Goal: Task Accomplishment & Management: Use online tool/utility

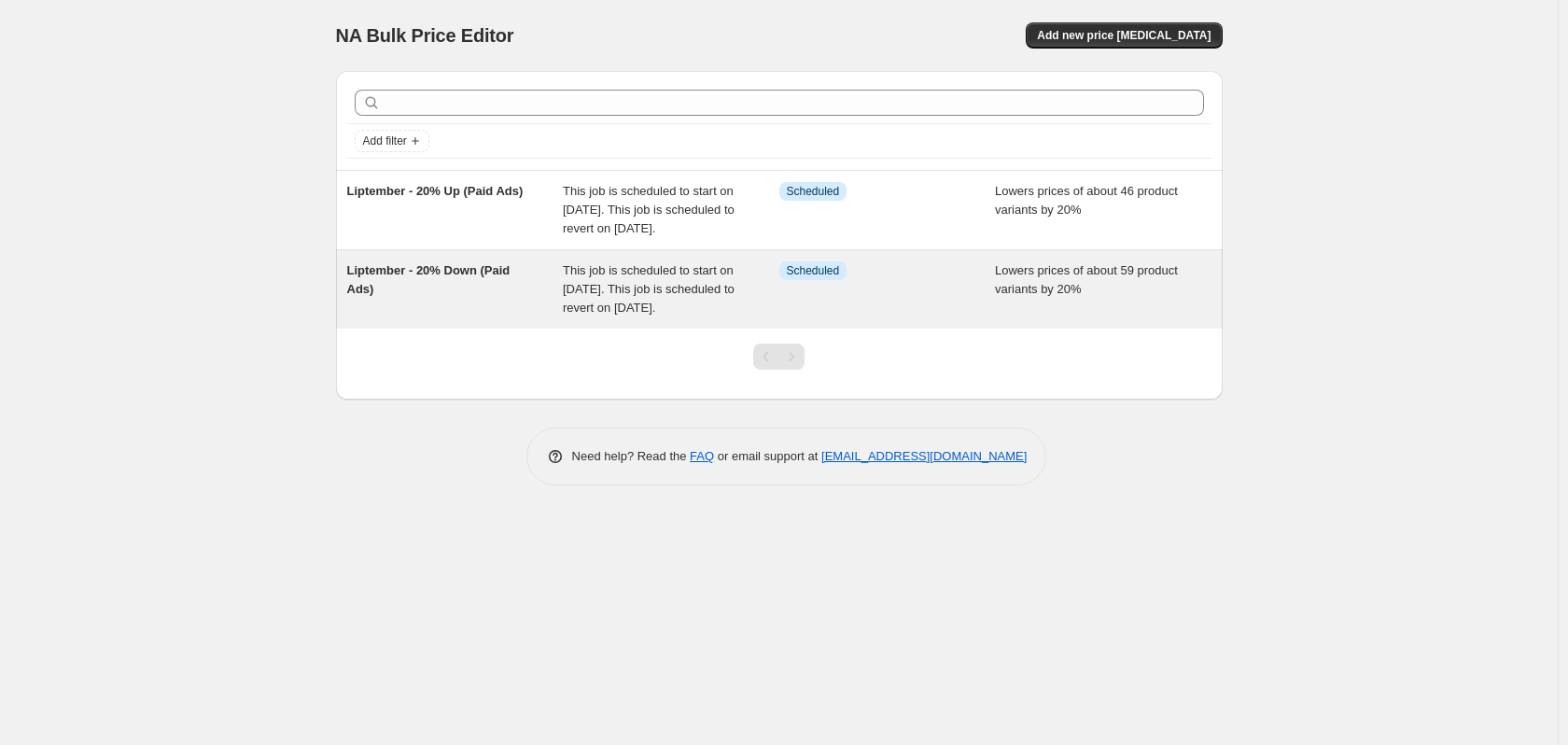
click at [480, 294] on span "Liptember - 20% Down (Paid Ads)" at bounding box center [429, 279] width 163 height 32
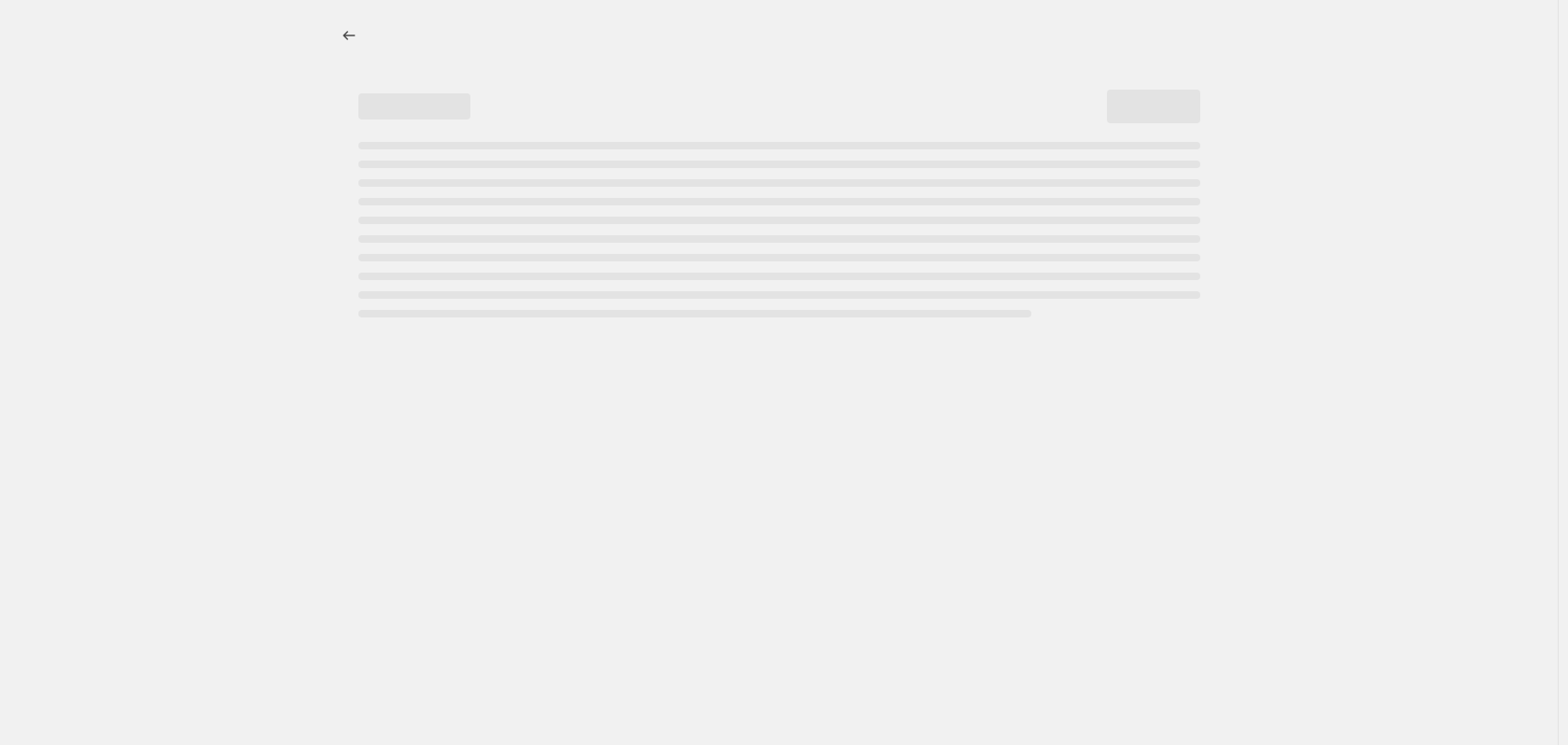
select select "percentage"
select select "no_change"
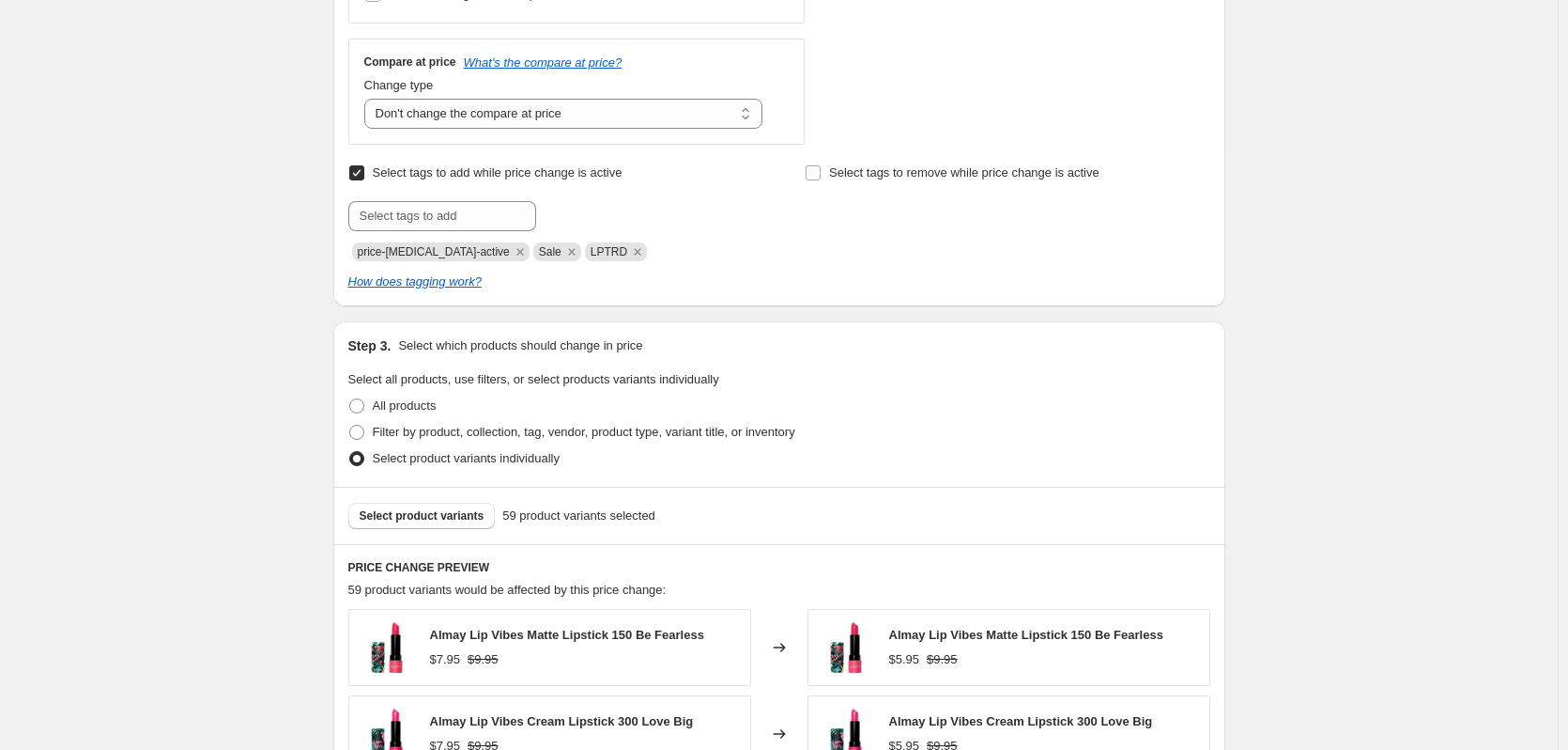
scroll to position [892, 0]
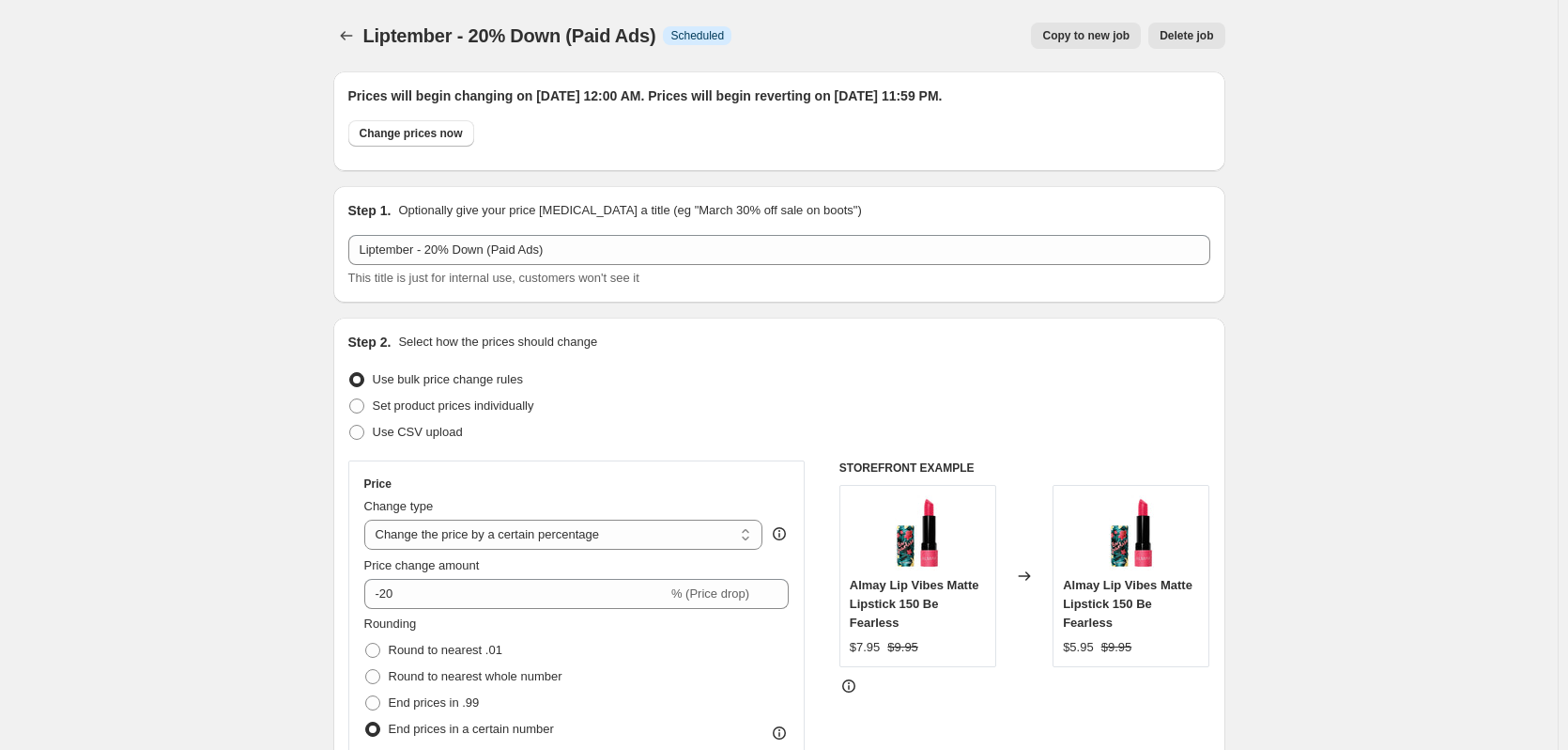
select select "percentage"
select select "no_change"
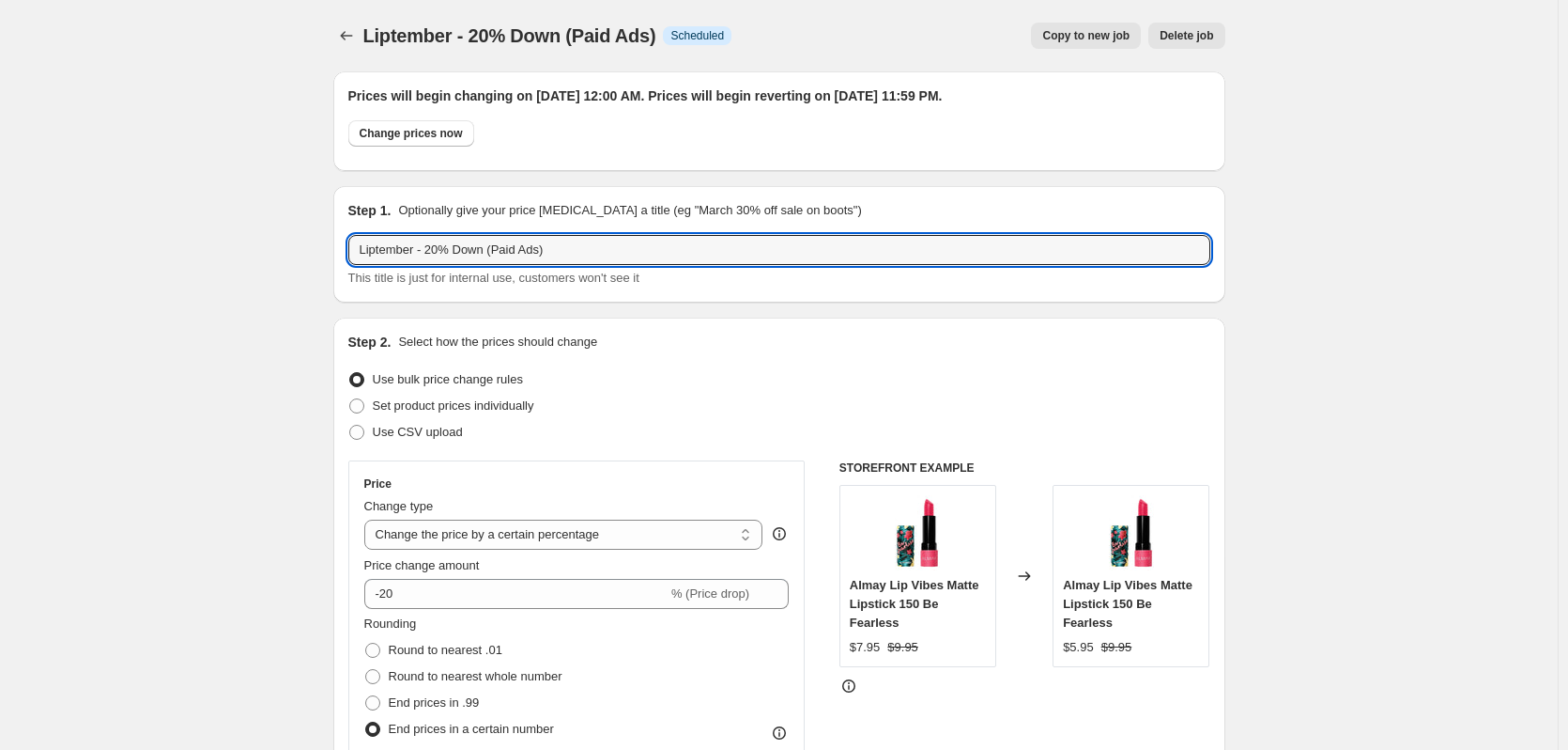
drag, startPoint x: 616, startPoint y: 250, endPoint x: 324, endPoint y: 238, distance: 292.2
click at [351, 45] on button "Price change jobs" at bounding box center [347, 36] width 27 height 27
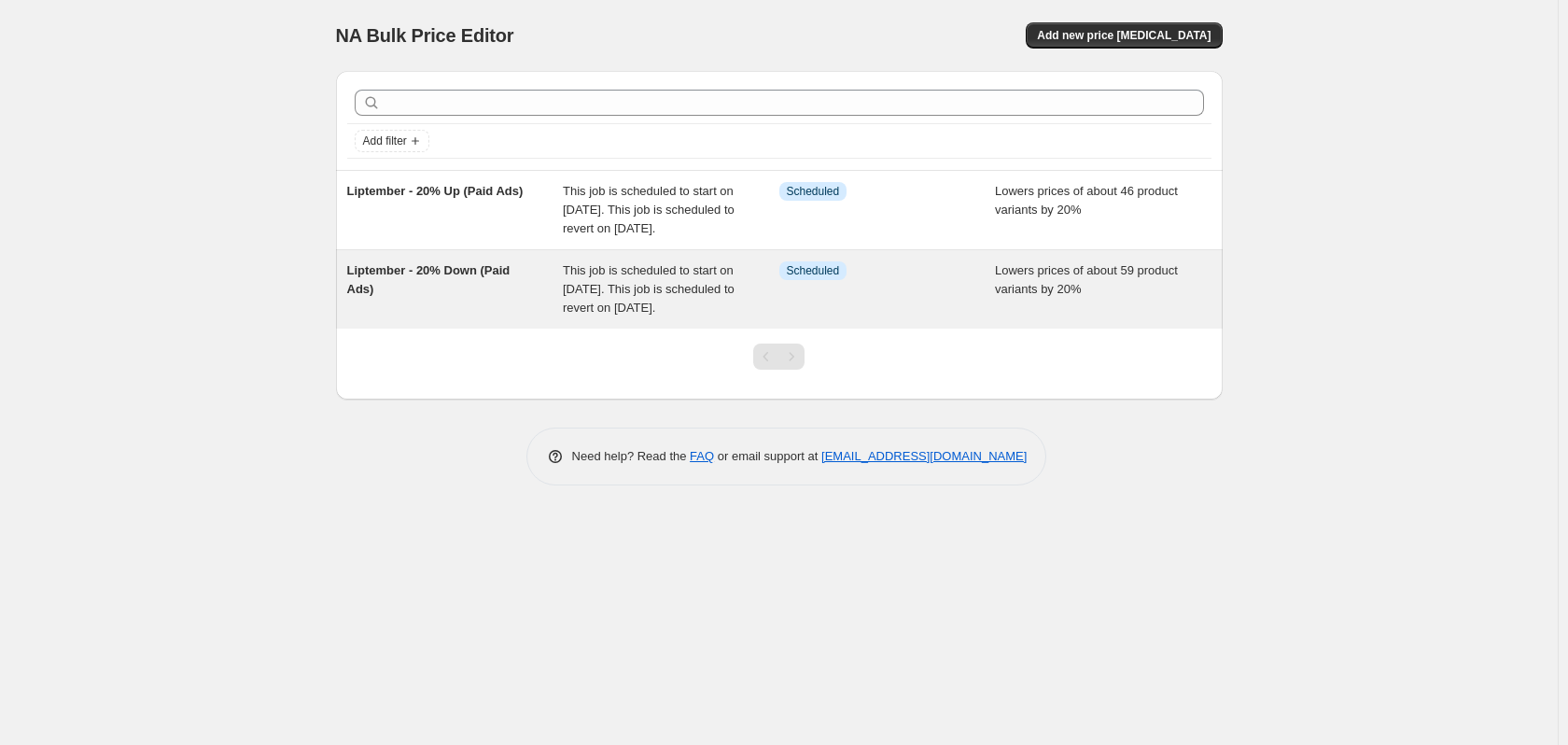
click at [472, 292] on span "Liptember - 20% Down (Paid Ads)" at bounding box center [429, 279] width 163 height 32
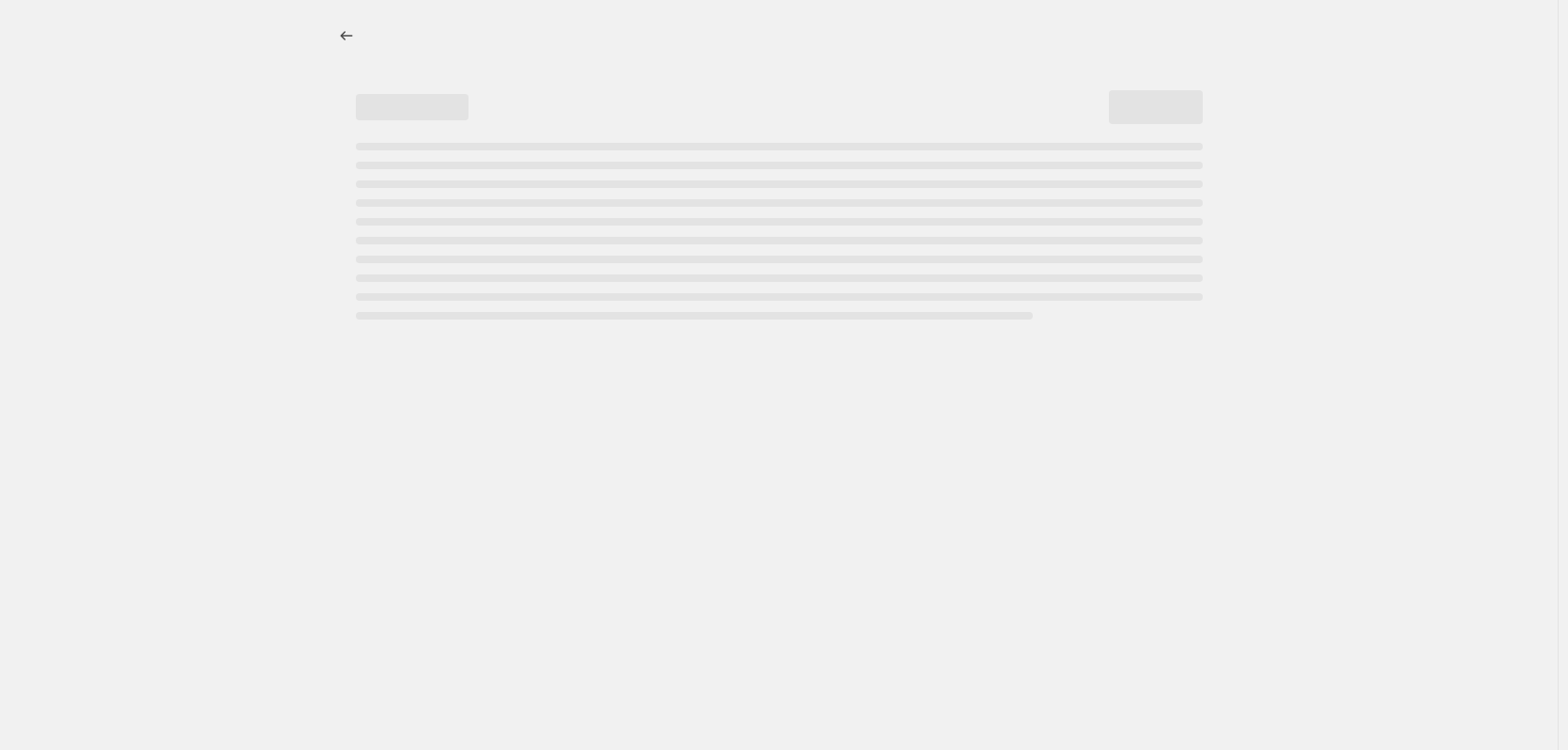
select select "percentage"
select select "no_change"
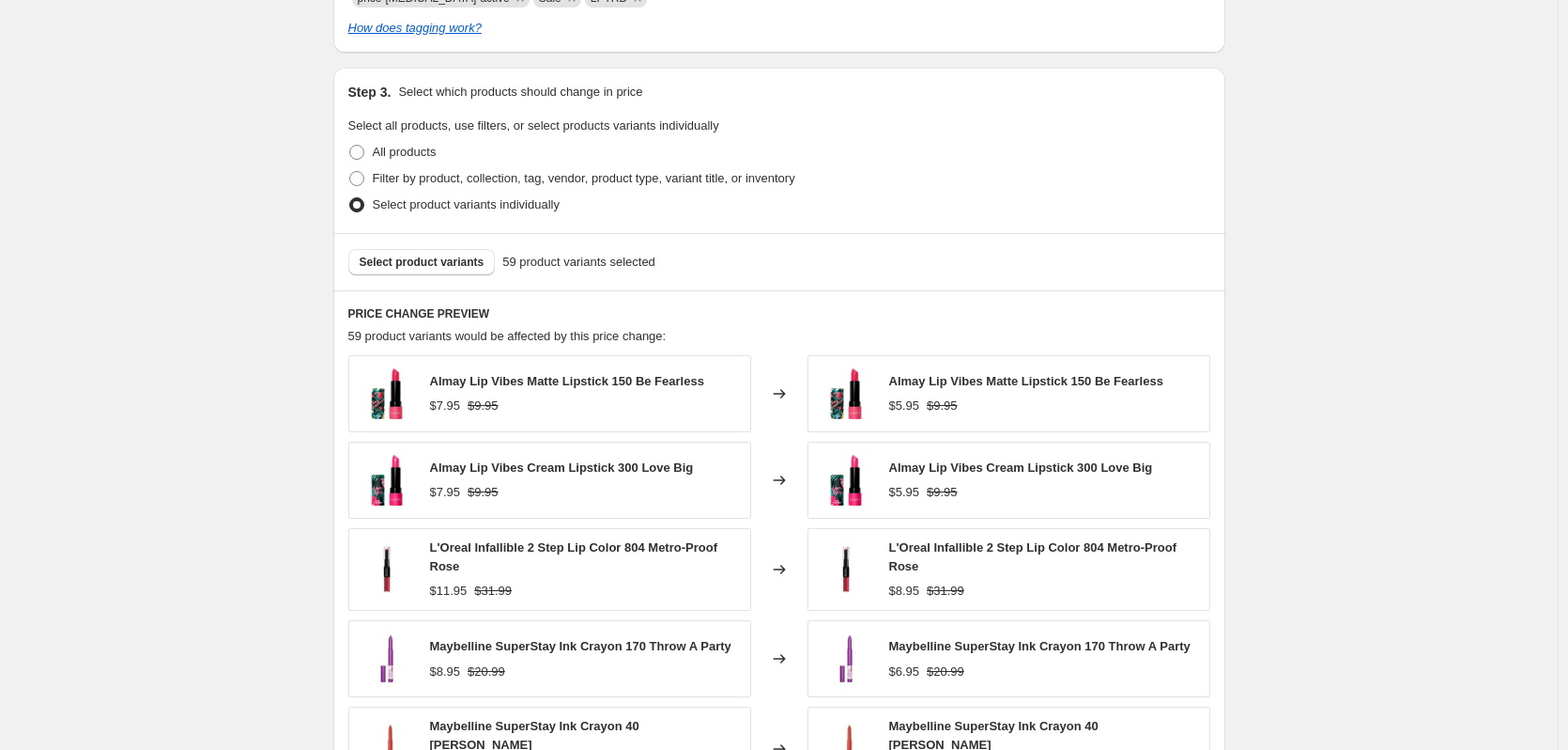
scroll to position [1362, 0]
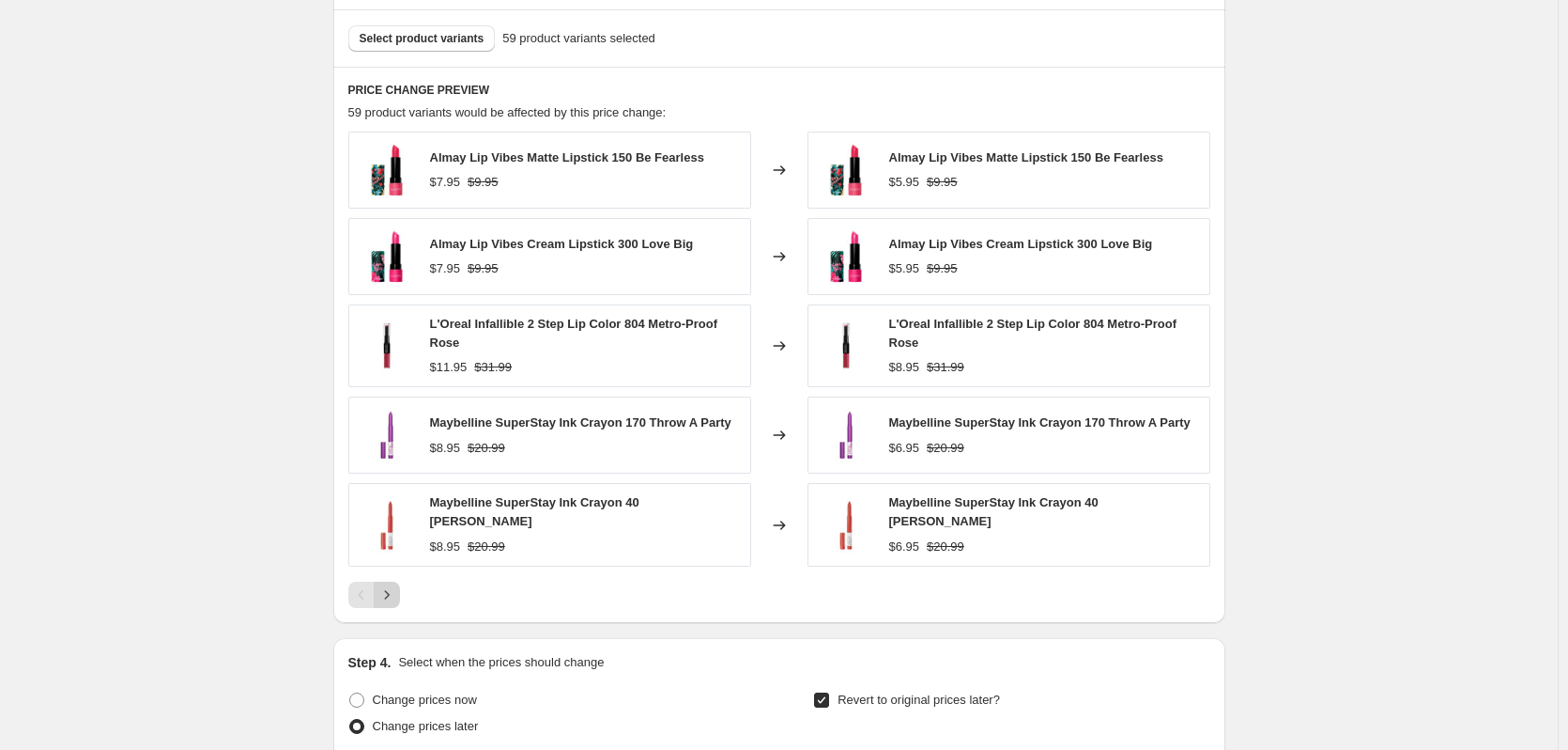
click at [396, 589] on icon "Next" at bounding box center [387, 595] width 19 height 19
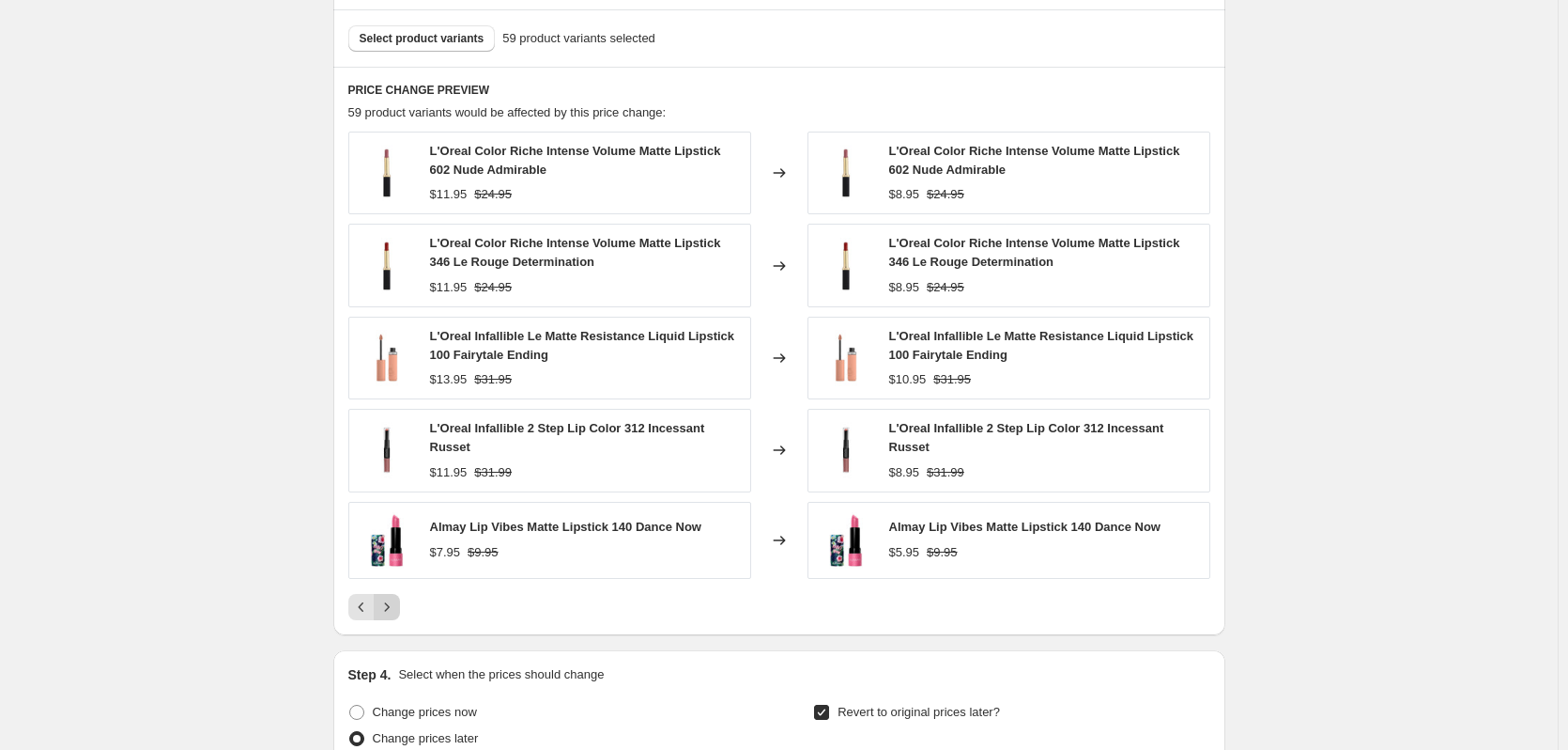
click at [399, 594] on button "Next" at bounding box center [387, 608] width 27 height 27
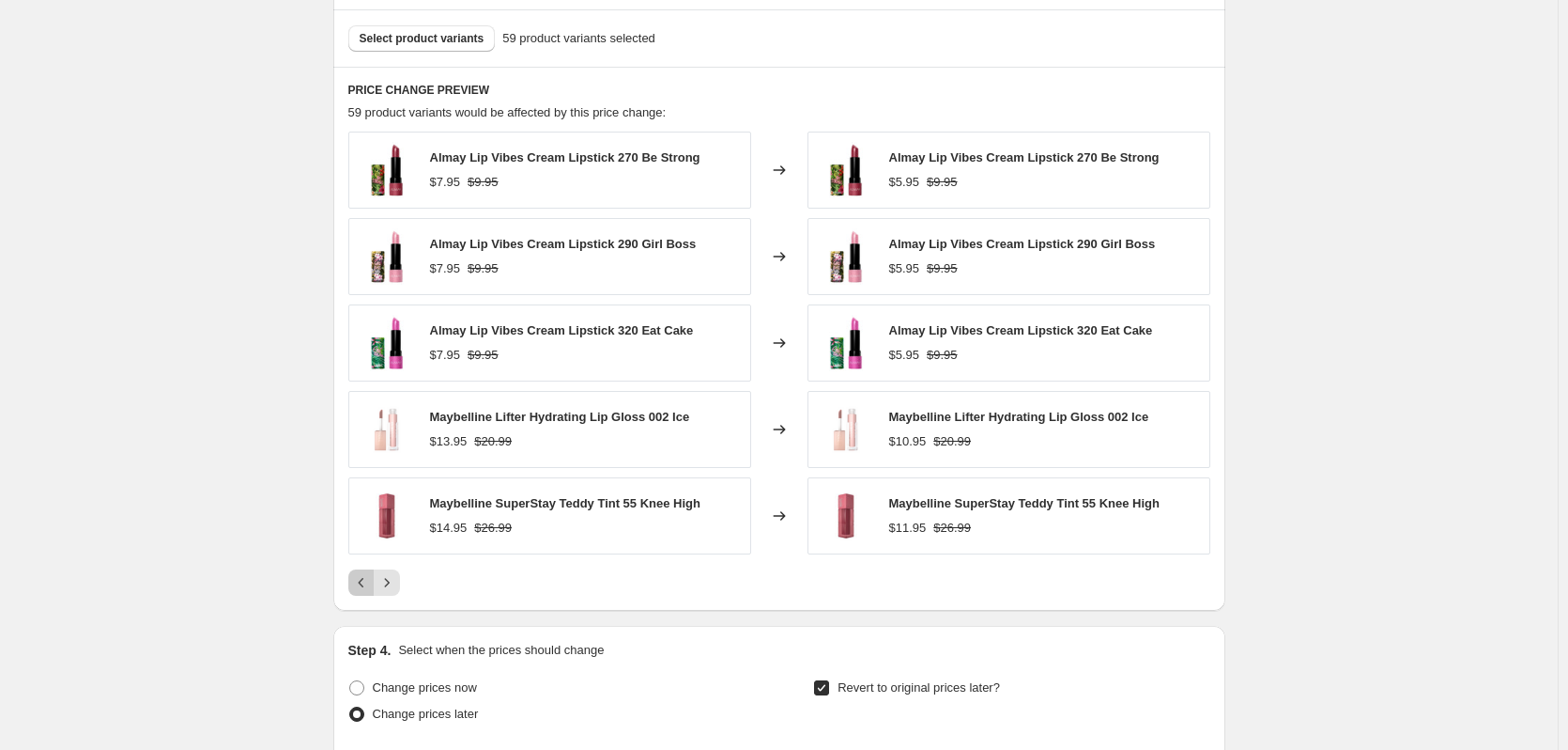
click at [368, 589] on icon "Previous" at bounding box center [362, 583] width 19 height 19
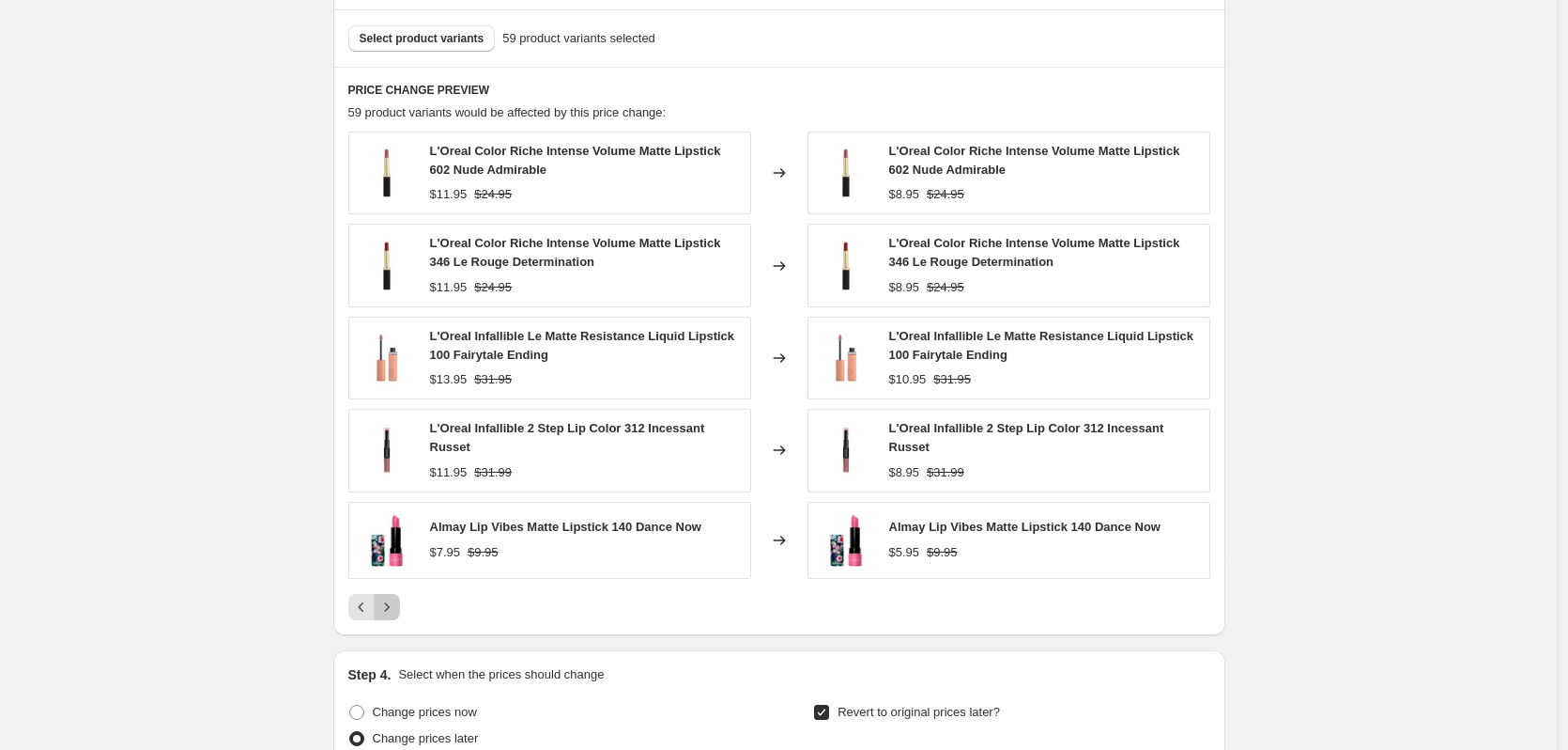
click at [393, 597] on icon "Next" at bounding box center [387, 607] width 19 height 19
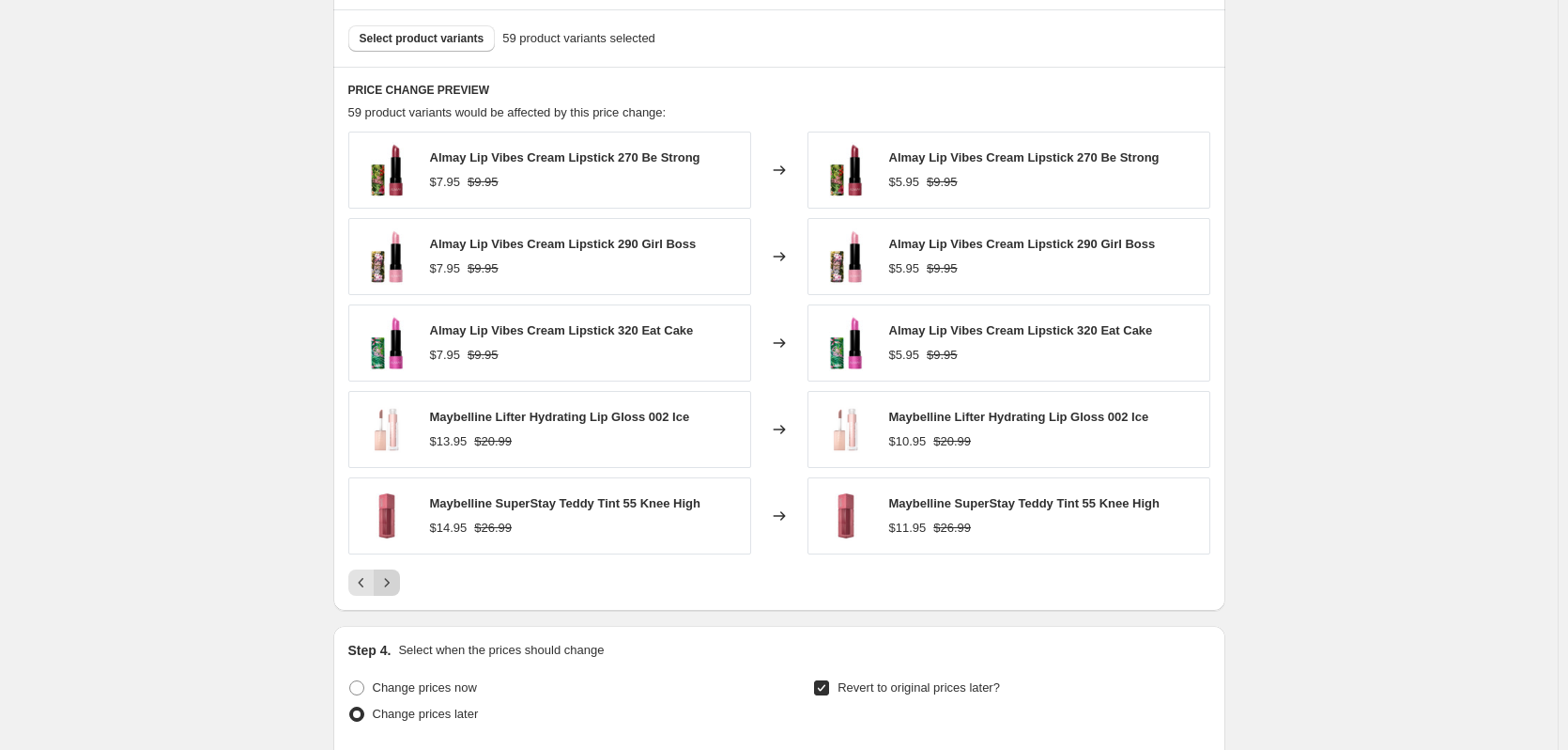
click at [393, 593] on button "Next" at bounding box center [387, 583] width 27 height 27
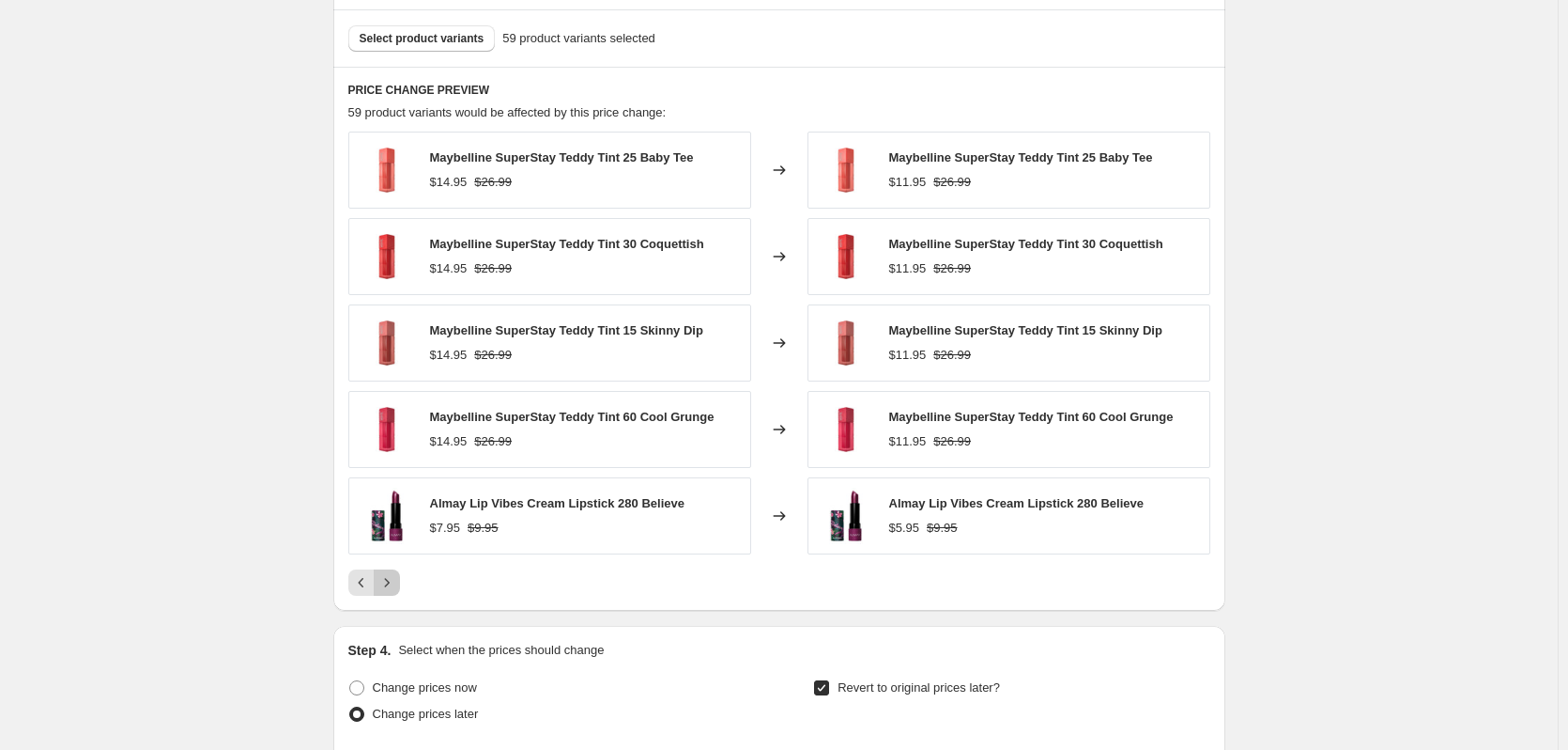
click at [393, 593] on button "Next" at bounding box center [387, 583] width 27 height 27
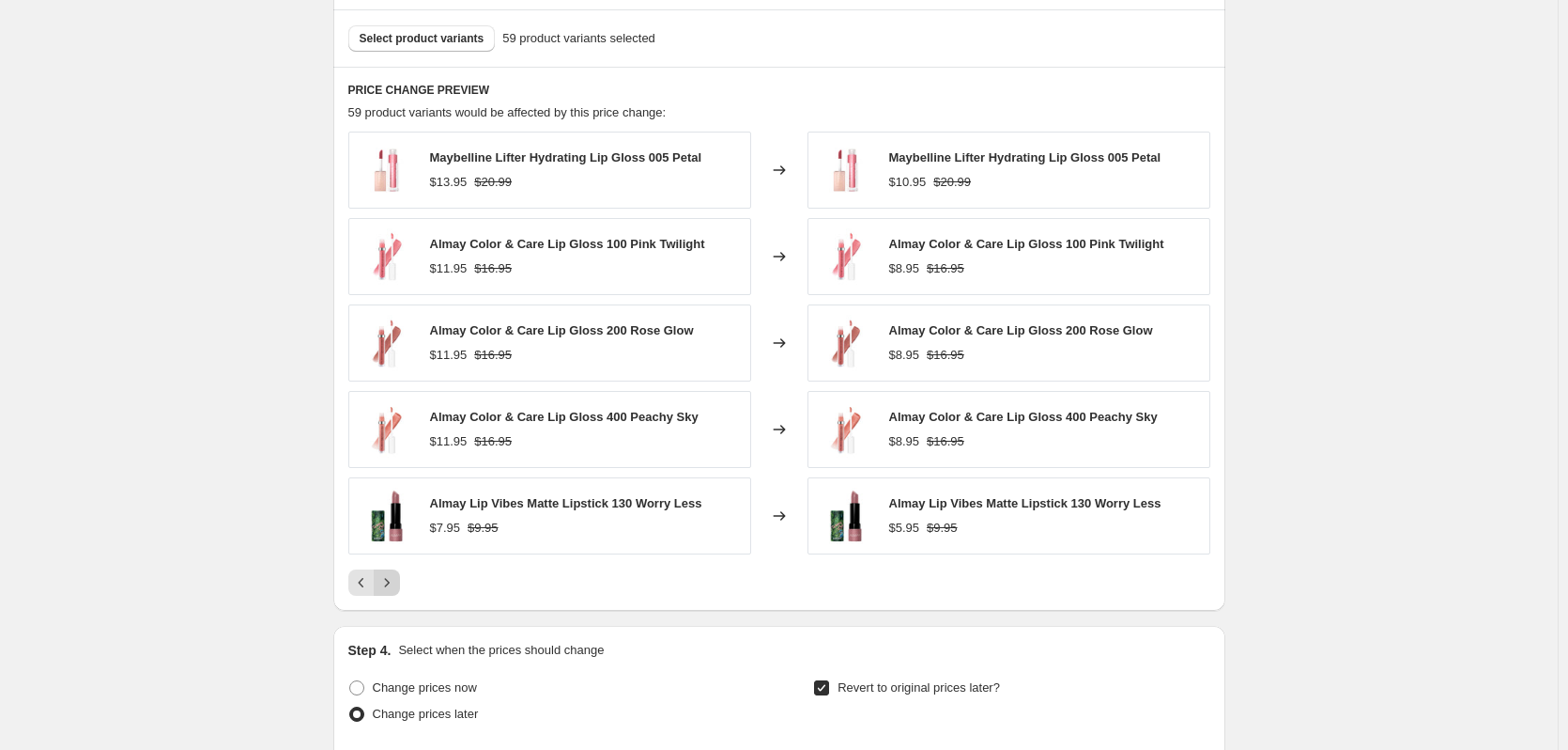
click at [393, 593] on button "Next" at bounding box center [387, 583] width 27 height 27
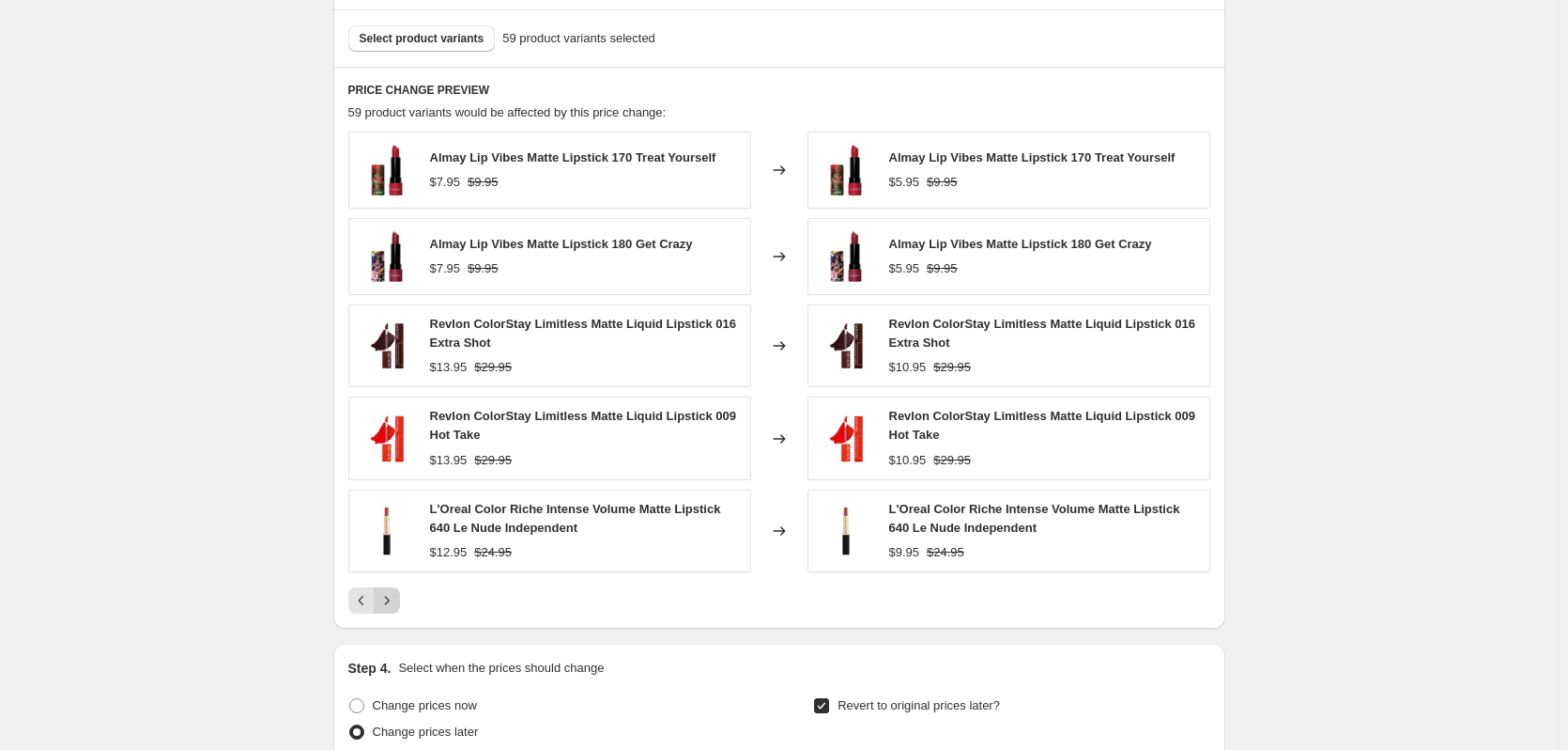
click at [393, 593] on icon "Next" at bounding box center [387, 601] width 19 height 19
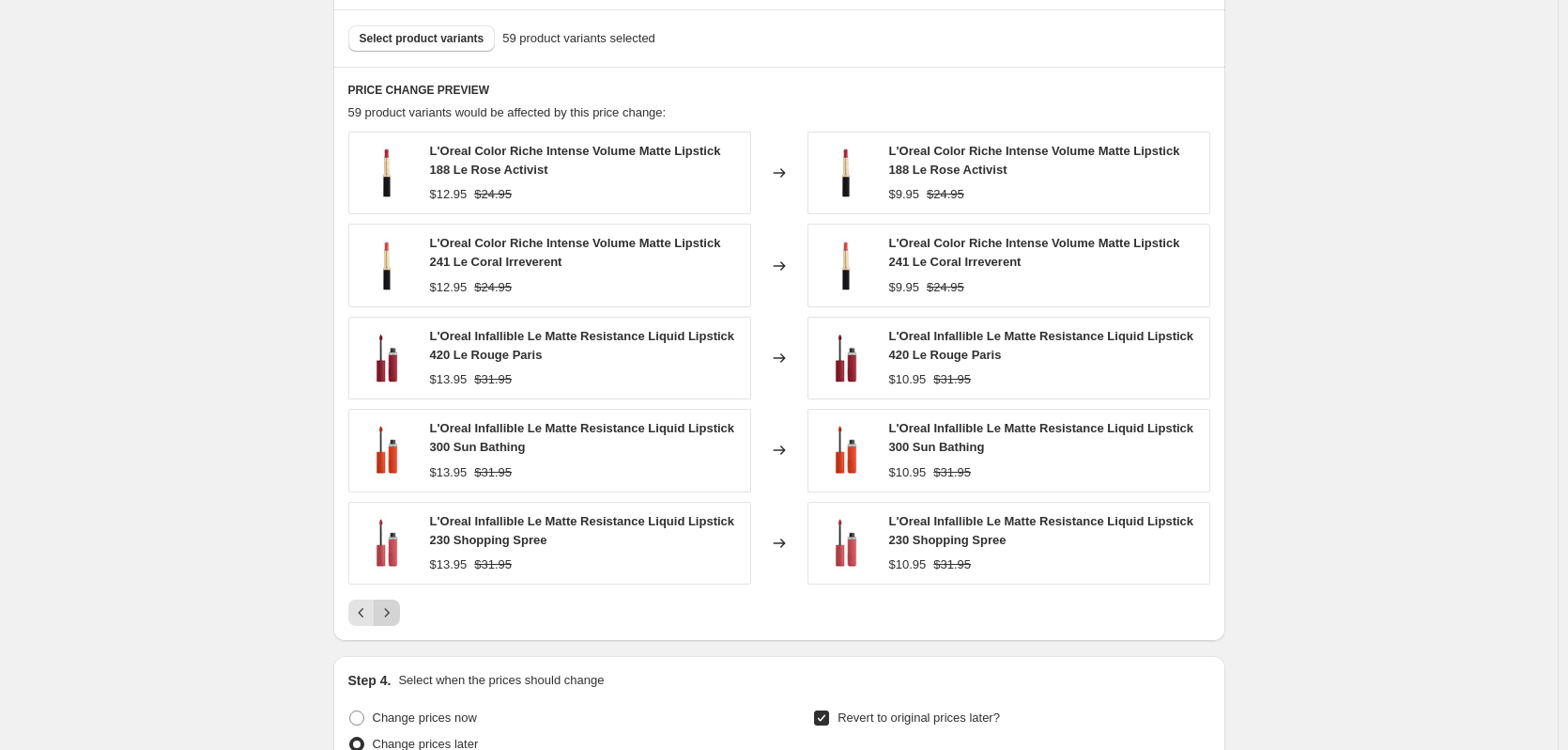
click at [393, 593] on div "L'Oreal Color Riche Intense Volume Matte Lipstick 188 Le Rose Activist $12.95 $…" at bounding box center [779, 378] width 862 height 494
click at [392, 620] on icon "Next" at bounding box center [387, 612] width 19 height 19
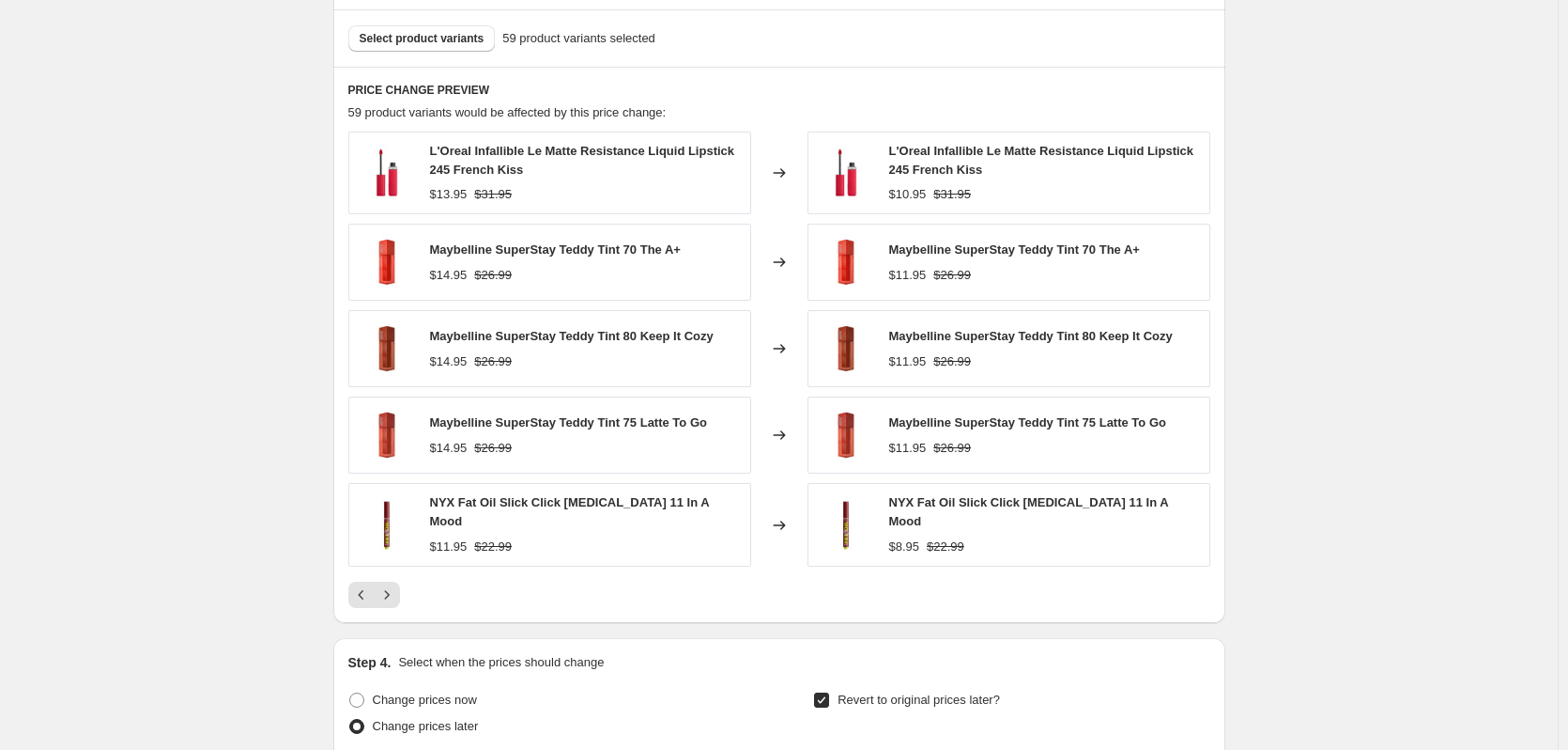
click at [395, 592] on icon "Next" at bounding box center [387, 595] width 19 height 19
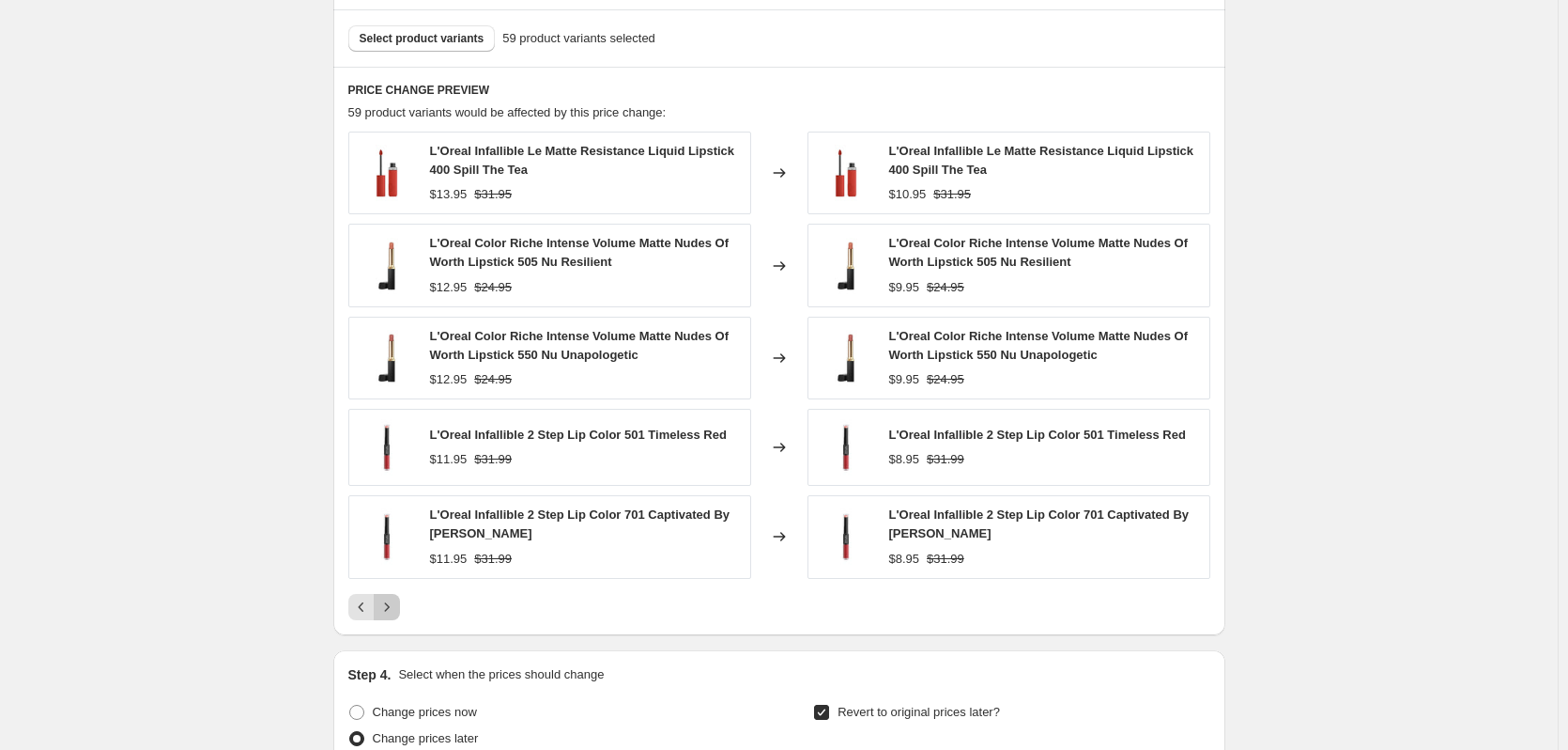
click at [391, 608] on icon "Next" at bounding box center [387, 607] width 19 height 19
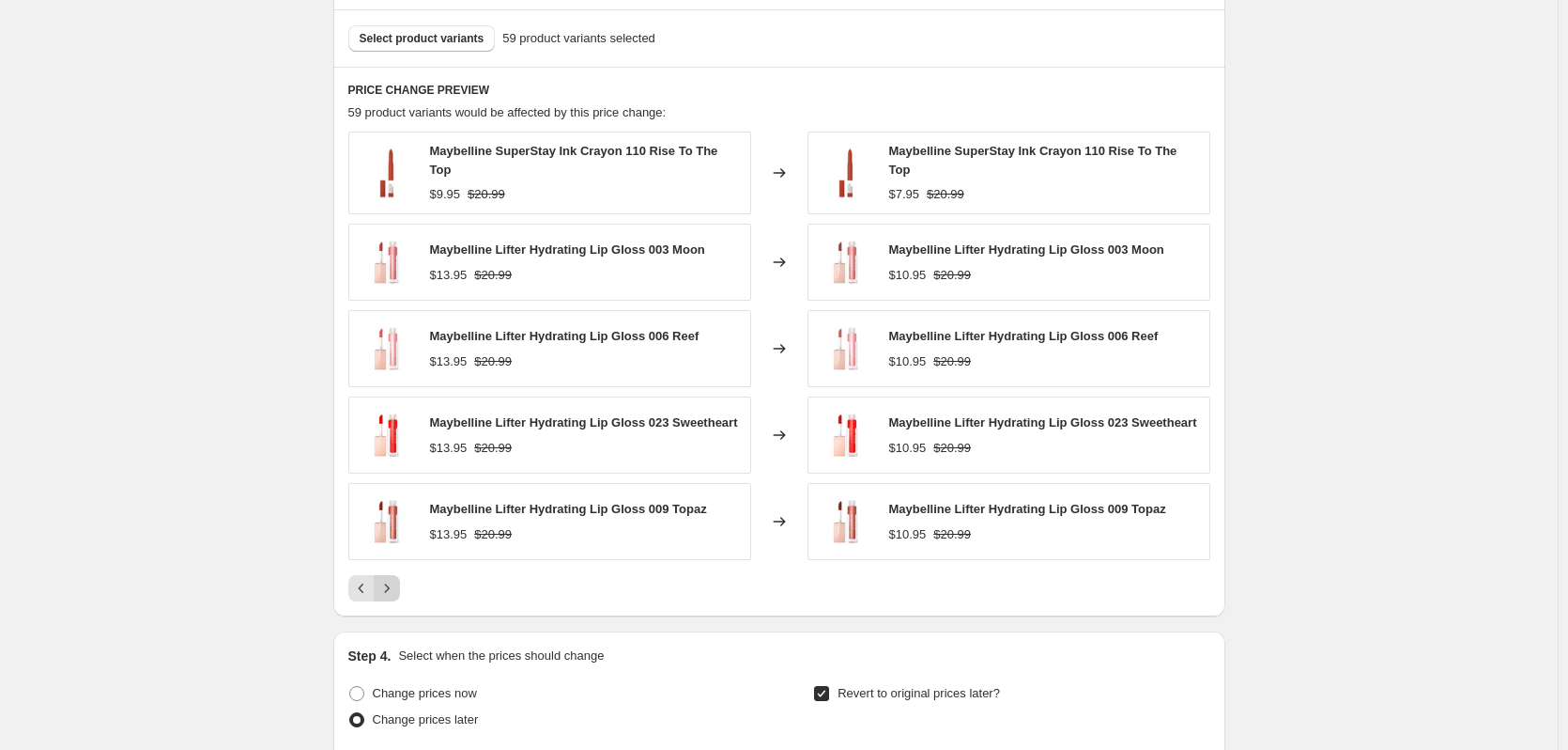
click at [391, 608] on div "PRICE CHANGE PREVIEW 59 product variants would be affected by this price change…" at bounding box center [779, 342] width 892 height 550
click at [392, 587] on icon "Next" at bounding box center [387, 589] width 19 height 19
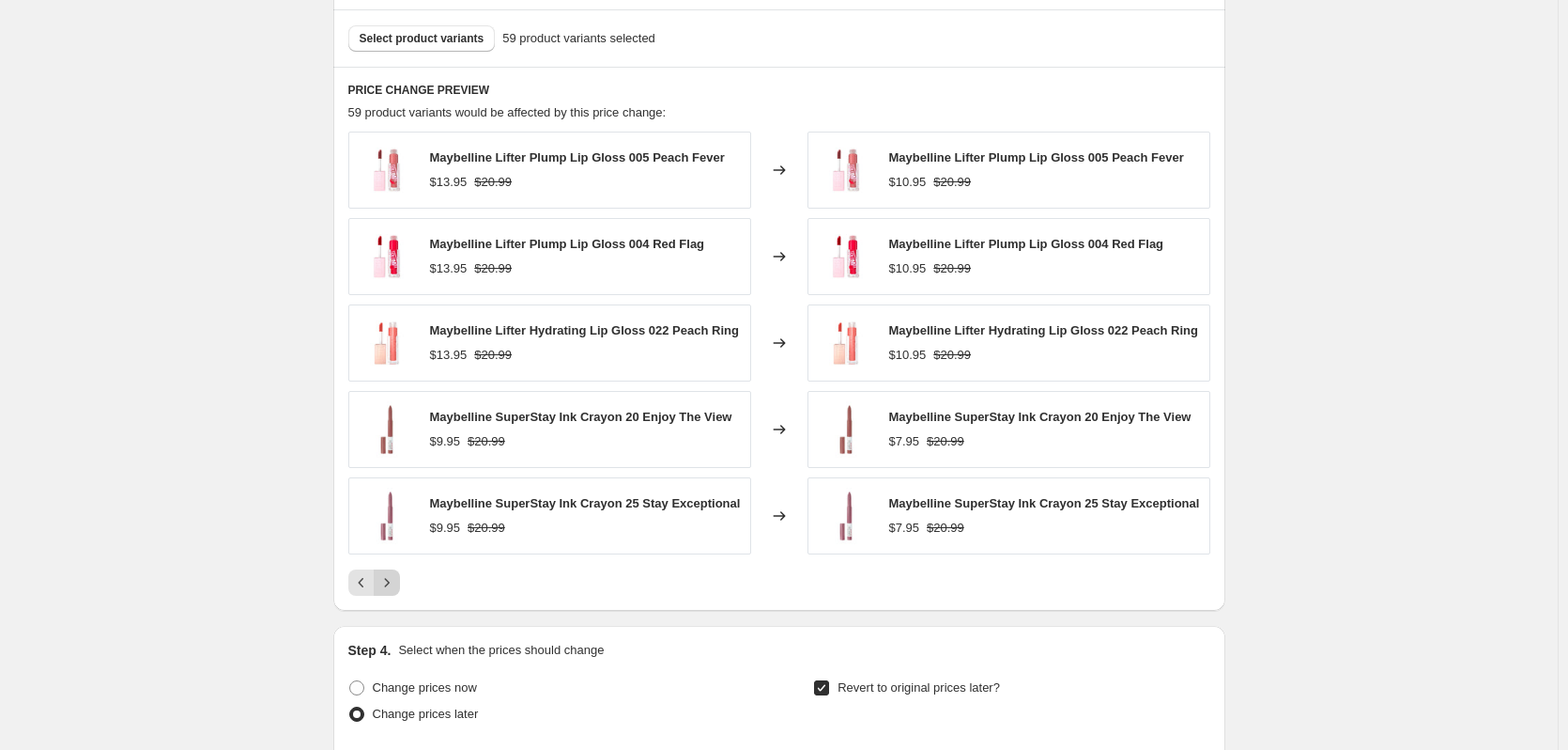
click at [392, 587] on icon "Next" at bounding box center [387, 583] width 19 height 19
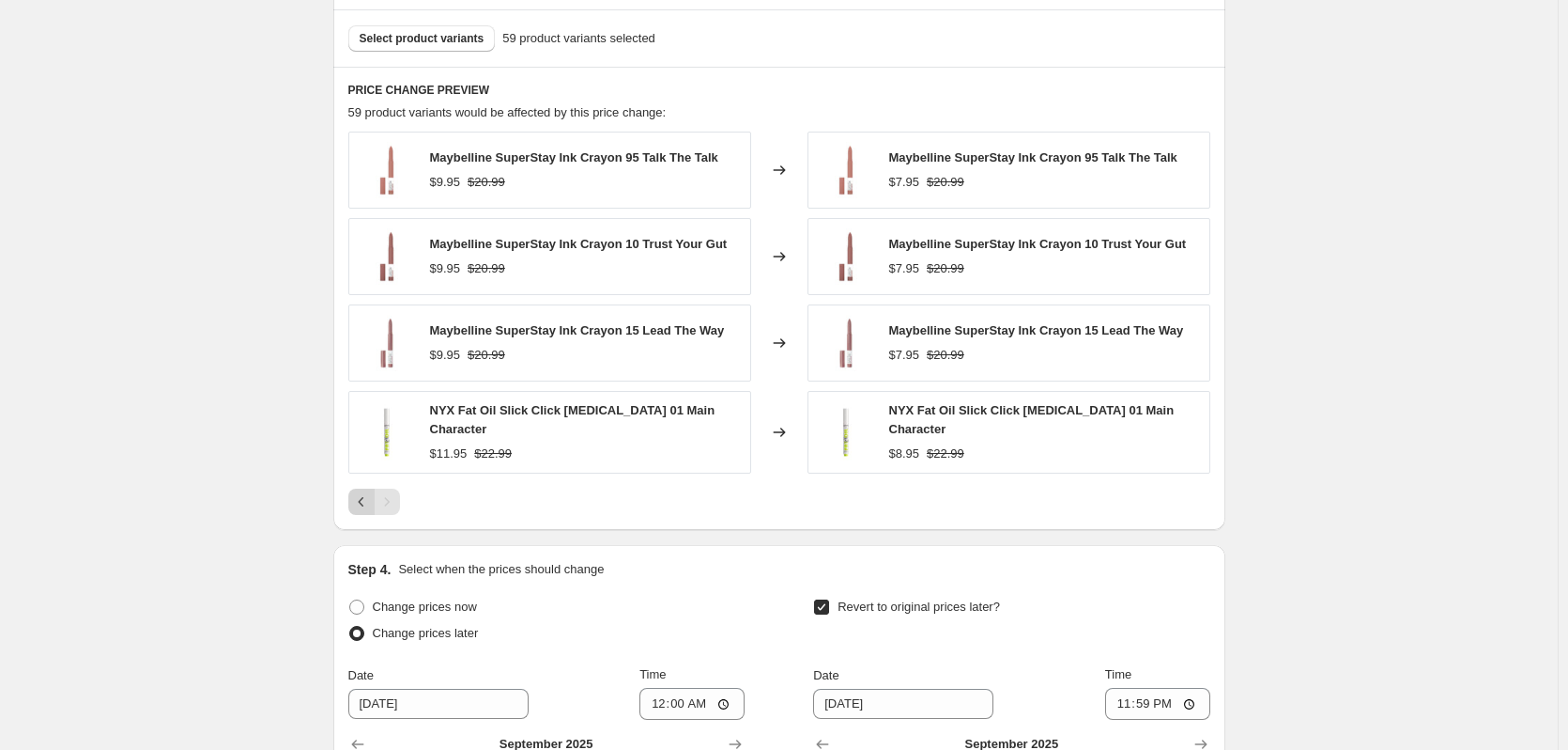
click at [362, 503] on icon "Previous" at bounding box center [362, 502] width 19 height 19
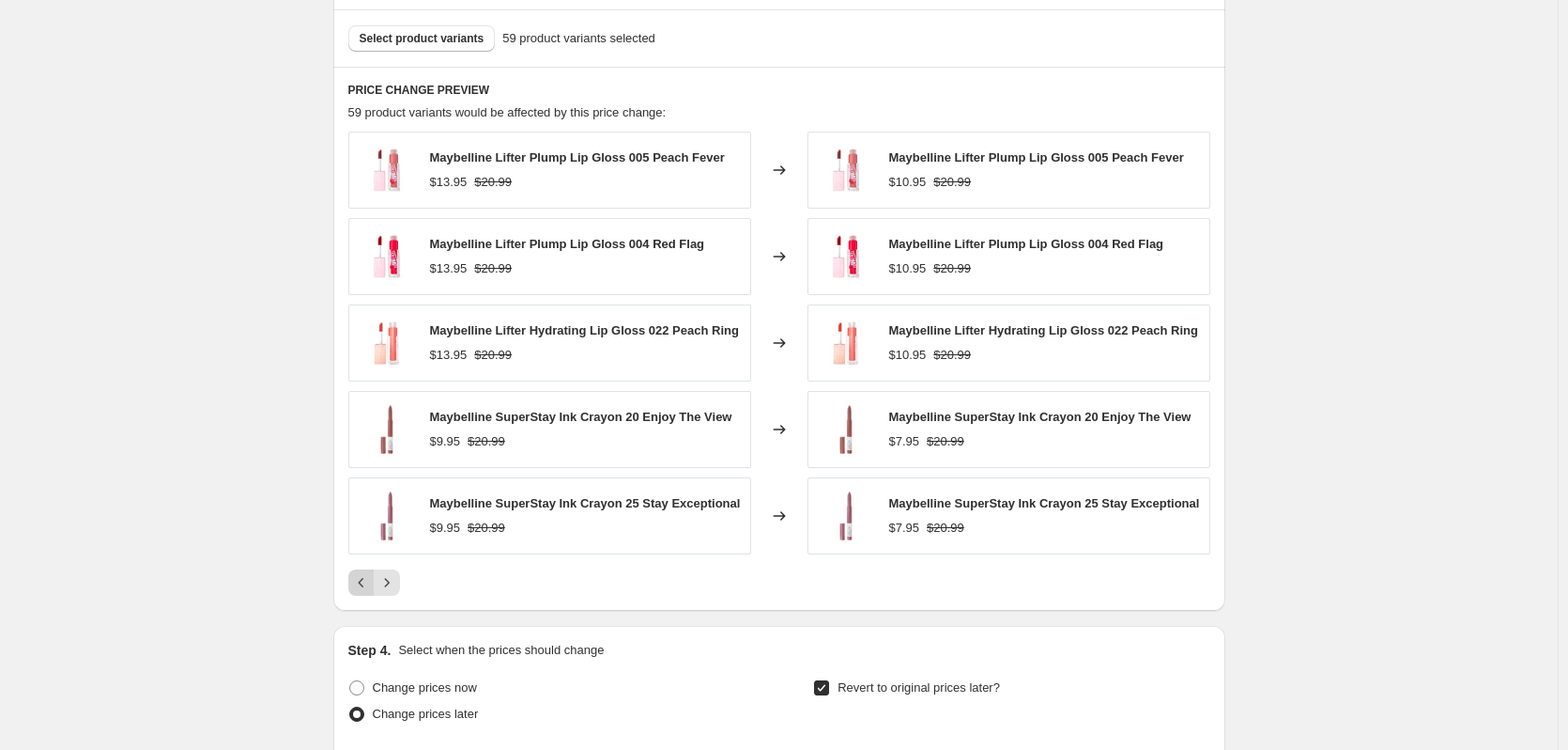
click at [355, 582] on button "Previous" at bounding box center [362, 583] width 27 height 27
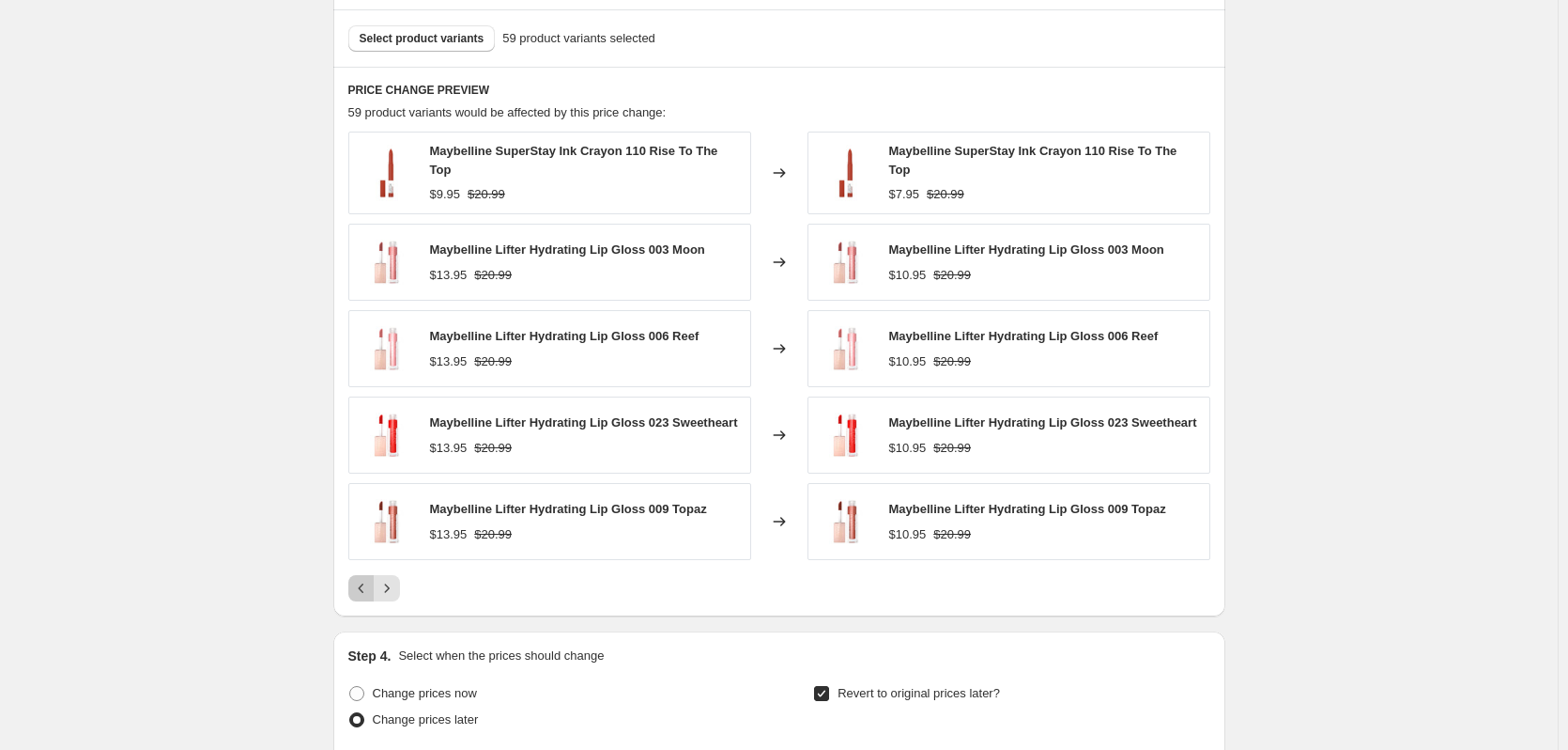
click at [364, 586] on icon "Previous" at bounding box center [362, 589] width 19 height 19
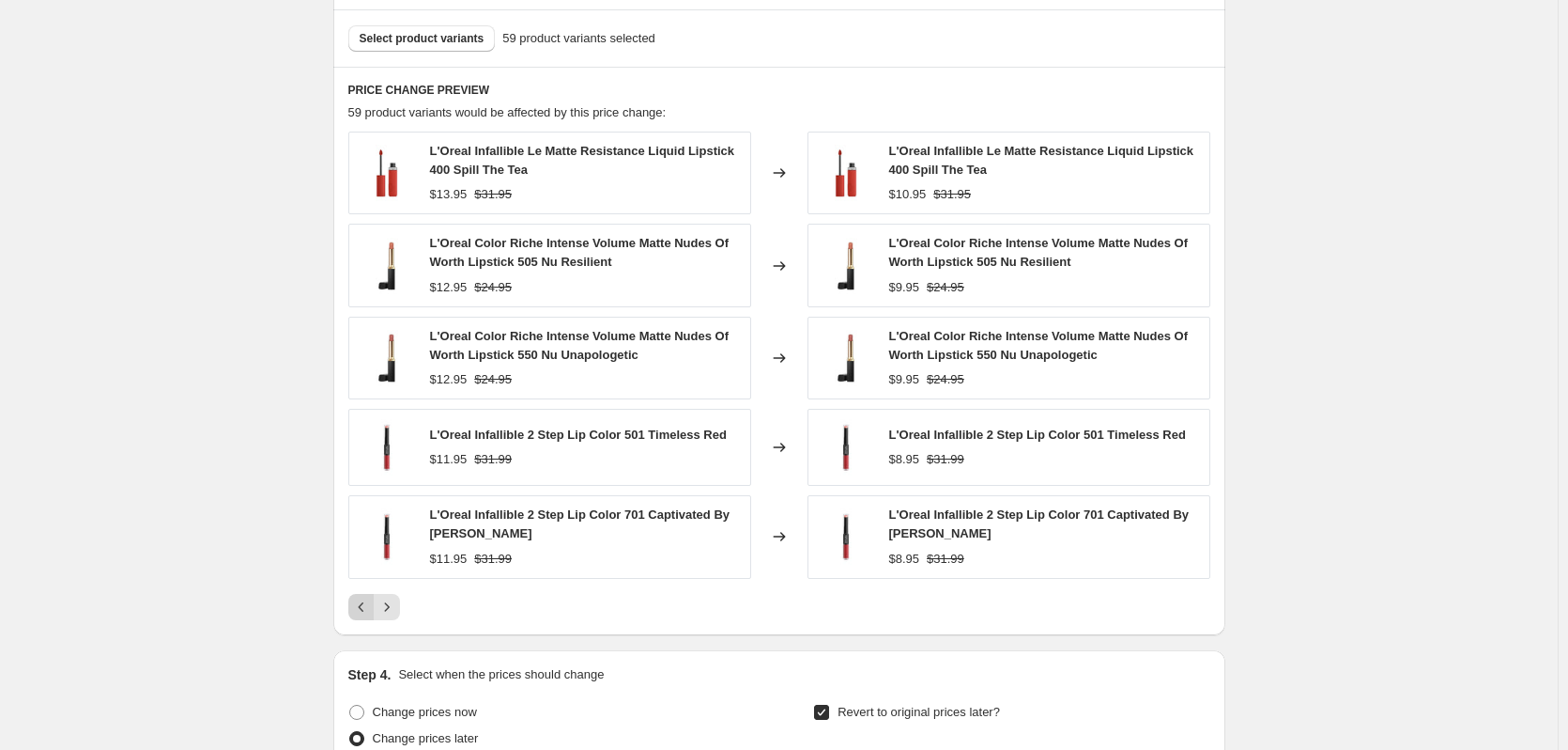
click at [364, 586] on div "L'Oreal Infallible Le Matte Resistance Liquid Lipstick 400 Spill The Tea $13.95…" at bounding box center [779, 375] width 862 height 488
click at [363, 598] on icon "Previous" at bounding box center [362, 607] width 19 height 19
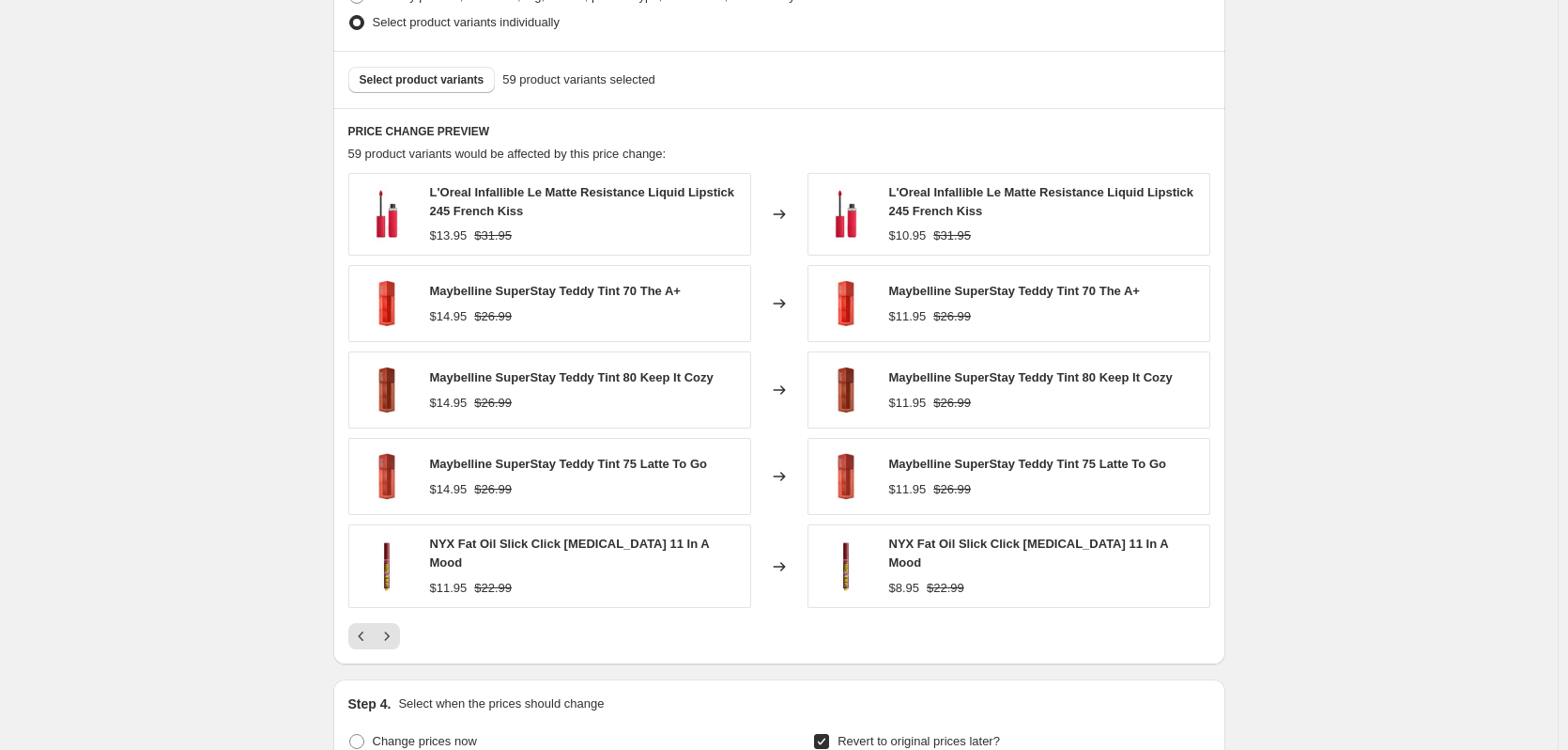
scroll to position [1269, 0]
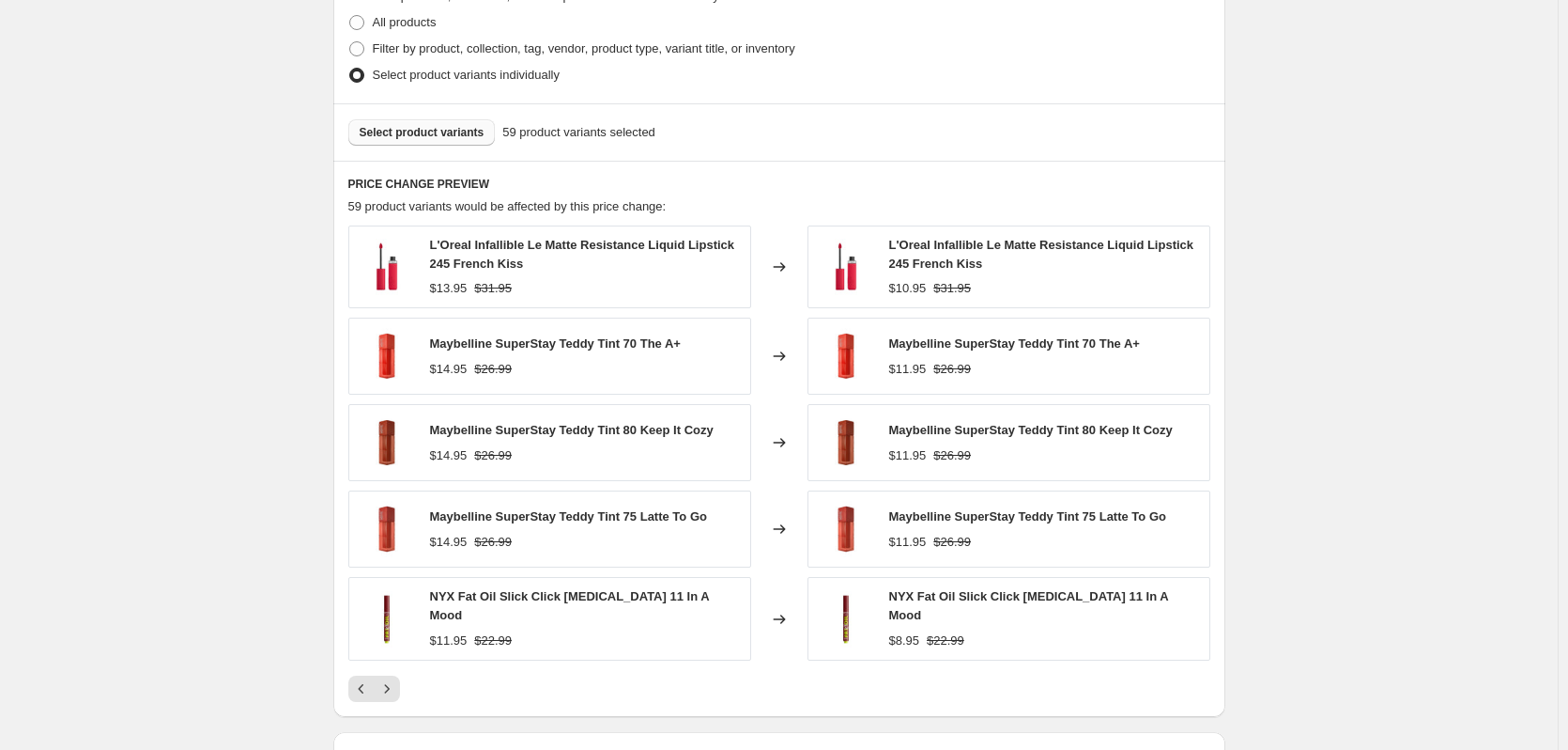
click at [430, 132] on span "Select product variants" at bounding box center [422, 133] width 125 height 15
click at [361, 680] on icon "Previous" at bounding box center [362, 689] width 19 height 19
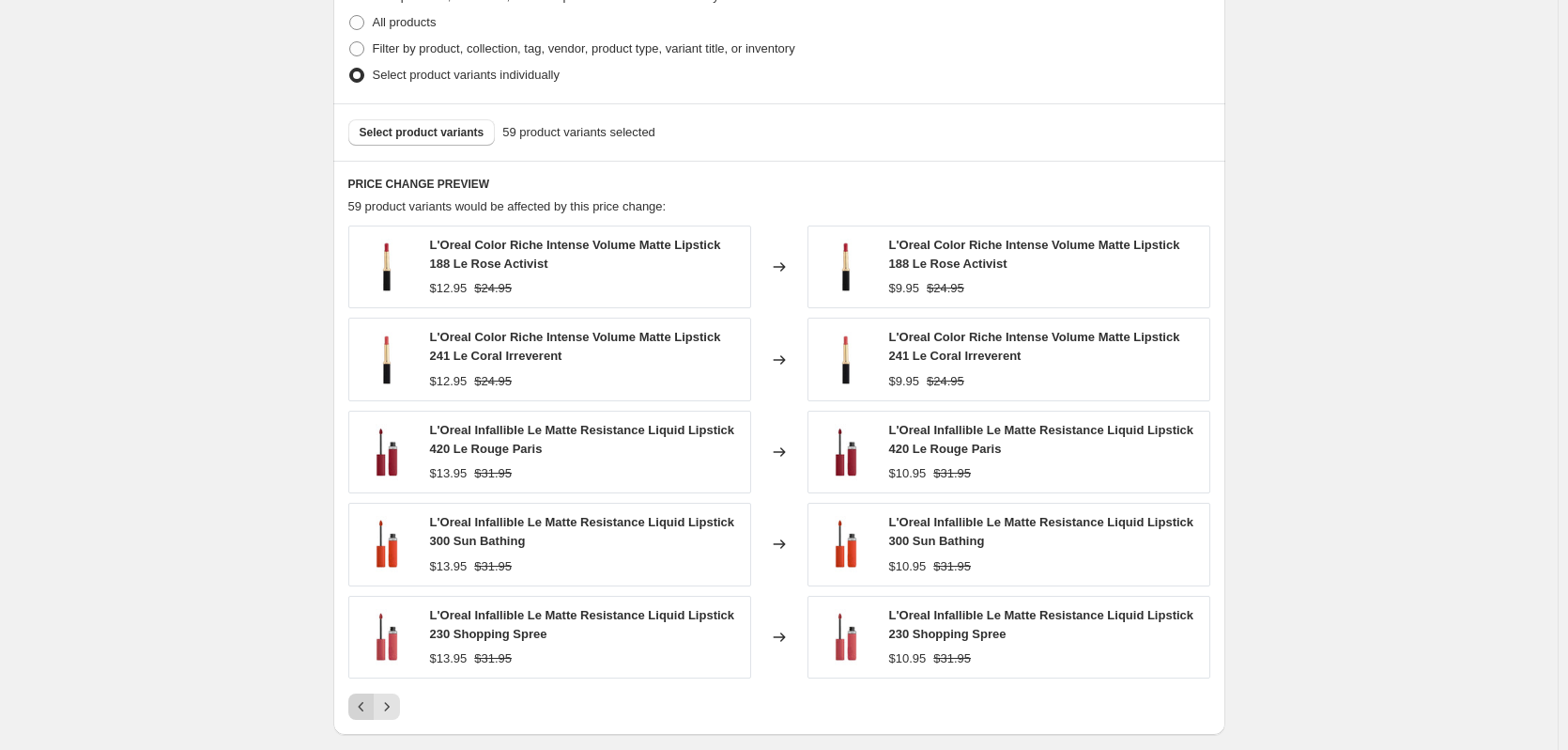
click at [371, 718] on button "Previous" at bounding box center [362, 707] width 27 height 27
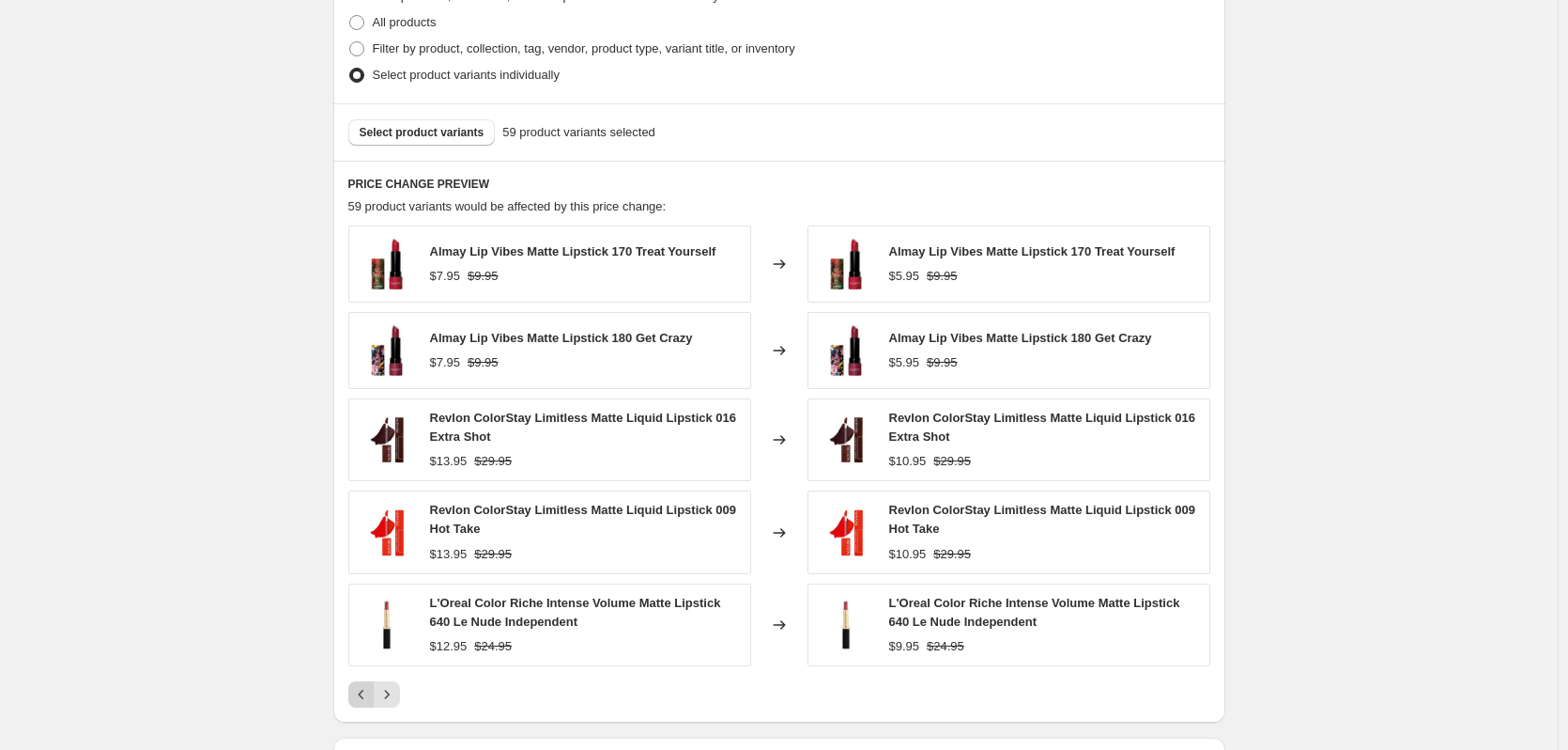
click at [358, 702] on icon "Previous" at bounding box center [362, 695] width 19 height 19
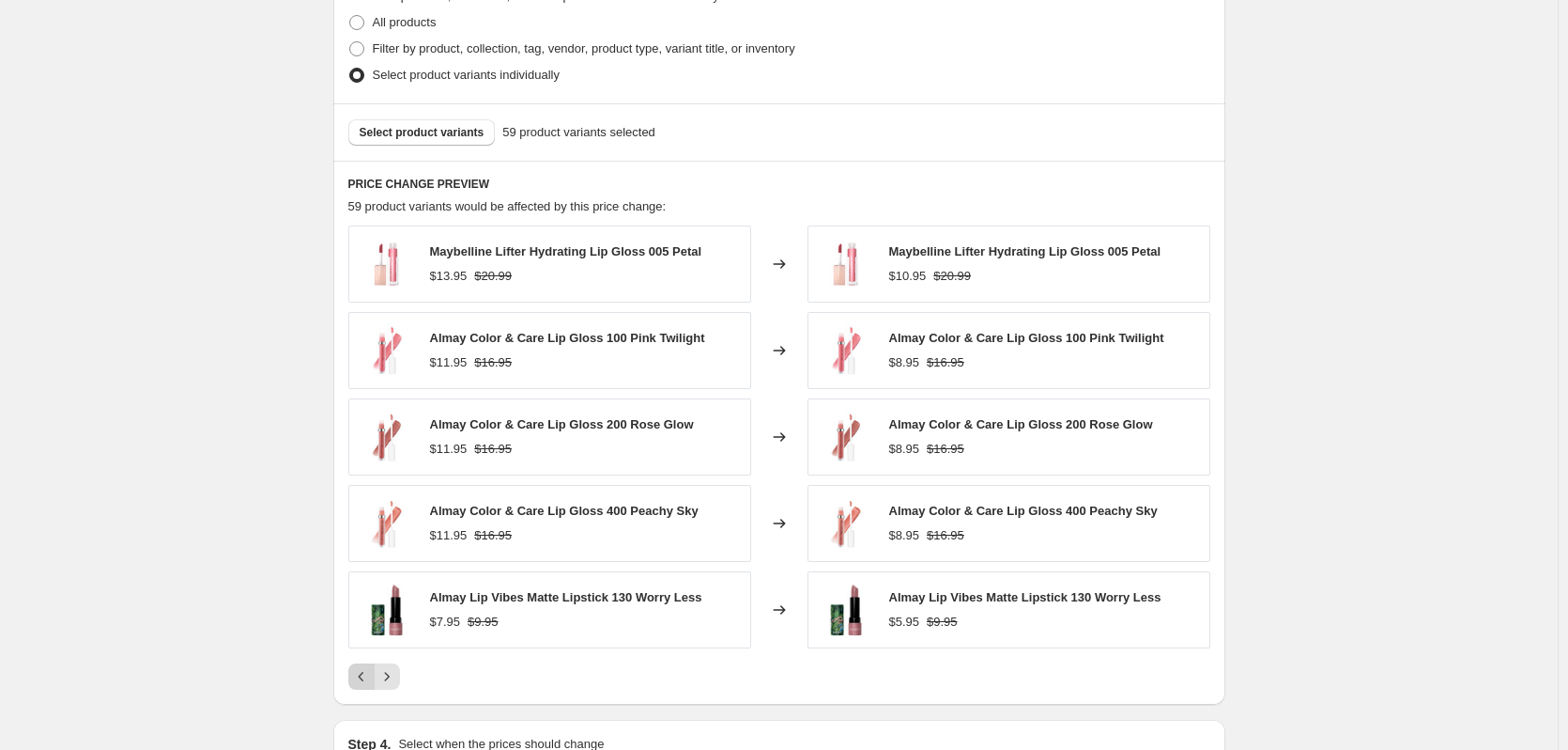
click at [359, 673] on icon "Previous" at bounding box center [362, 676] width 19 height 19
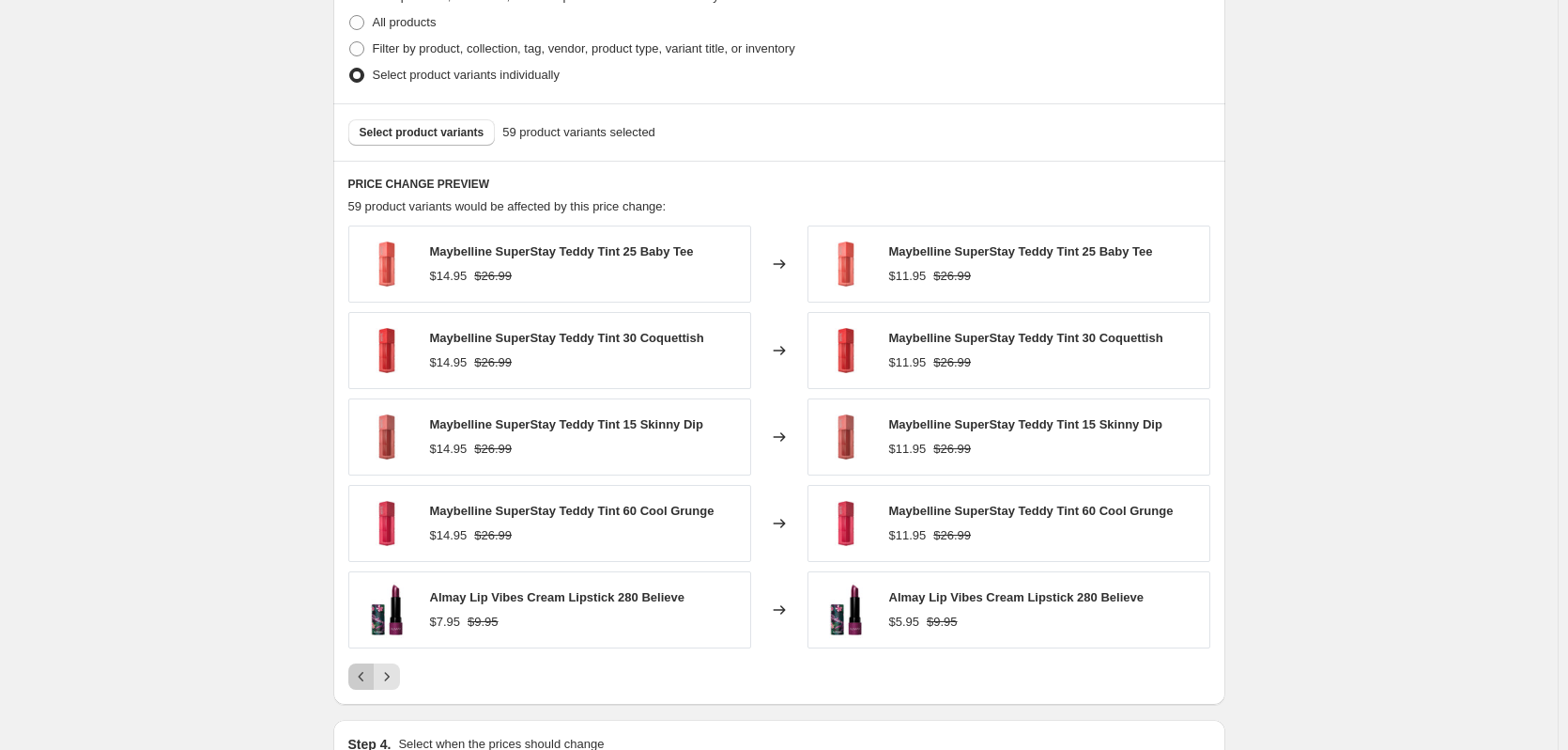
click at [360, 680] on icon "Previous" at bounding box center [362, 676] width 19 height 19
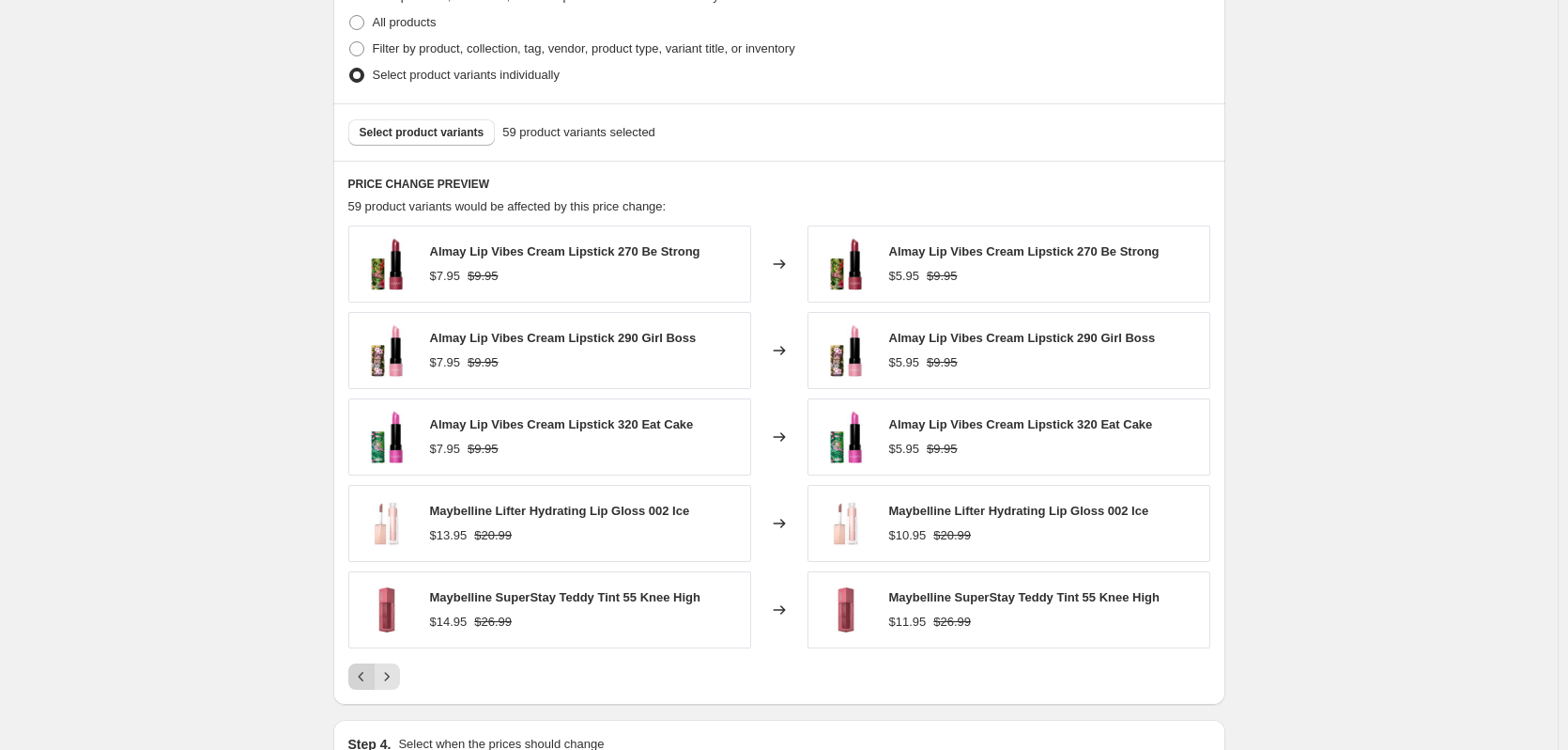
click at [361, 680] on icon "Previous" at bounding box center [362, 676] width 19 height 19
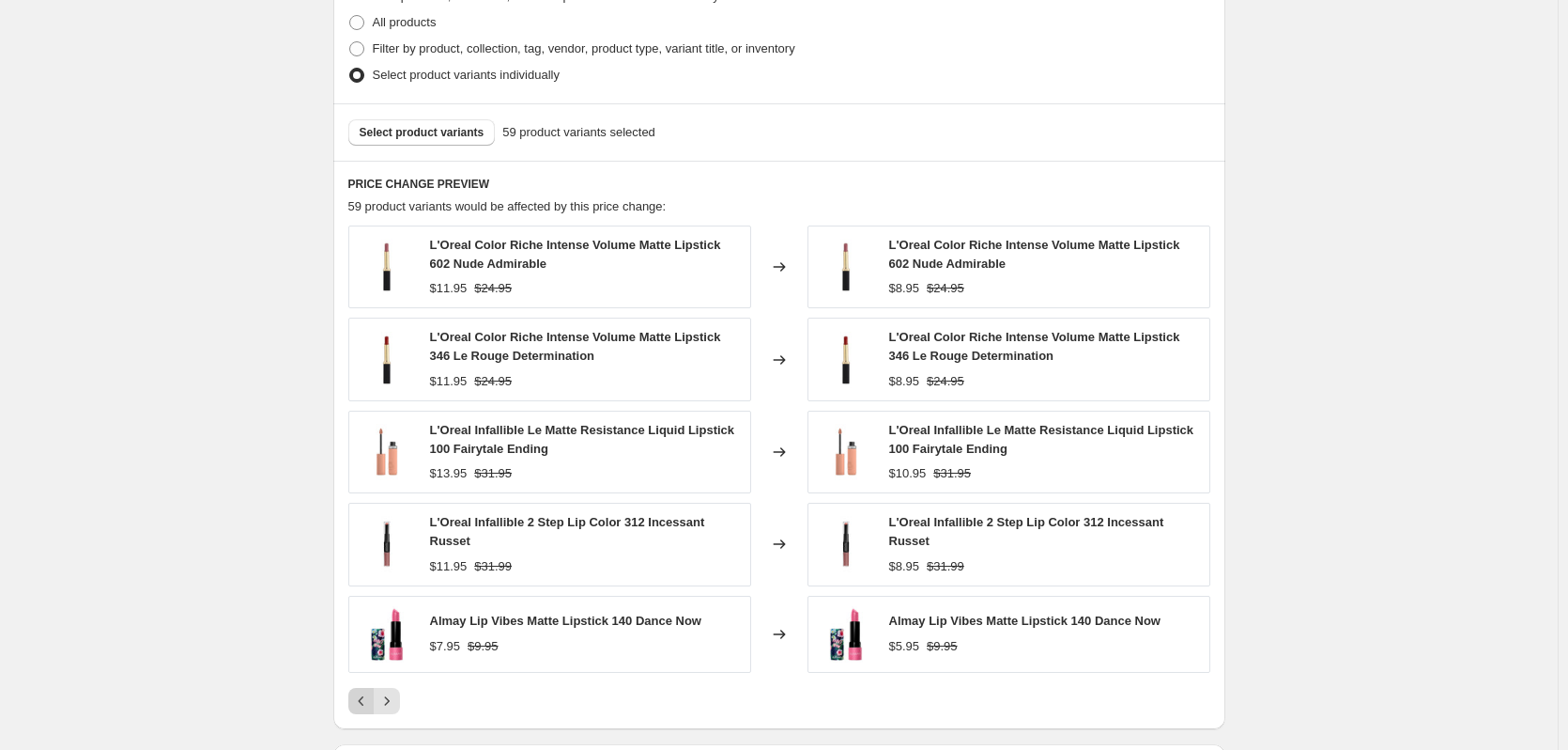
click at [368, 696] on icon "Previous" at bounding box center [362, 701] width 19 height 19
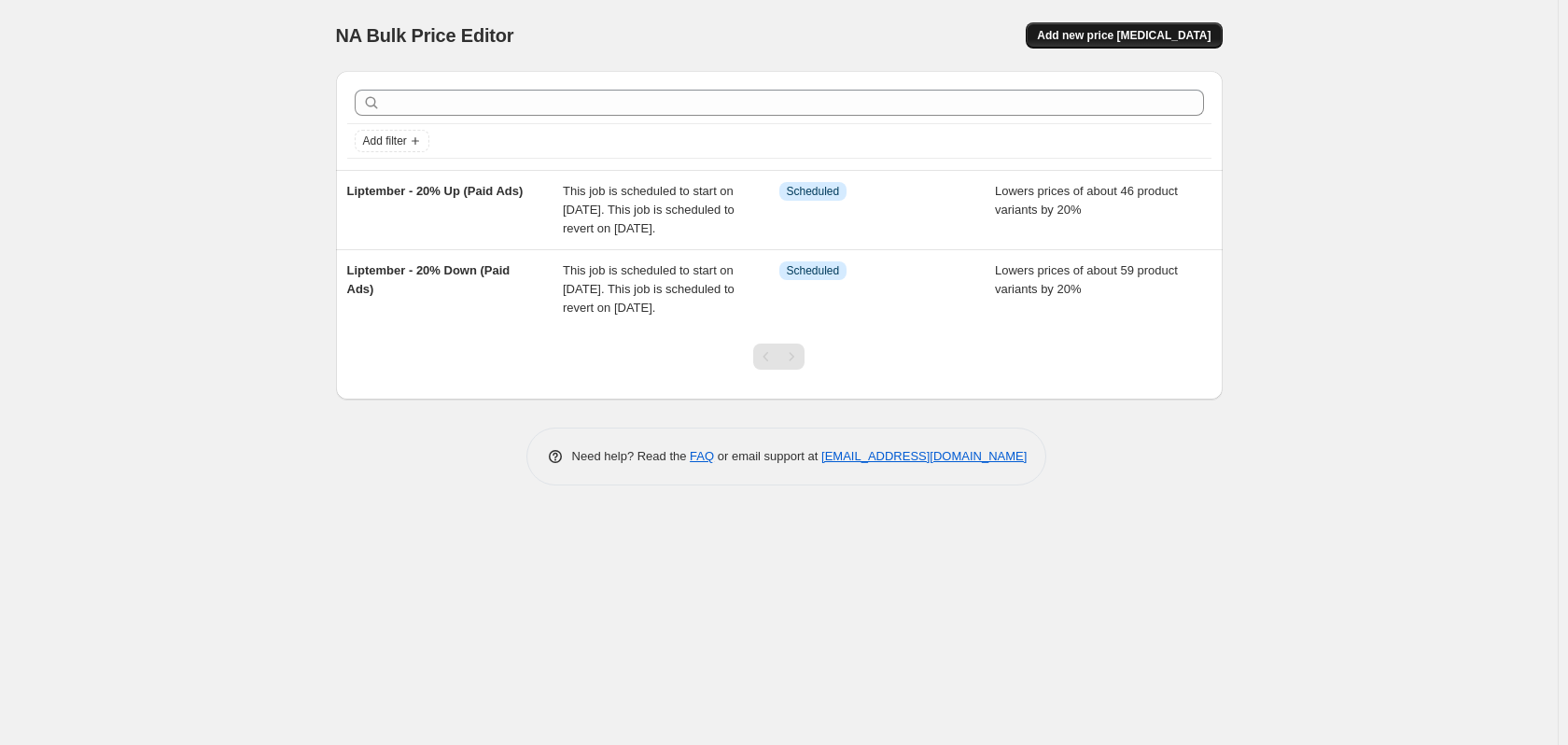
click at [1129, 35] on span "Add new price [MEDICAL_DATA]" at bounding box center [1124, 36] width 174 height 15
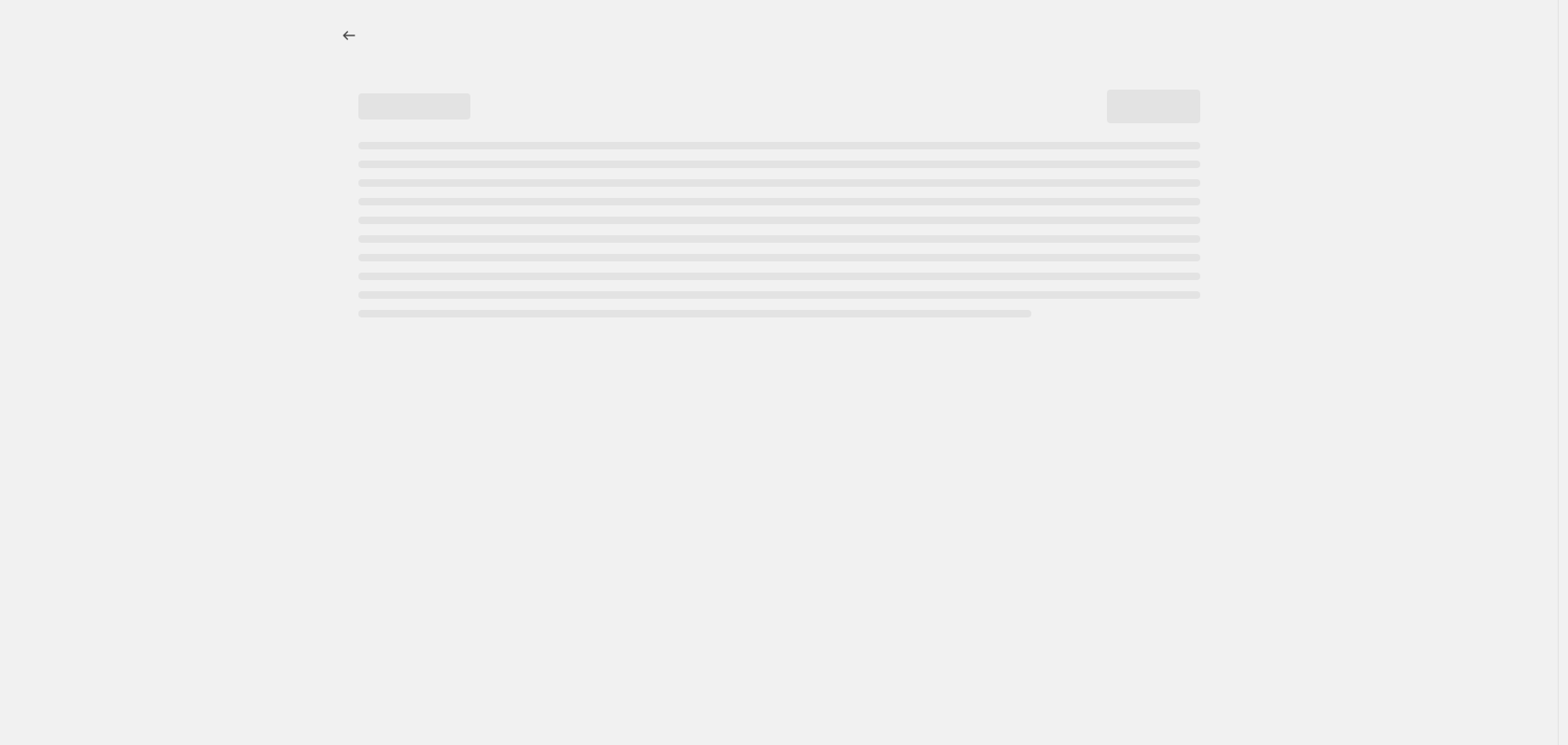
select select "percentage"
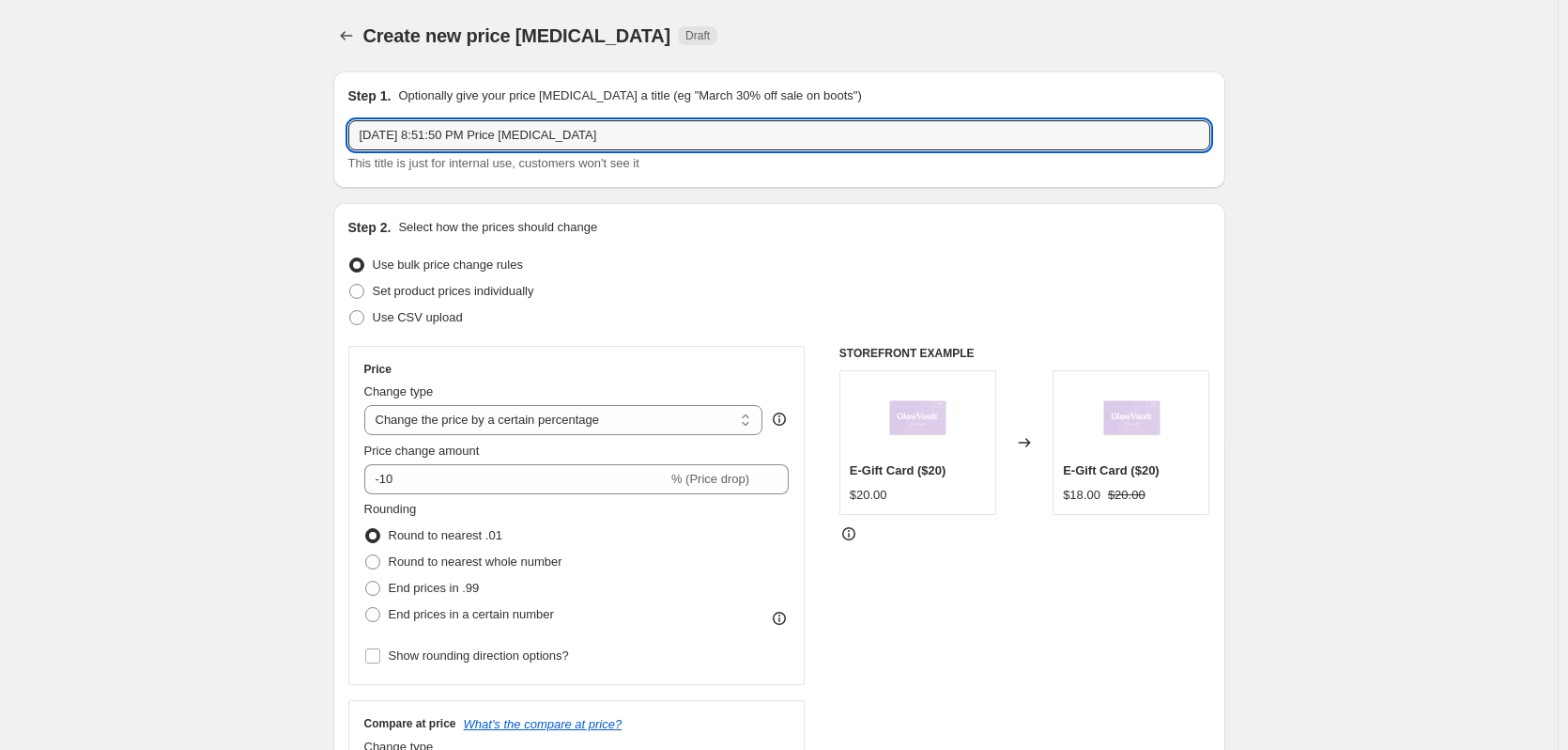
drag, startPoint x: 612, startPoint y: 128, endPoint x: 272, endPoint y: 116, distance: 340.2
paste input "Liptember - 20% Down (Paid Ads)"
drag, startPoint x: 595, startPoint y: 144, endPoint x: 456, endPoint y: 147, distance: 139.0
click at [456, 147] on input "Liptember - 20% Down (Paid Ads)" at bounding box center [779, 135] width 862 height 30
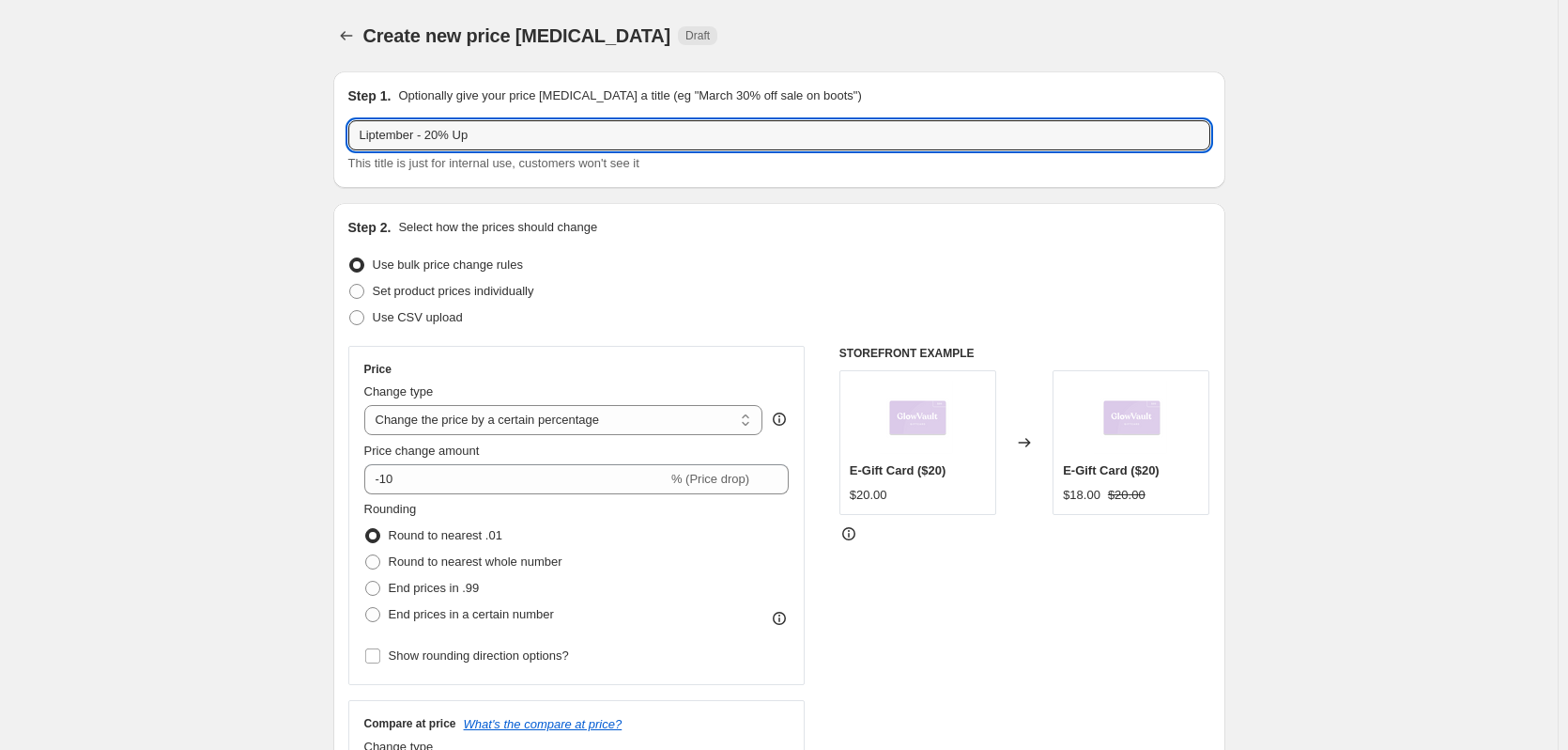
type input "Liptember - 20% Up"
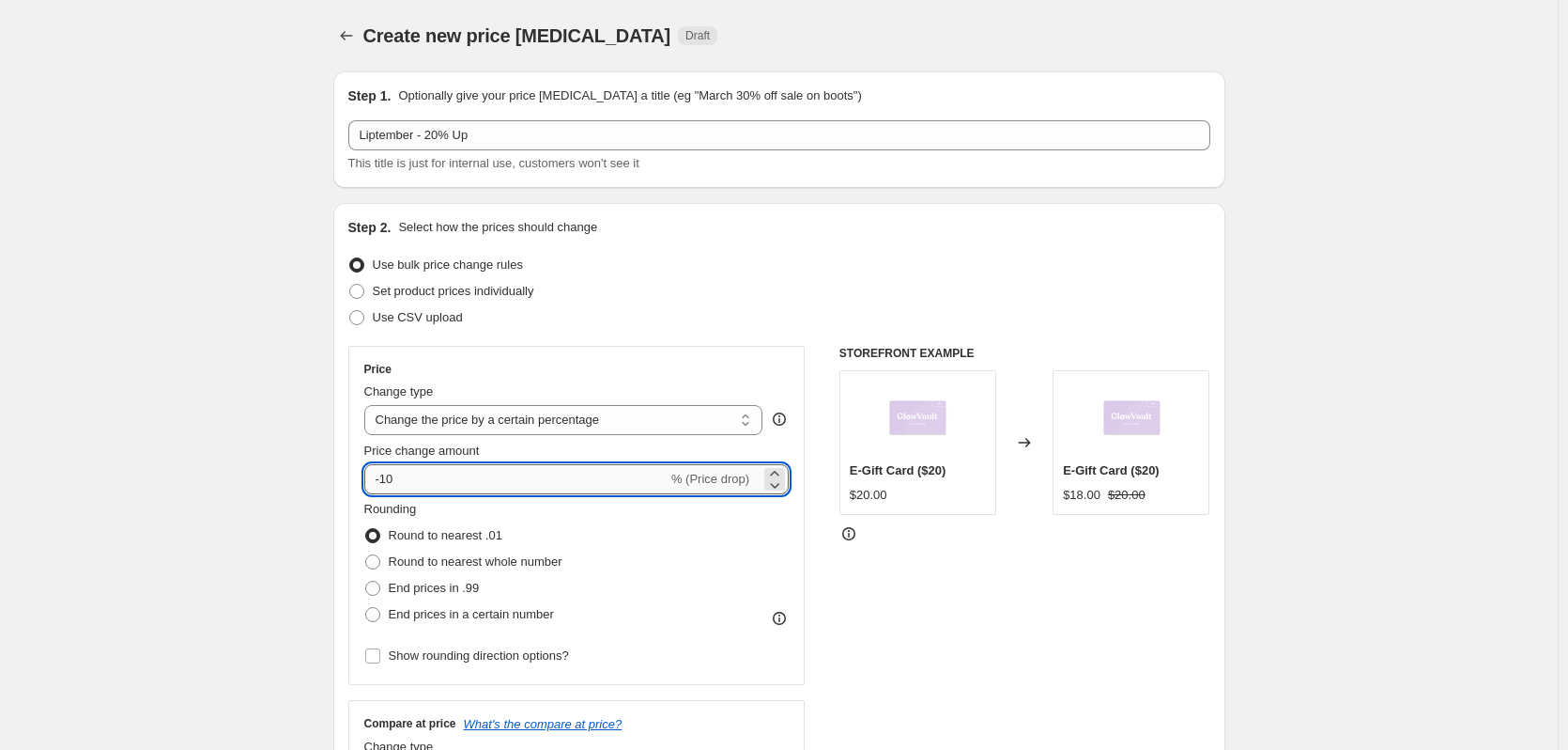
click at [418, 481] on input "-10" at bounding box center [517, 479] width 304 height 30
type input "-1"
type input "-20"
click at [414, 617] on span "End prices in a certain number" at bounding box center [471, 613] width 165 height 14
click at [367, 608] on input "End prices in a certain number" at bounding box center [366, 607] width 1 height 1
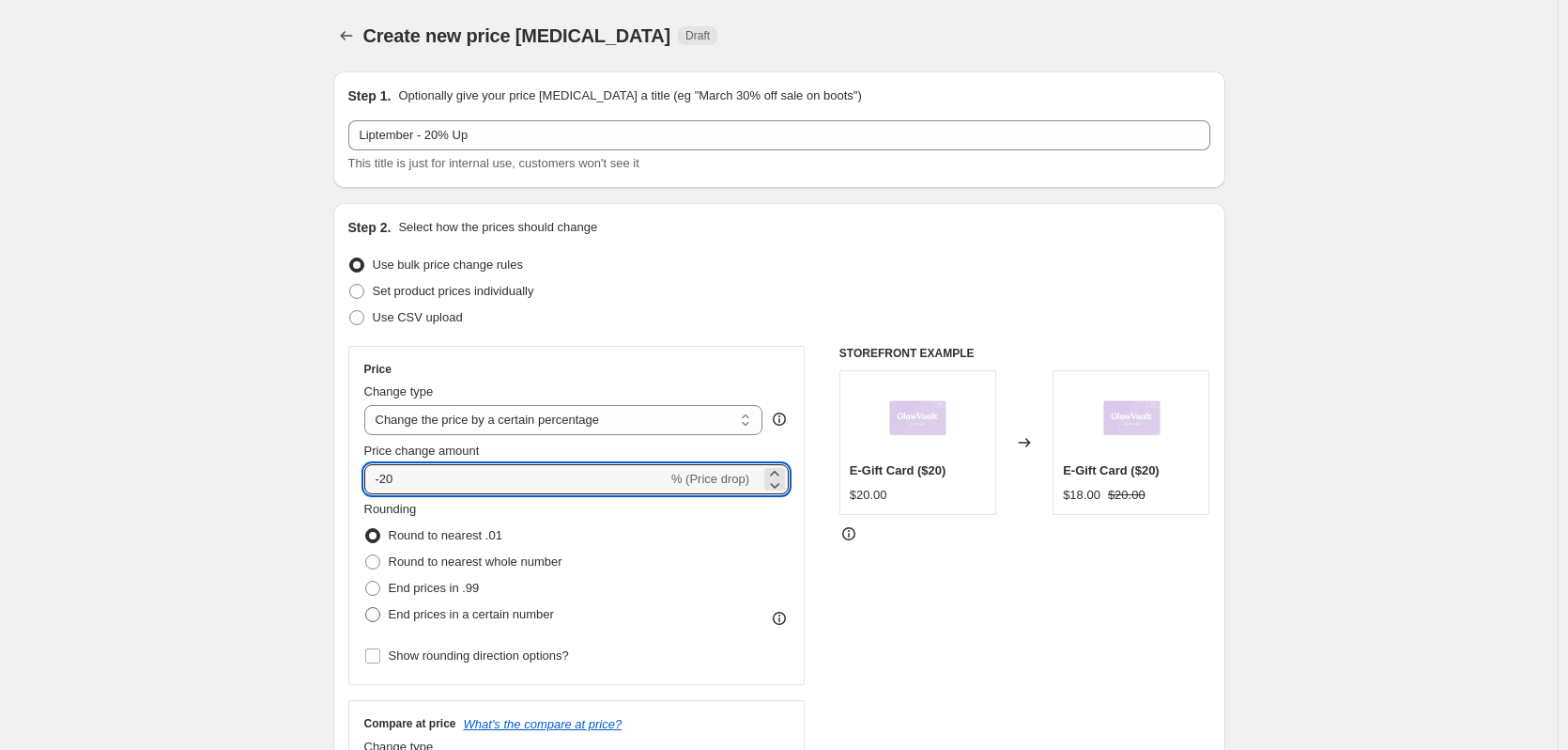
radio input "true"
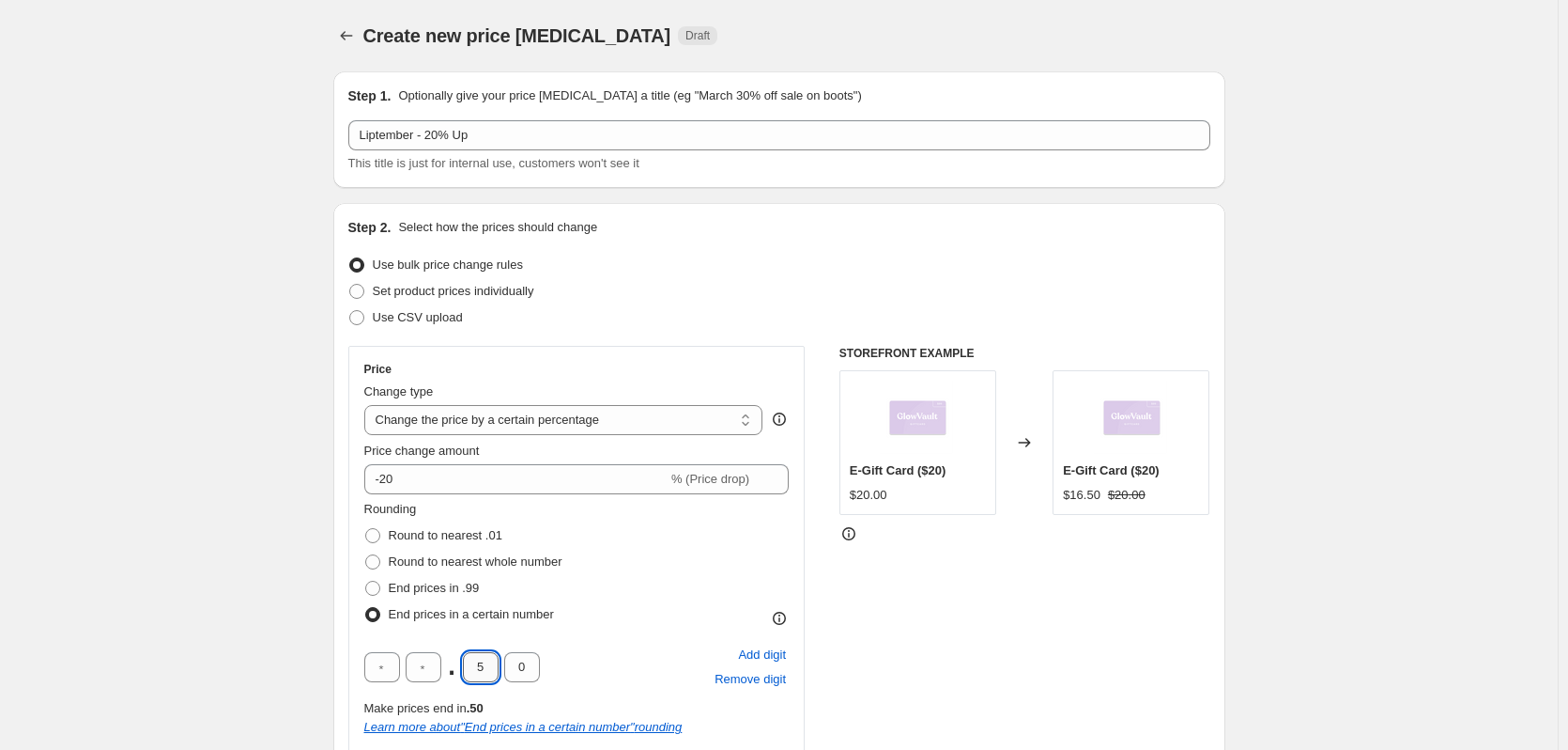
click at [472, 655] on input "5" at bounding box center [480, 666] width 35 height 30
type input "9"
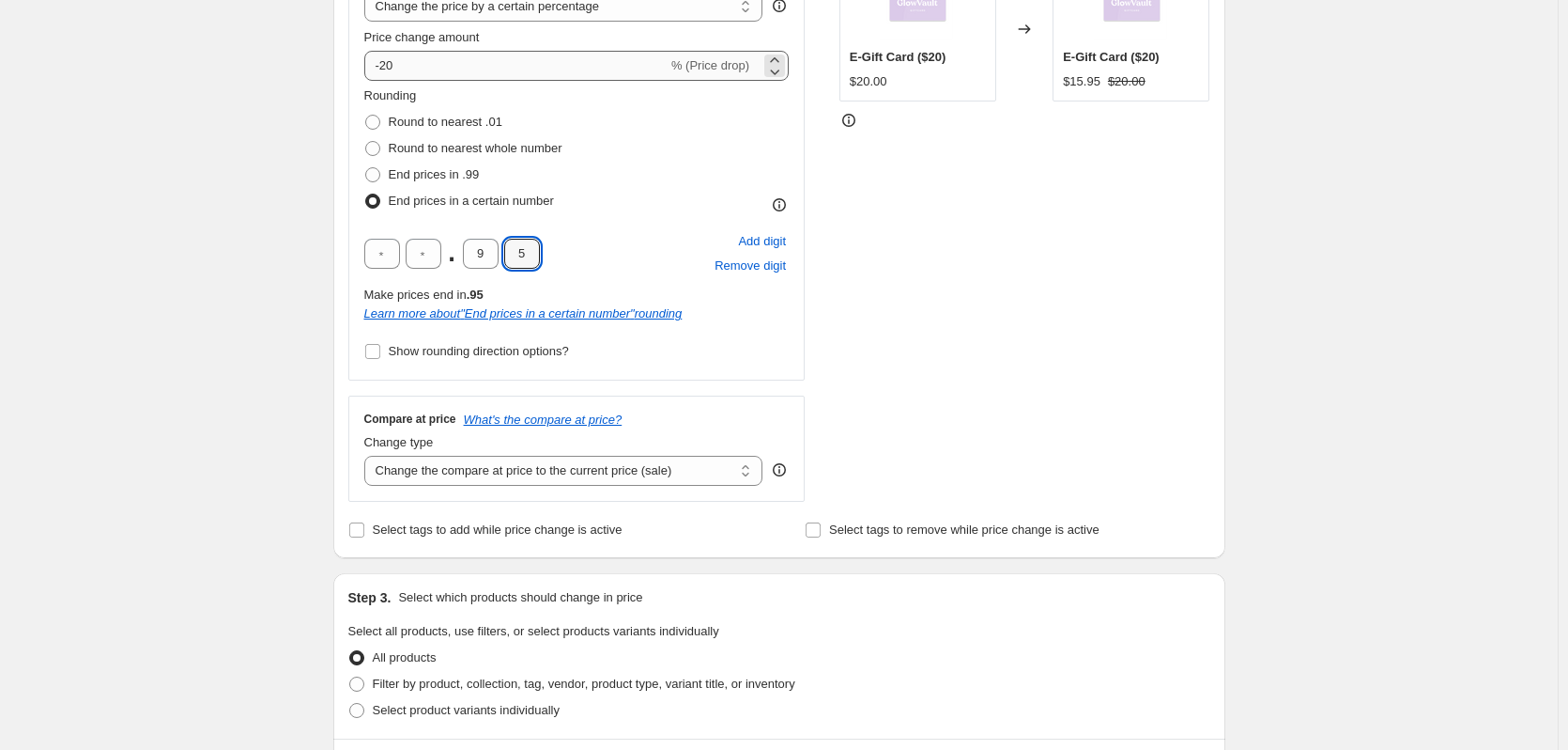
scroll to position [423, 0]
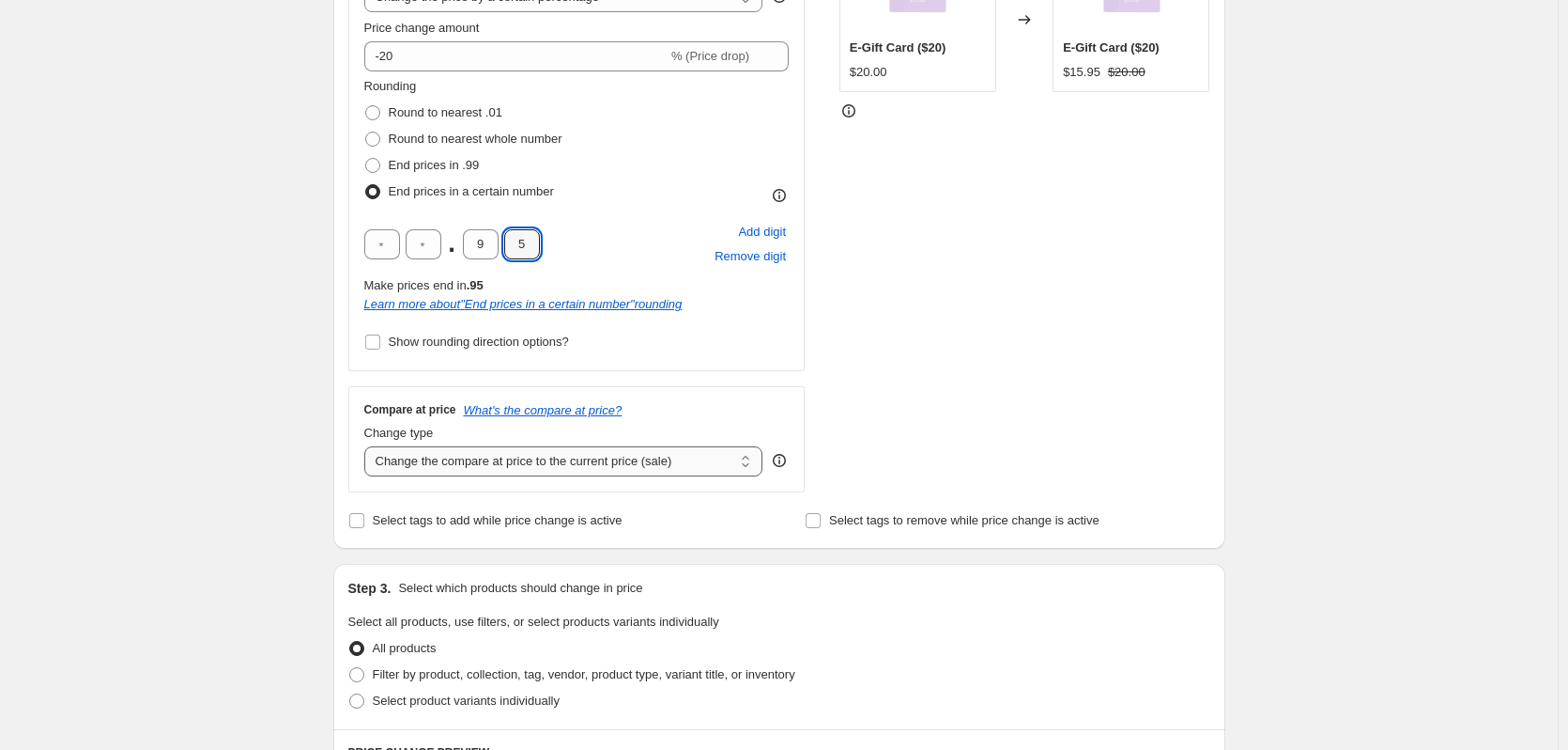
type input "5"
click at [598, 468] on select "Change the compare at price to the current price (sale) Change the compare at p…" at bounding box center [564, 461] width 399 height 30
select select "no_change"
click at [368, 446] on select "Change the compare at price to the current price (sale) Change the compare at p…" at bounding box center [564, 461] width 399 height 30
click at [437, 516] on span "Select tags to add while price change is active" at bounding box center [498, 520] width 250 height 14
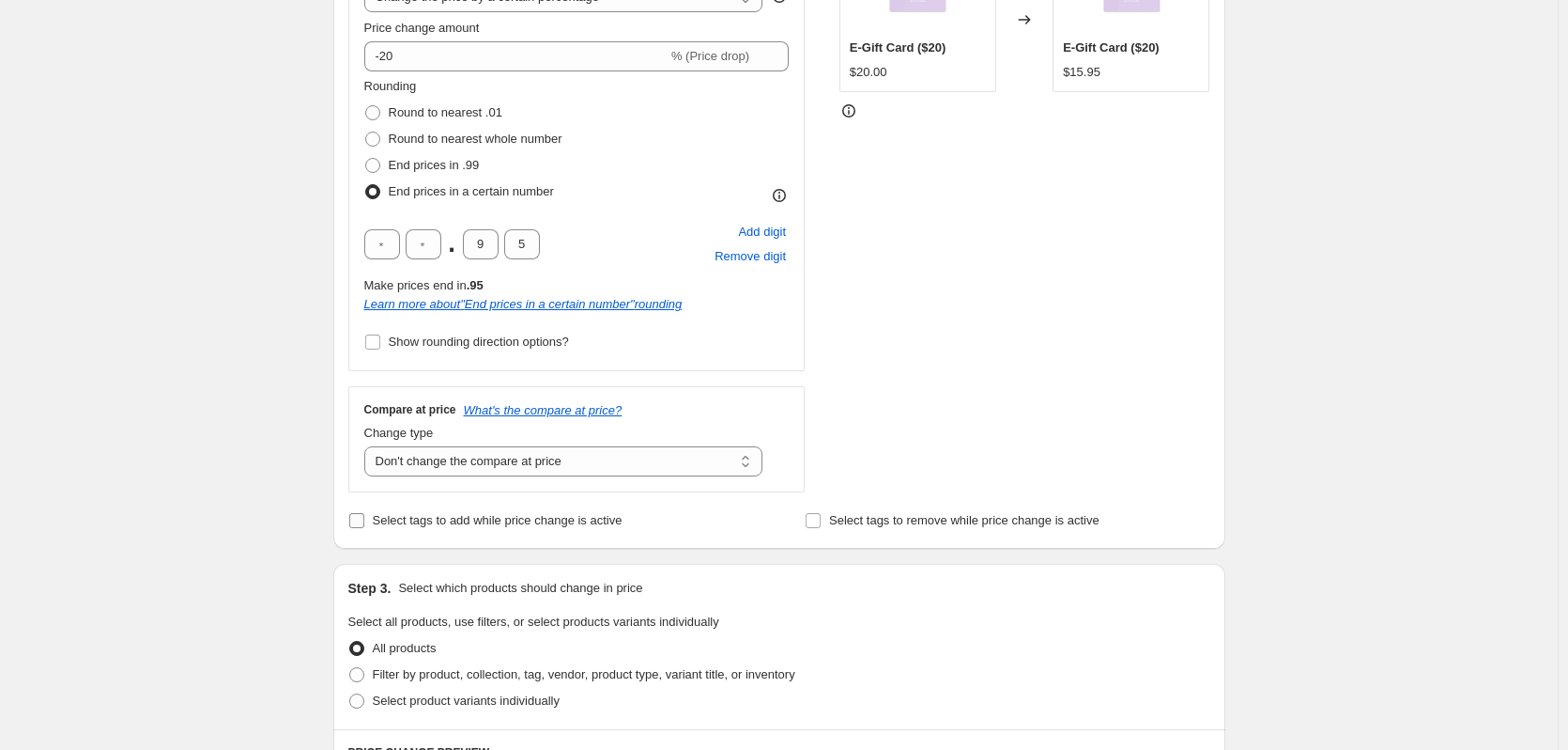
click at [365, 516] on input "Select tags to add while price change is active" at bounding box center [357, 521] width 15 height 15
checkbox input "true"
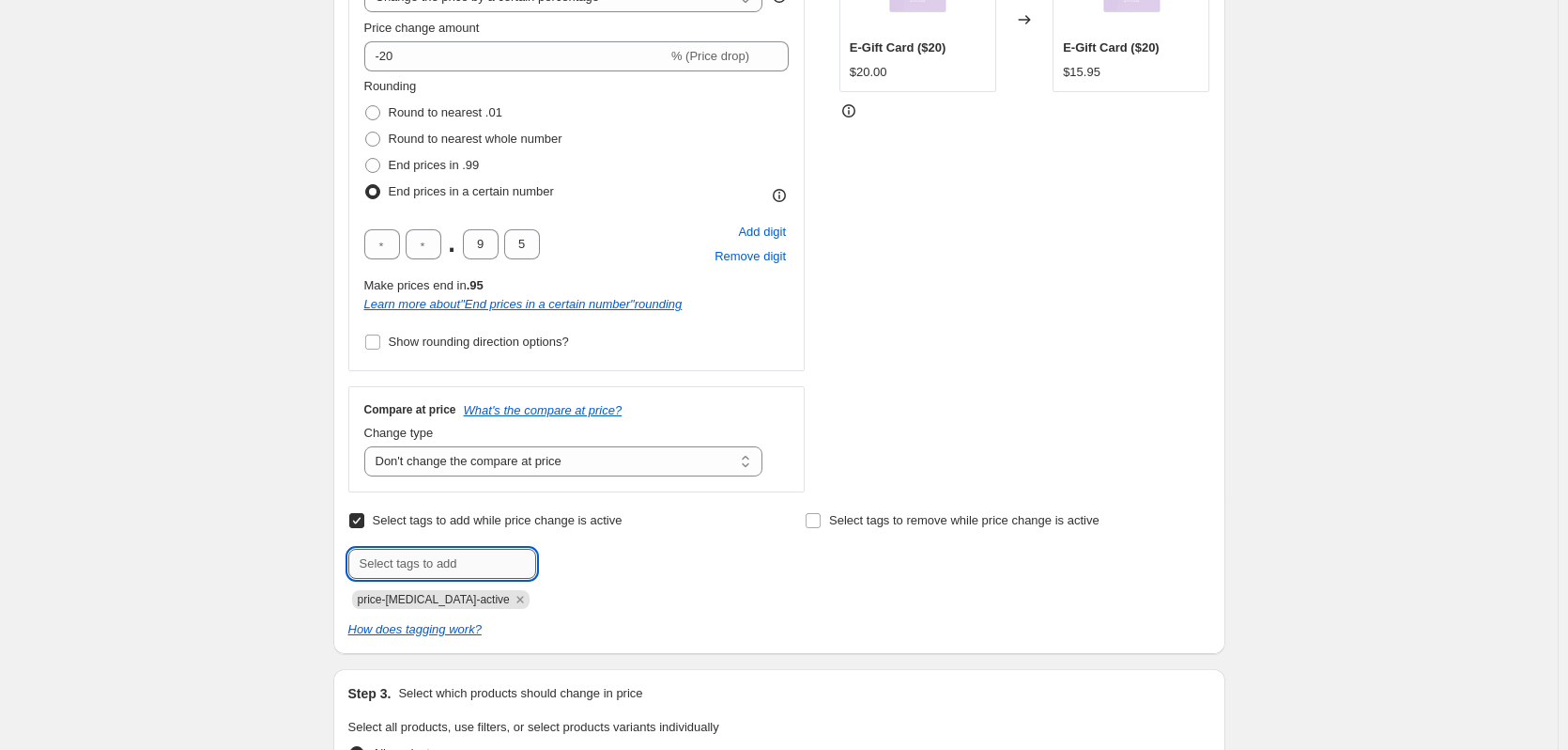
click at [456, 555] on input "text" at bounding box center [442, 563] width 188 height 30
type input "Sale"
click at [571, 570] on button "Add Sale" at bounding box center [576, 562] width 71 height 27
click at [468, 561] on input "text" at bounding box center [442, 563] width 188 height 30
click at [671, 564] on div at bounding box center [551, 563] width 405 height 30
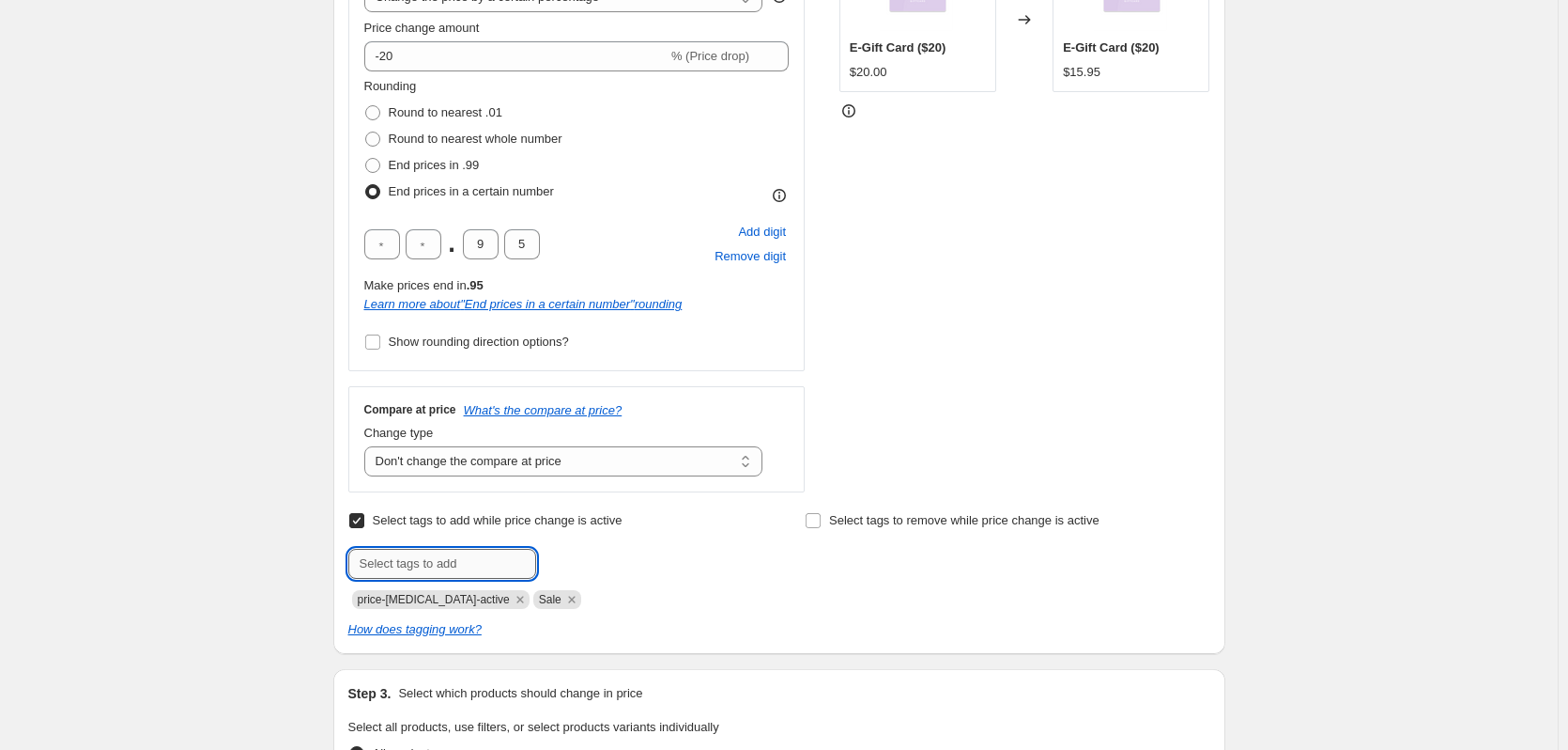
click at [458, 568] on input "text" at bounding box center [442, 563] width 188 height 30
type input "l"
type input "LPTRTY"
click at [608, 566] on span "LPTRTY" at bounding box center [599, 562] width 44 height 13
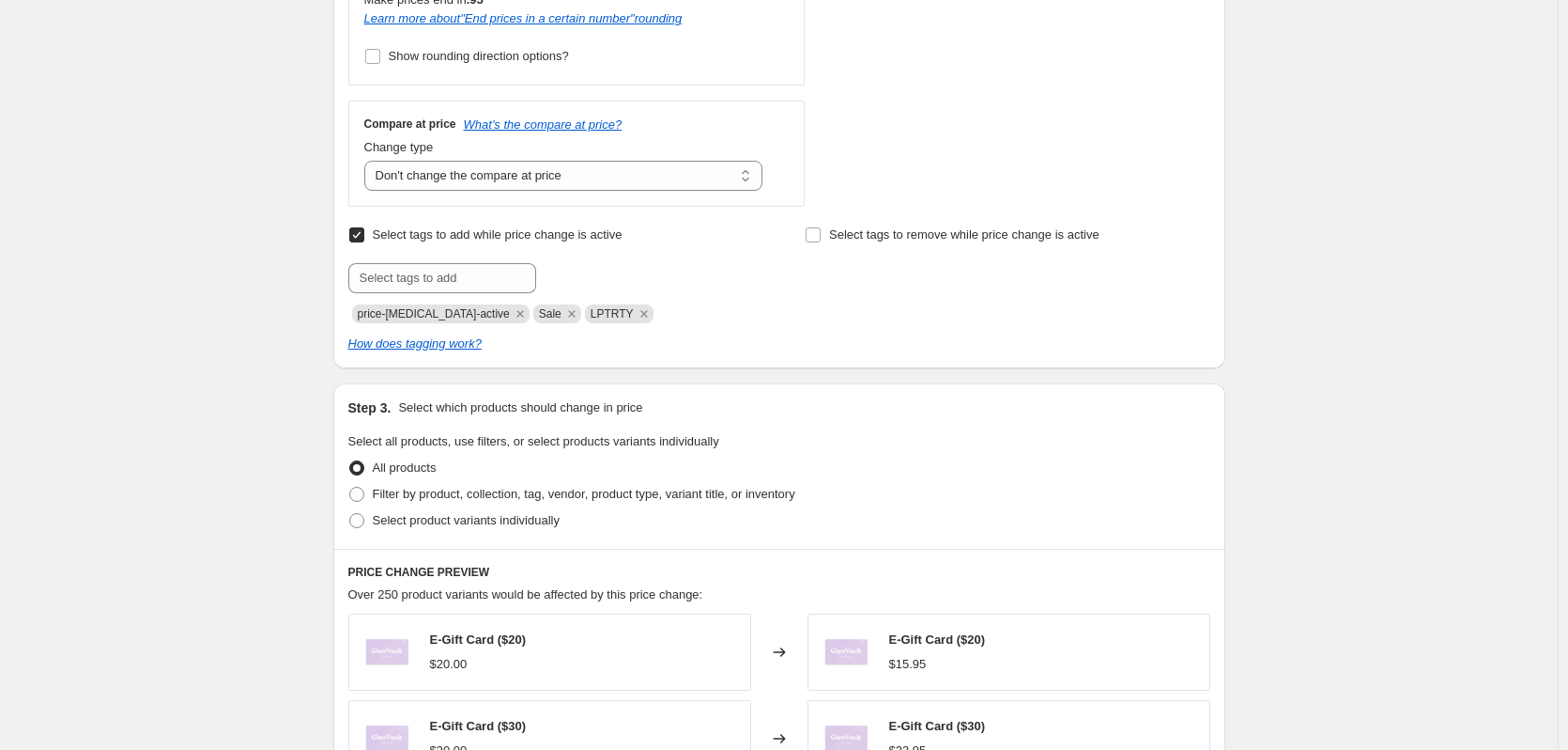
scroll to position [728, 0]
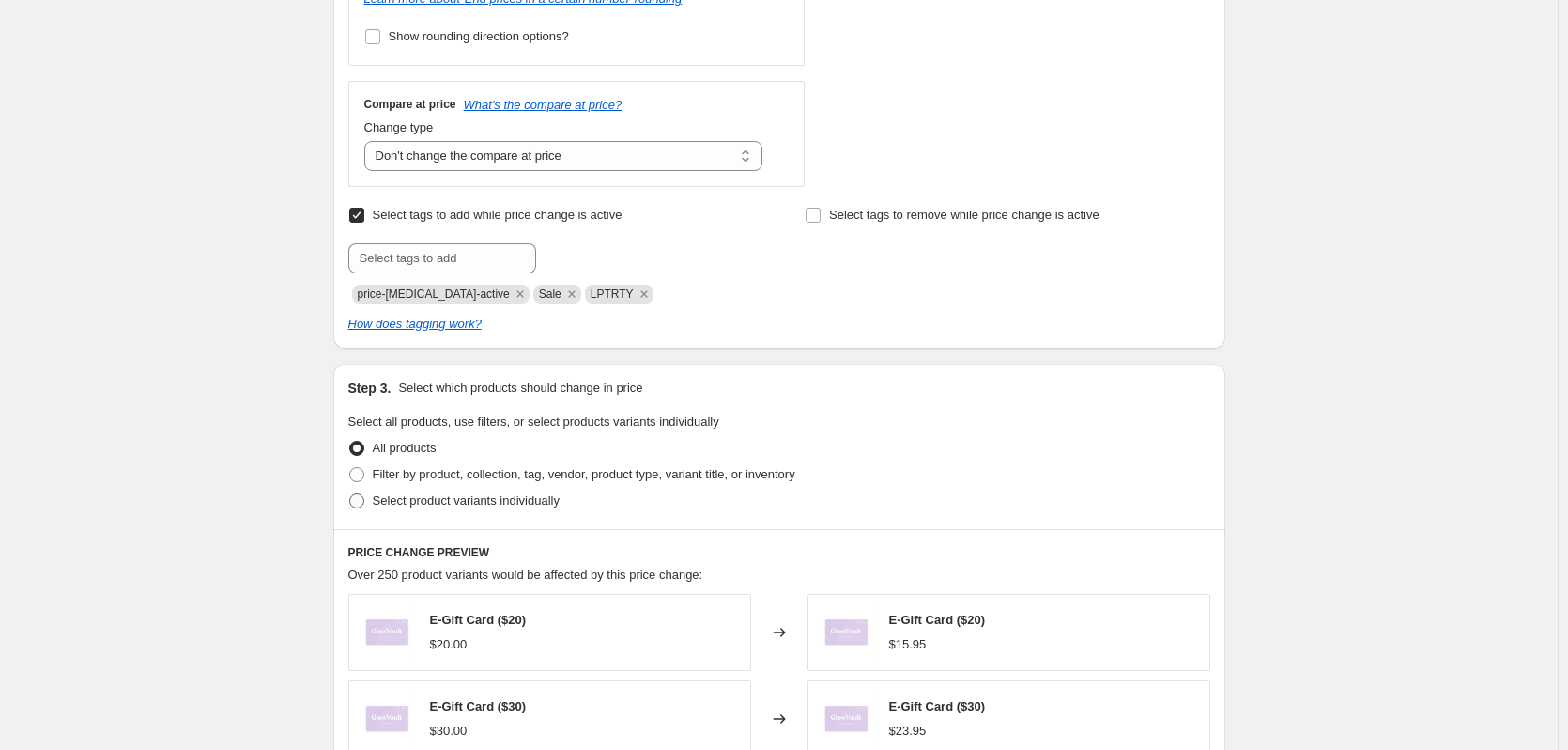
click at [490, 511] on label "Select product variants individually" at bounding box center [454, 501] width 211 height 27
click at [350, 494] on input "Select product variants individually" at bounding box center [350, 493] width 1 height 1
radio input "true"
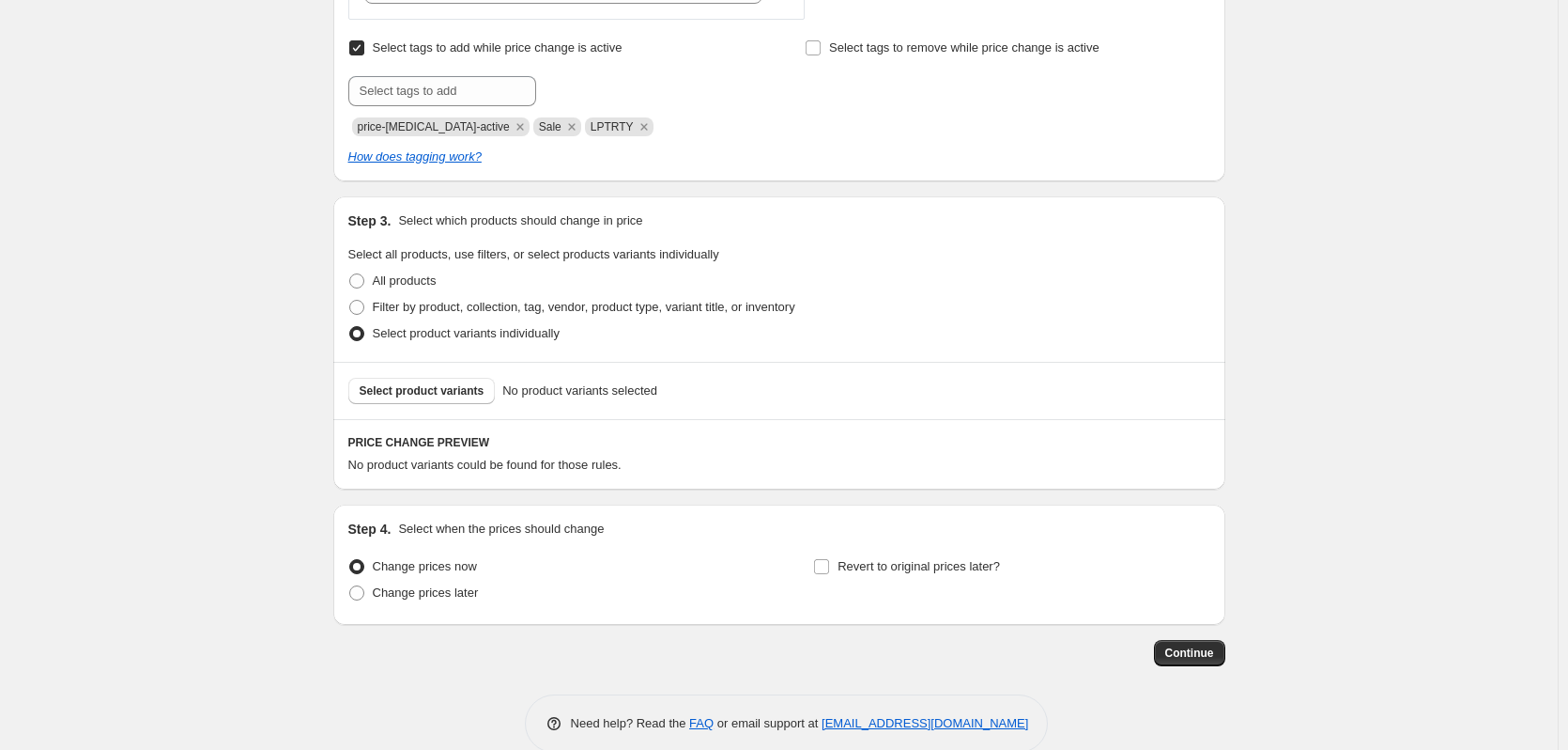
scroll to position [928, 0]
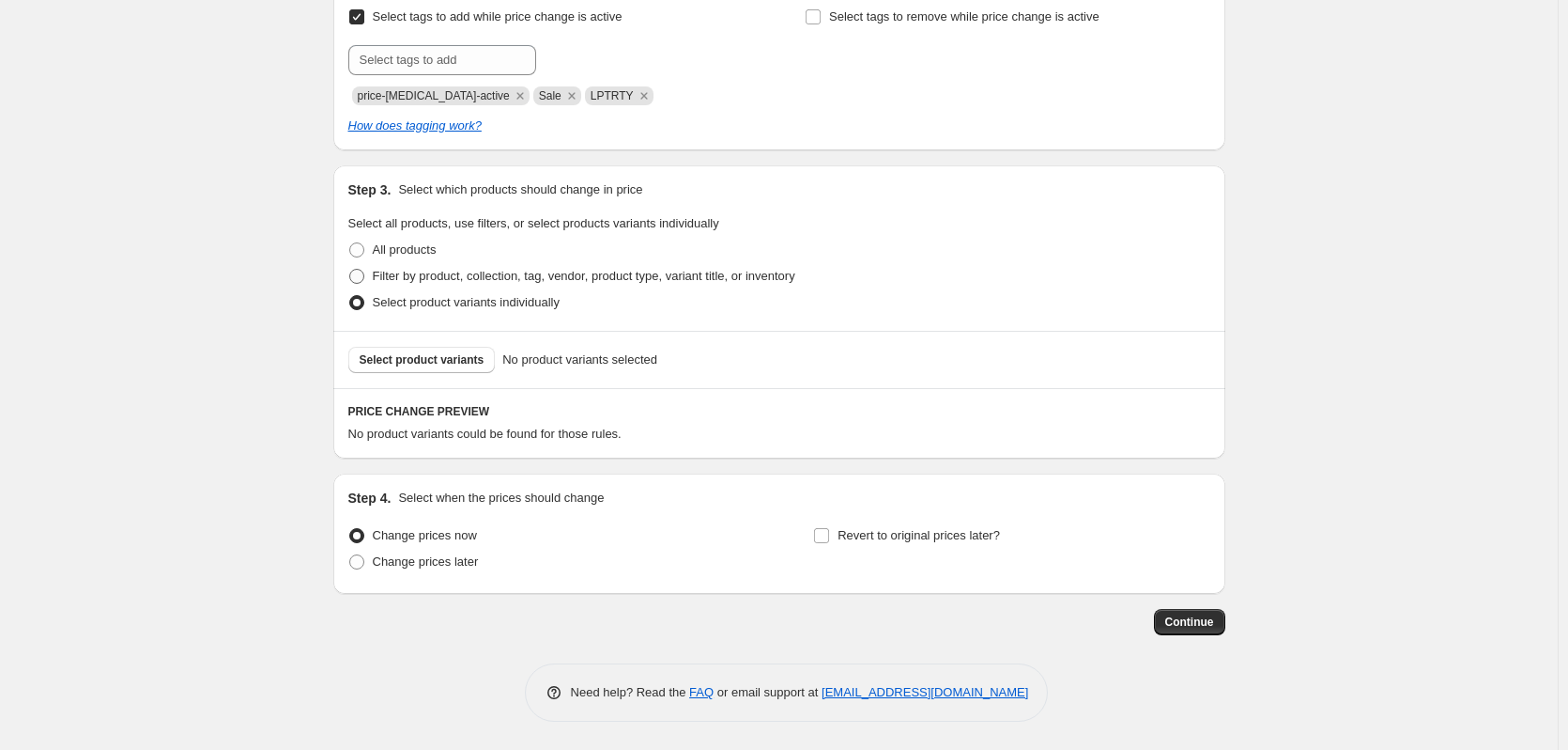
click at [355, 269] on span at bounding box center [357, 276] width 15 height 15
click at [350, 269] on input "Filter by product, collection, tag, vendor, product type, variant title, or inv…" at bounding box center [350, 268] width 1 height 1
radio input "true"
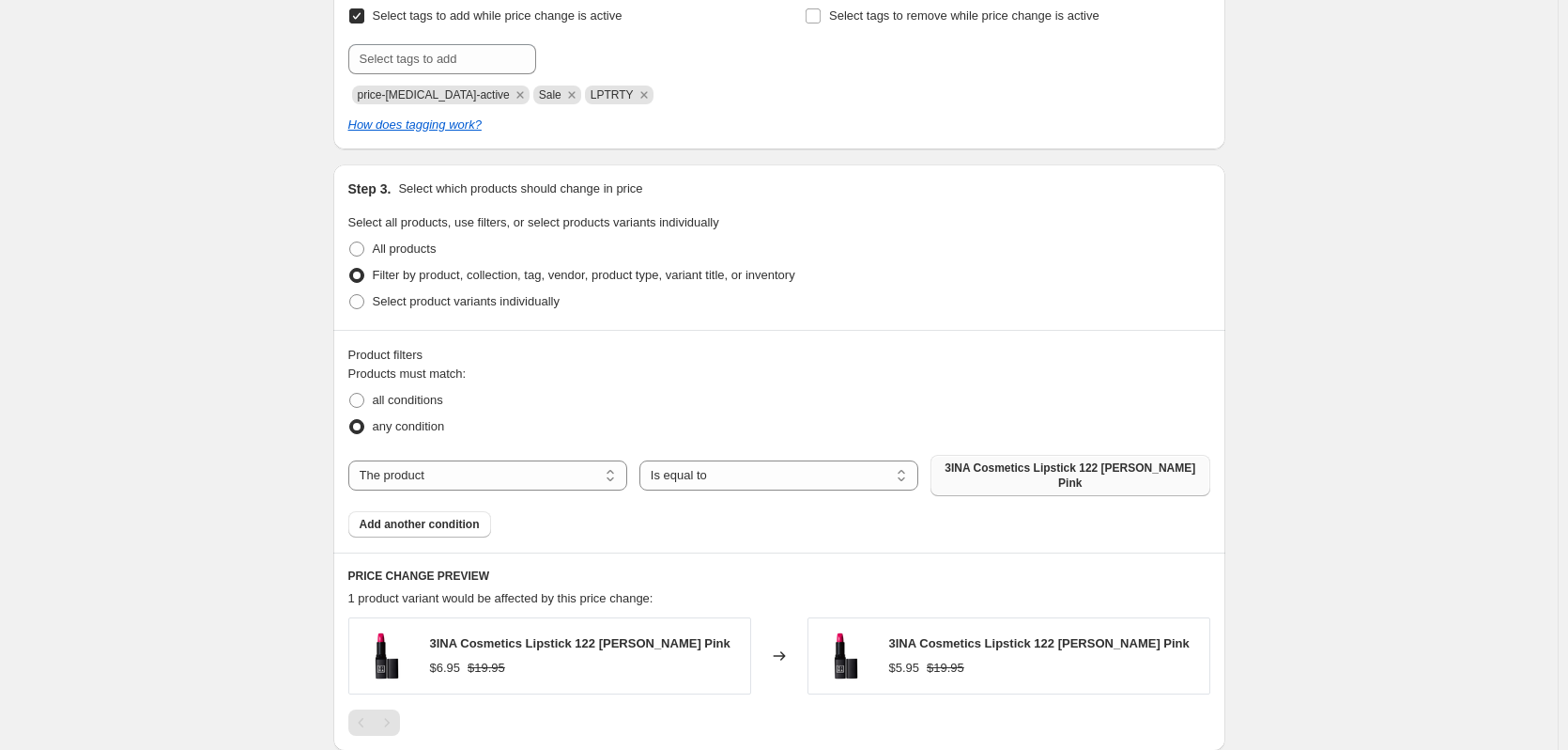
click at [1038, 473] on span "3INA Cosmetics Lipstick 122 Berry Pink" at bounding box center [1070, 475] width 256 height 30
click at [587, 468] on select "The product The product's collection The product's tag The product's vendor The…" at bounding box center [488, 475] width 279 height 30
select select "tag"
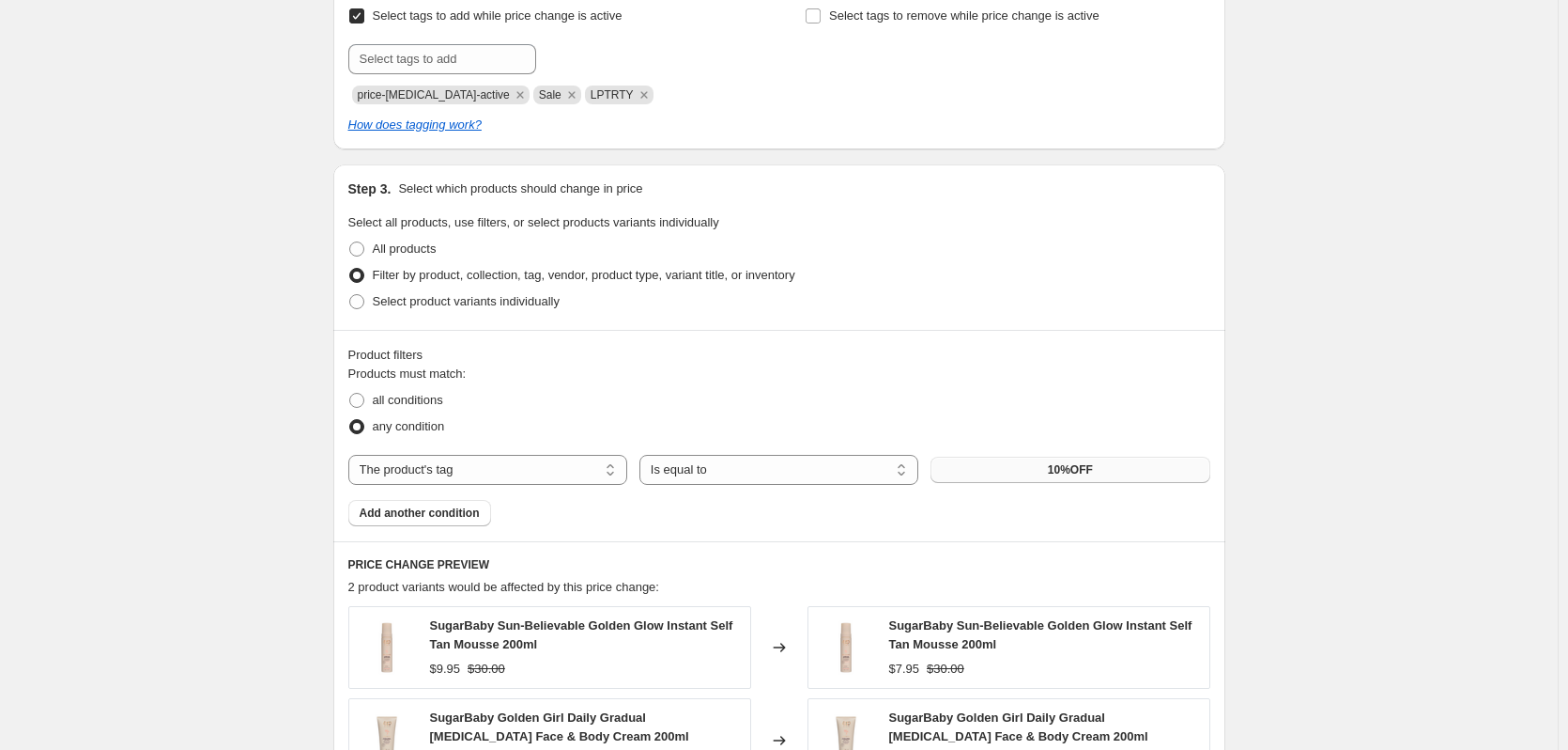
click at [1029, 478] on button "10%OFF" at bounding box center [1070, 470] width 279 height 27
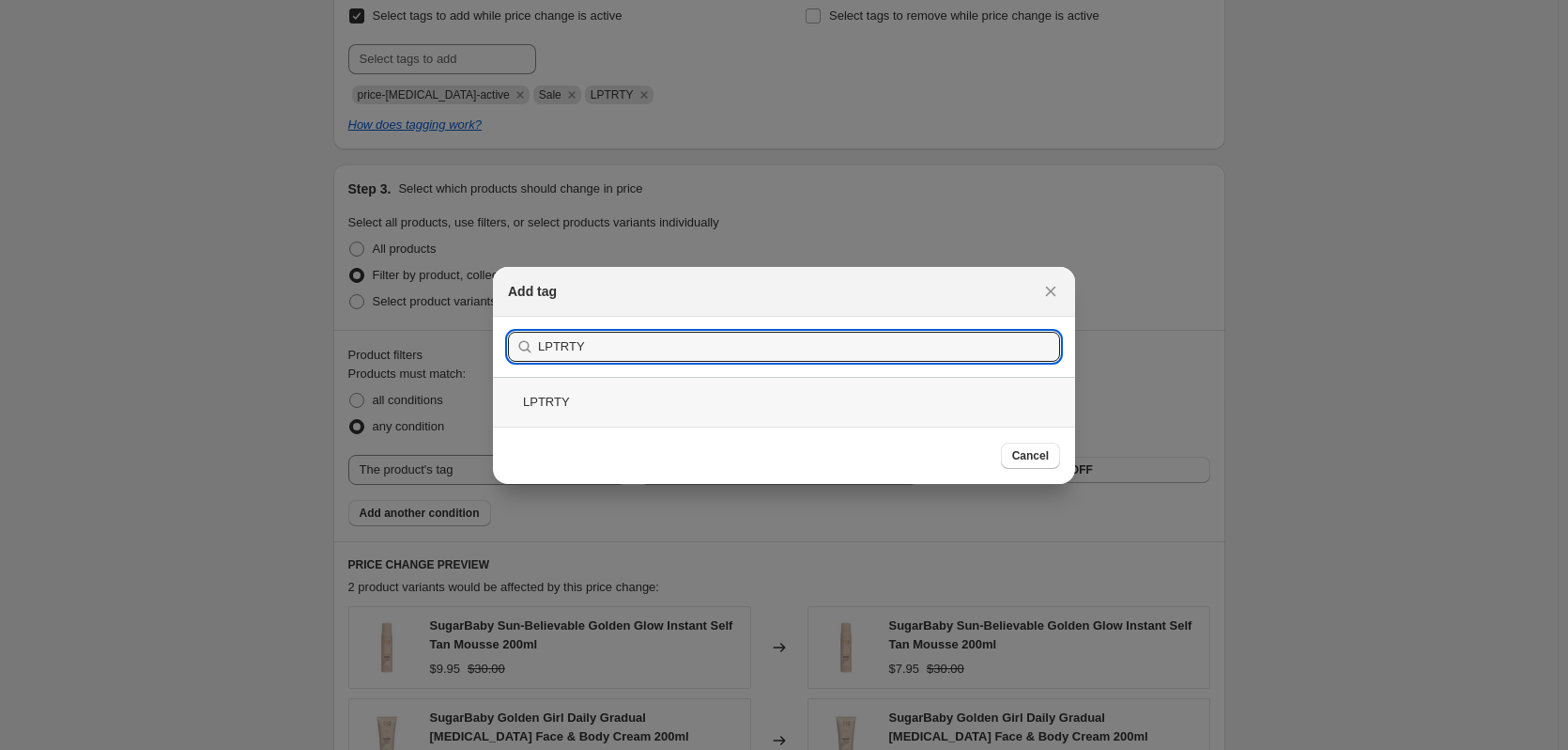
type input "LPTRTY"
click at [639, 394] on div "LPTRTY" at bounding box center [784, 401] width 583 height 50
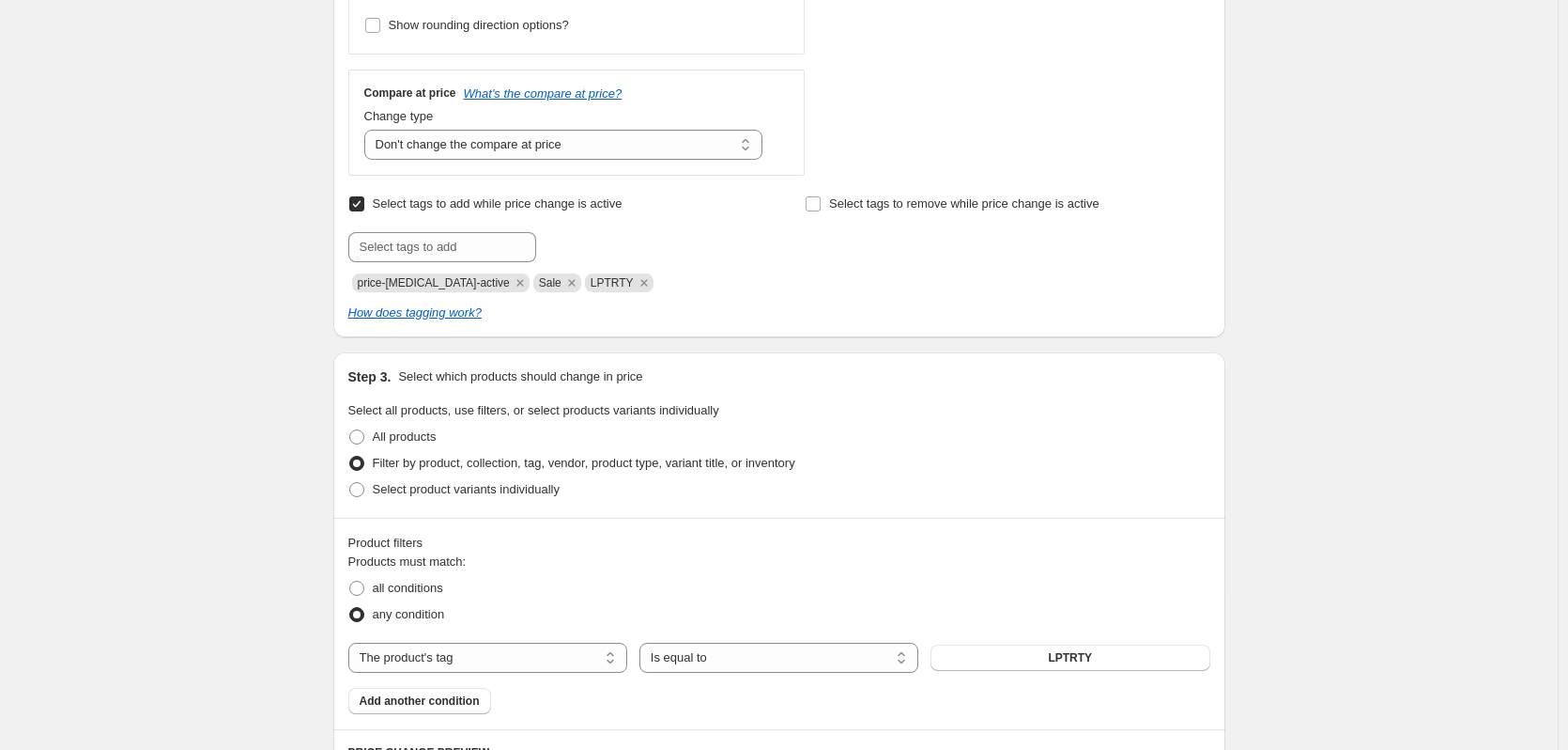
scroll to position [669, 0]
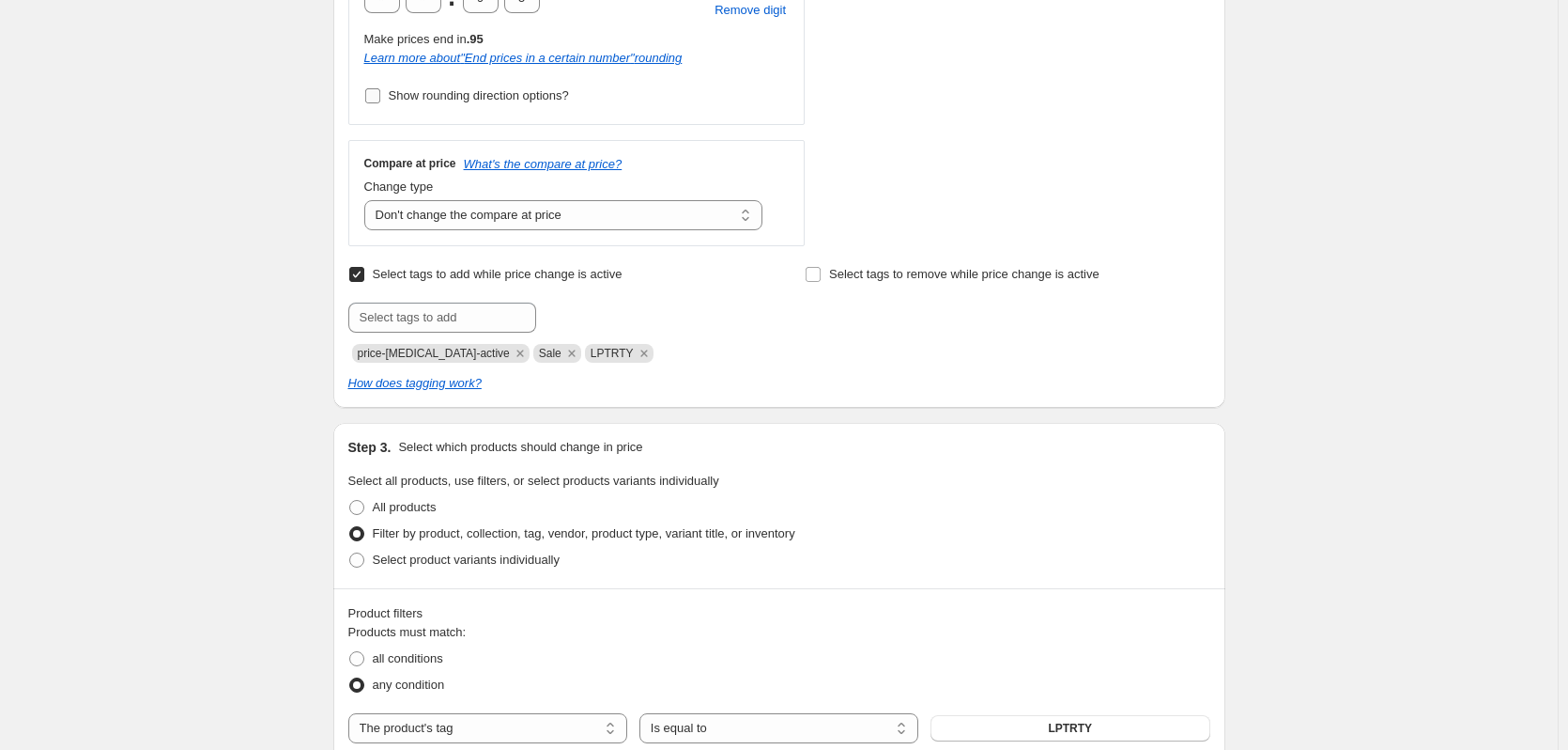
click at [375, 93] on input "Show rounding direction options?" at bounding box center [373, 96] width 15 height 15
checkbox input "true"
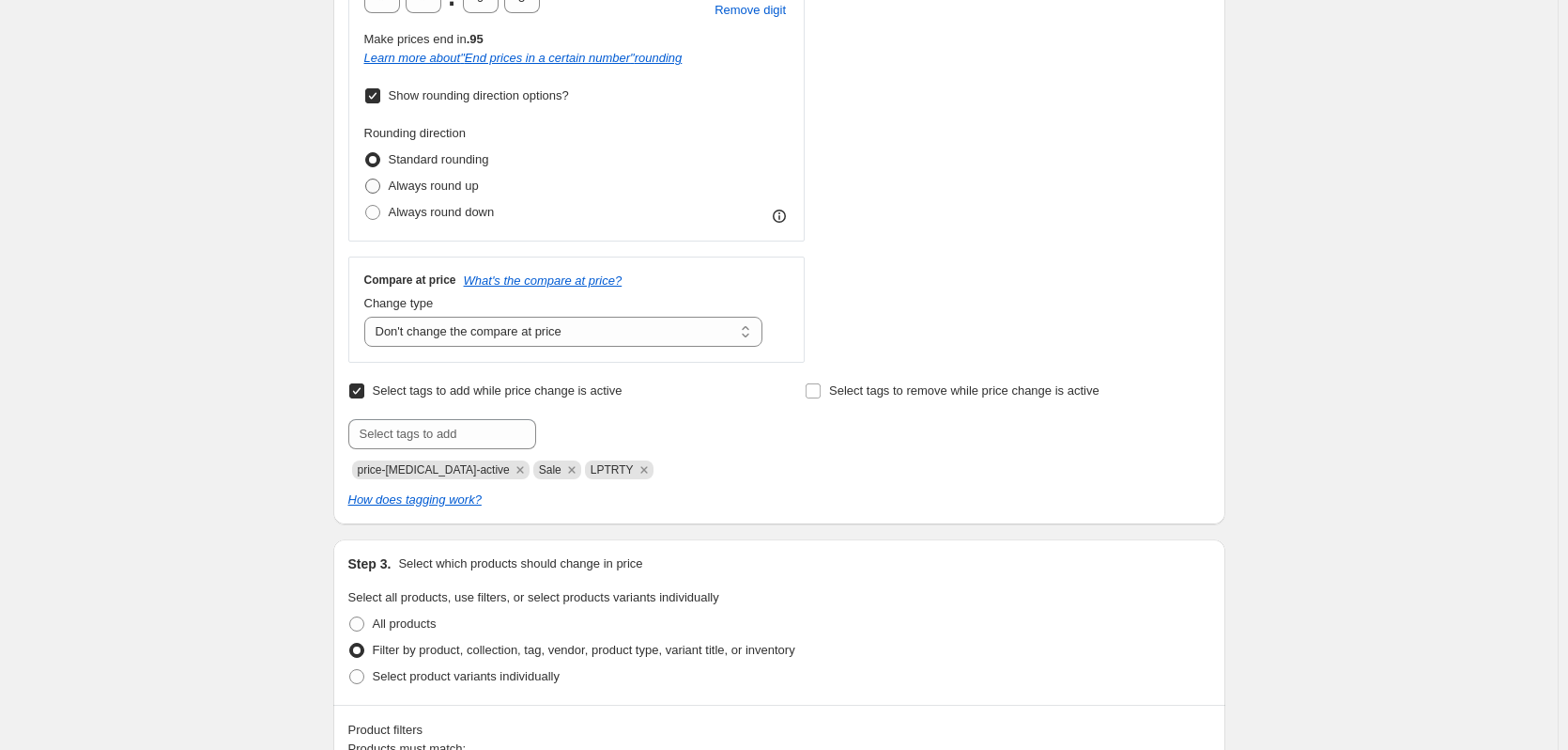
click at [440, 193] on span "Always round up" at bounding box center [434, 185] width 90 height 14
click at [367, 180] on input "Always round up" at bounding box center [366, 179] width 1 height 1
radio input "true"
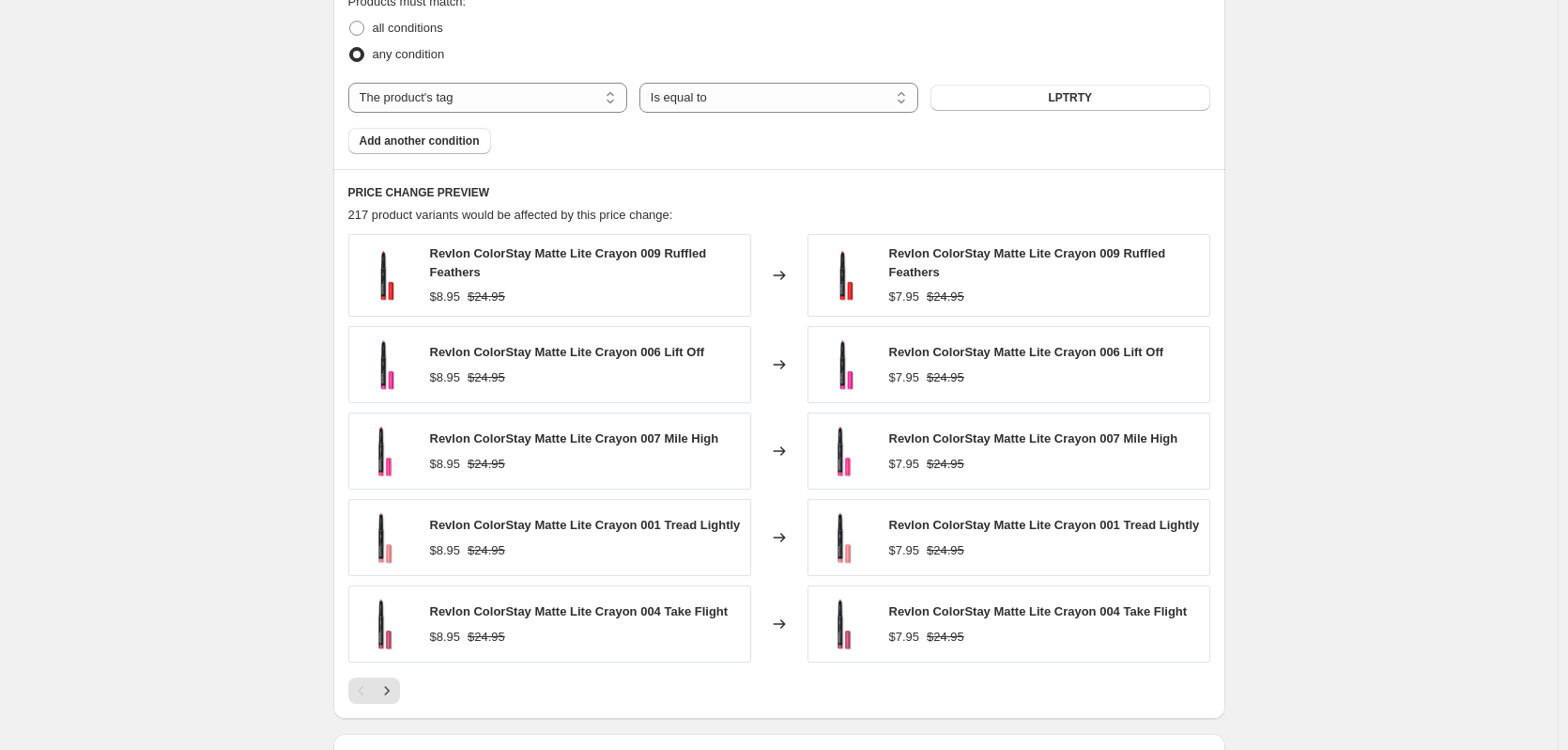
scroll to position [1421, 0]
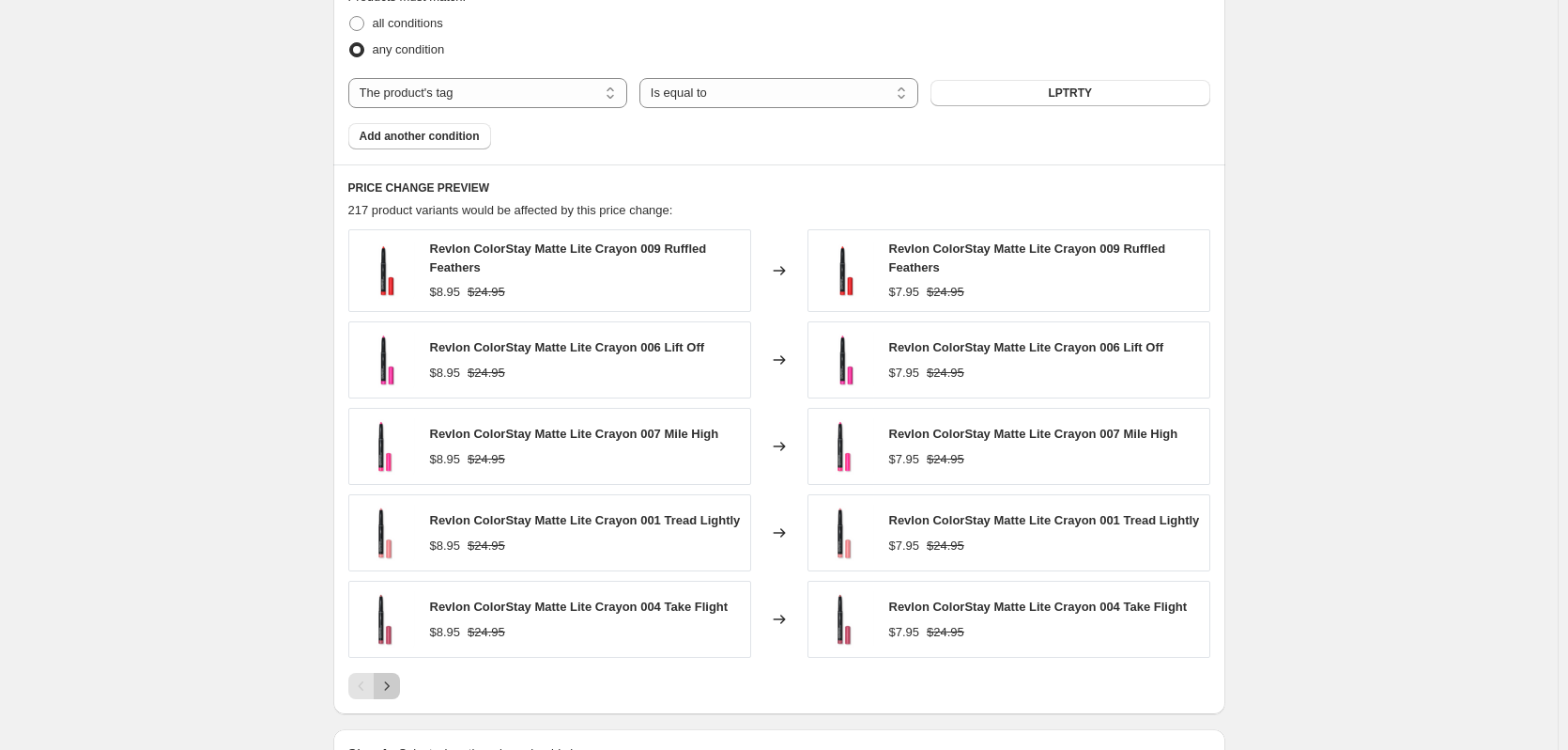
click at [396, 683] on icon "Next" at bounding box center [387, 686] width 19 height 19
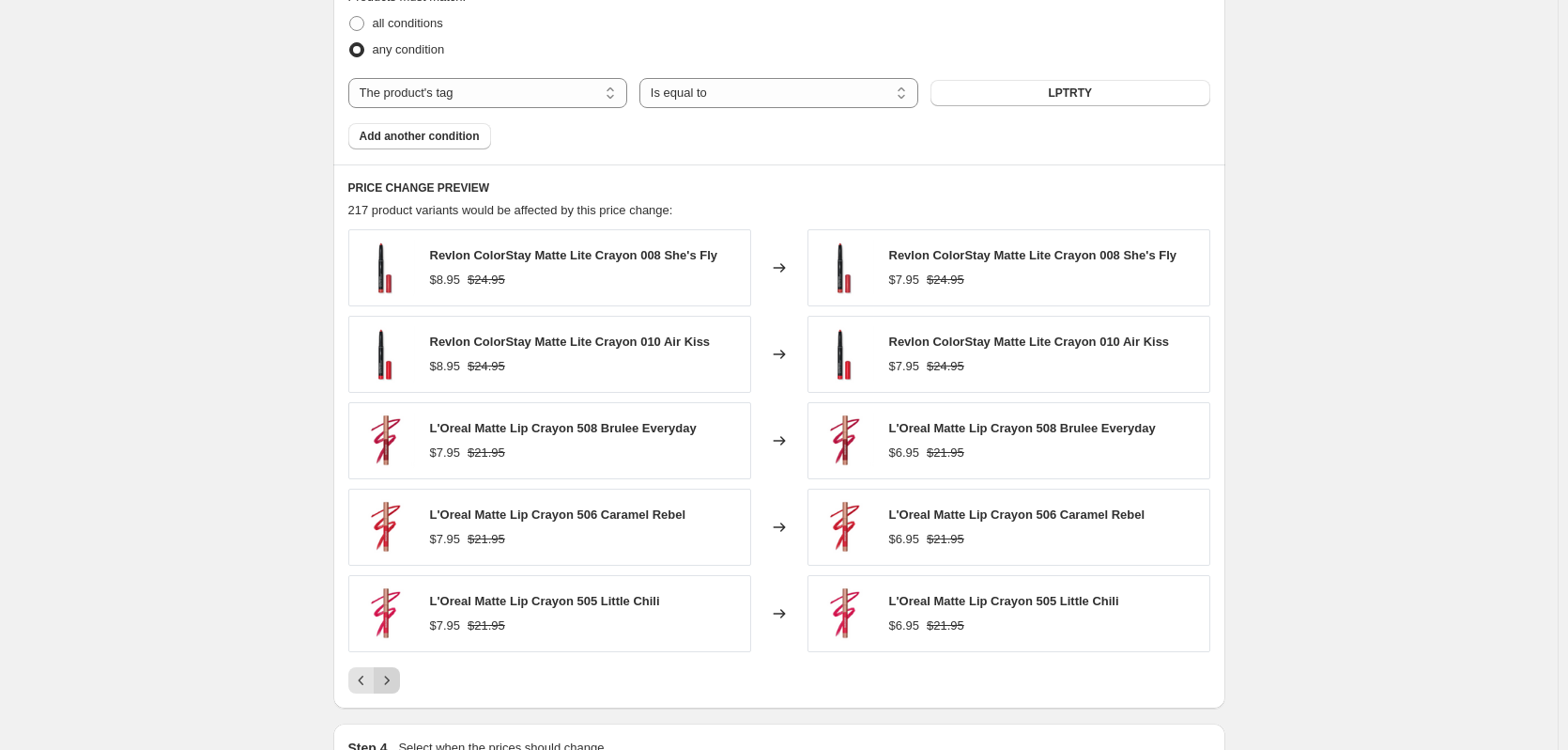
click at [396, 684] on icon "Next" at bounding box center [387, 680] width 19 height 19
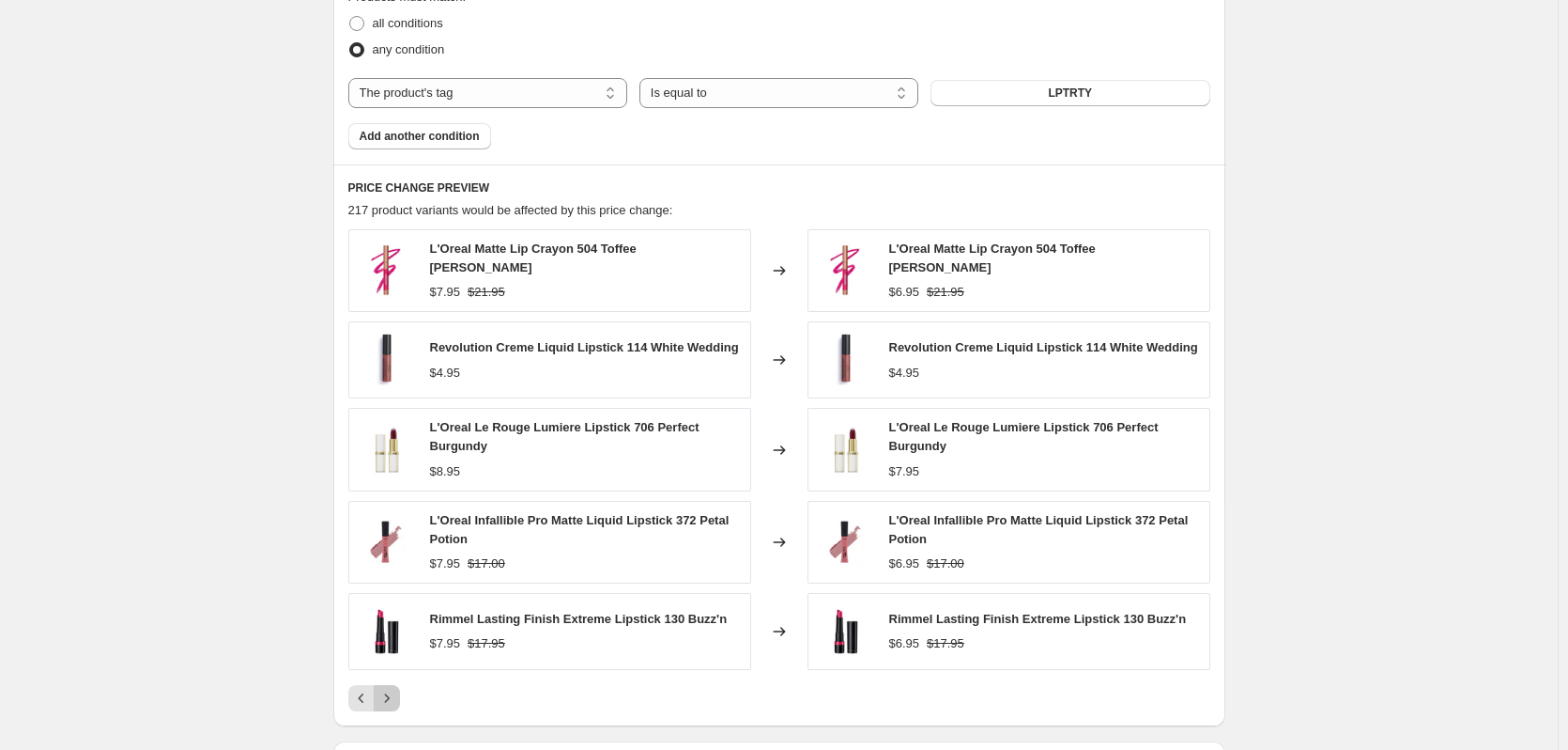
click at [396, 689] on icon "Next" at bounding box center [387, 698] width 19 height 19
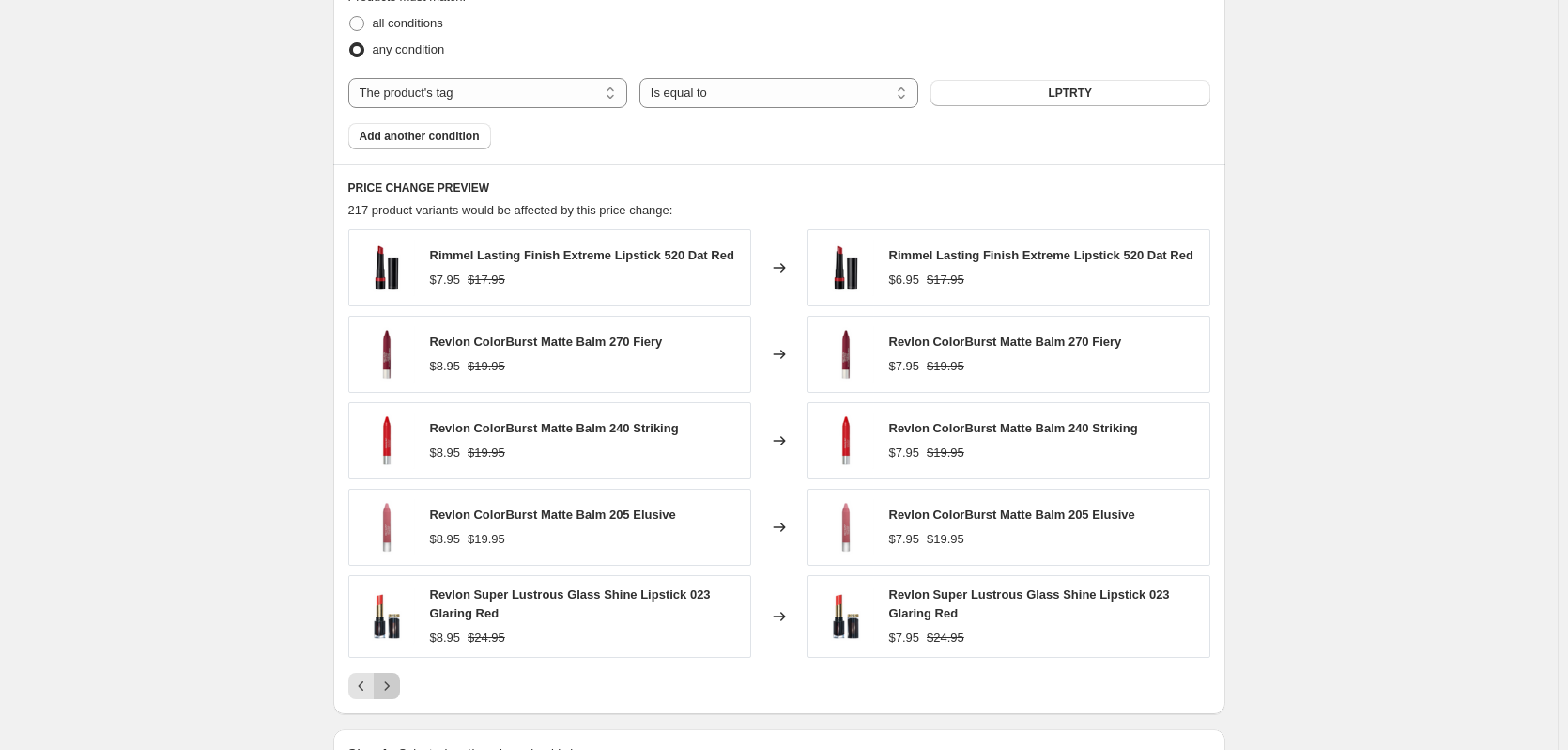
click at [396, 684] on icon "Next" at bounding box center [387, 686] width 19 height 19
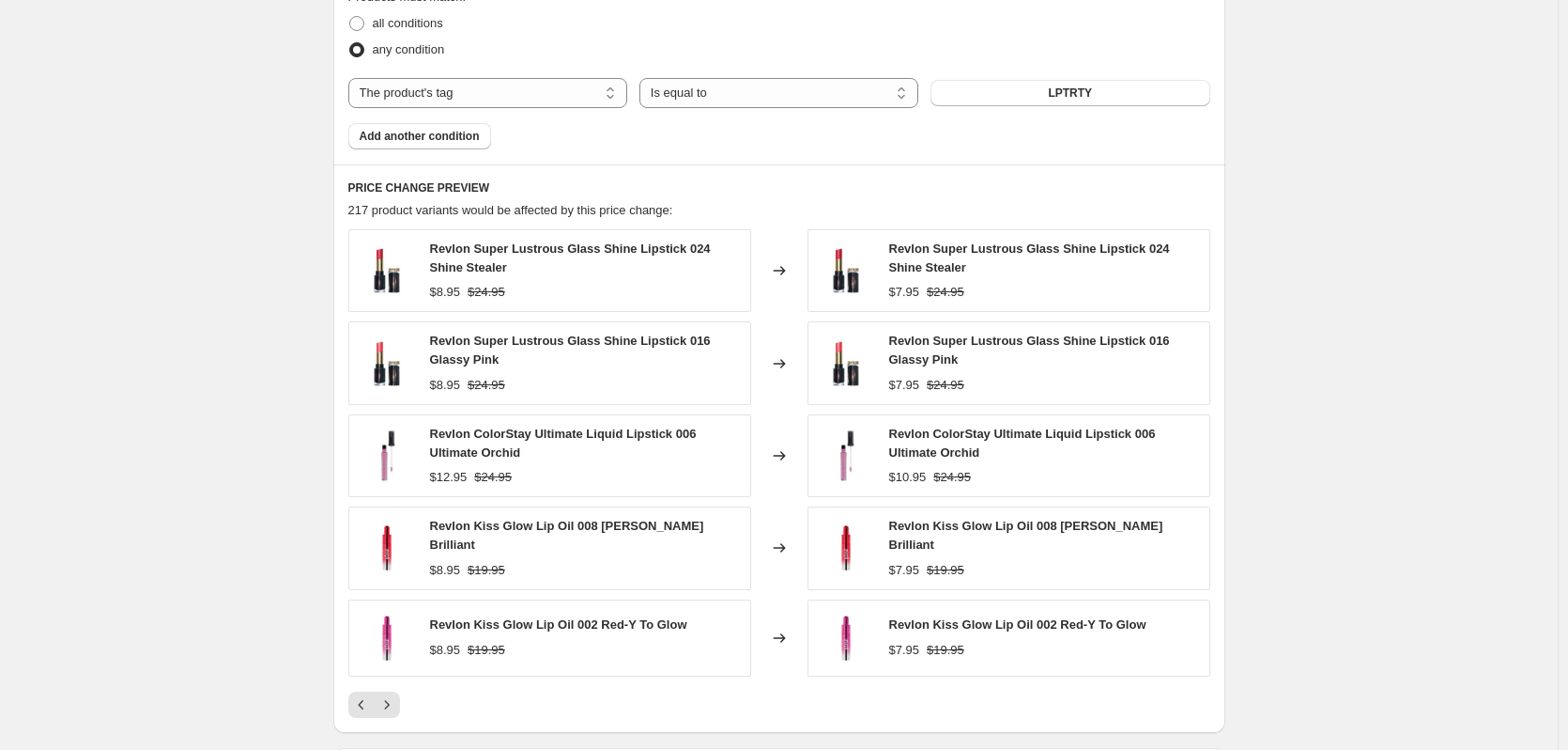
click at [392, 707] on icon "Next" at bounding box center [387, 705] width 19 height 19
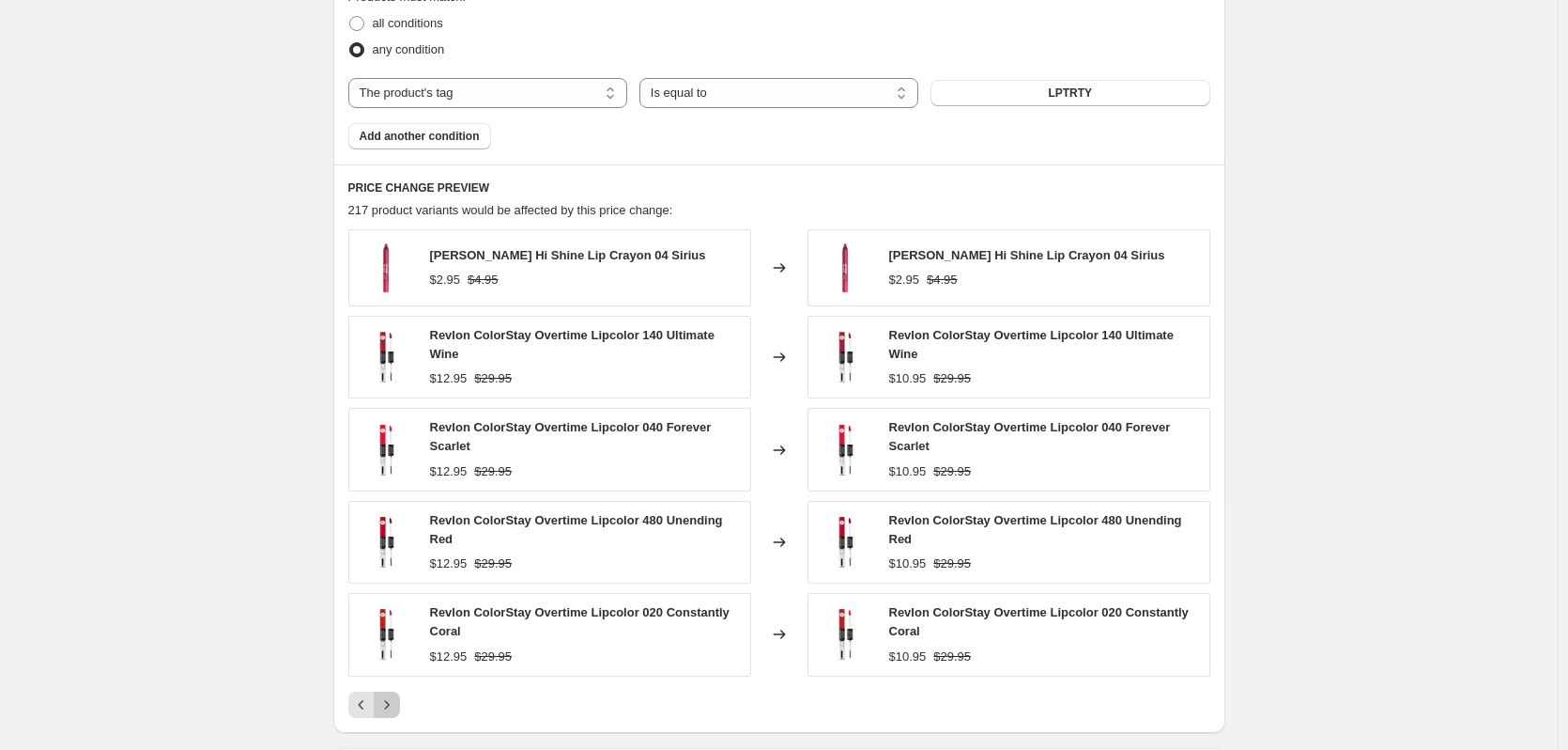
click at [392, 707] on icon "Next" at bounding box center [387, 705] width 19 height 19
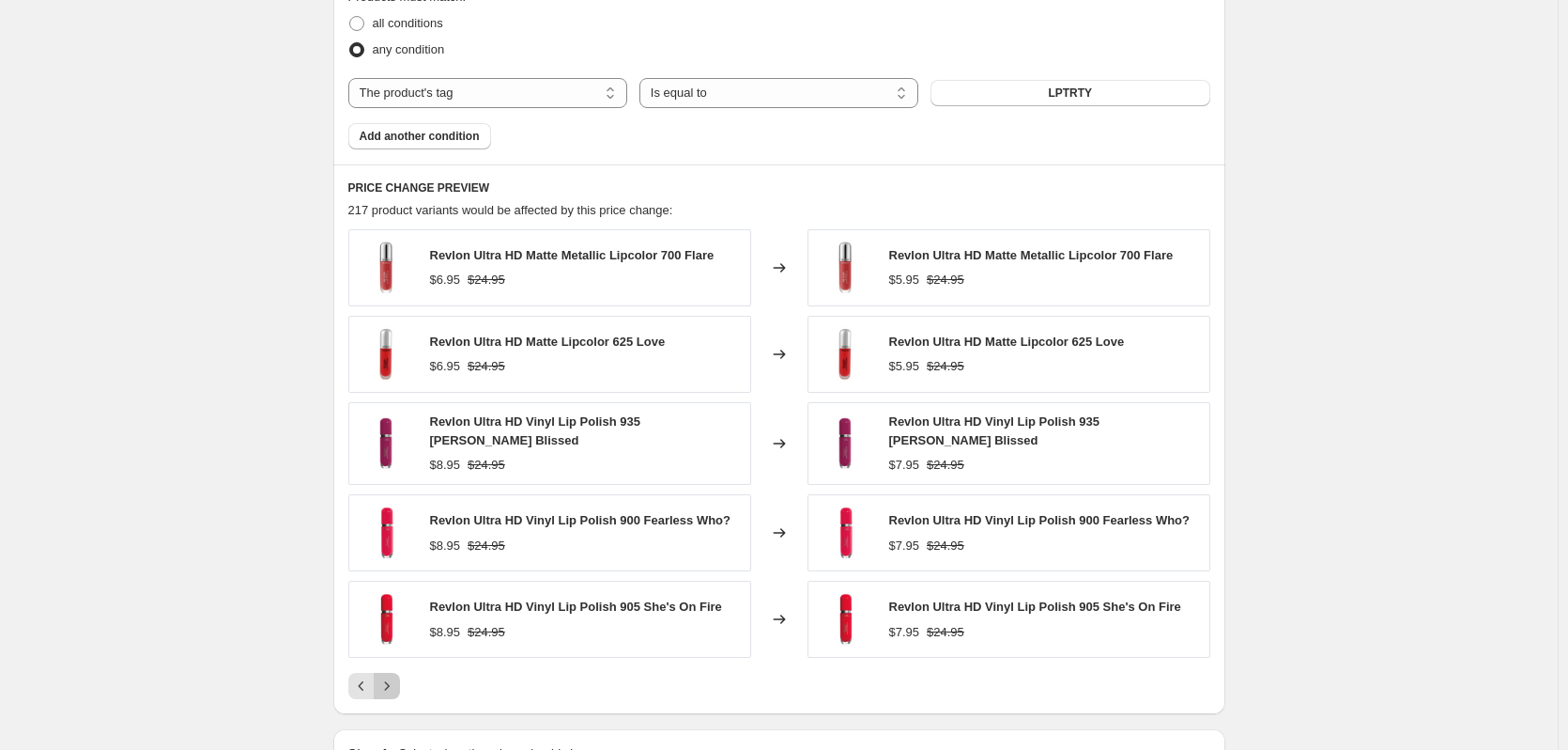
click at [396, 688] on icon "Next" at bounding box center [387, 686] width 19 height 19
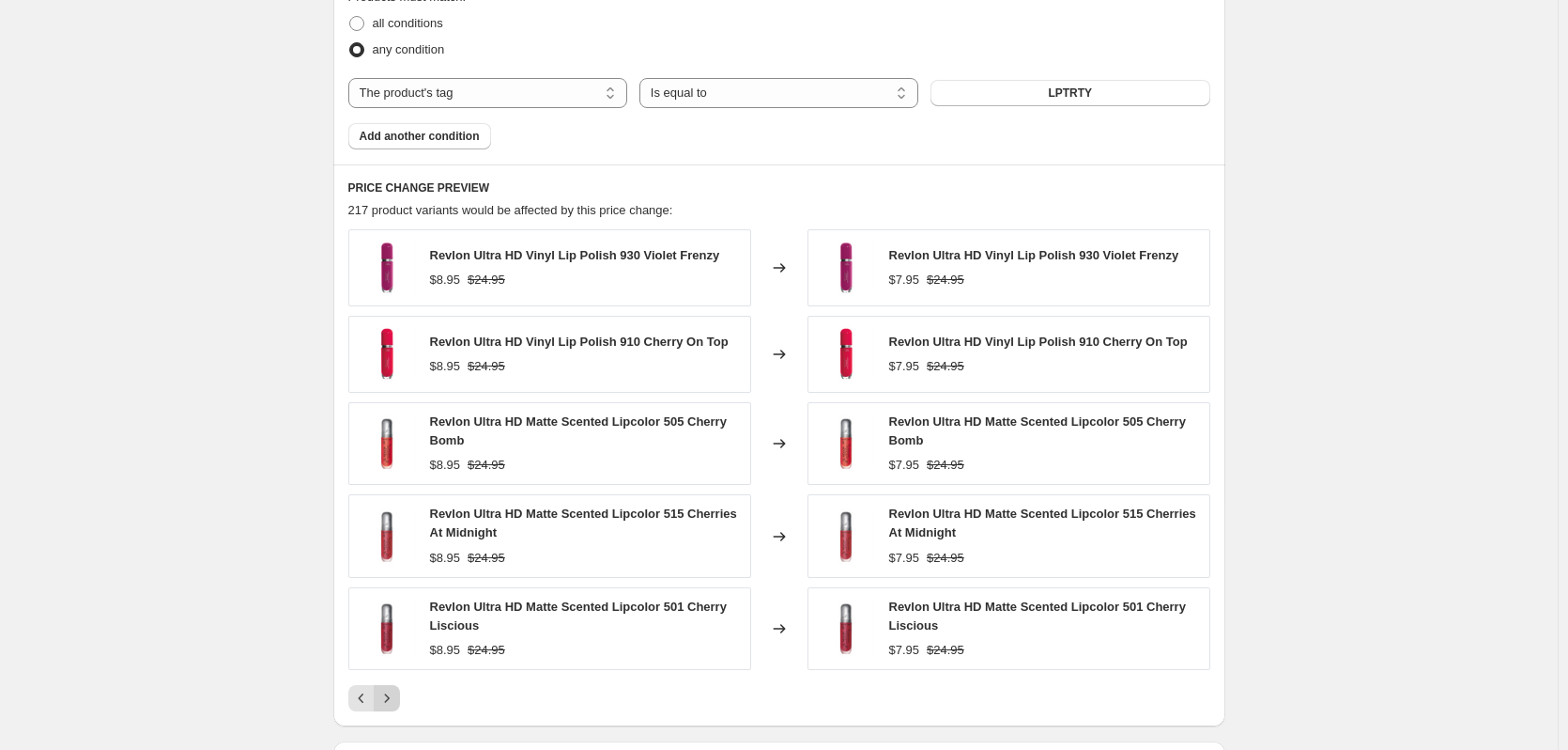
click at [396, 696] on icon "Next" at bounding box center [387, 698] width 19 height 19
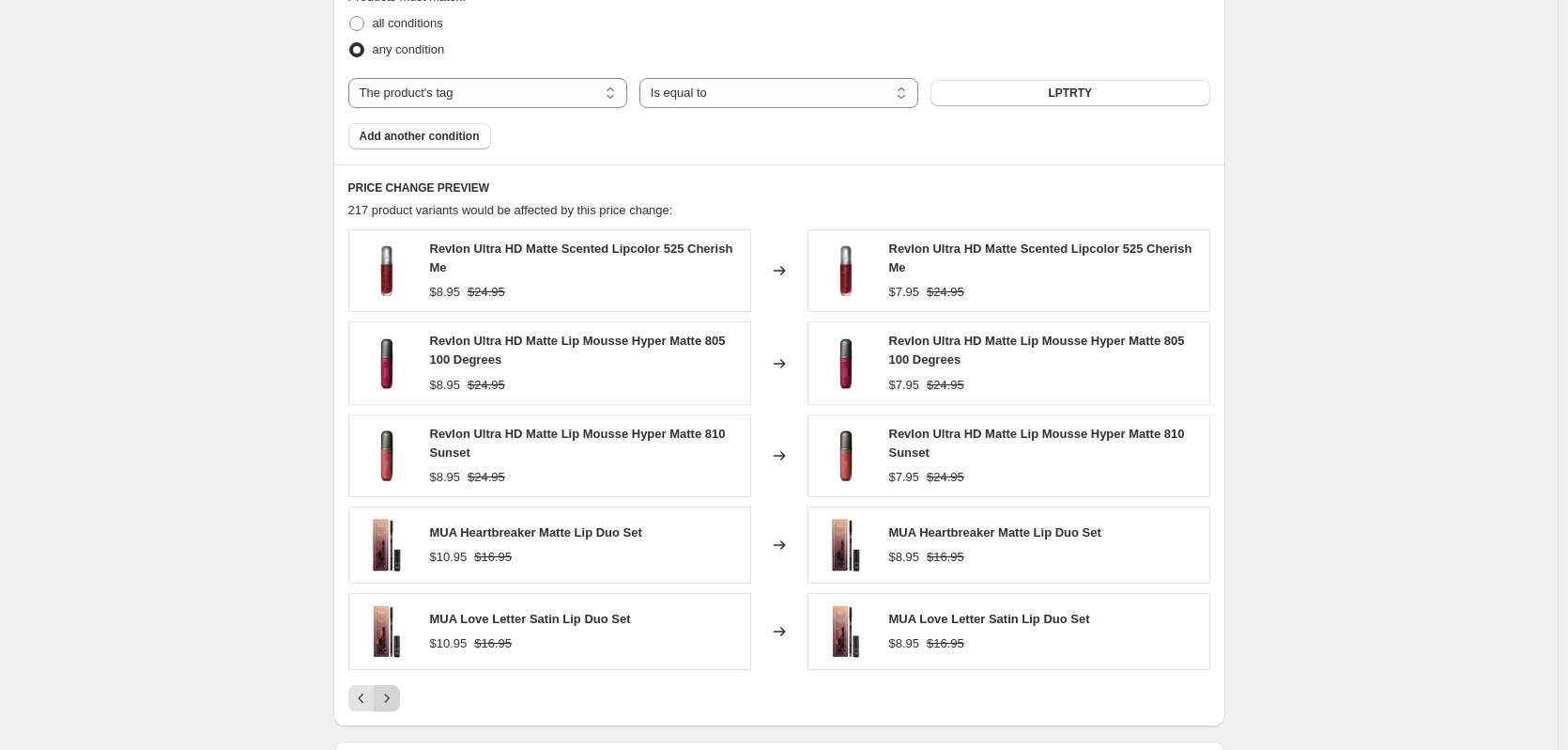
click at [396, 696] on icon "Next" at bounding box center [387, 698] width 19 height 19
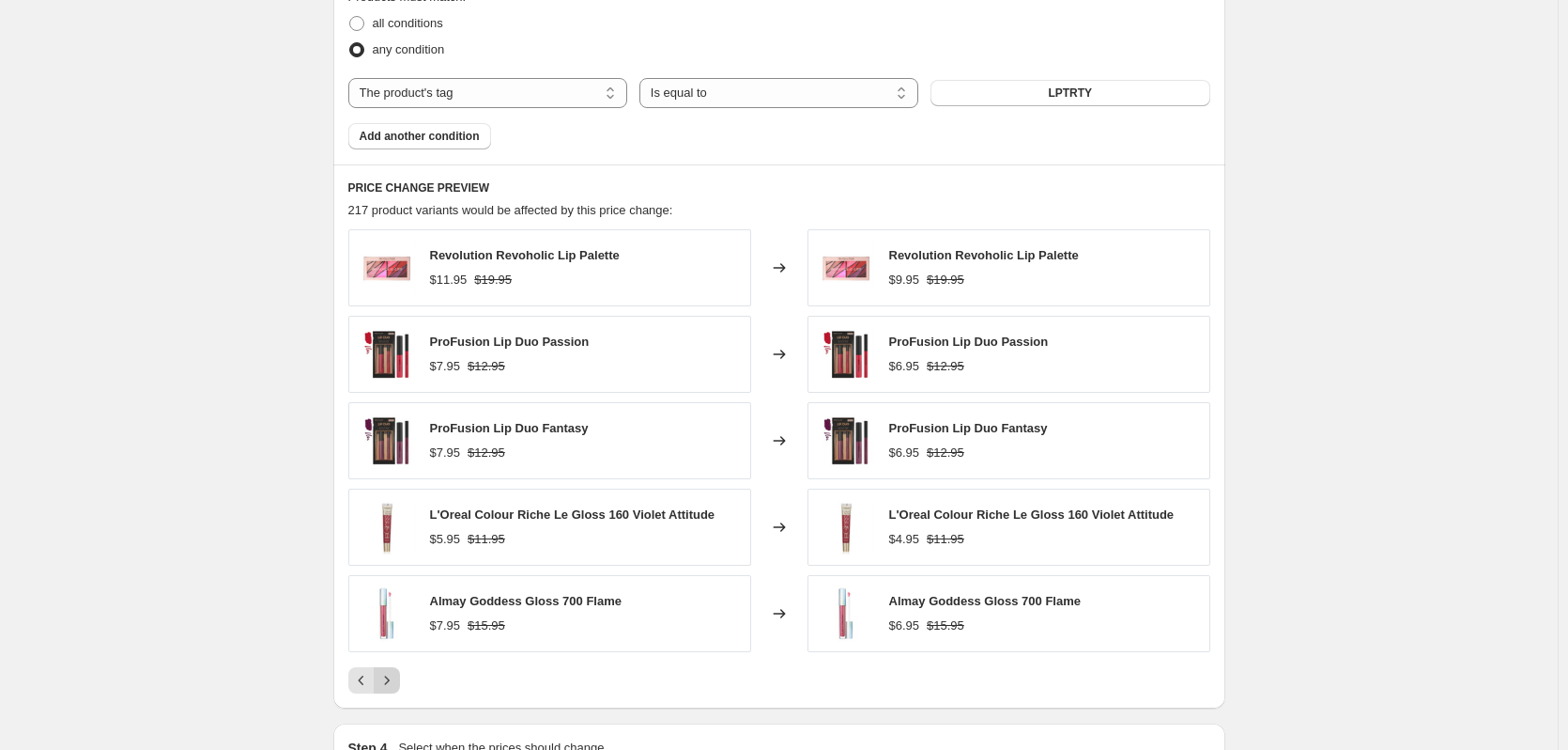
click at [394, 685] on icon "Next" at bounding box center [387, 680] width 19 height 19
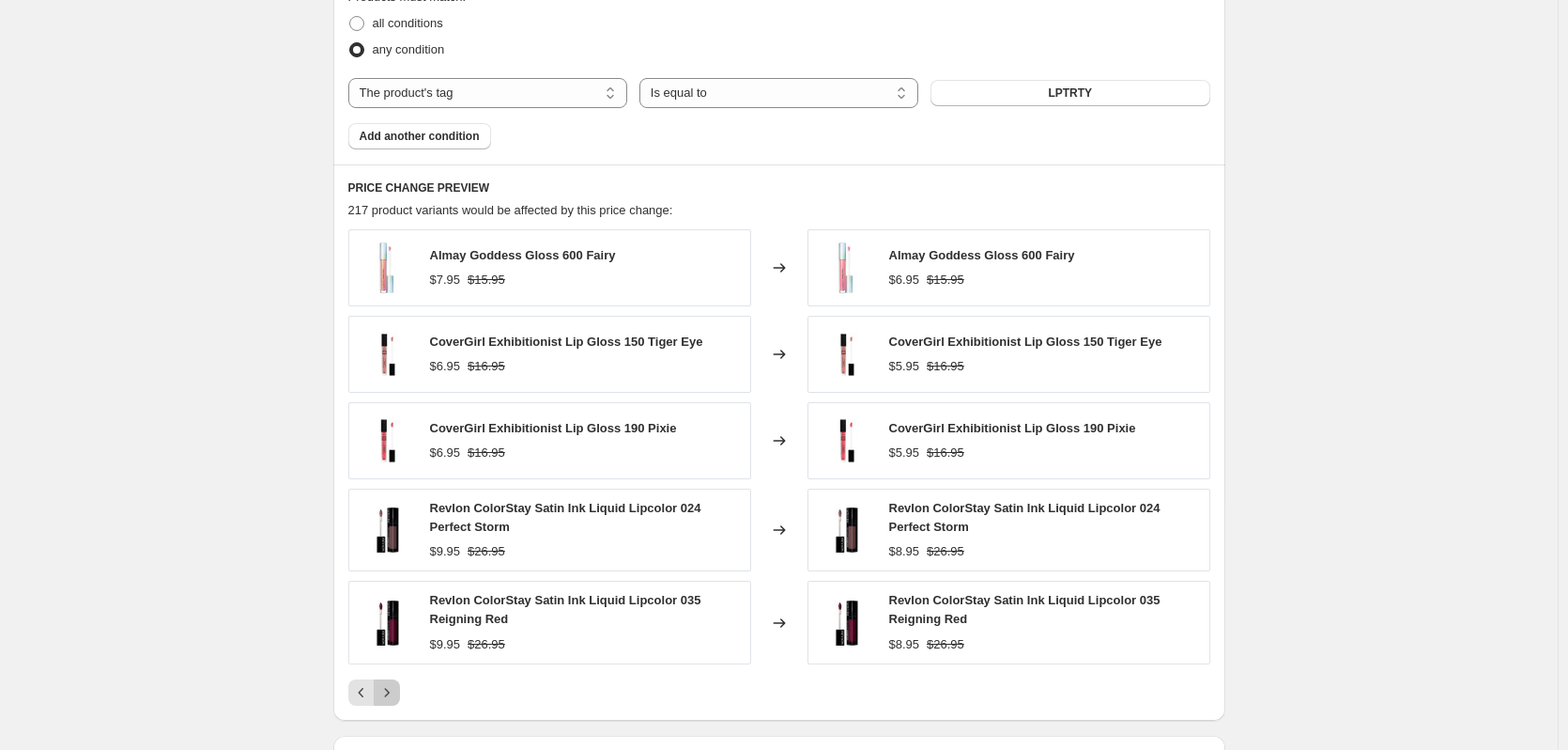
click at [394, 685] on icon "Next" at bounding box center [387, 693] width 19 height 19
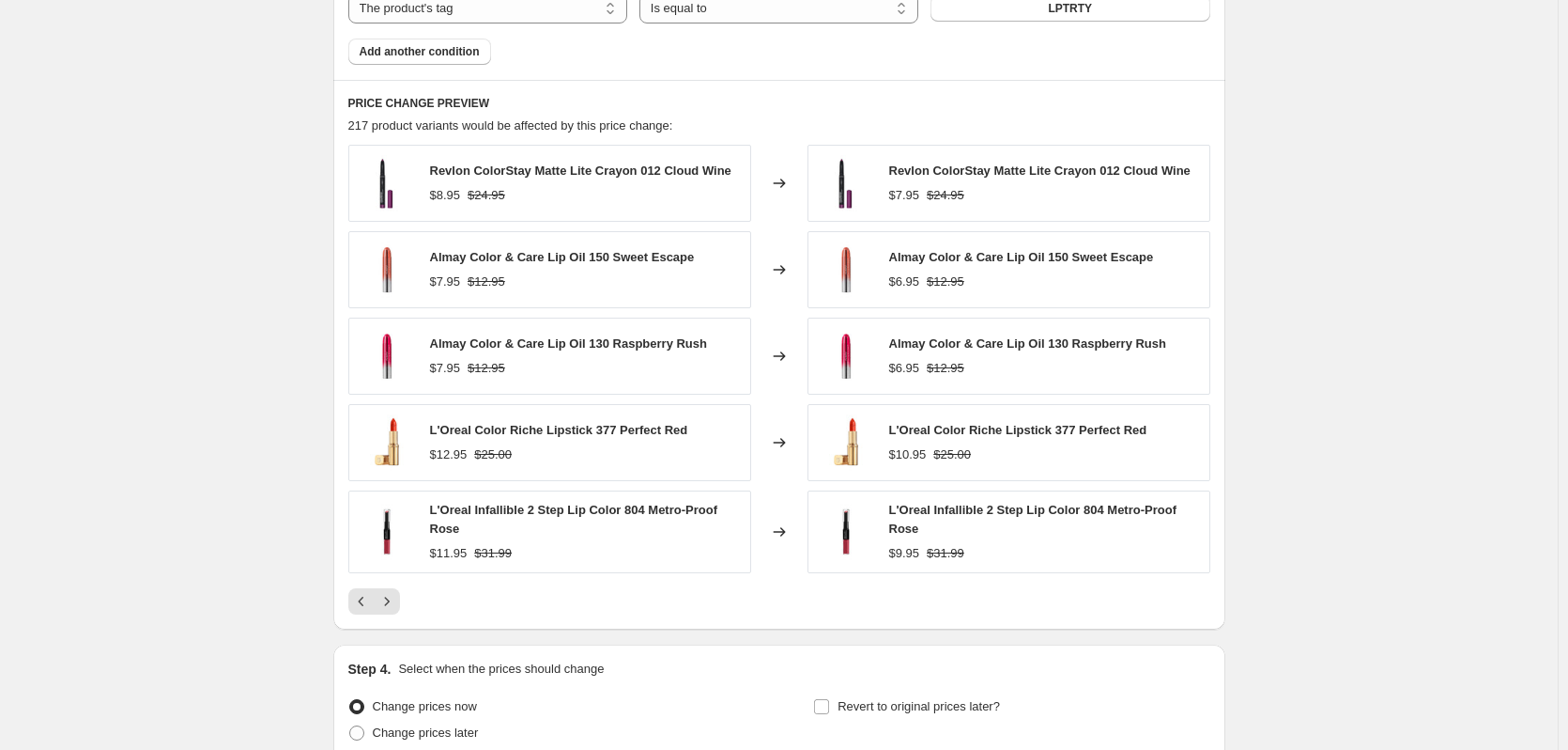
scroll to position [1514, 0]
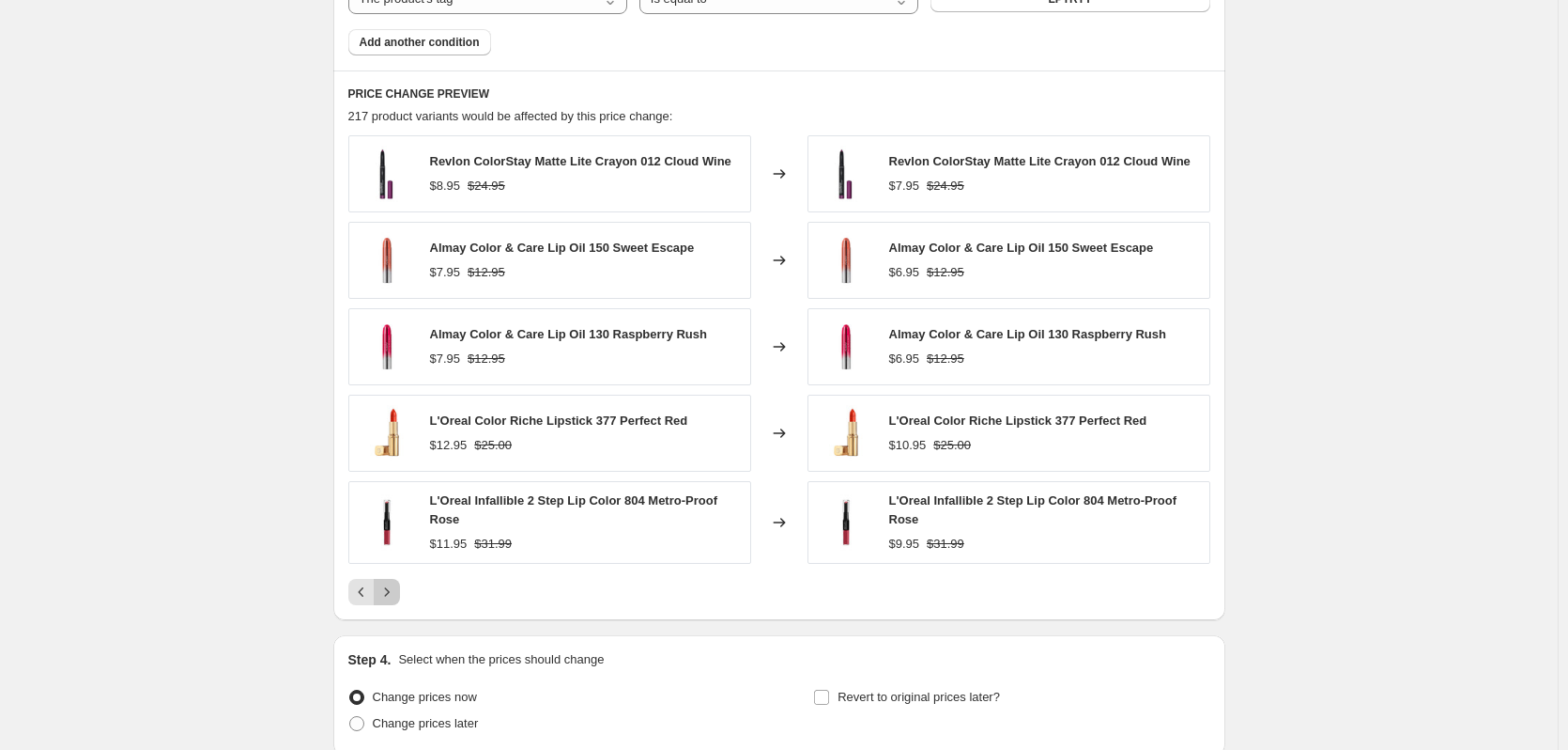
click at [396, 593] on icon "Next" at bounding box center [387, 592] width 19 height 19
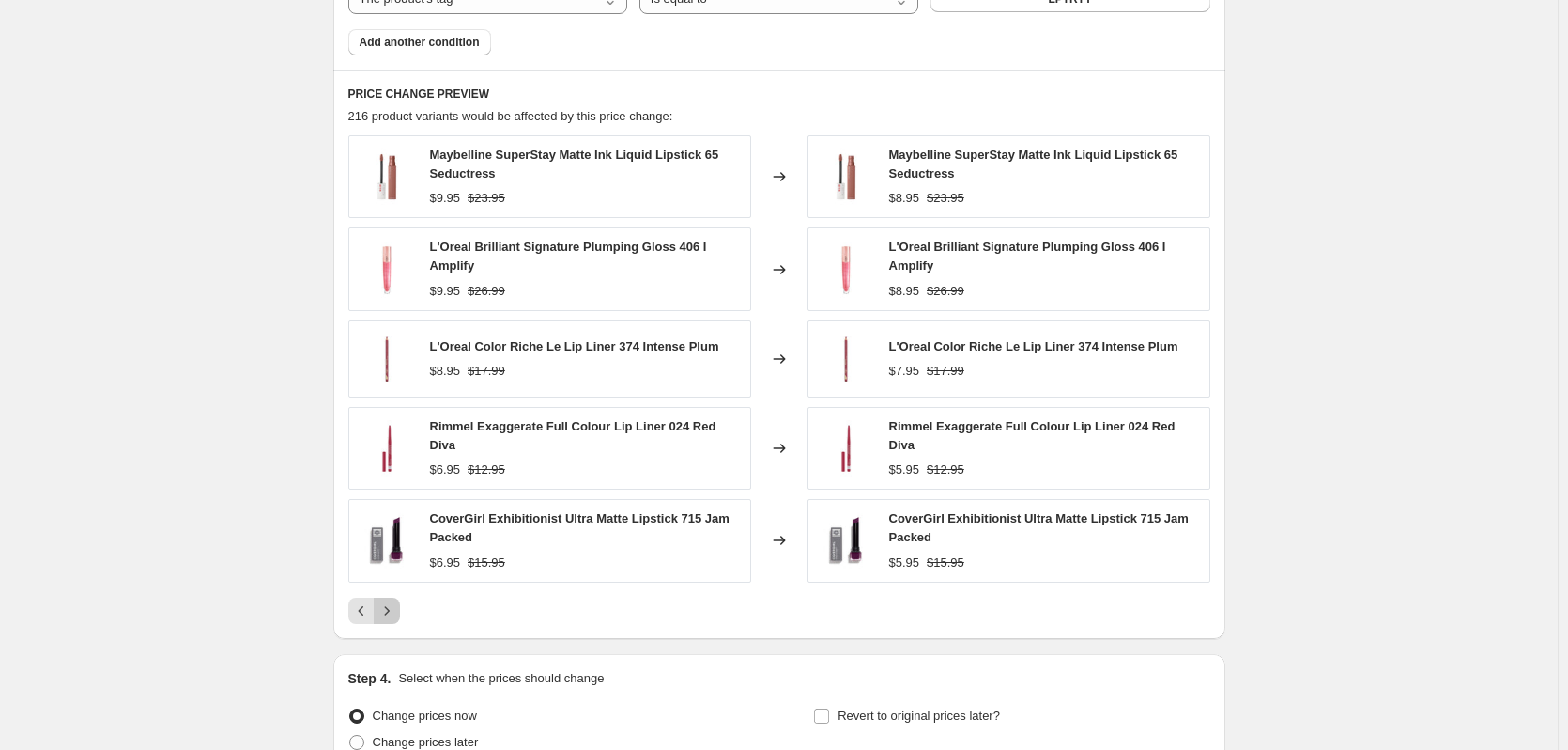
click at [396, 597] on button "Next" at bounding box center [387, 611] width 27 height 27
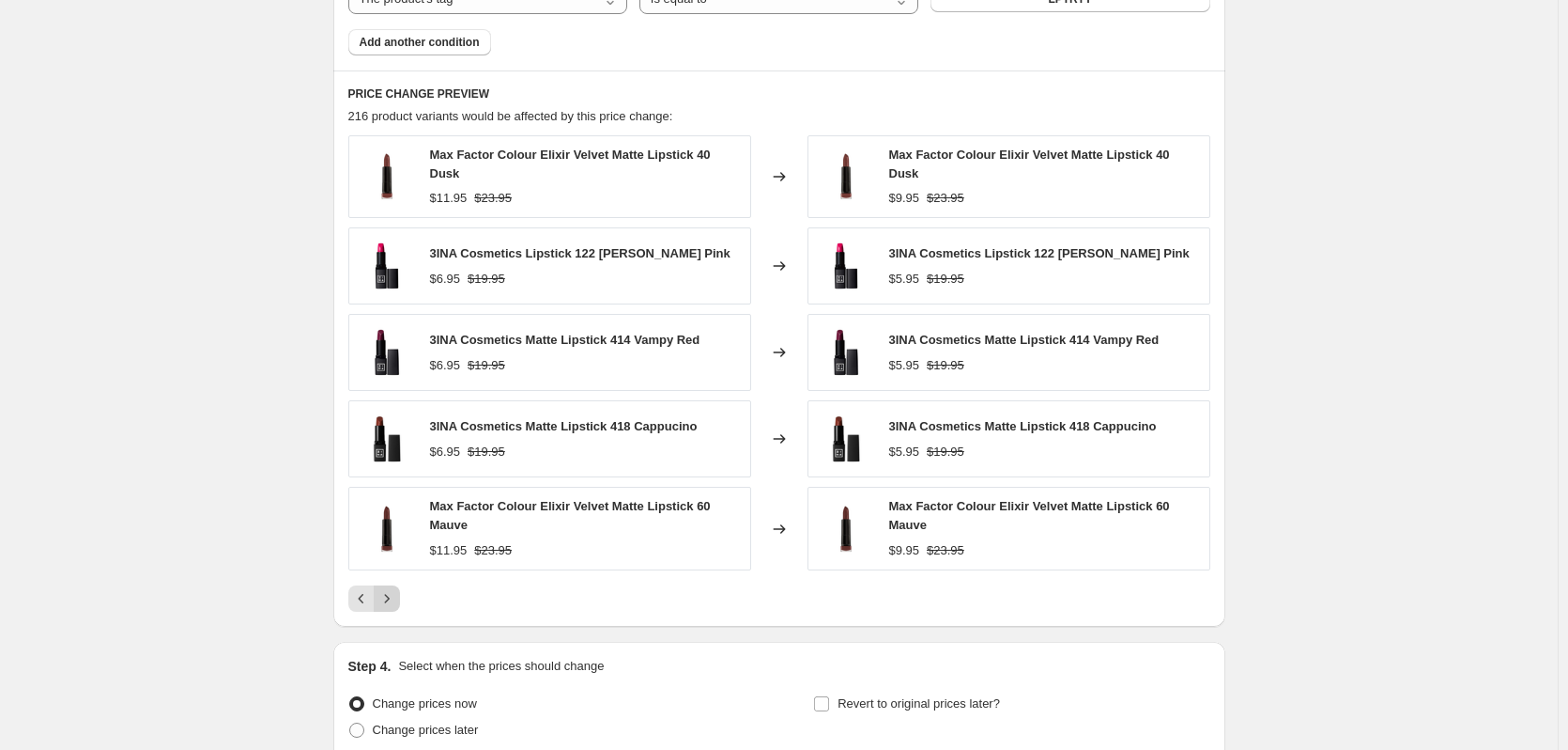
click at [396, 593] on icon "Next" at bounding box center [387, 599] width 19 height 19
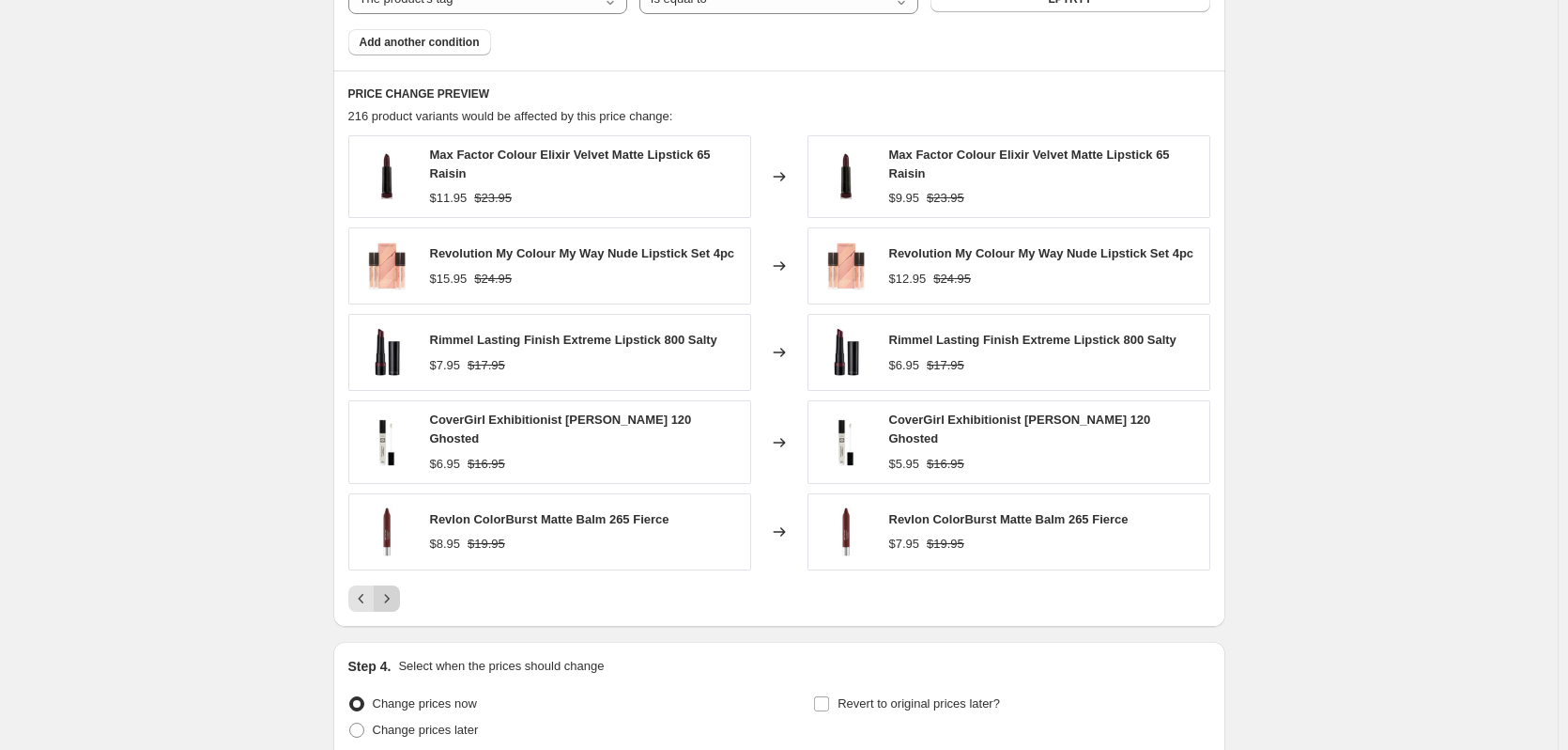
click at [396, 593] on icon "Next" at bounding box center [387, 599] width 19 height 19
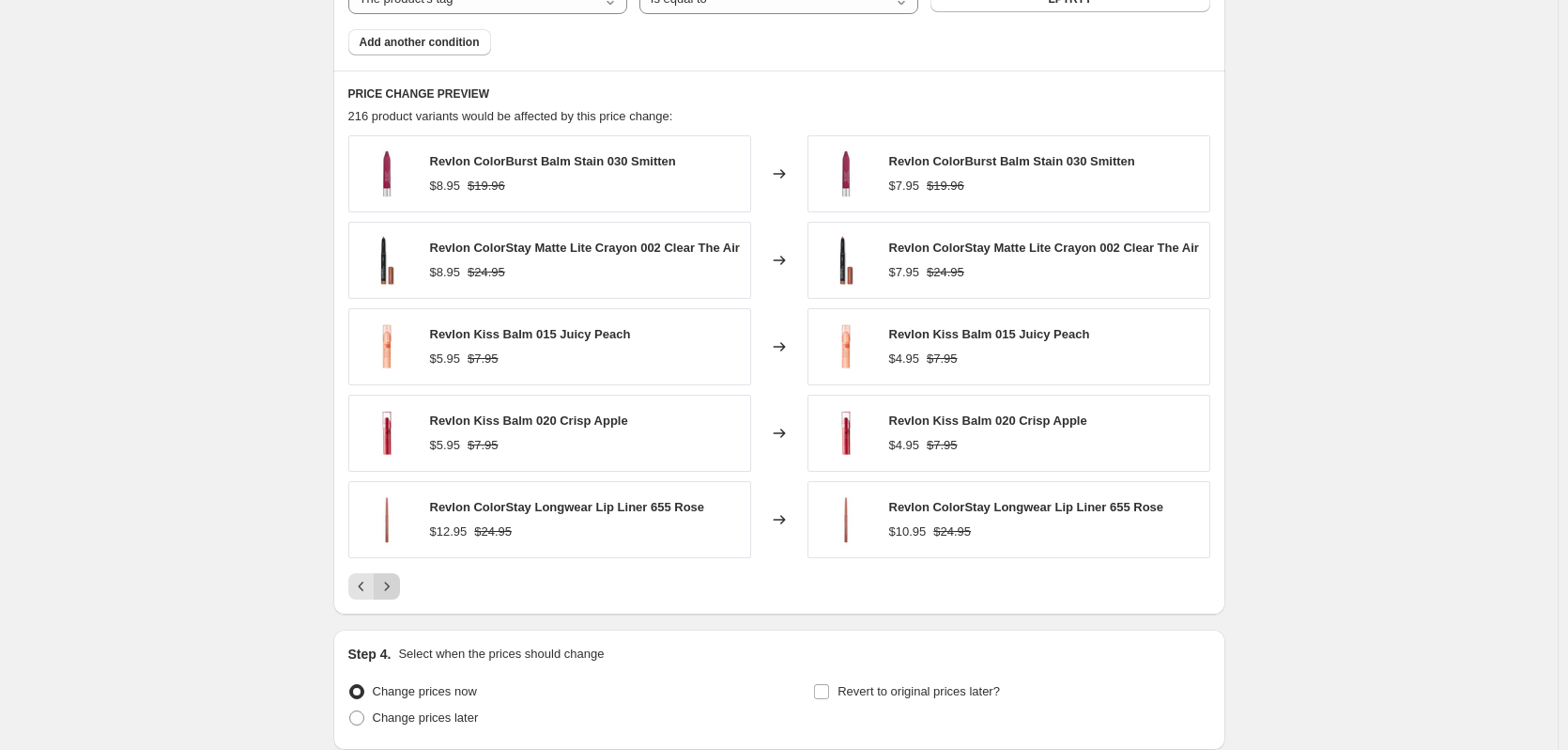
click at [396, 593] on icon "Next" at bounding box center [387, 587] width 19 height 19
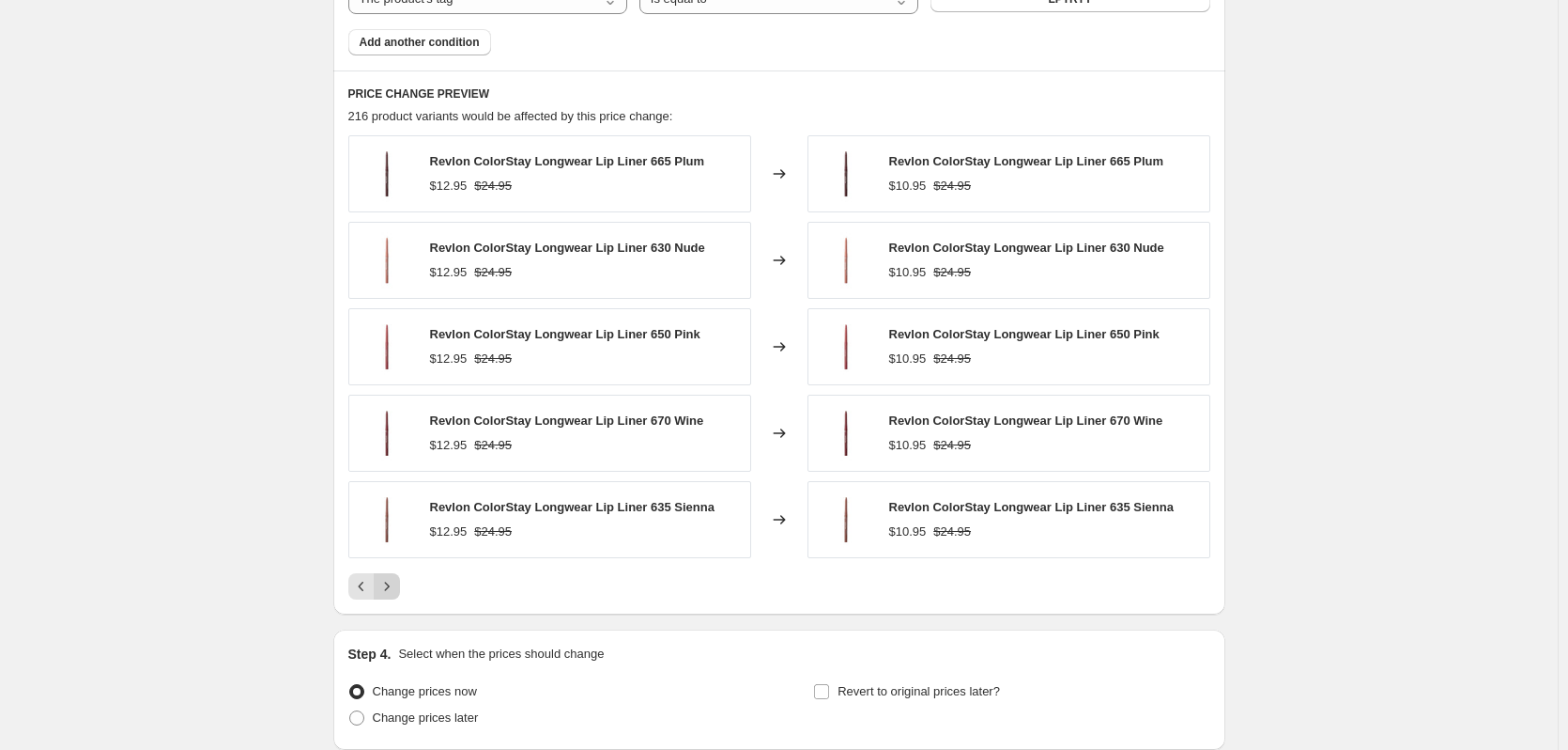
click at [396, 593] on icon "Next" at bounding box center [387, 587] width 19 height 19
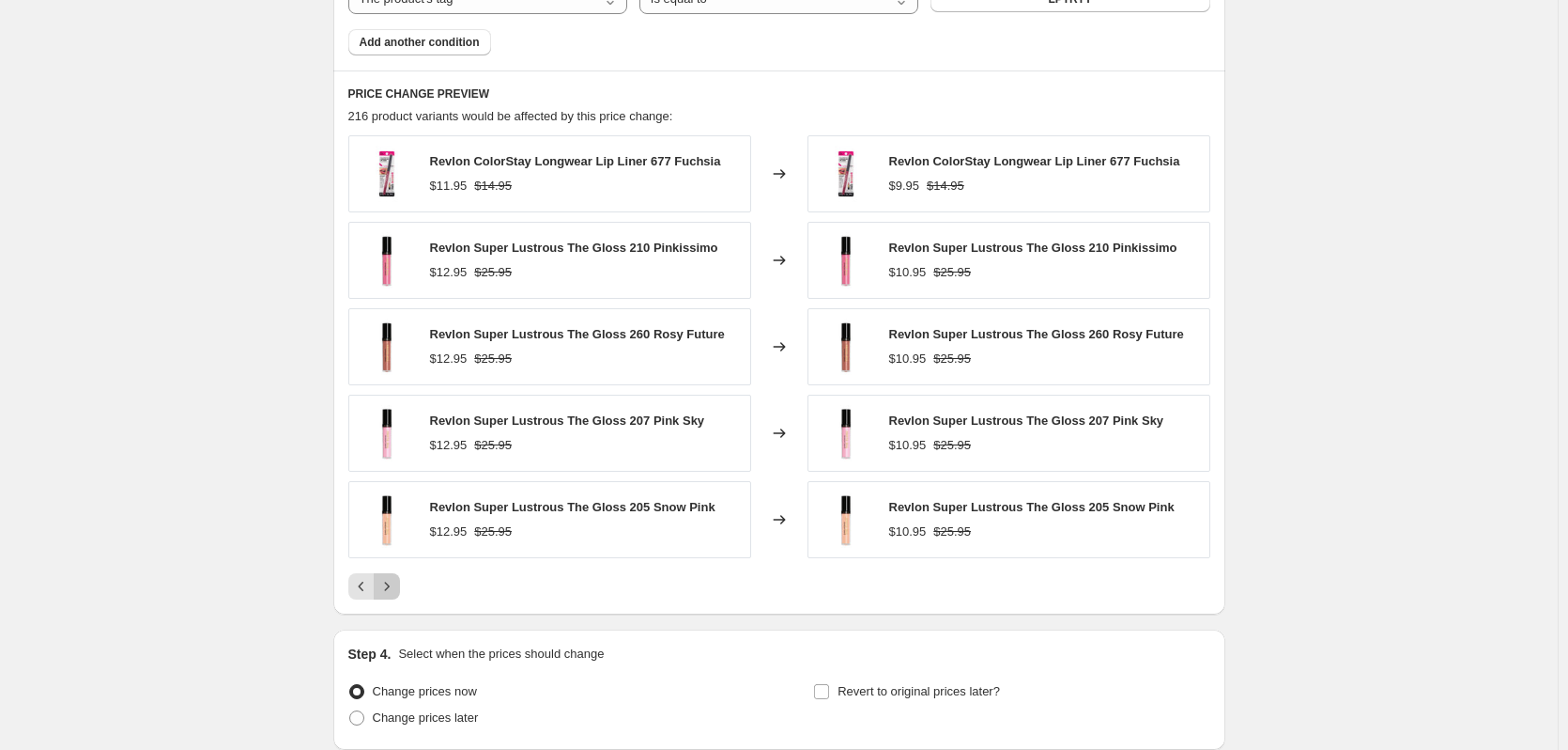
click at [396, 593] on icon "Next" at bounding box center [387, 587] width 19 height 19
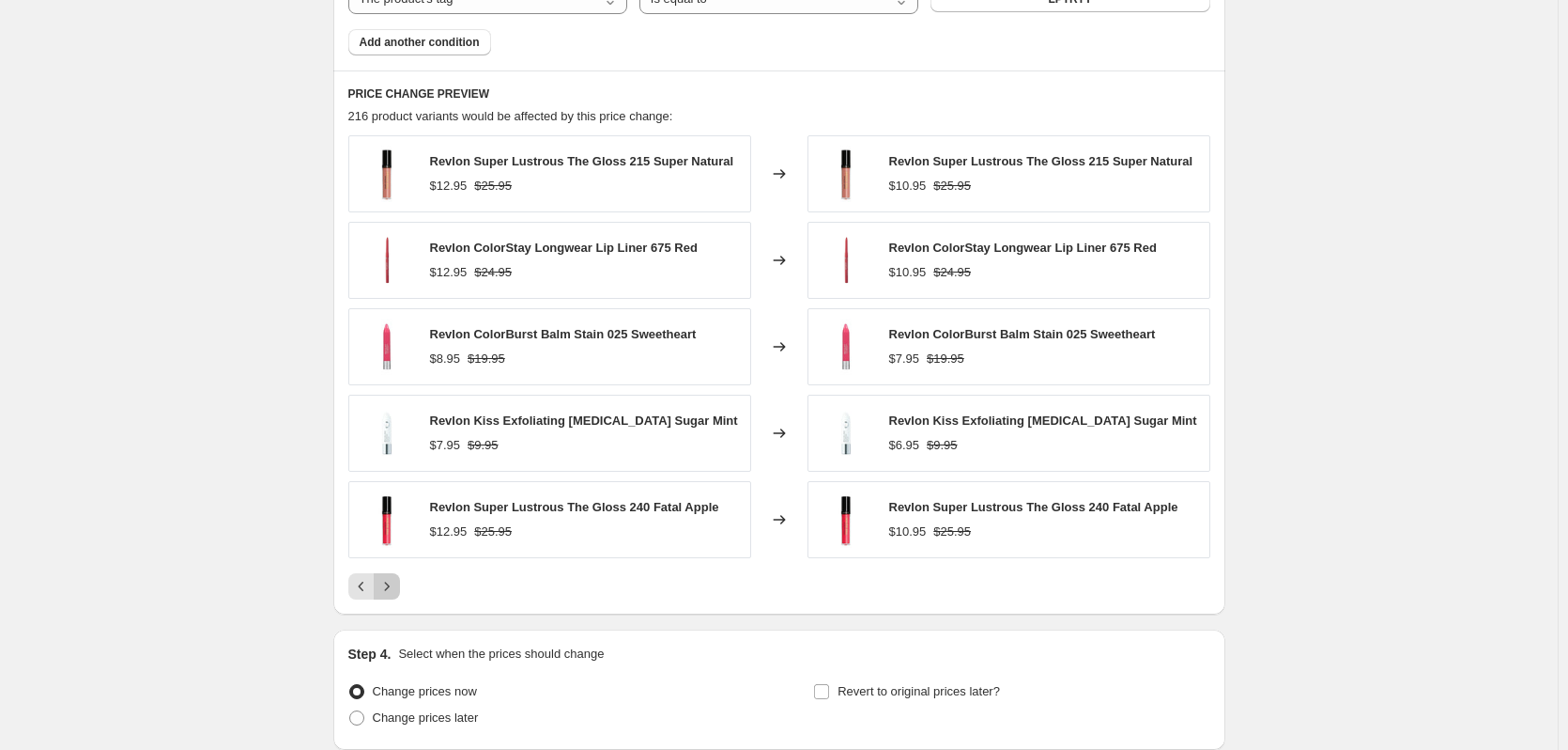
click at [396, 593] on icon "Next" at bounding box center [387, 587] width 19 height 19
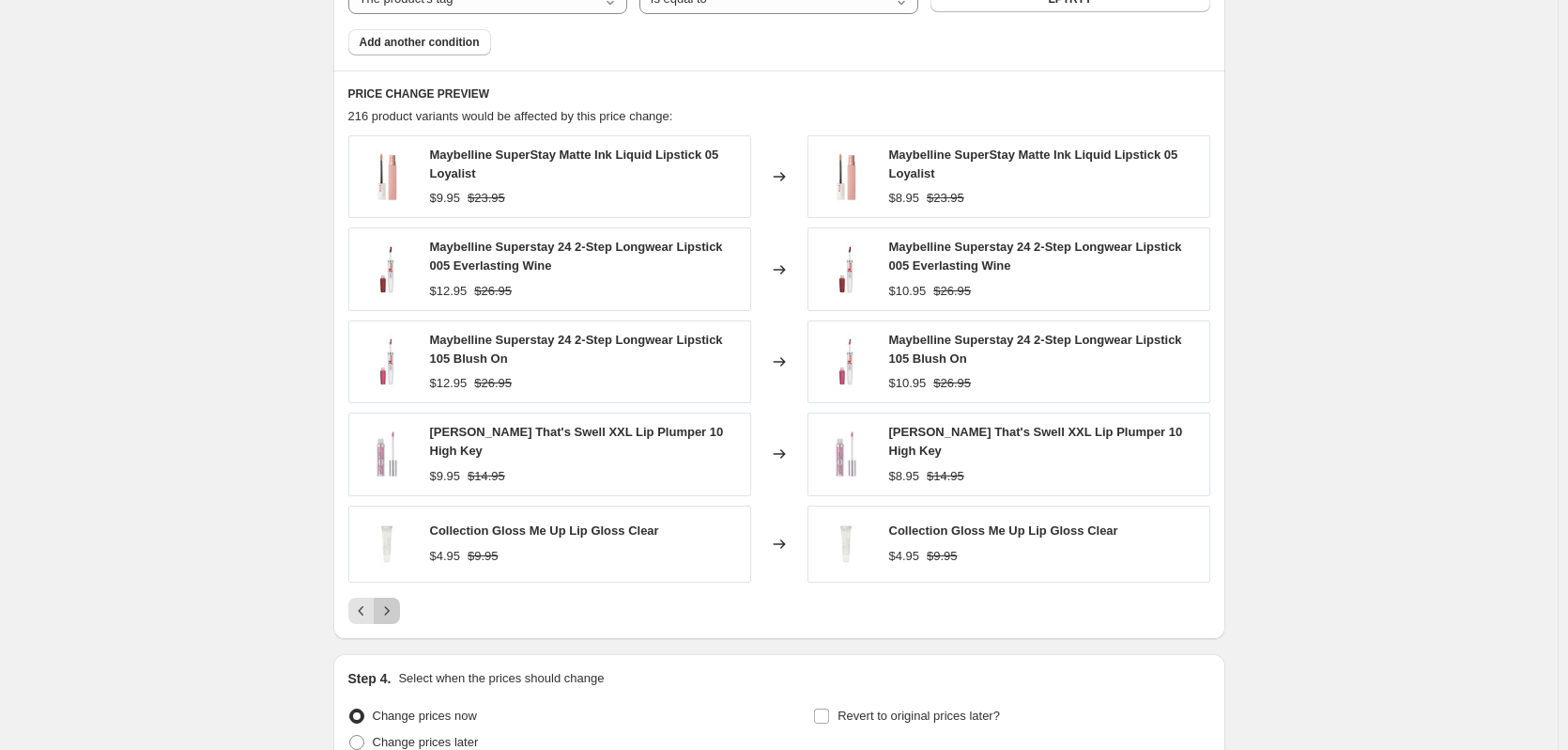
click at [396, 597] on button "Next" at bounding box center [387, 611] width 27 height 27
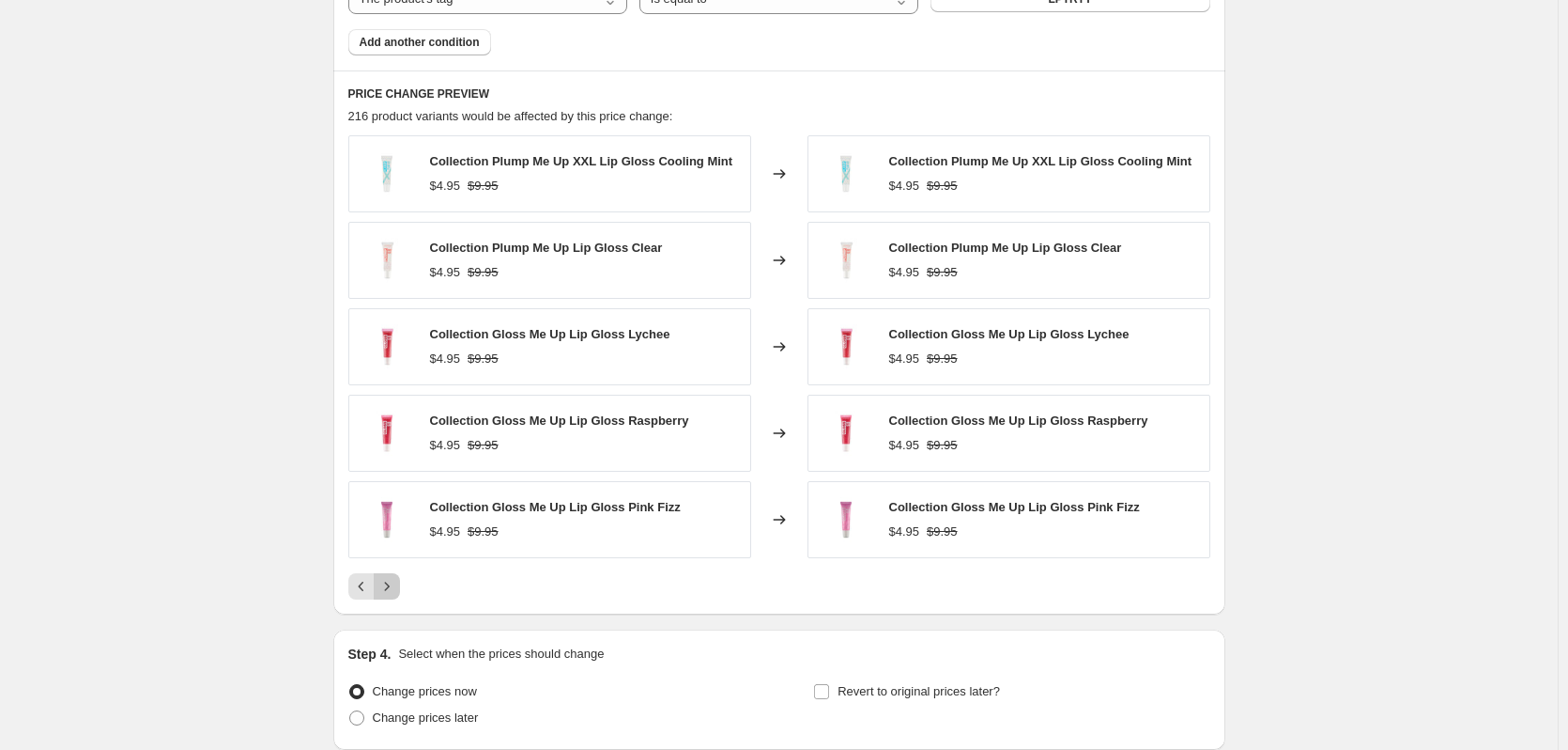
click at [396, 593] on icon "Next" at bounding box center [387, 587] width 19 height 19
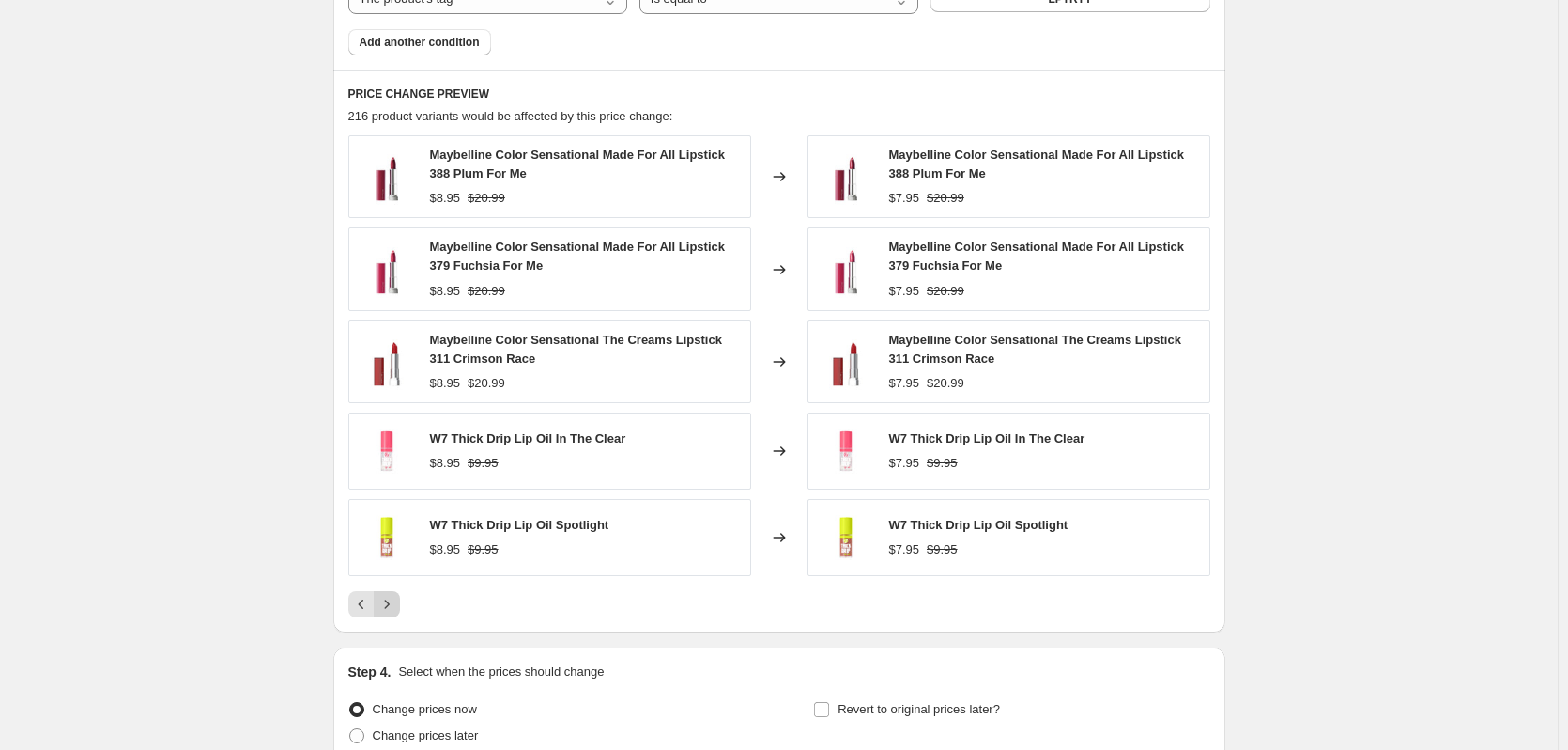
click at [396, 593] on button "Next" at bounding box center [387, 605] width 27 height 27
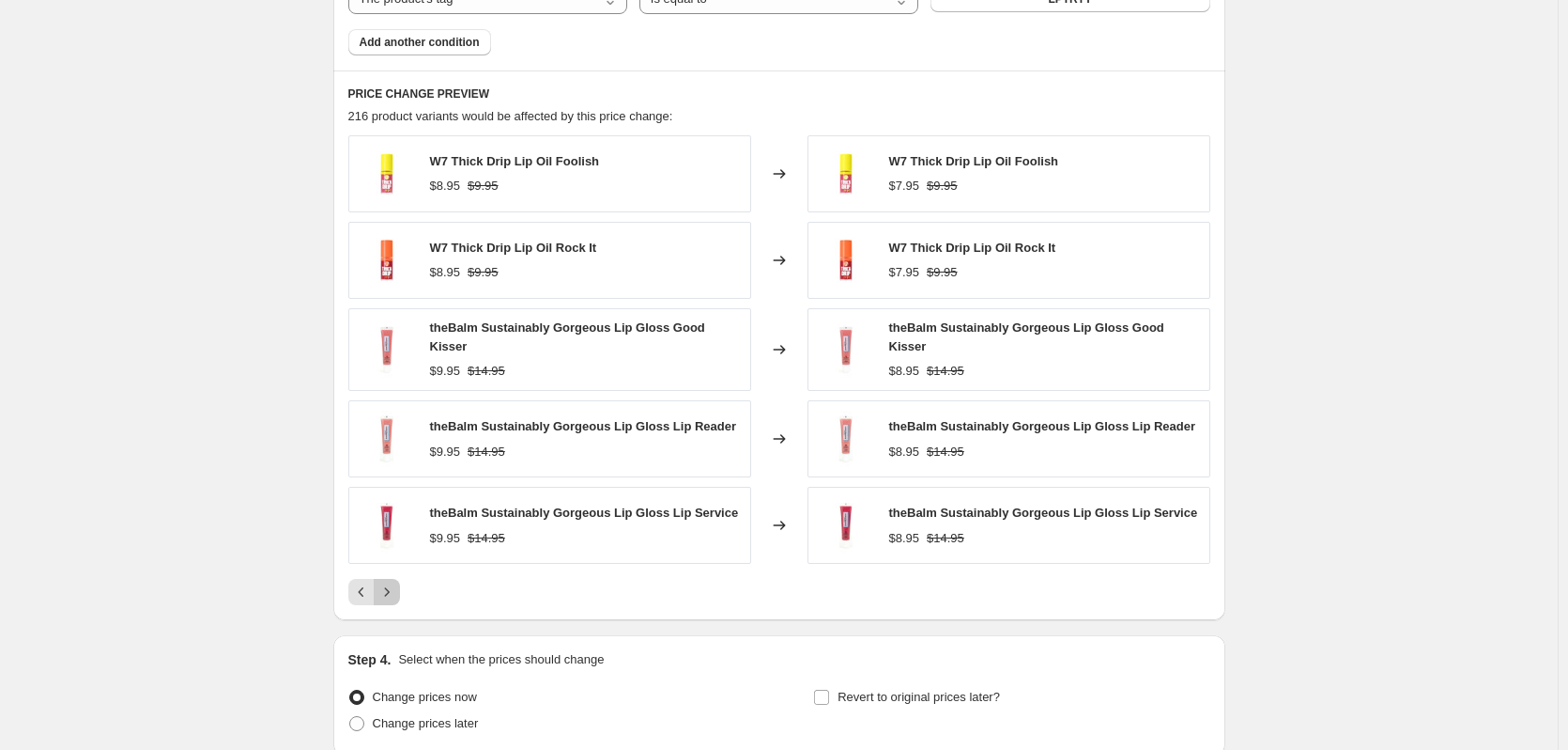
click at [396, 593] on icon "Next" at bounding box center [387, 592] width 19 height 19
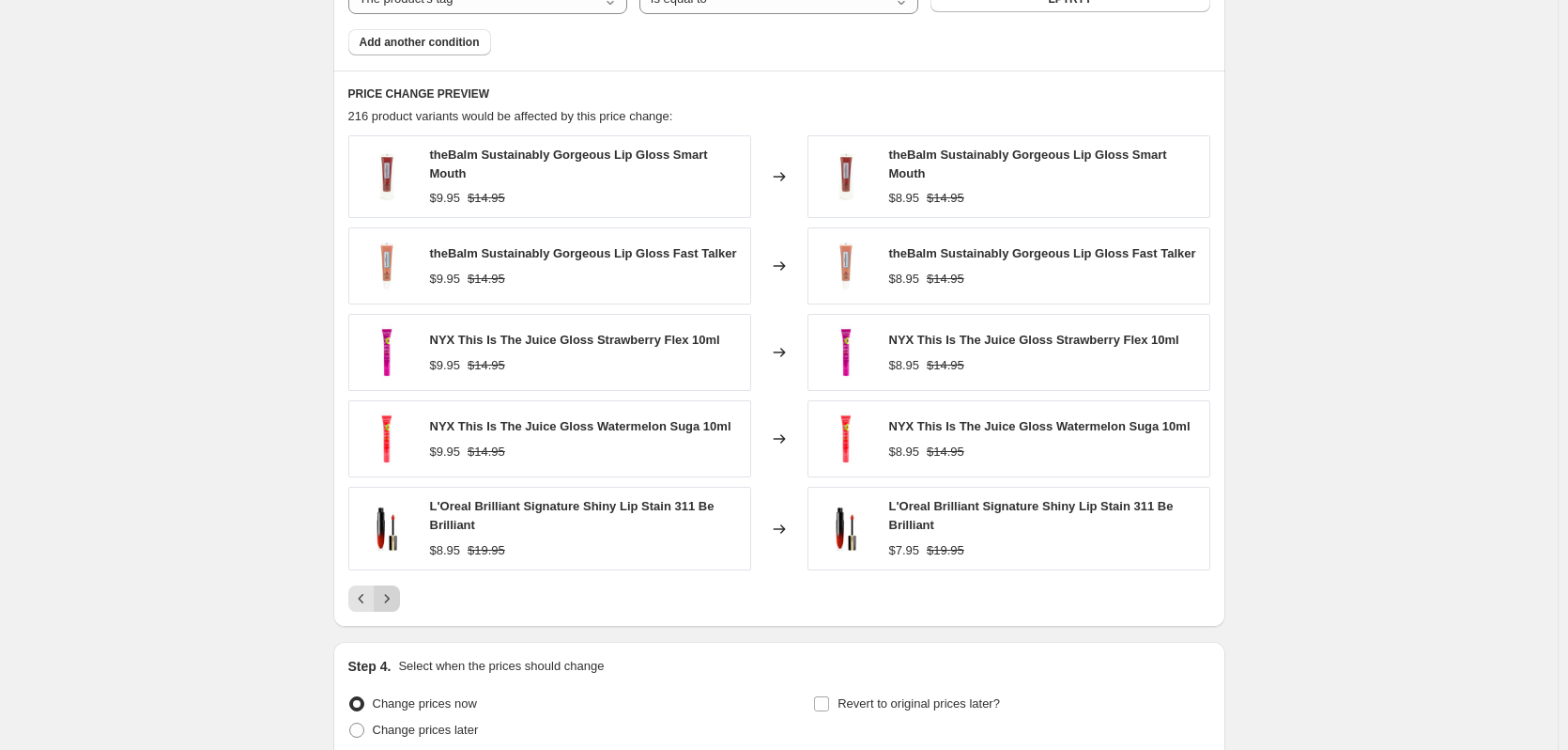
click at [396, 593] on icon "Next" at bounding box center [387, 599] width 19 height 19
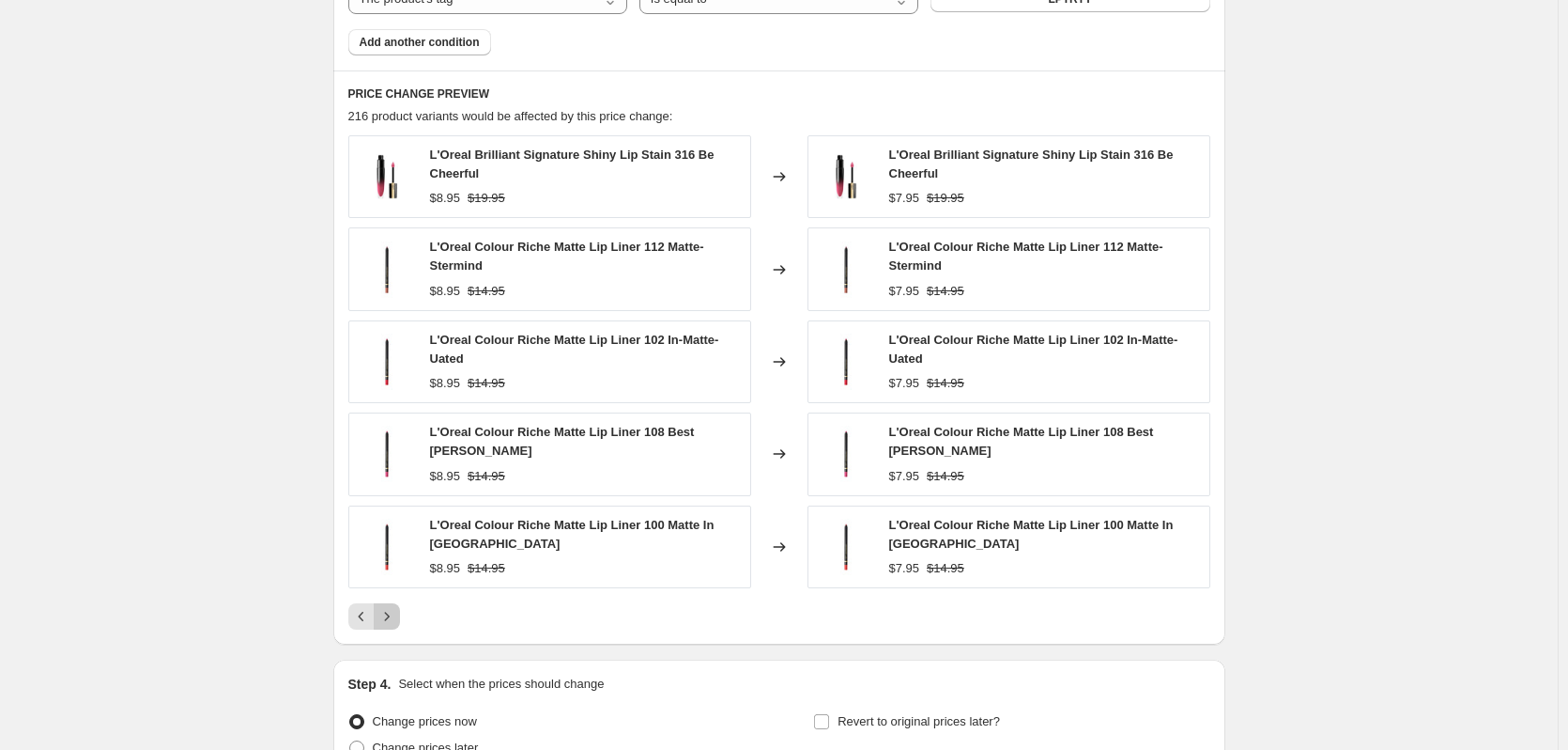
click at [399, 603] on button "Next" at bounding box center [387, 616] width 27 height 27
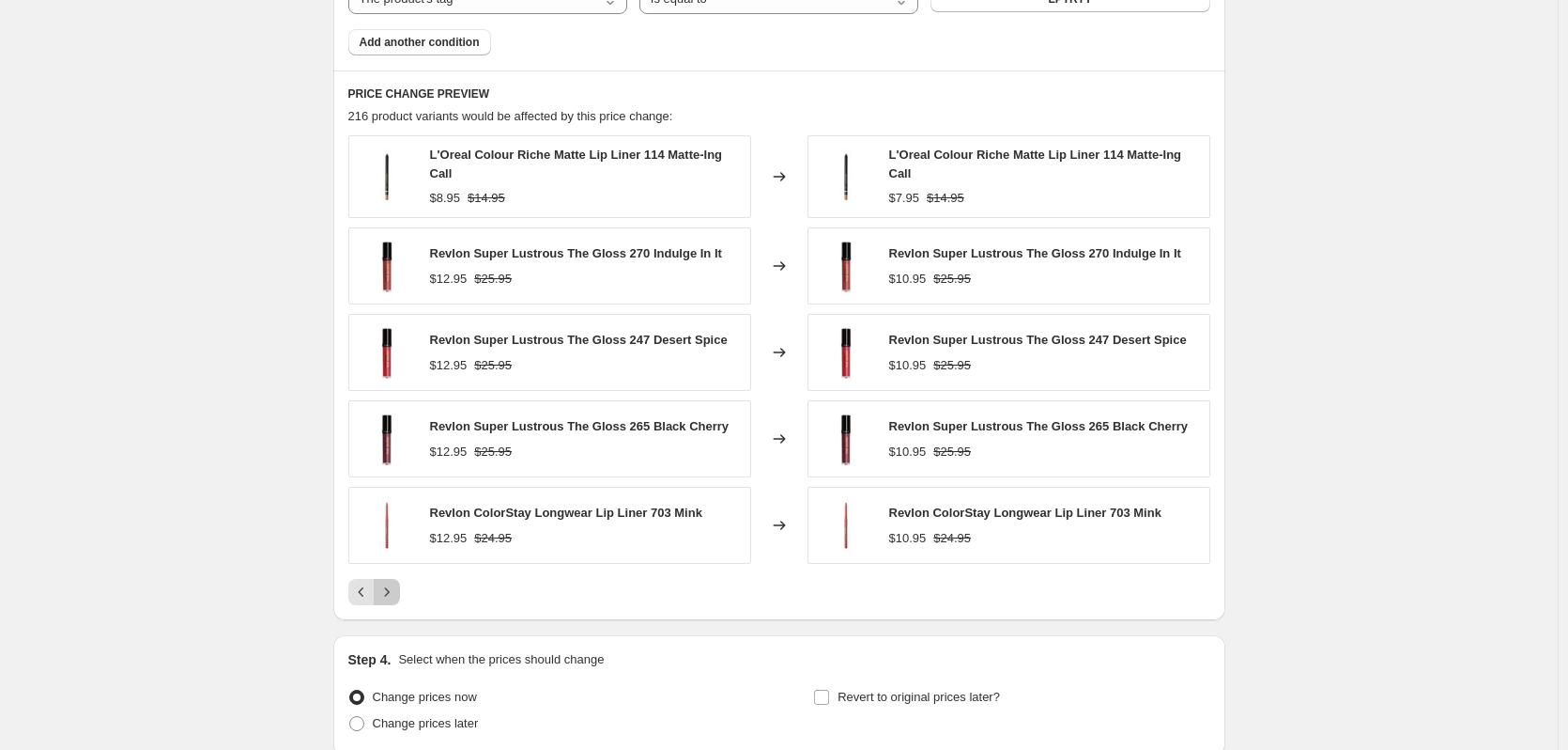
click at [389, 595] on icon "Next" at bounding box center [386, 592] width 5 height 9
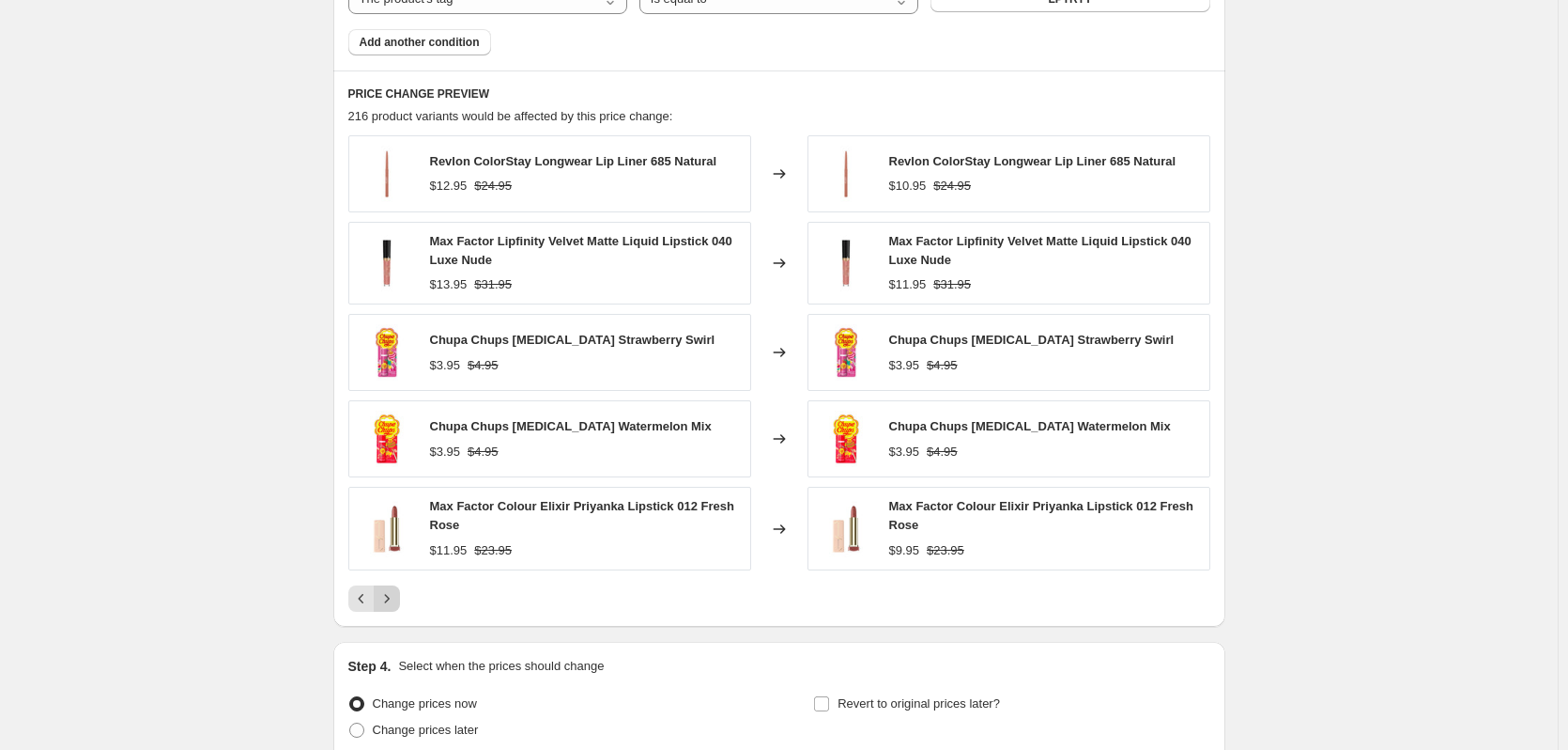
click at [393, 601] on icon "Next" at bounding box center [387, 599] width 19 height 19
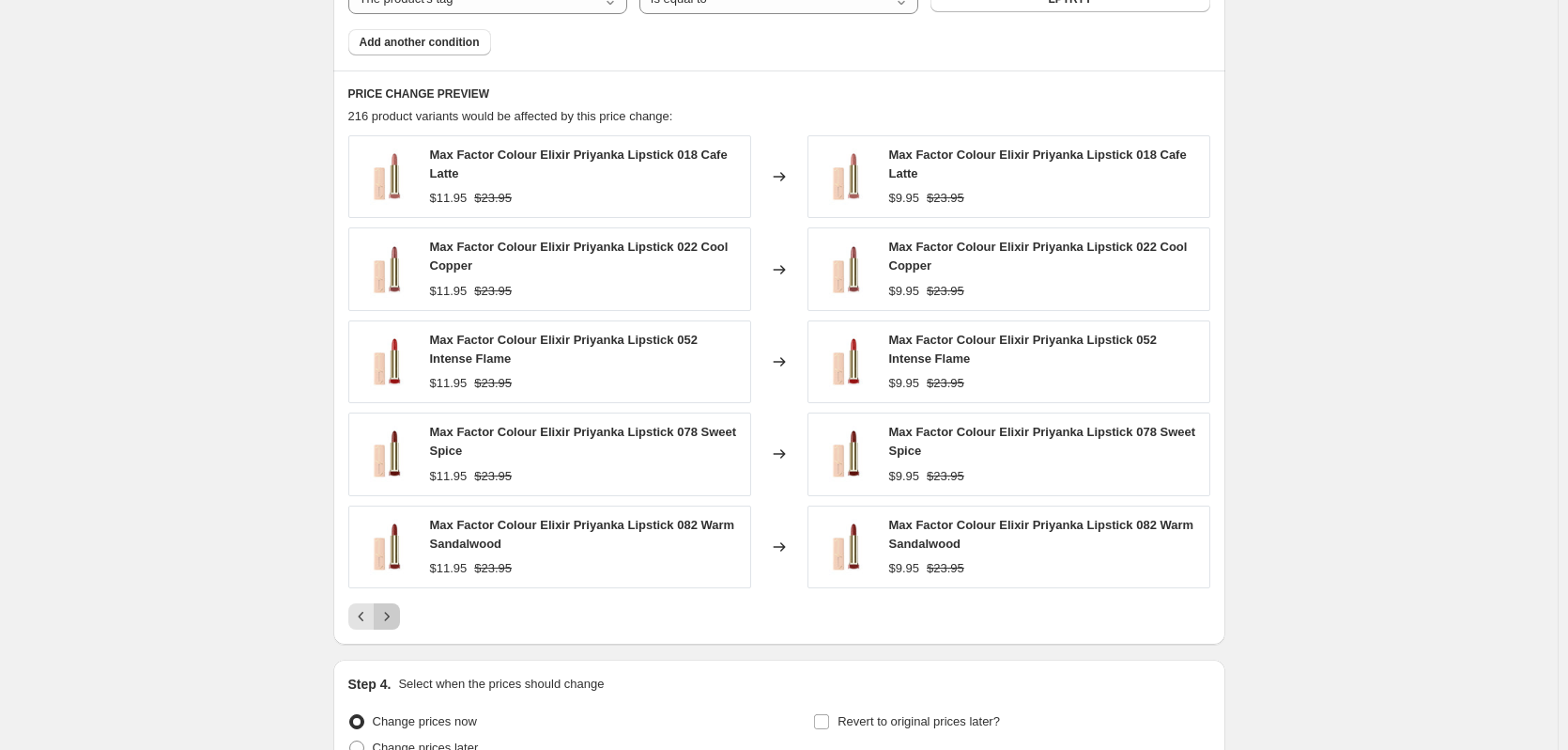
click at [396, 608] on icon "Next" at bounding box center [387, 616] width 19 height 19
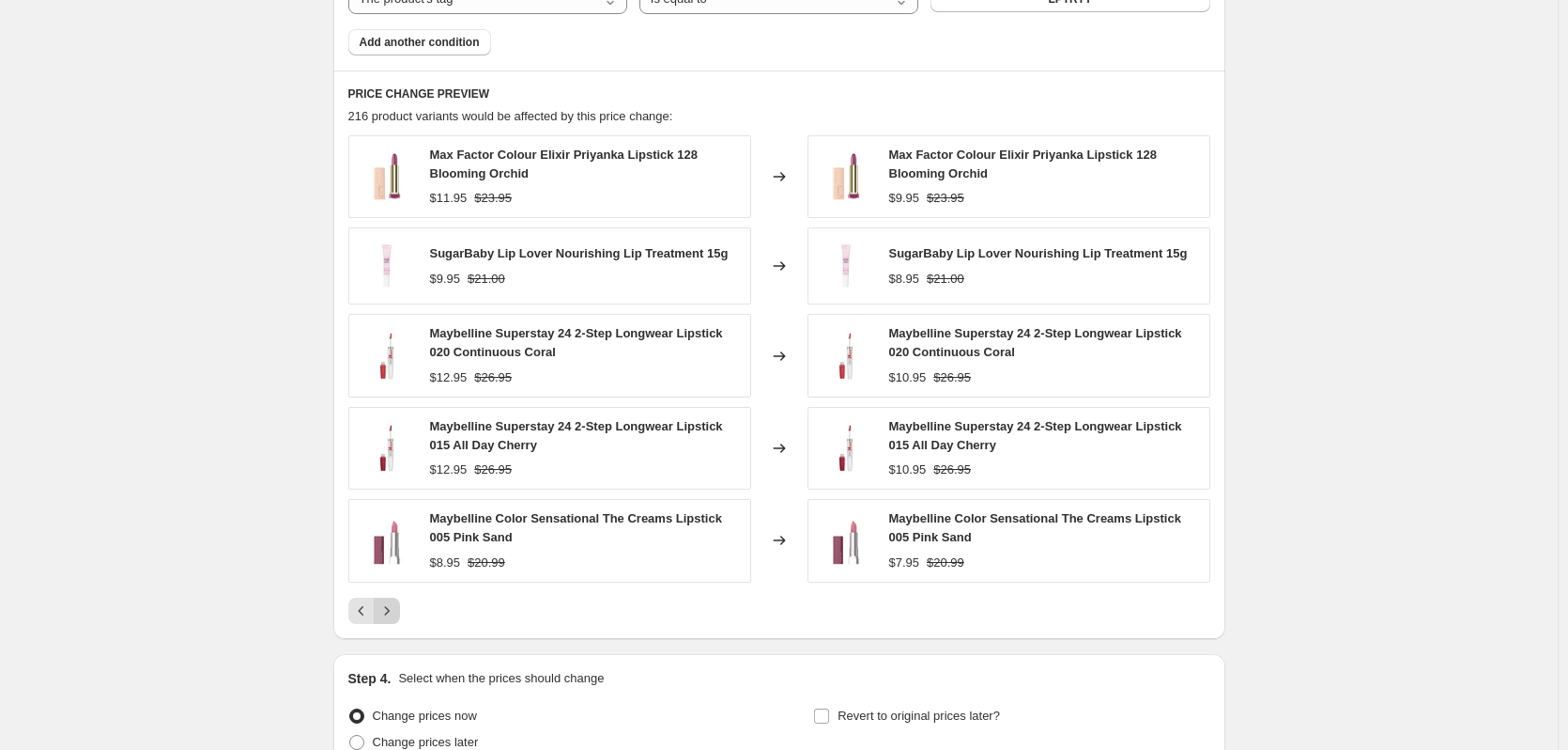
click at [396, 608] on icon "Next" at bounding box center [387, 611] width 19 height 19
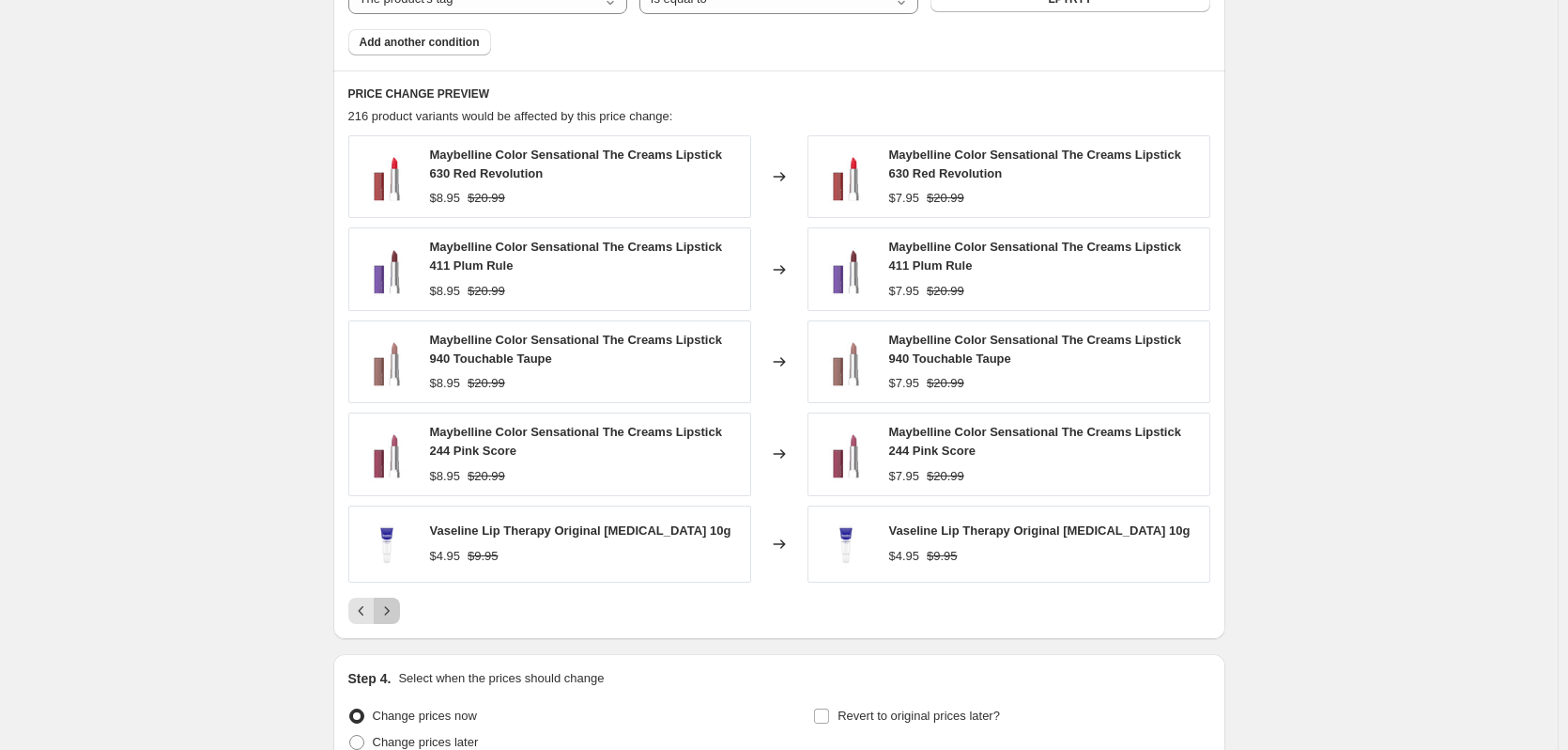
click at [396, 608] on icon "Next" at bounding box center [387, 611] width 19 height 19
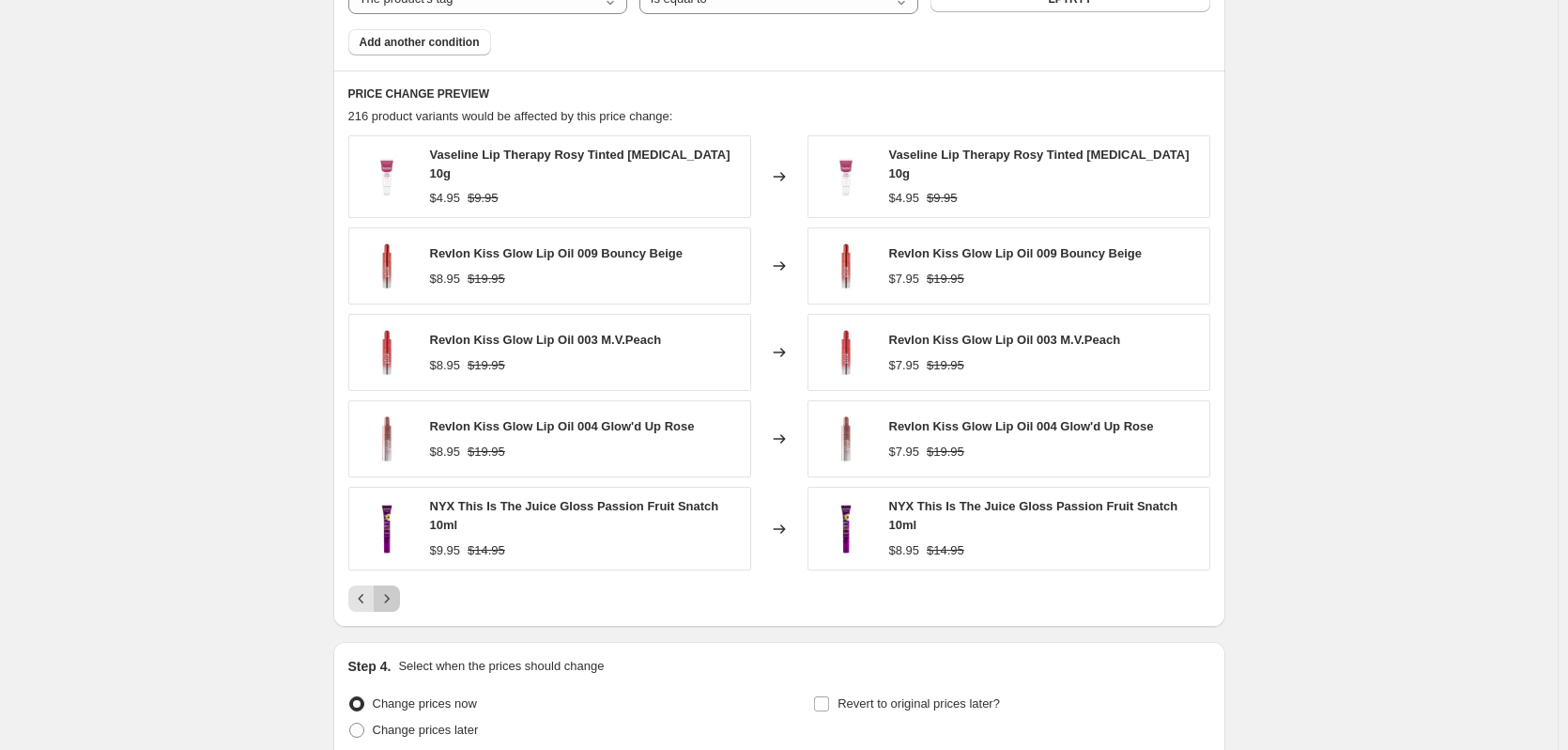
click at [394, 590] on icon "Next" at bounding box center [387, 599] width 19 height 19
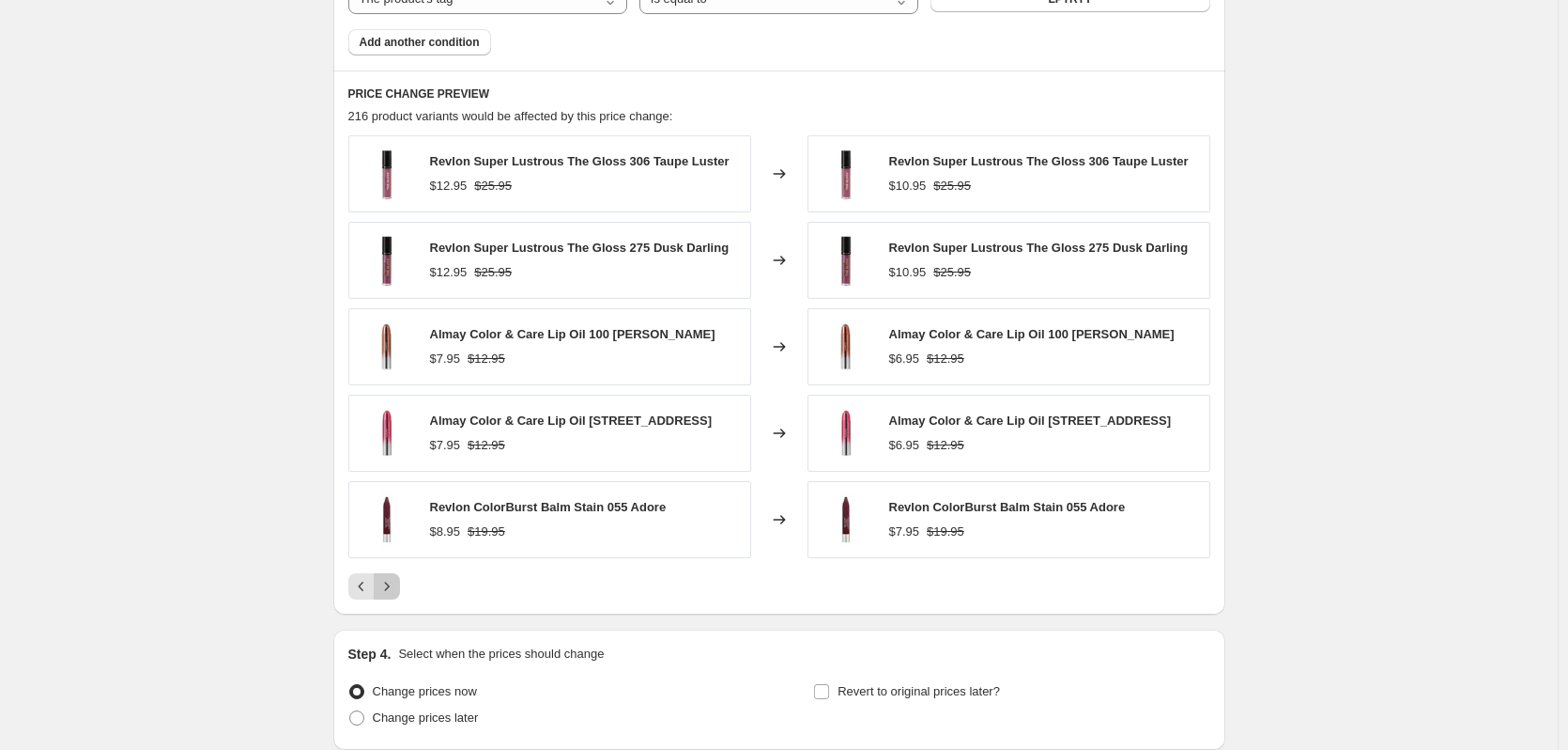
click at [394, 590] on icon "Next" at bounding box center [387, 587] width 19 height 19
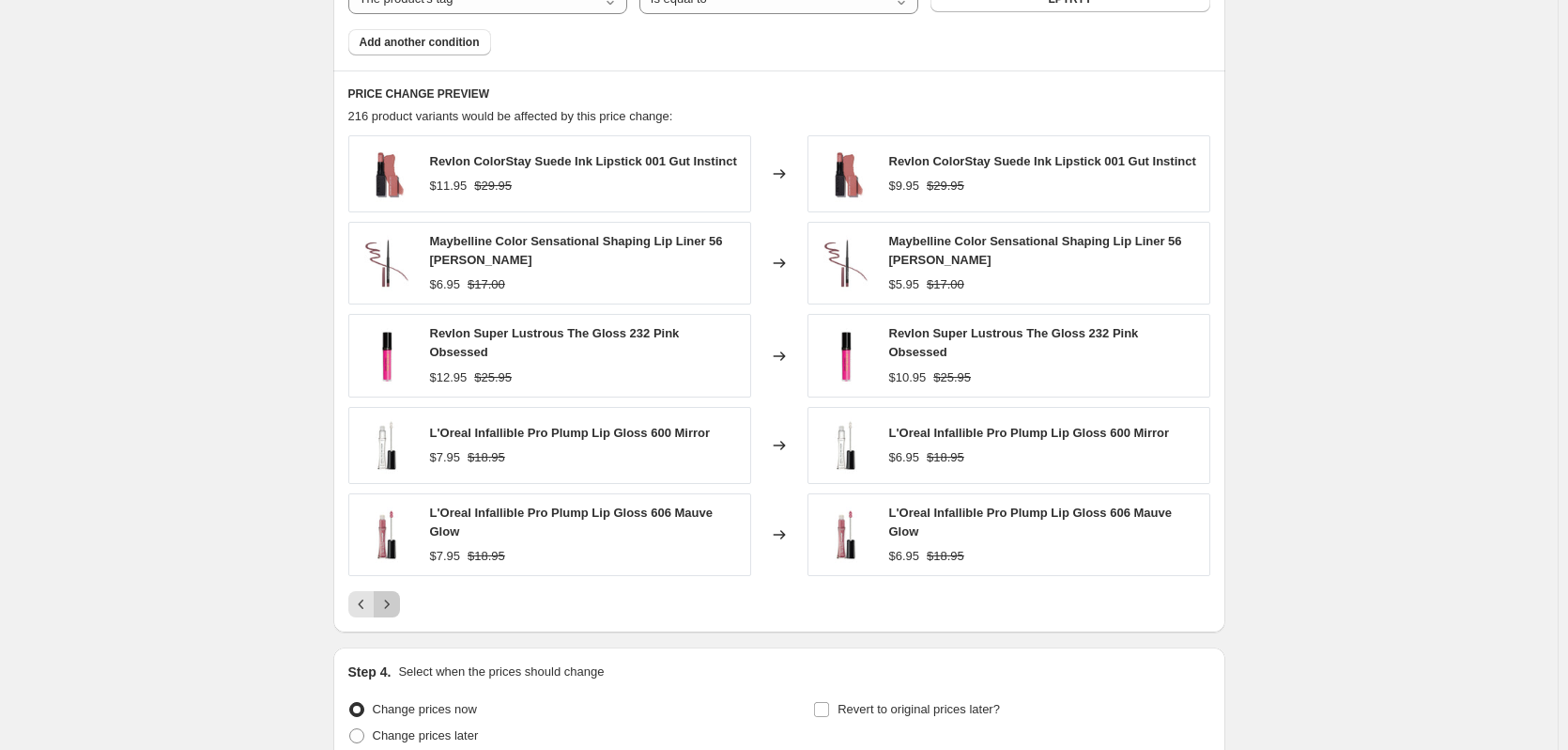
click at [394, 594] on icon "Next" at bounding box center [387, 604] width 19 height 19
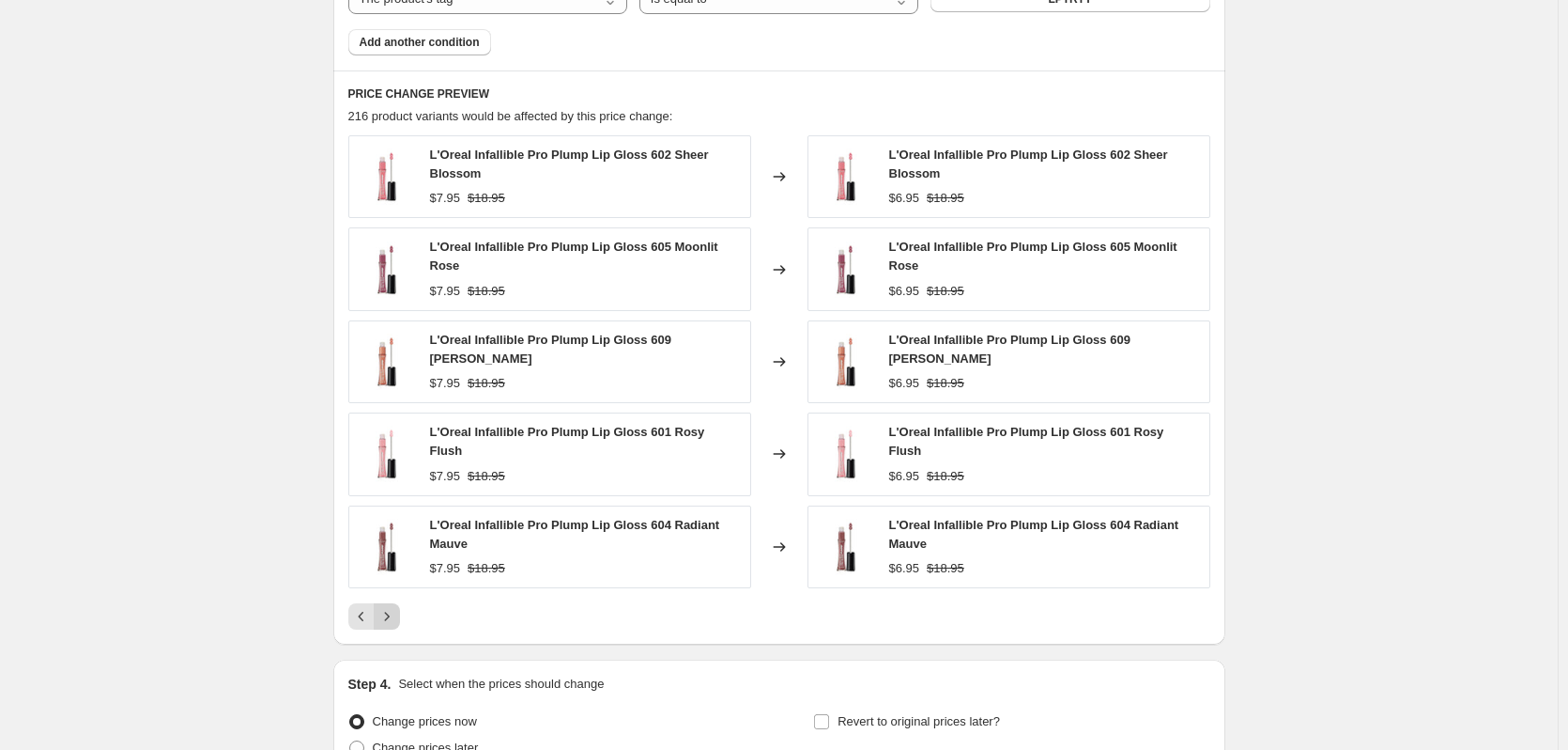
click at [390, 607] on icon "Next" at bounding box center [387, 616] width 19 height 19
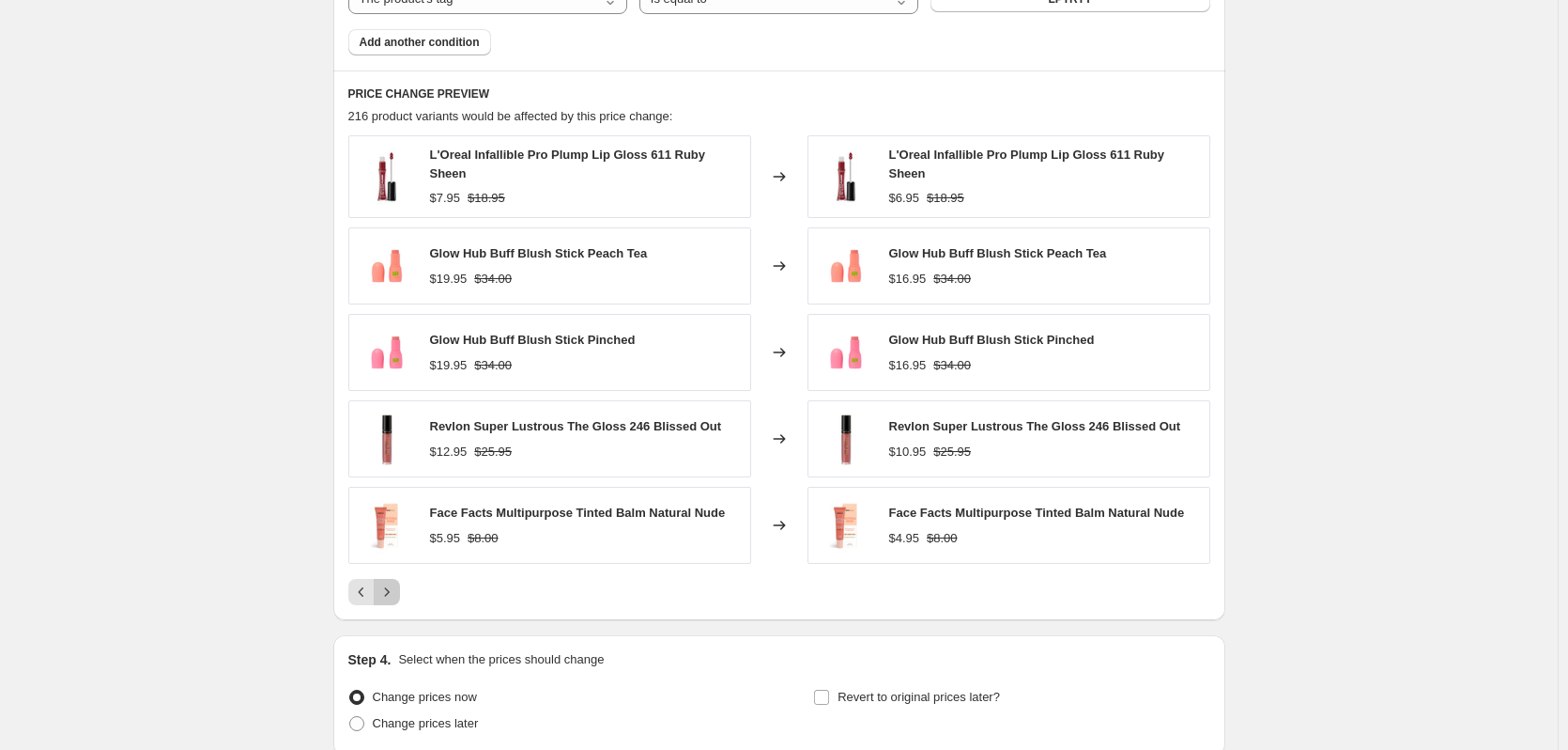
click at [390, 595] on icon "Next" at bounding box center [387, 592] width 19 height 19
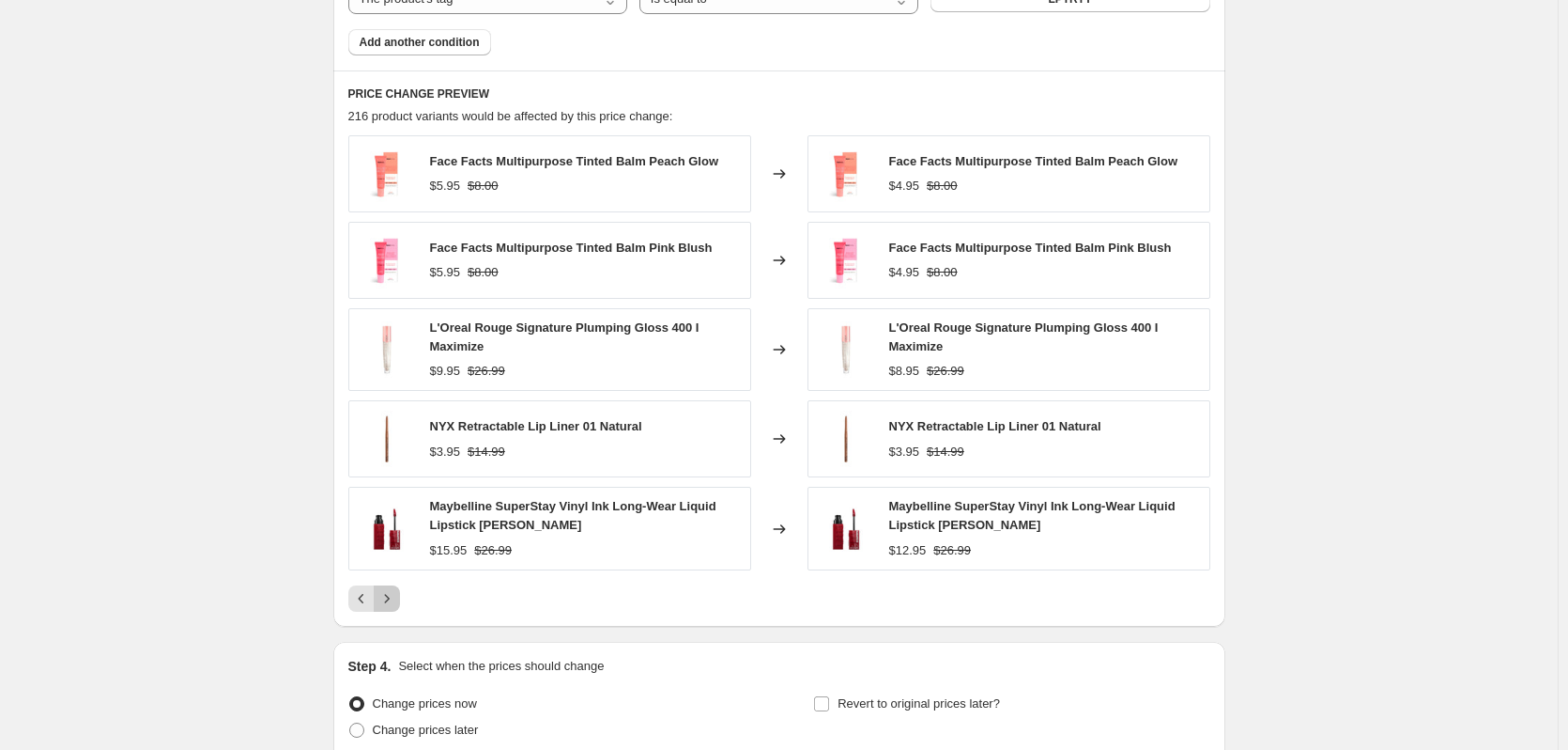
click at [390, 595] on icon "Next" at bounding box center [387, 599] width 19 height 19
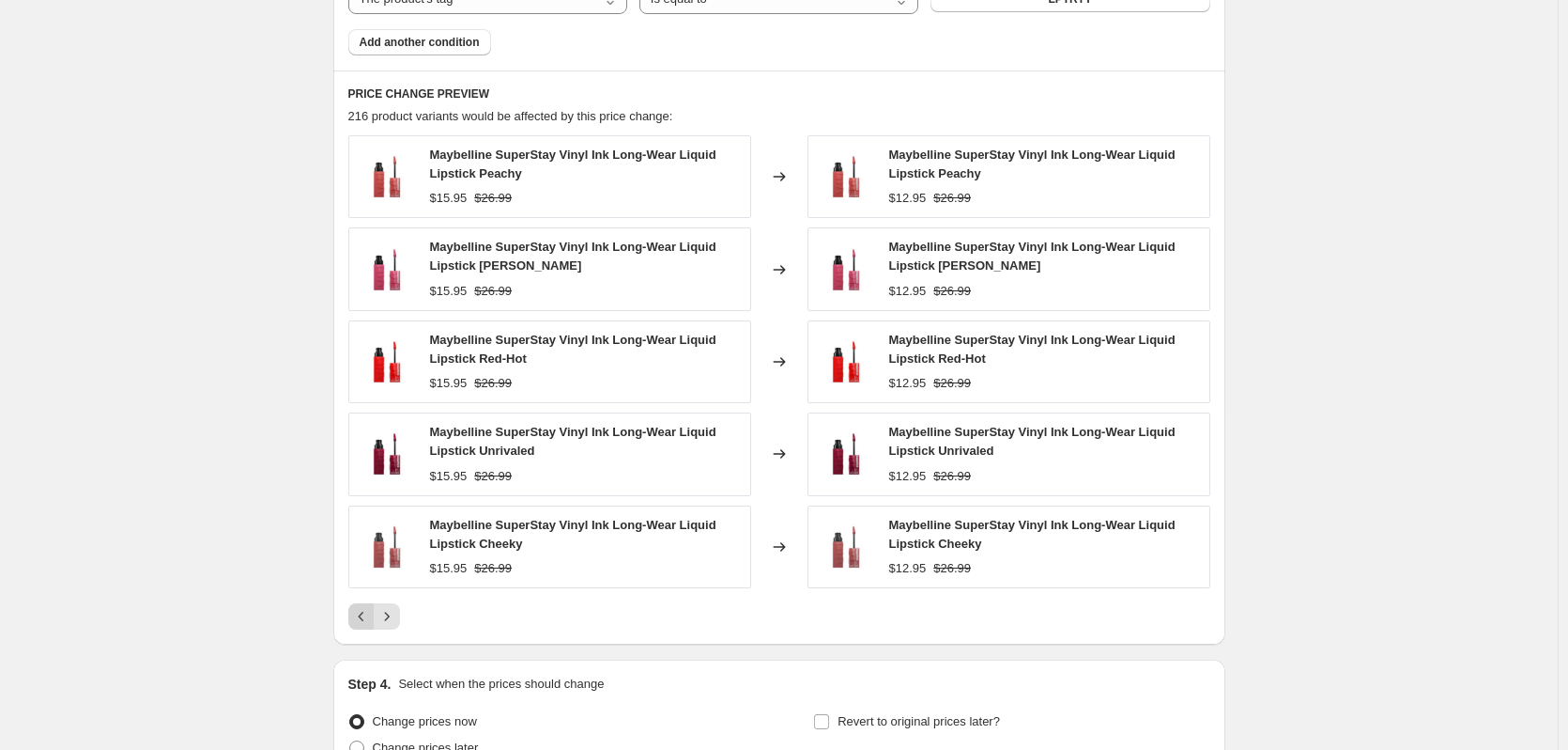
click at [361, 617] on icon "Previous" at bounding box center [362, 616] width 19 height 19
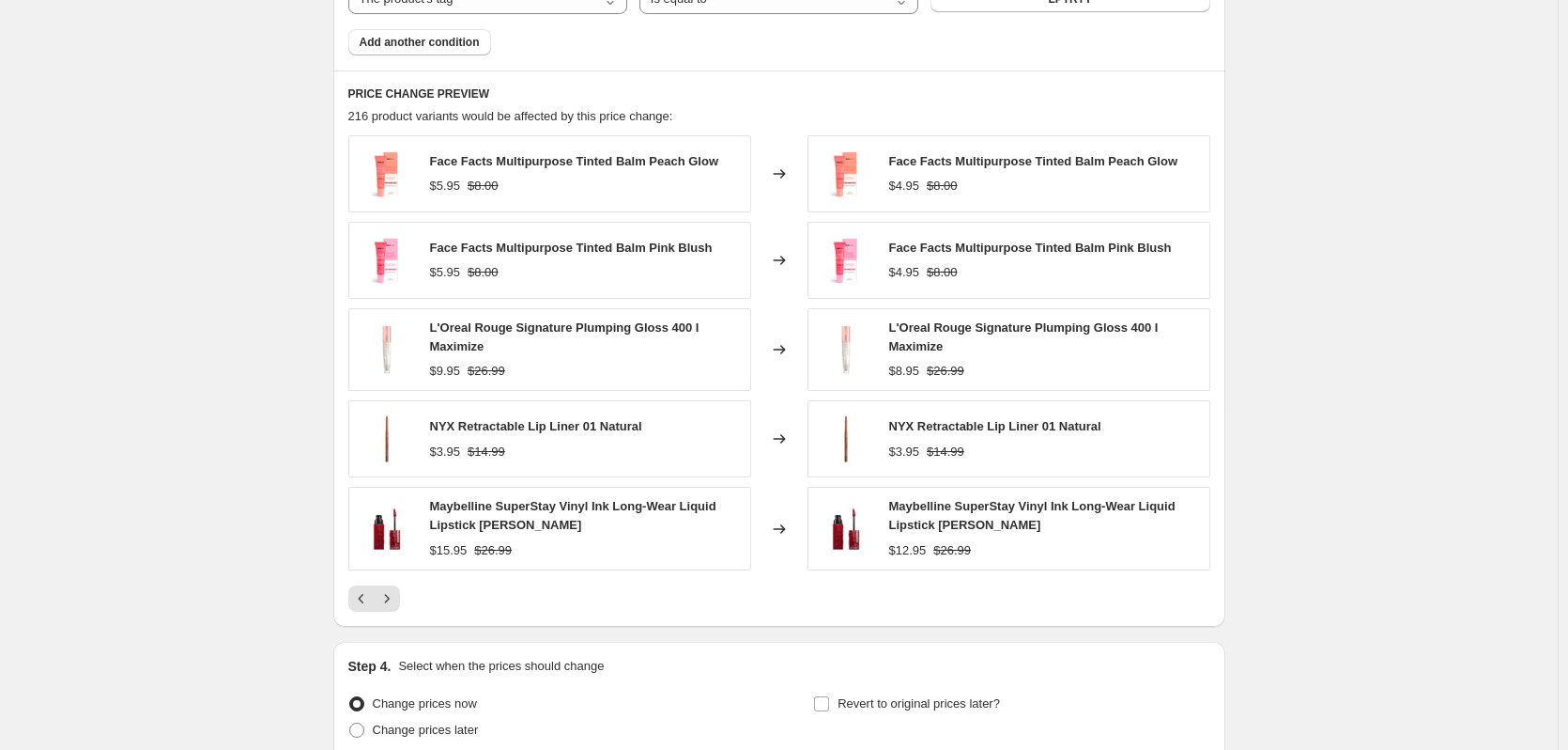
click at [392, 614] on div "PRICE CHANGE PREVIEW 216 product variants would be affected by this price chang…" at bounding box center [779, 349] width 892 height 556
click at [393, 608] on icon "Next" at bounding box center [387, 599] width 19 height 19
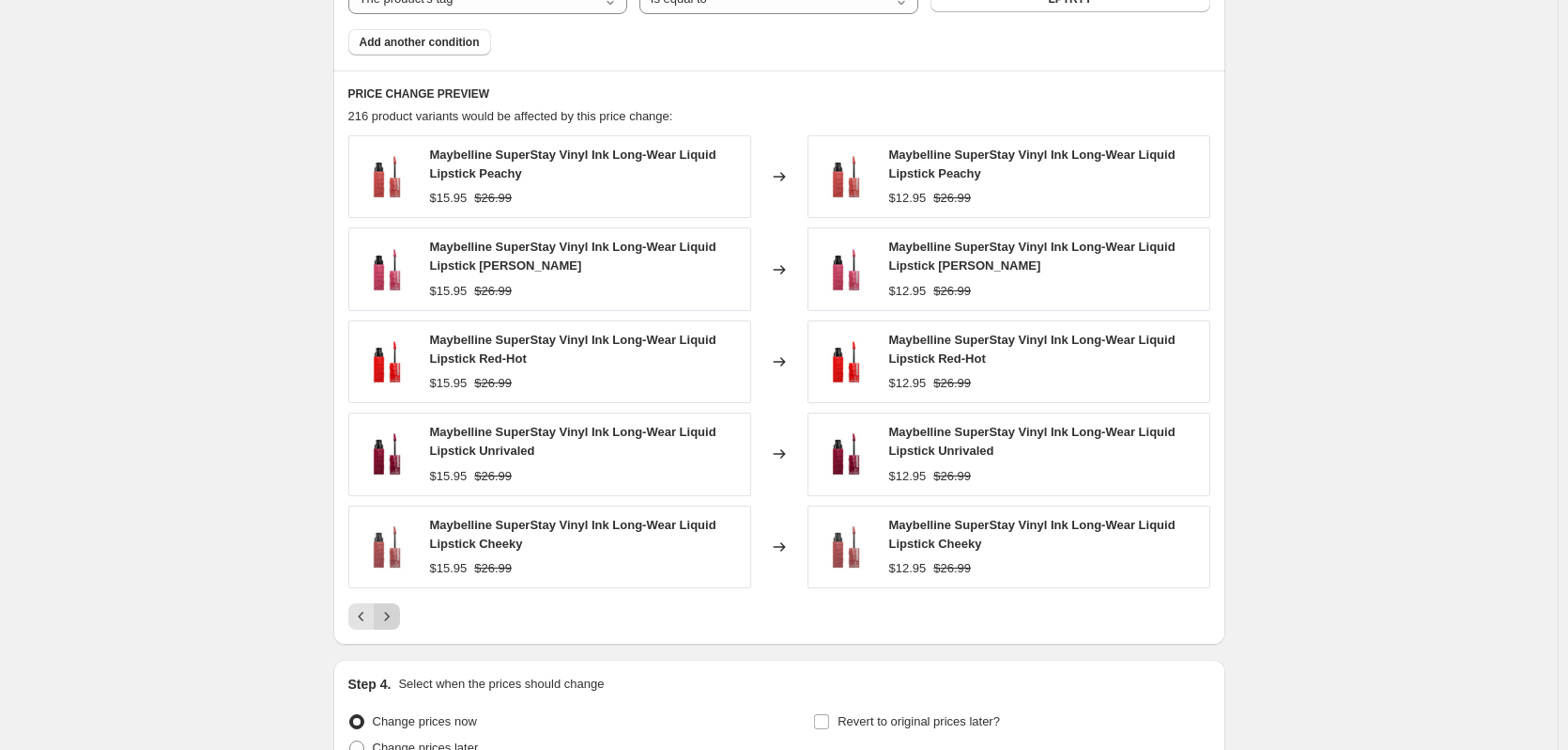
click at [392, 609] on icon "Next" at bounding box center [387, 616] width 19 height 19
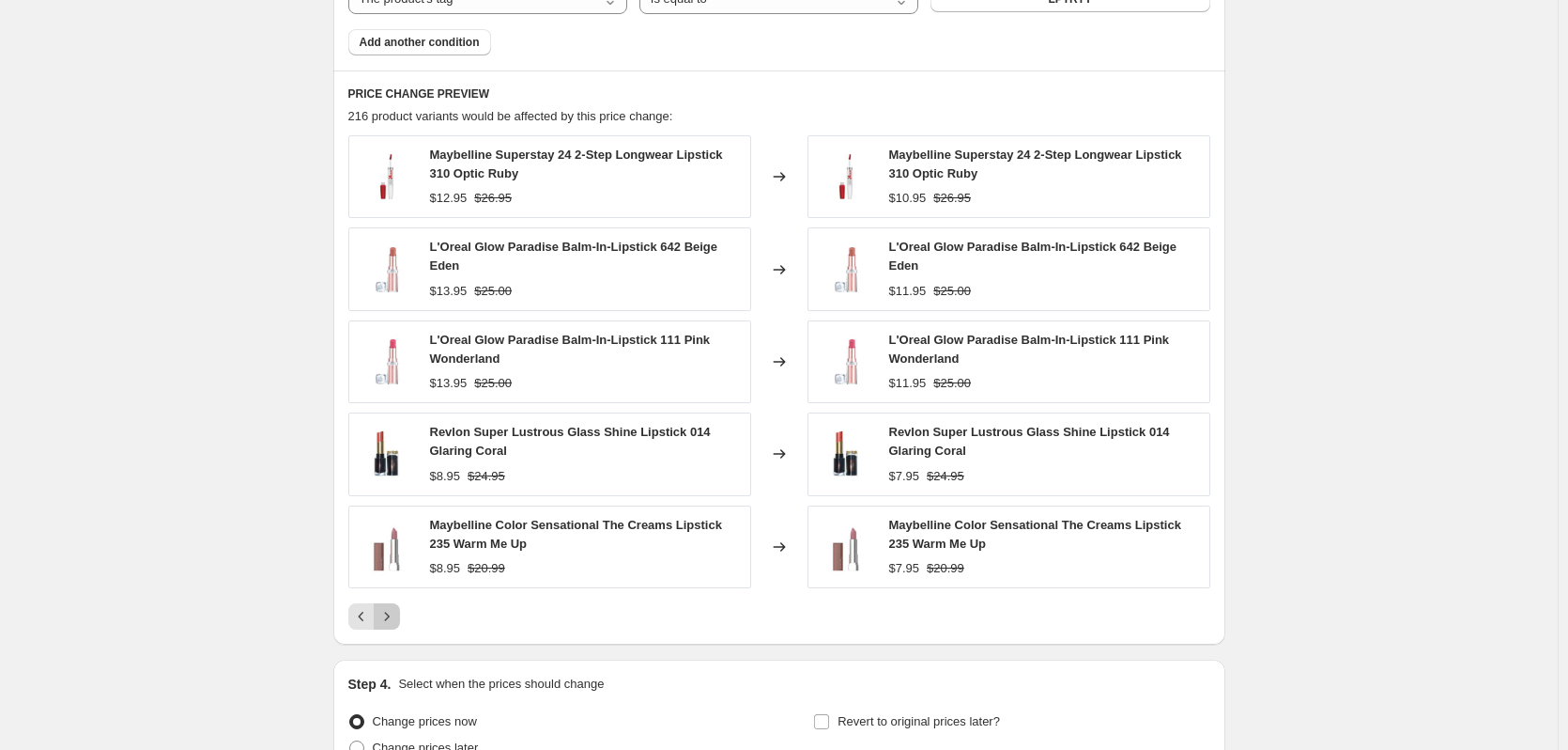
click at [392, 609] on icon "Next" at bounding box center [387, 616] width 19 height 19
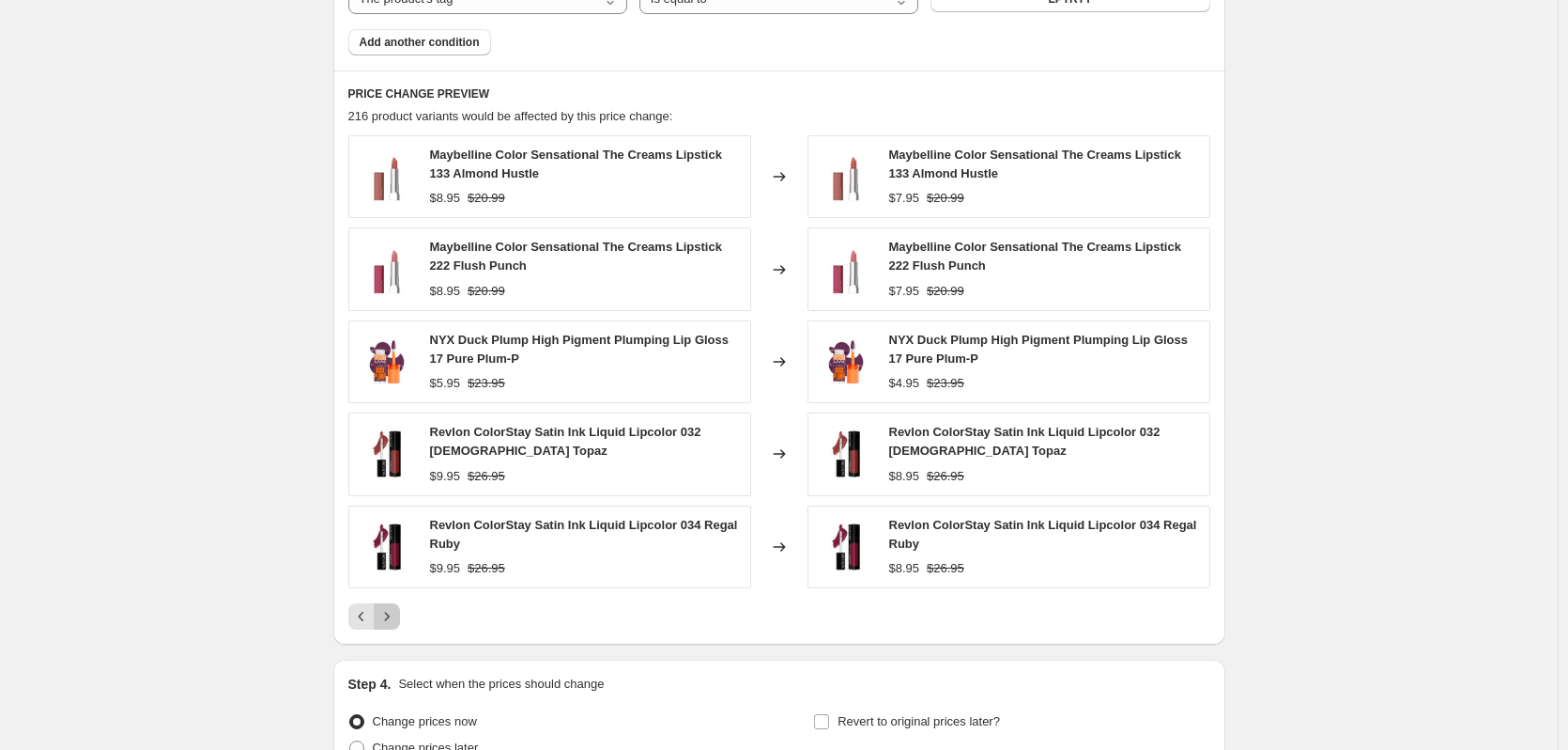
click at [392, 609] on icon "Next" at bounding box center [387, 616] width 19 height 19
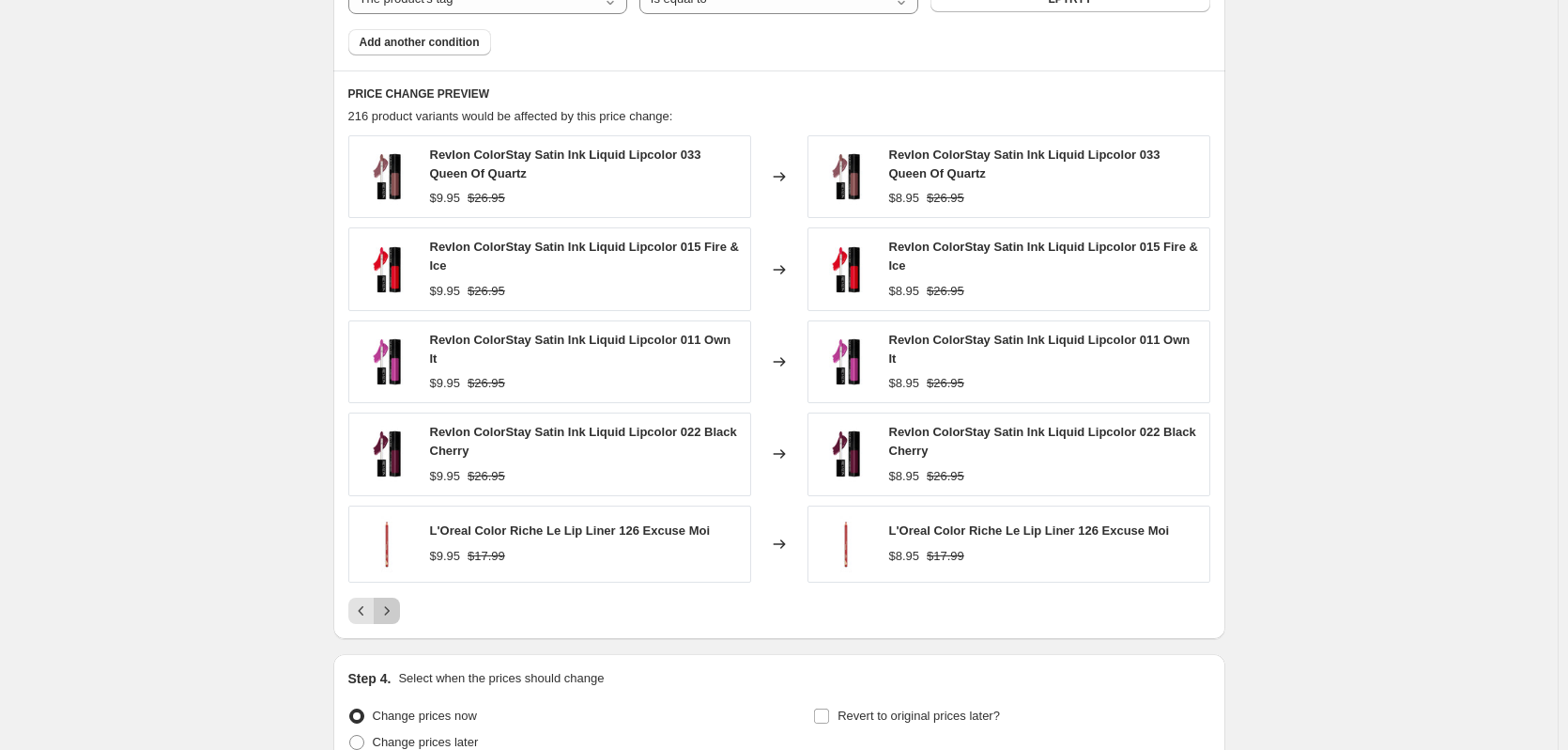
click at [392, 609] on icon "Next" at bounding box center [387, 611] width 19 height 19
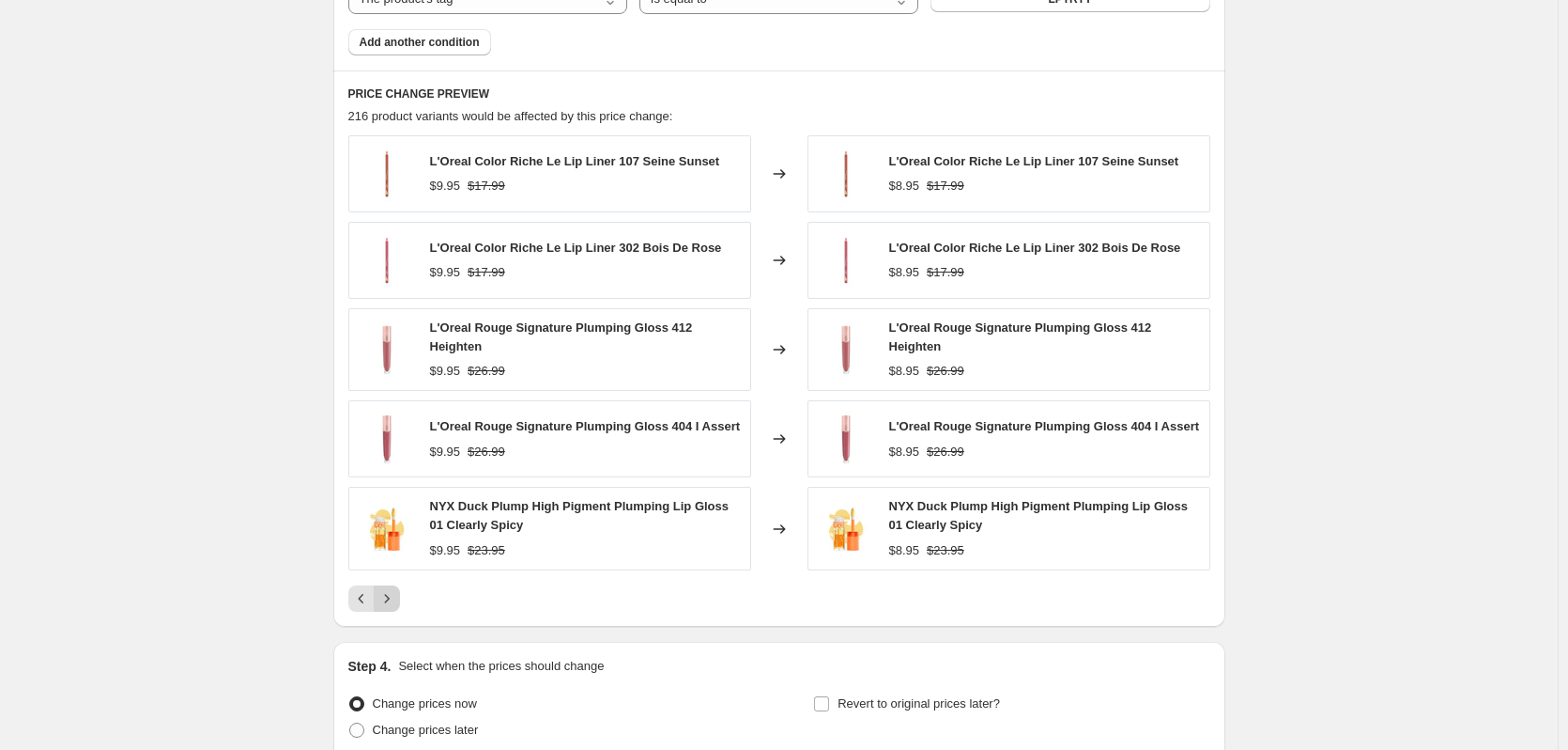
click at [392, 609] on button "Next" at bounding box center [387, 599] width 27 height 27
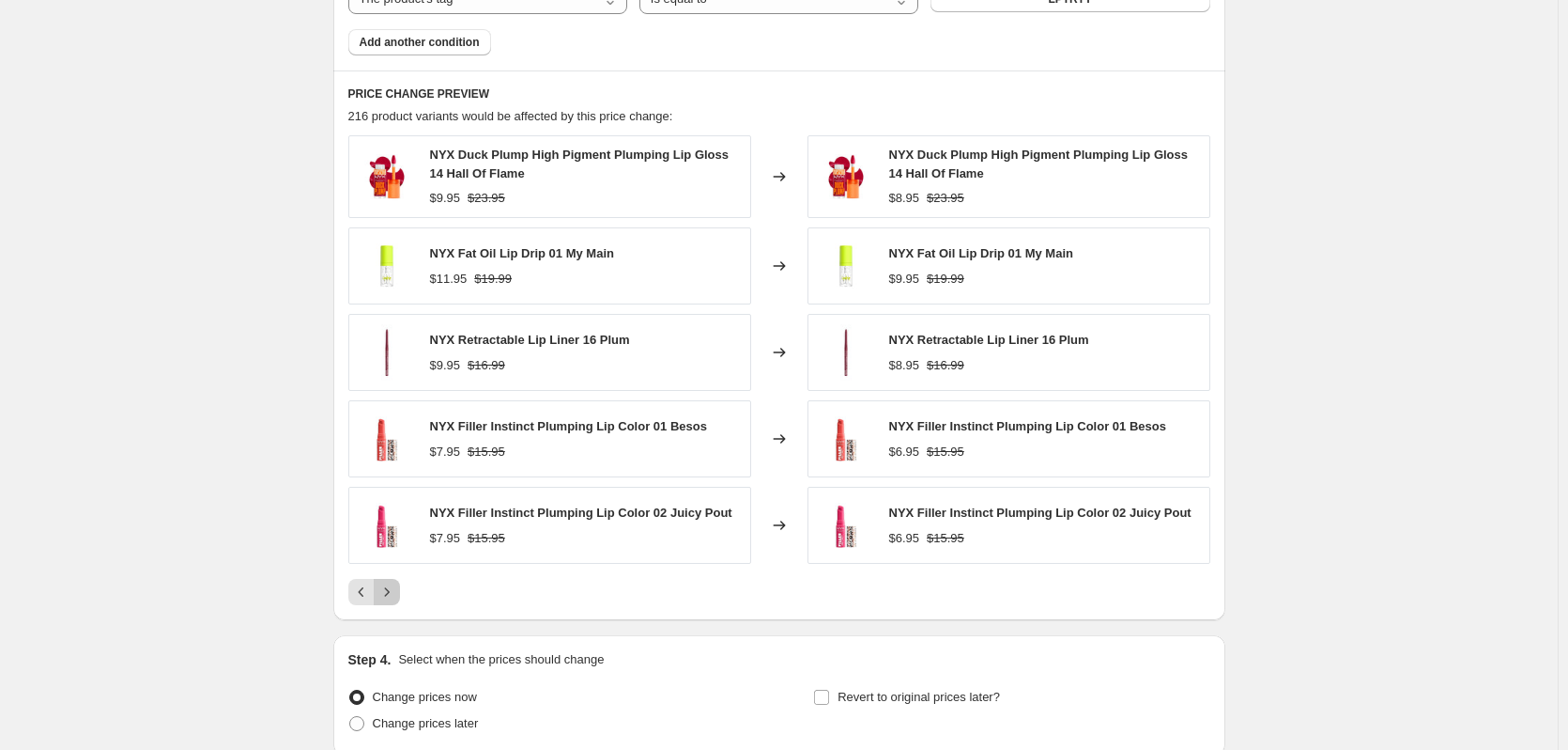
click at [392, 601] on icon "Next" at bounding box center [387, 592] width 19 height 19
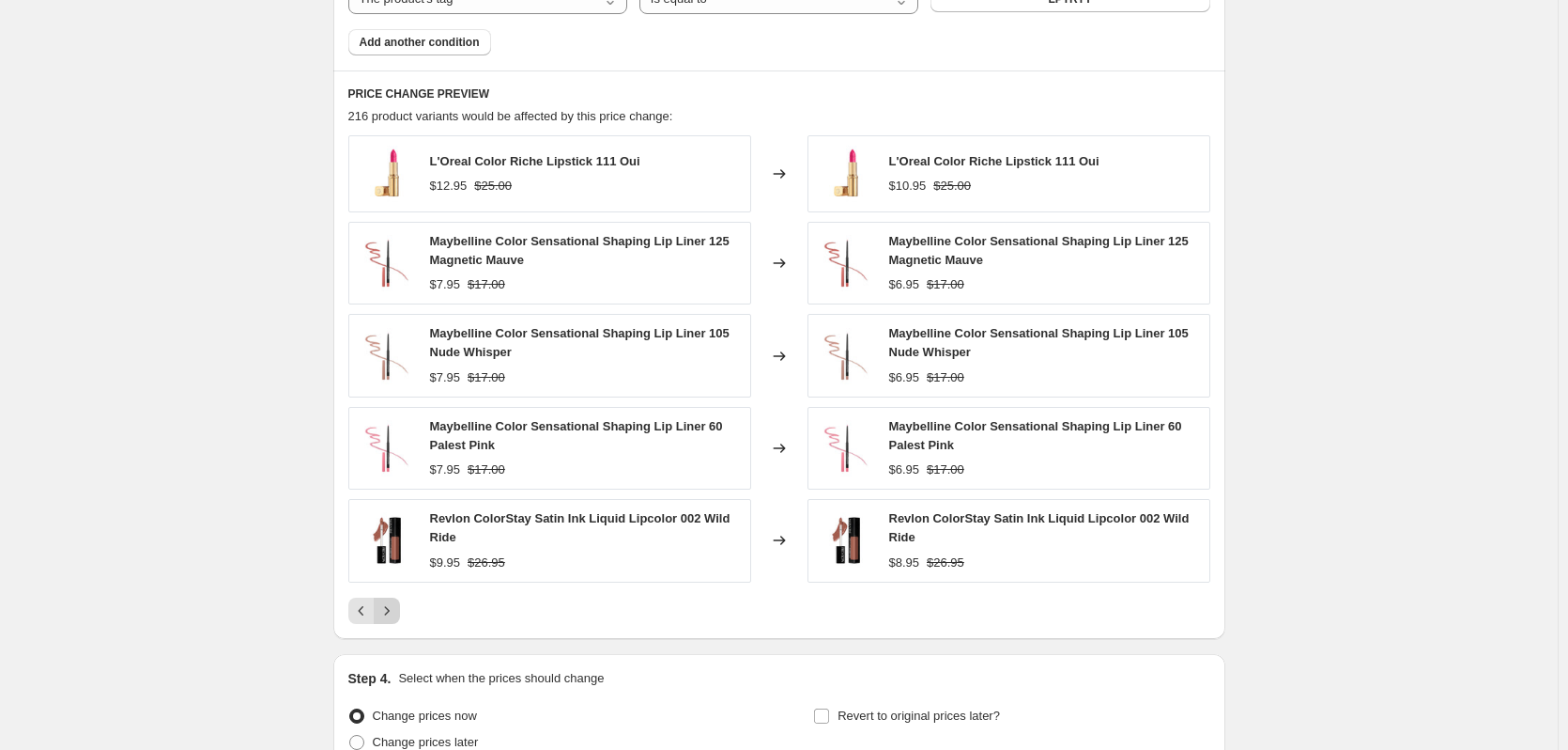
click at [391, 602] on icon "Next" at bounding box center [387, 611] width 19 height 19
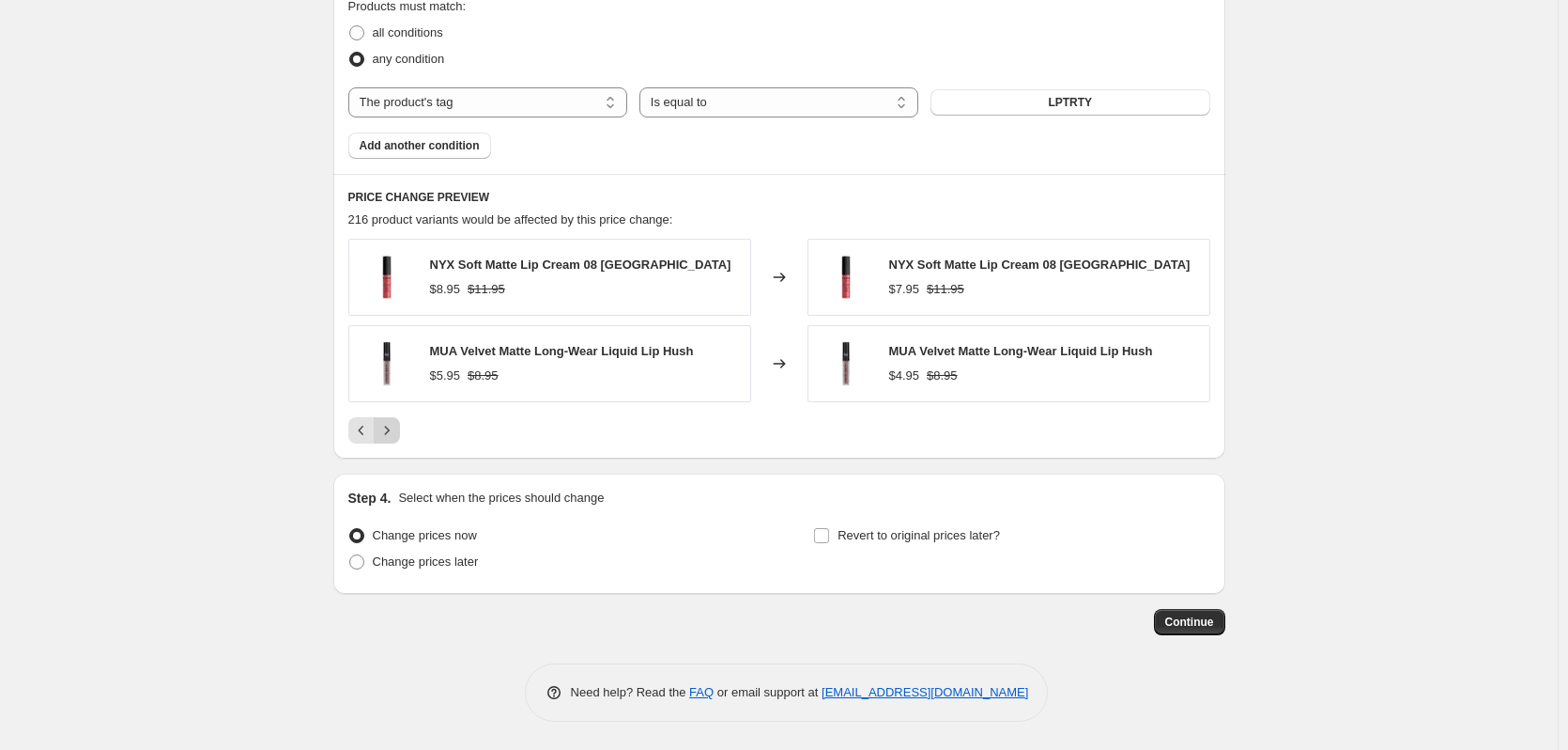
scroll to position [1412, 0]
click at [365, 568] on span at bounding box center [357, 562] width 15 height 15
click at [350, 555] on input "Change prices later" at bounding box center [350, 554] width 1 height 1
radio input "true"
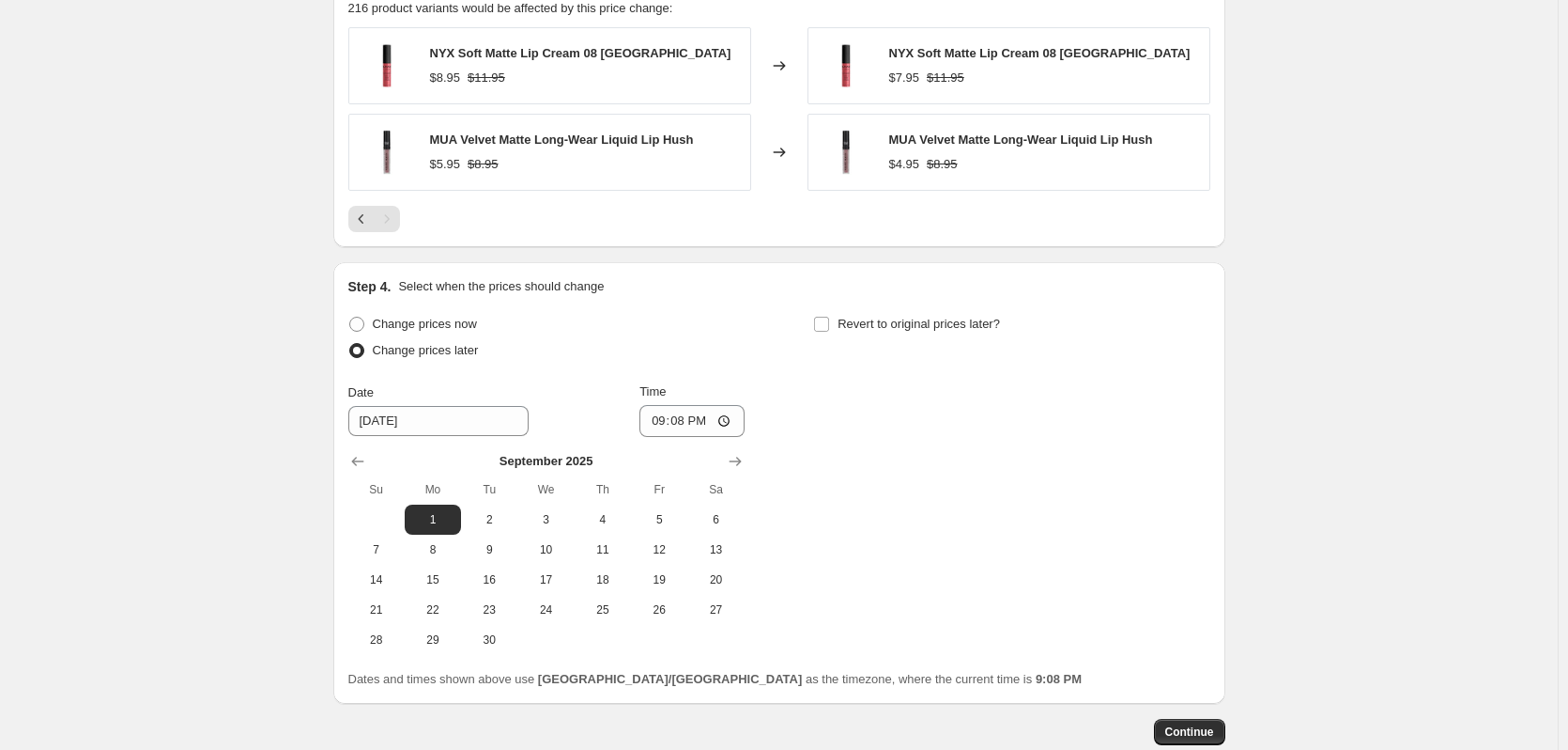
scroll to position [1647, 0]
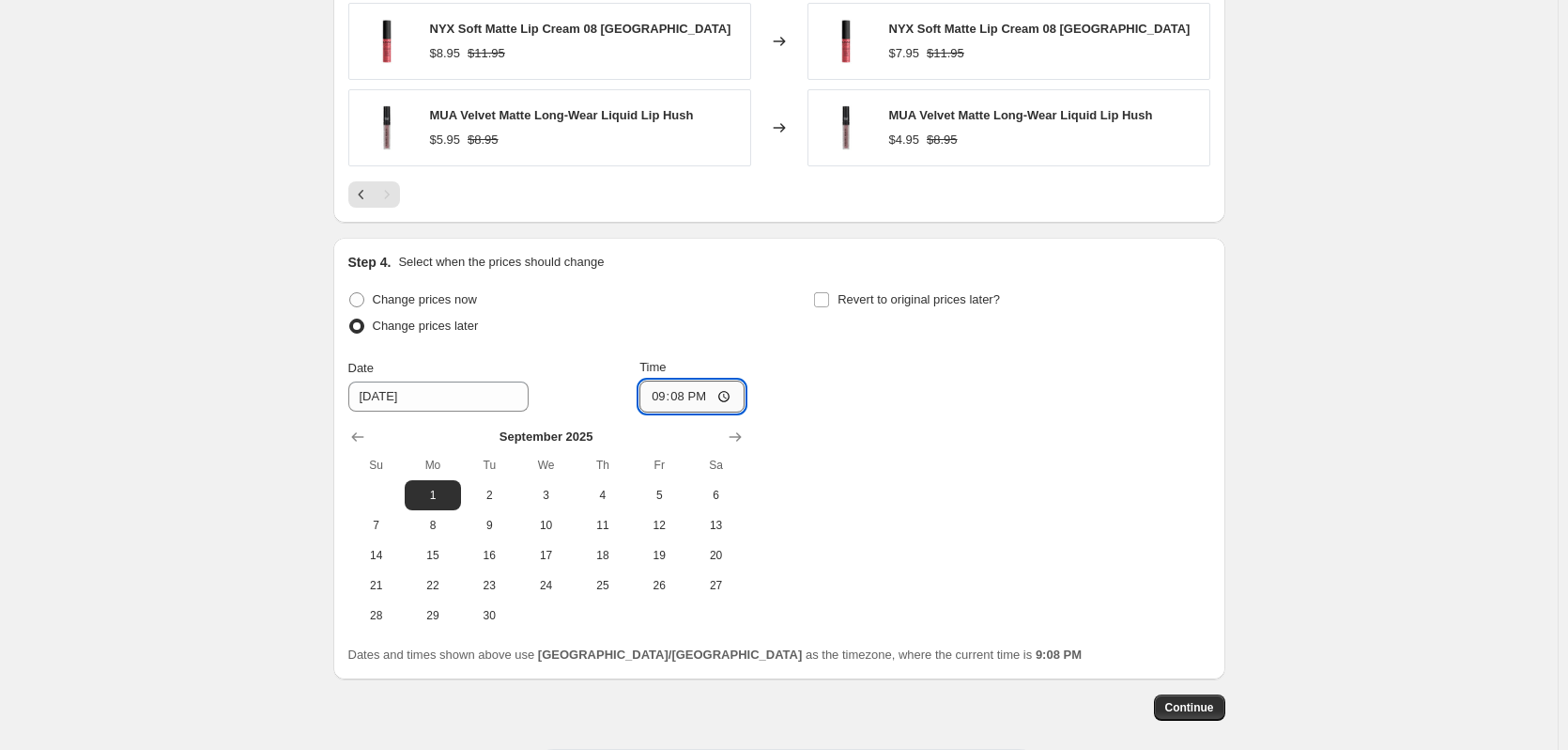
click at [652, 406] on input "21:08" at bounding box center [692, 396] width 105 height 32
type input "00:00"
click at [928, 515] on div "Change prices now Change prices later Date 9/1/2025 Time 00:00 September 2025 S…" at bounding box center [779, 459] width 862 height 344
click at [829, 302] on input "Revert to original prices later?" at bounding box center [822, 300] width 15 height 15
checkbox input "true"
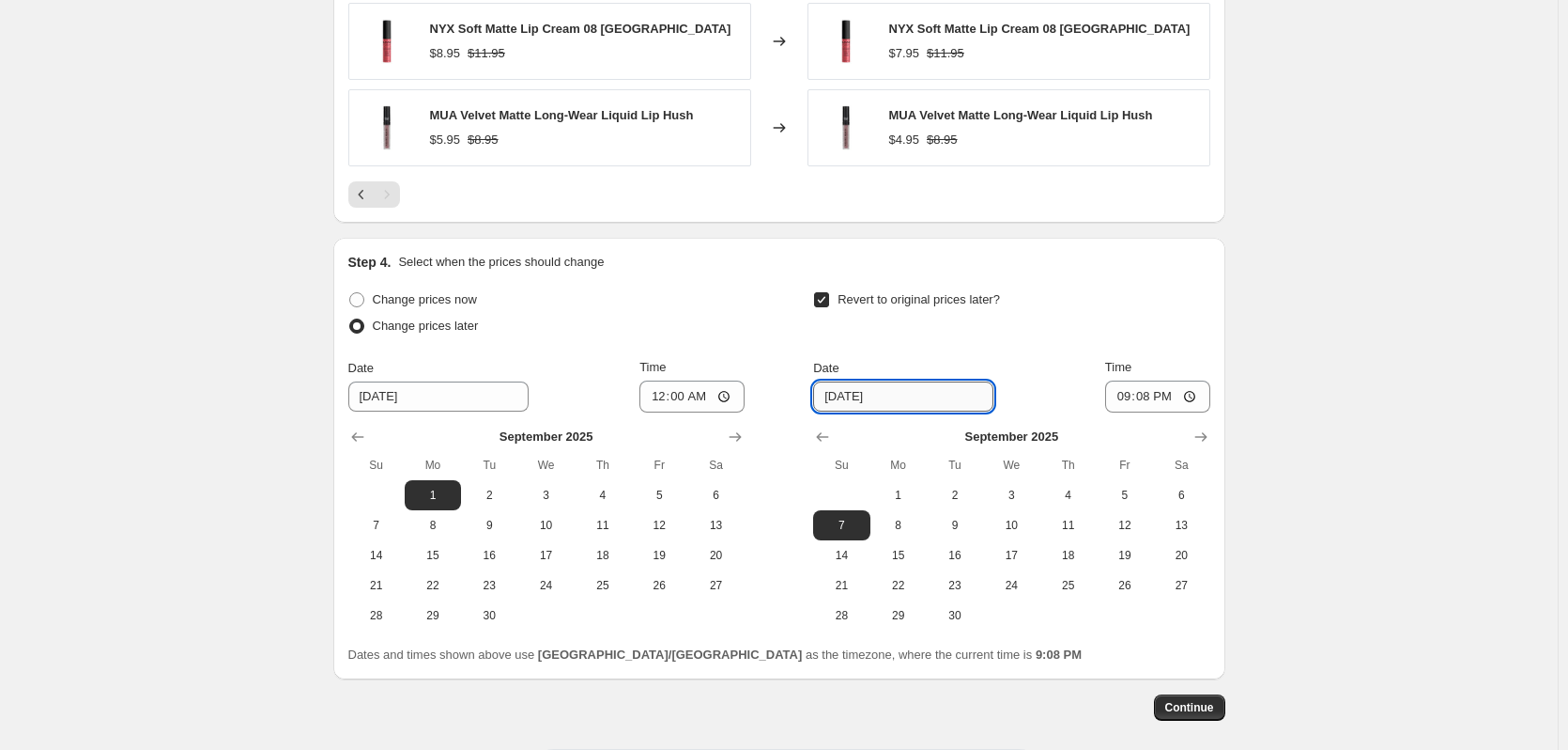
click at [893, 396] on input "9/7/2025" at bounding box center [903, 396] width 180 height 30
click at [874, 393] on input "9/7/2025" at bounding box center [903, 396] width 180 height 30
click at [966, 601] on button "30" at bounding box center [955, 614] width 56 height 30
type input "[DATE]"
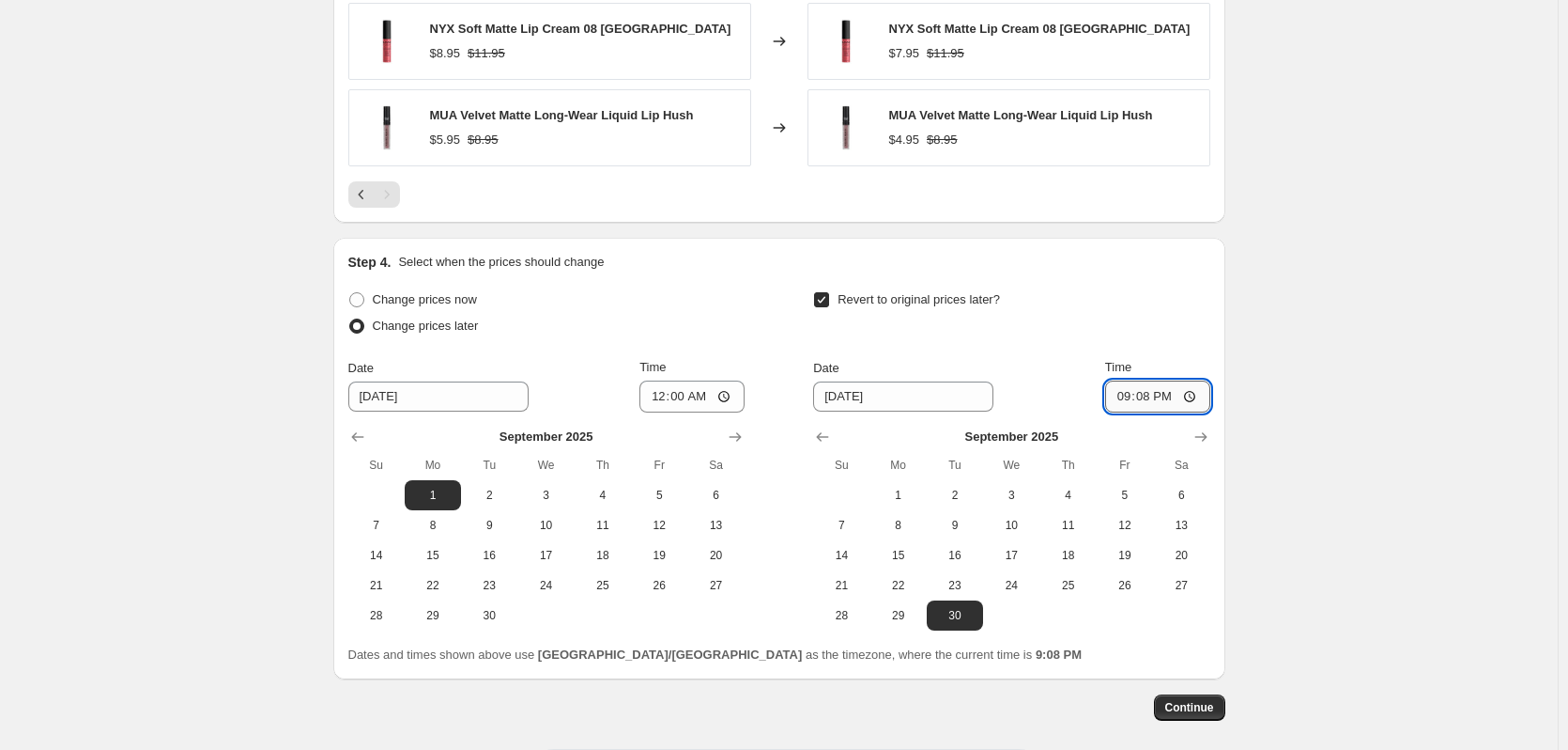
click at [1124, 383] on input "21:08" at bounding box center [1157, 396] width 105 height 32
type input "23:59"
click at [1170, 703] on button "Continue" at bounding box center [1190, 708] width 72 height 27
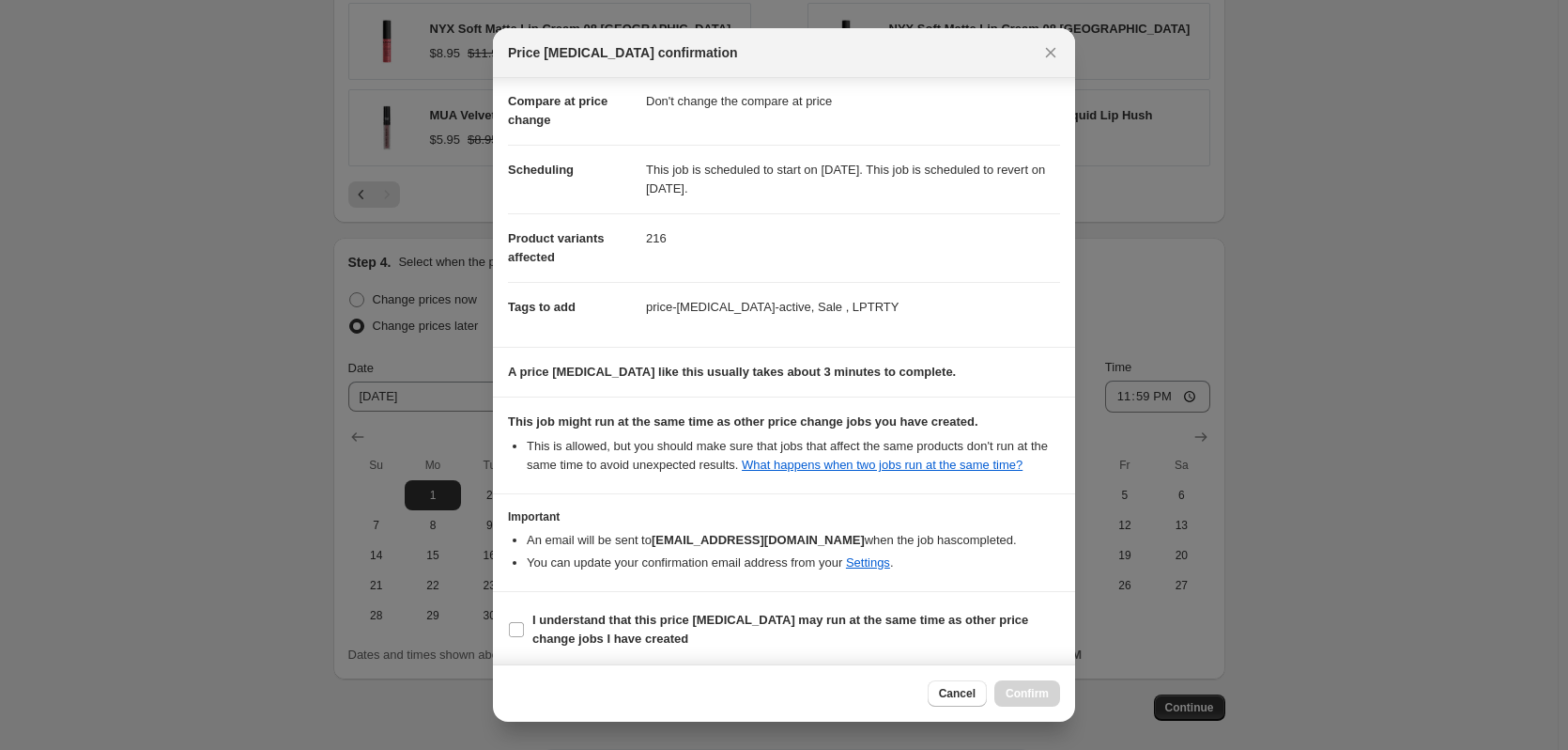
scroll to position [87, 0]
click at [520, 625] on input "I understand that this price change job may run at the same time as other price…" at bounding box center [517, 627] width 15 height 15
checkbox input "true"
click at [1026, 695] on span "Confirm" at bounding box center [1027, 694] width 43 height 15
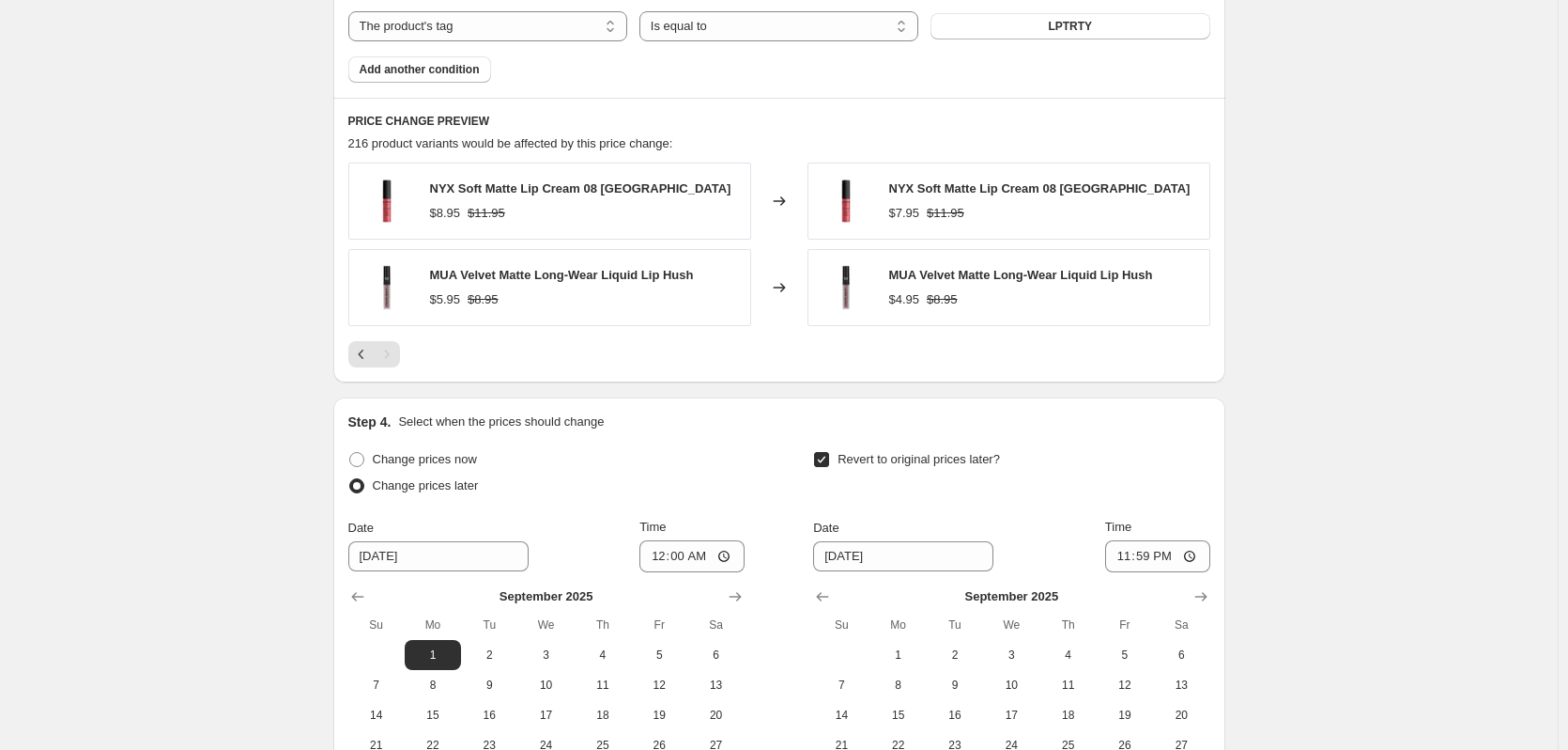
scroll to position [1718, 0]
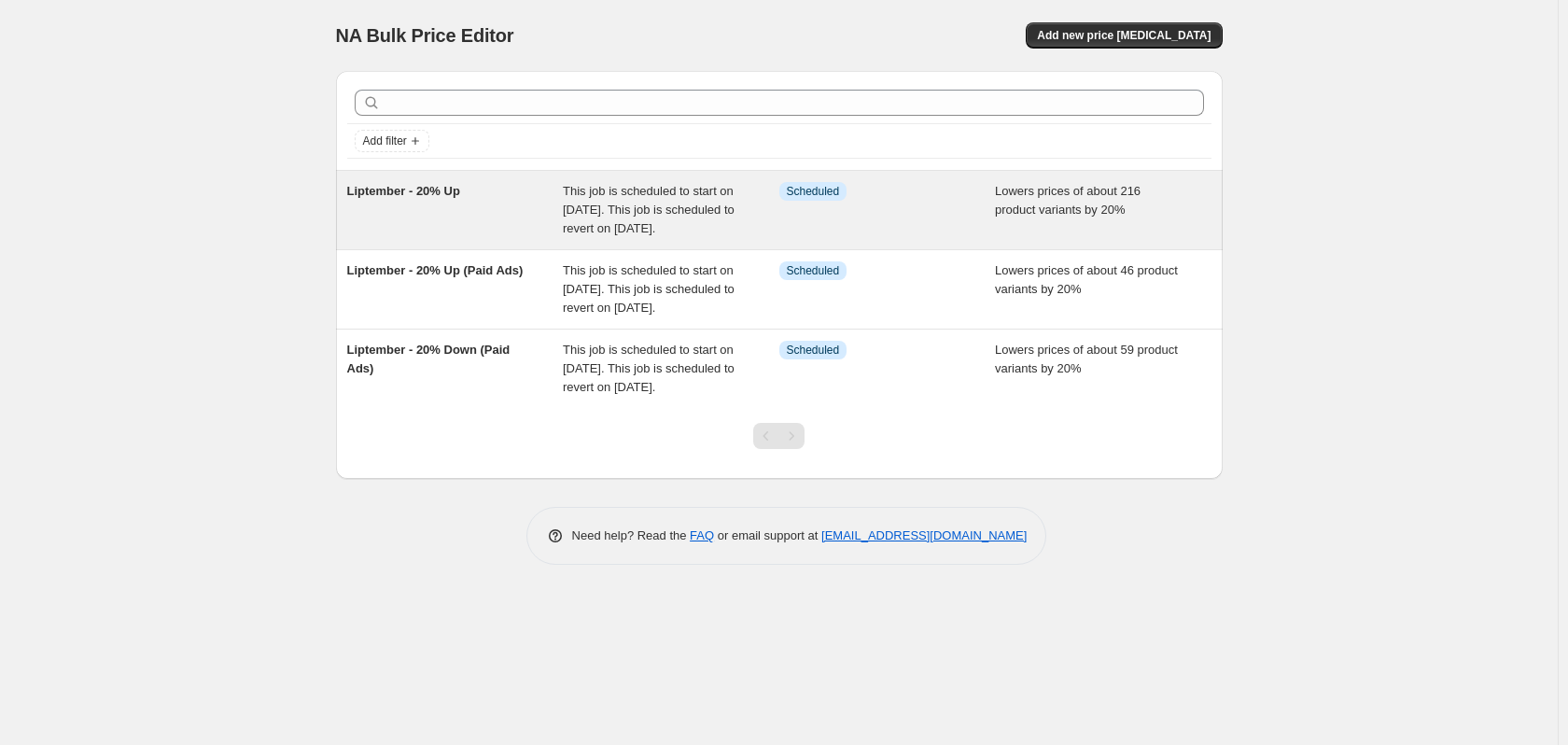
click at [412, 210] on div "Liptember - 20% Up" at bounding box center [456, 210] width 216 height 56
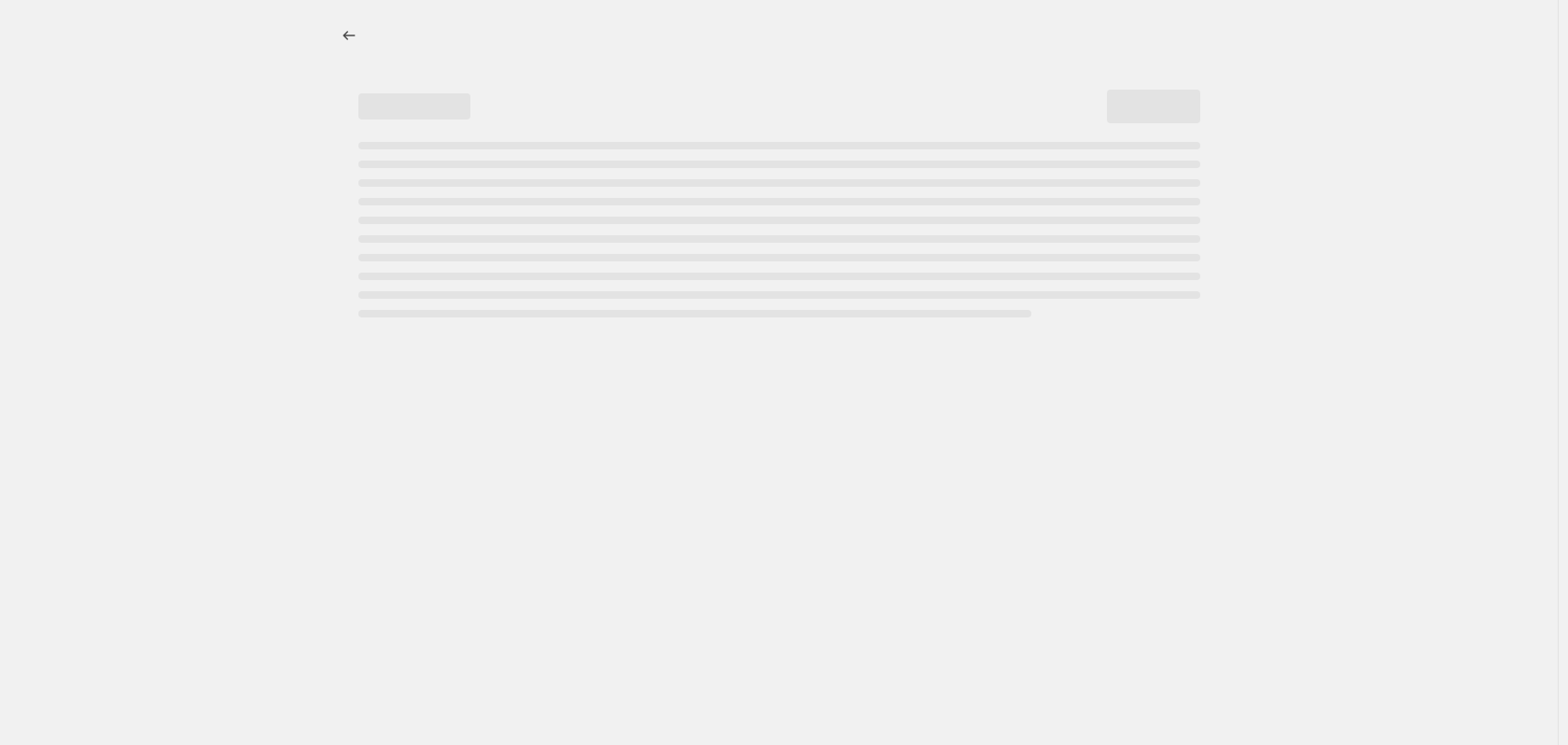
select select "percentage"
select select "no_change"
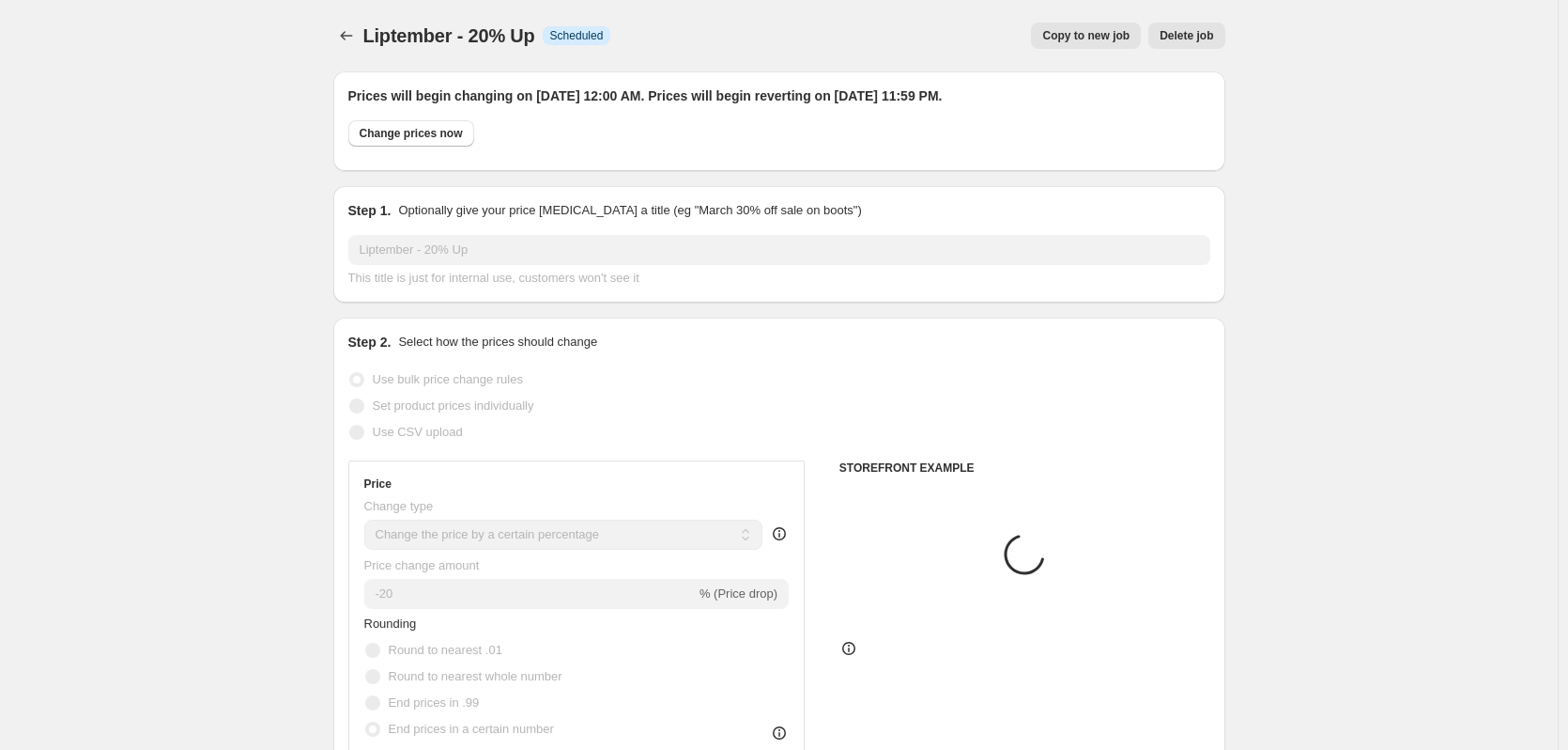
select select "tag"
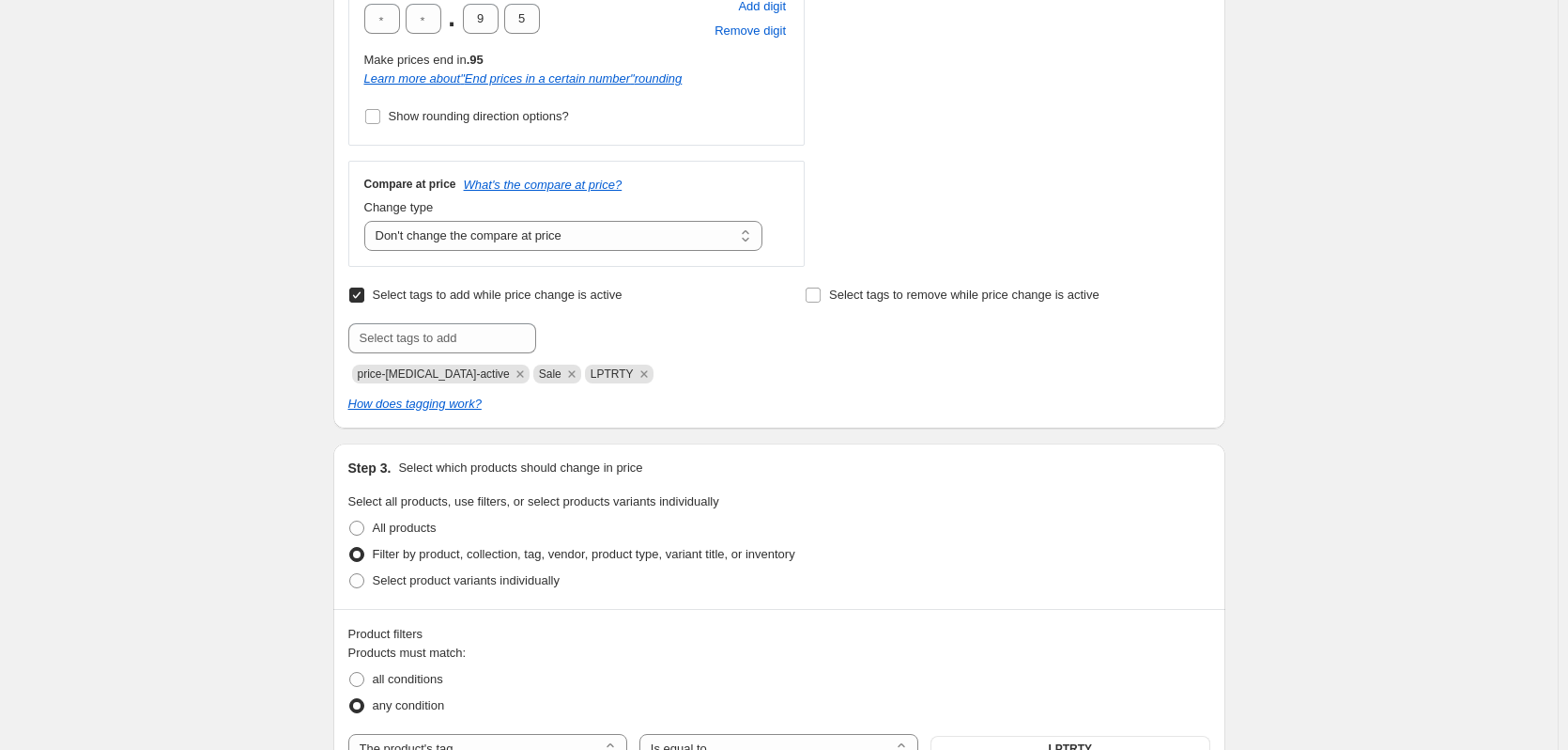
scroll to position [822, 0]
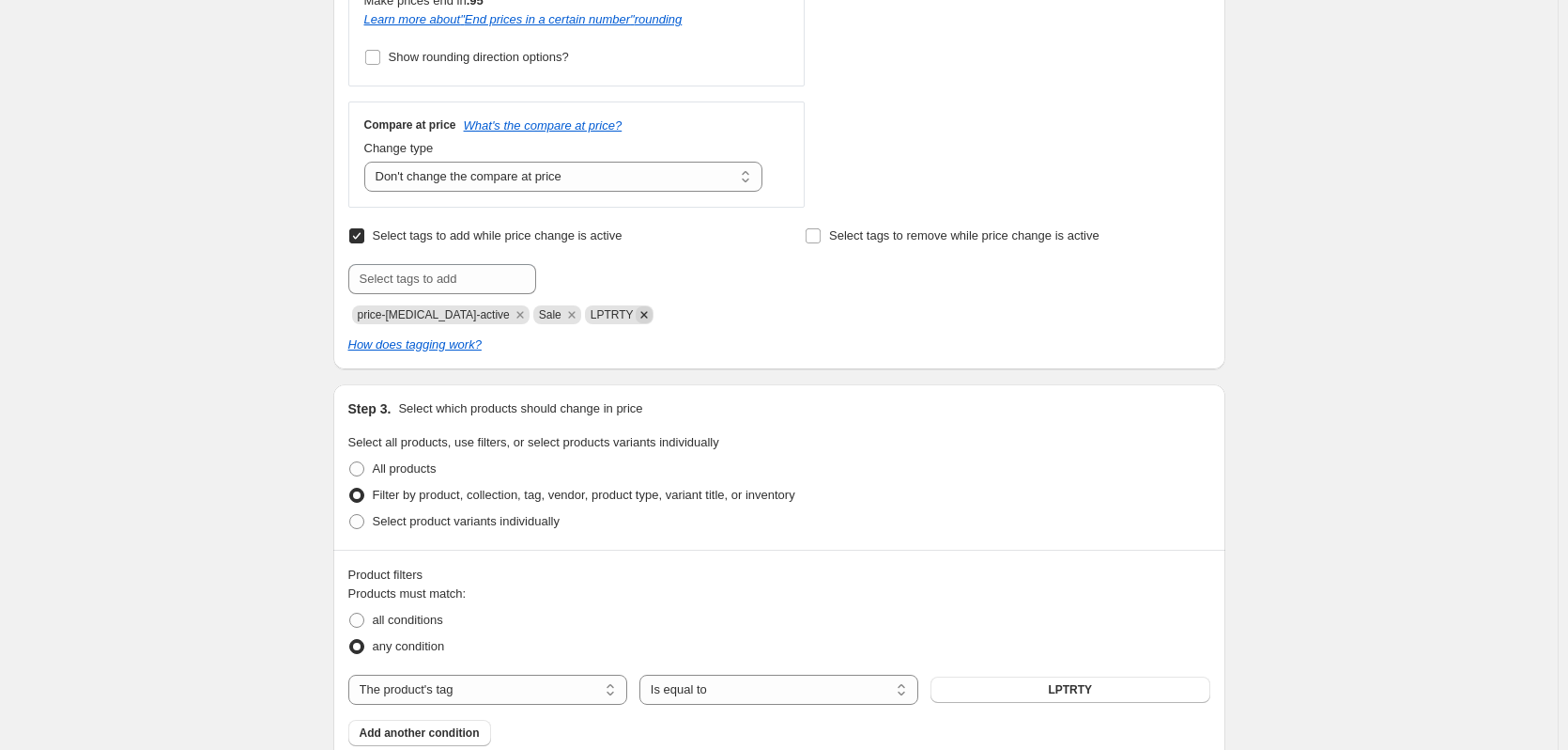
click at [636, 313] on icon "Remove LPTRTY" at bounding box center [645, 315] width 17 height 17
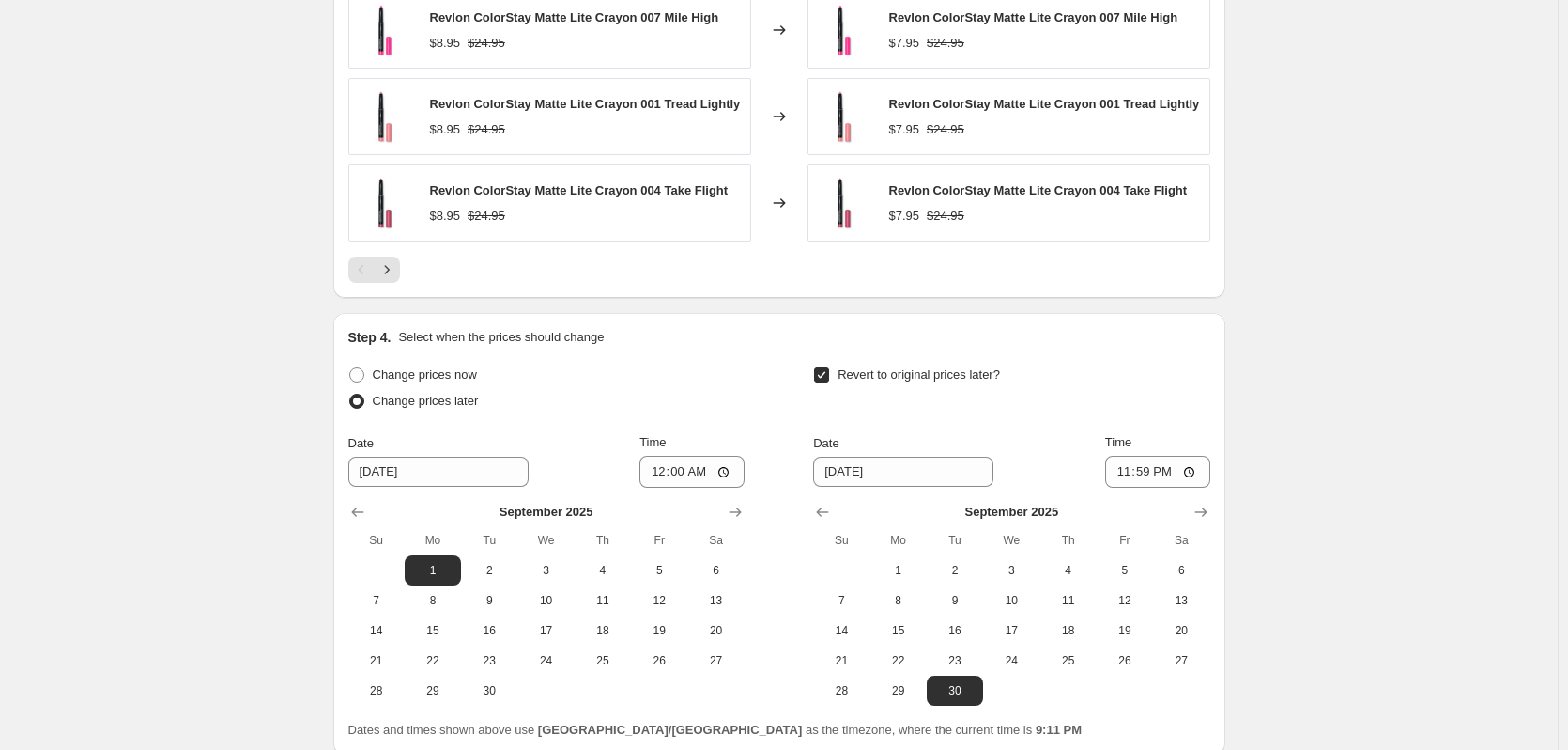
scroll to position [1997, 0]
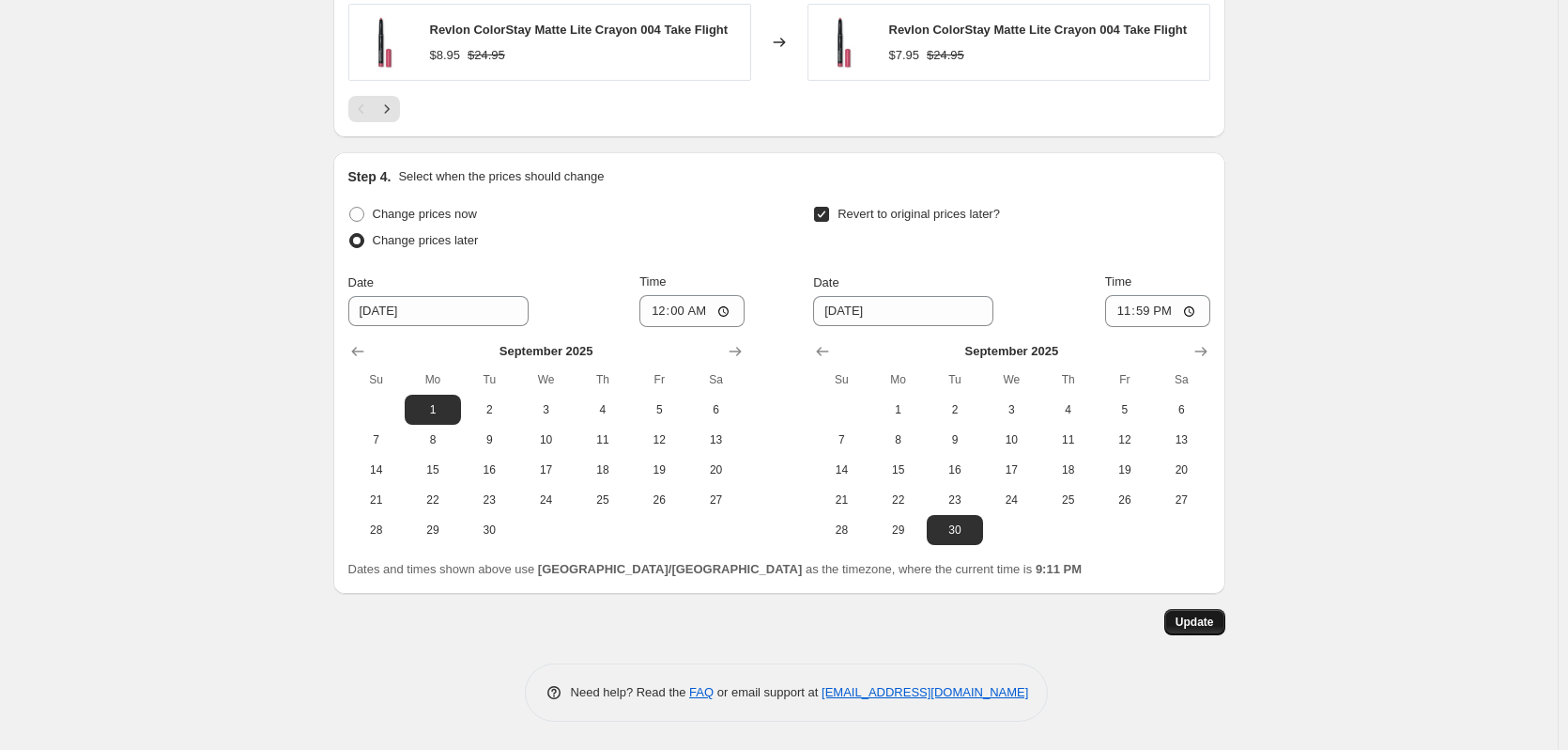
click at [1208, 626] on span "Update" at bounding box center [1195, 622] width 38 height 15
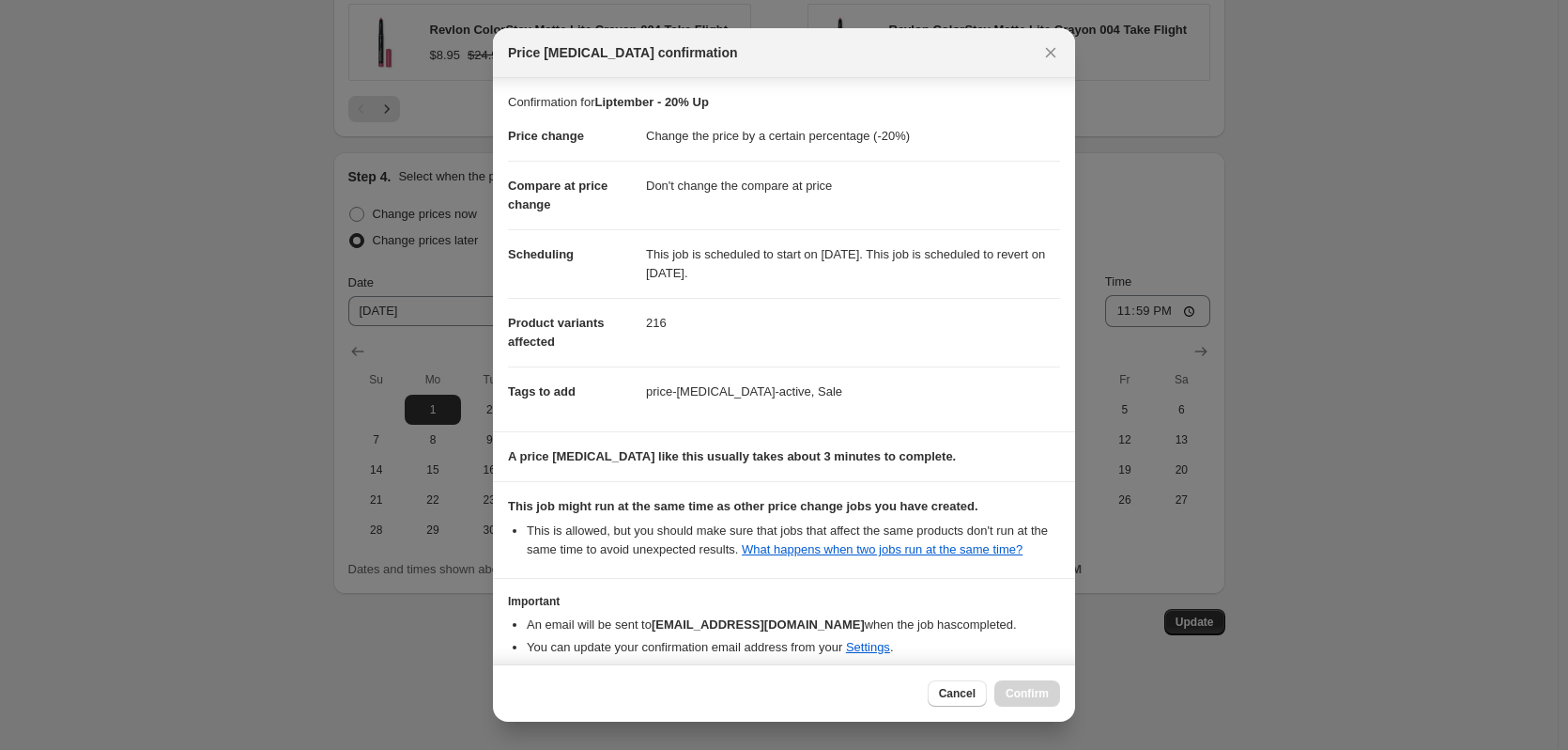
scroll to position [87, 0]
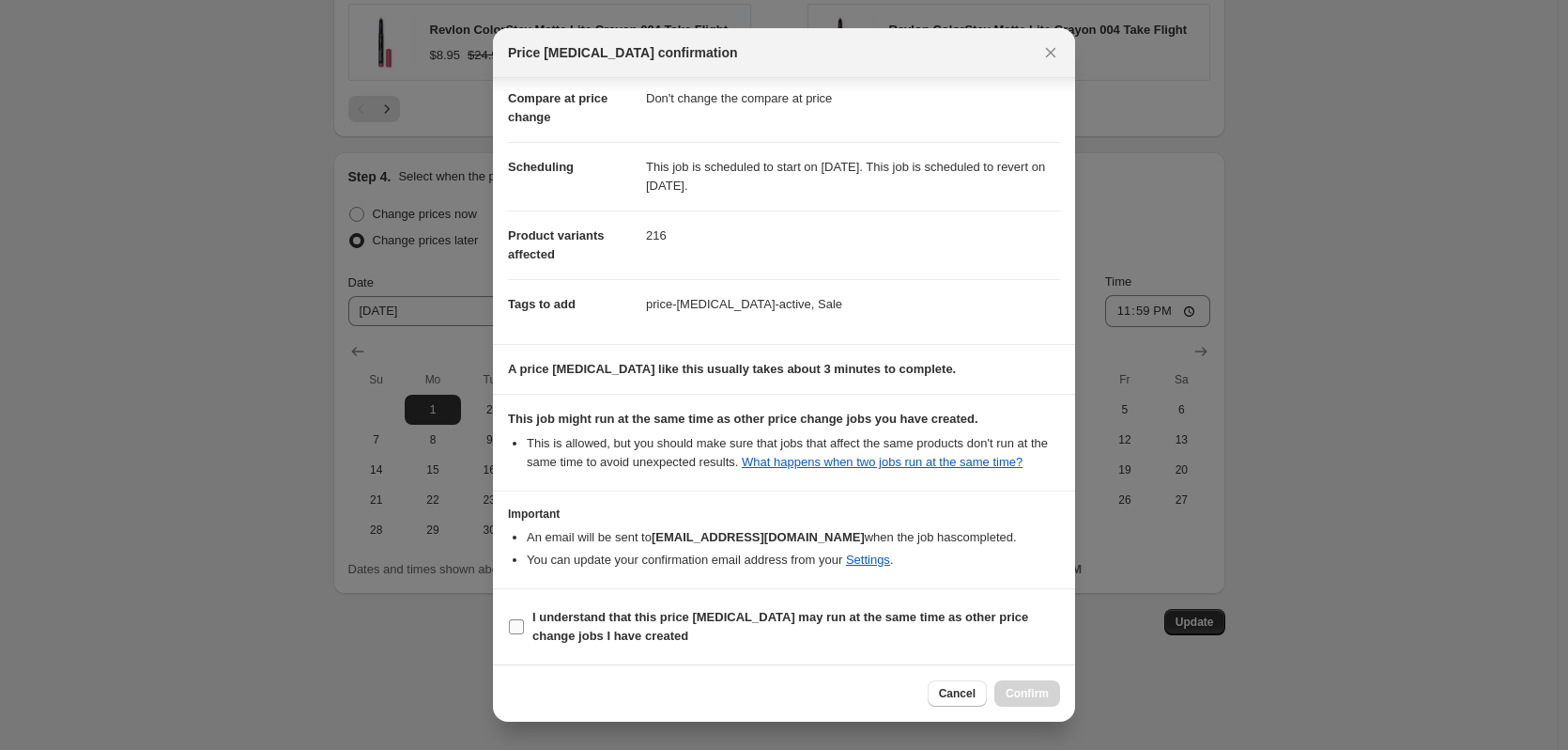
click at [527, 619] on label "I understand that this price change job may run at the same time as other price…" at bounding box center [784, 626] width 552 height 45
click at [524, 619] on input "I understand that this price change job may run at the same time as other price…" at bounding box center [517, 627] width 15 height 15
checkbox input "true"
click at [1071, 693] on div "Cancel Confirm" at bounding box center [784, 693] width 583 height 57
click at [1053, 688] on button "Confirm" at bounding box center [1027, 694] width 66 height 27
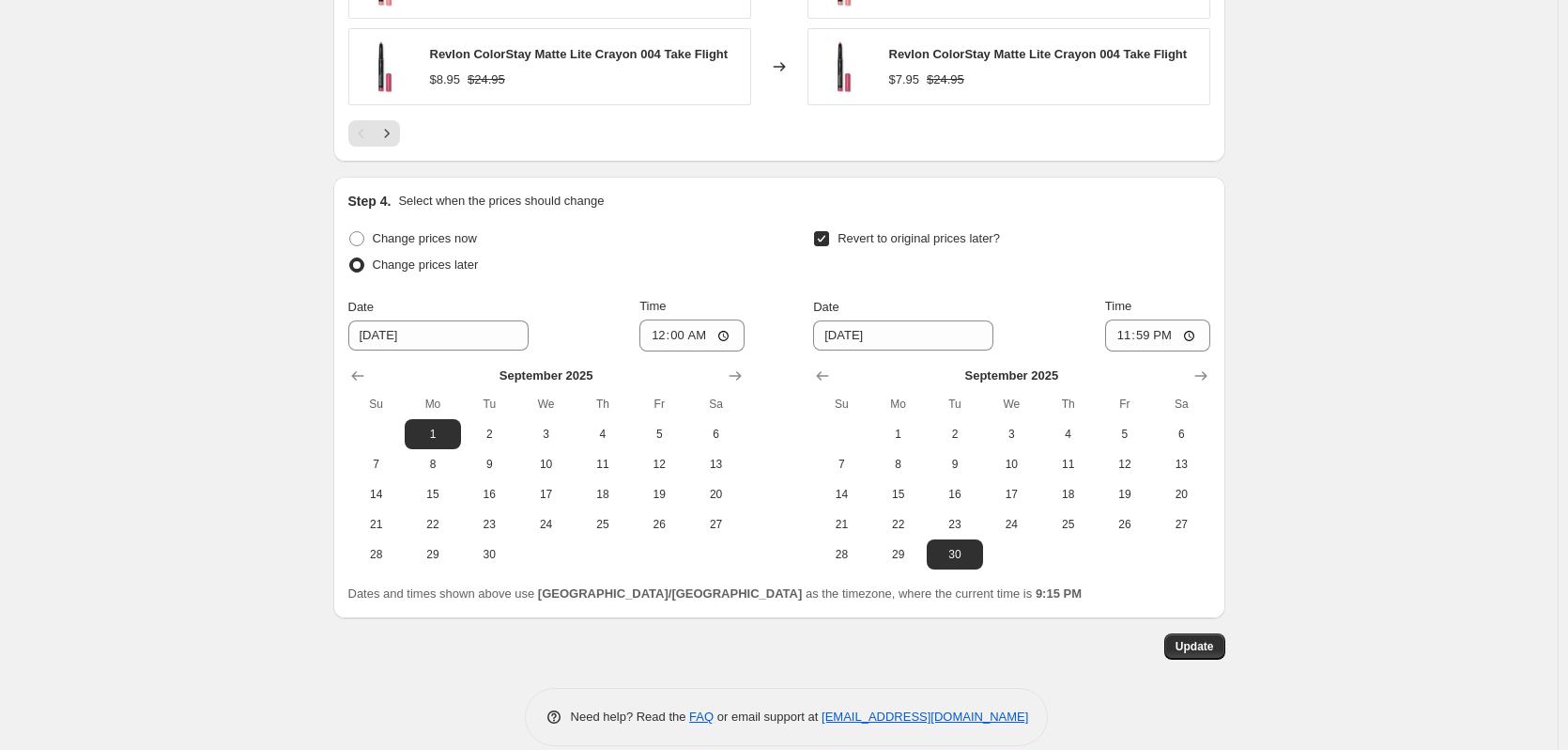
scroll to position [1997, 0]
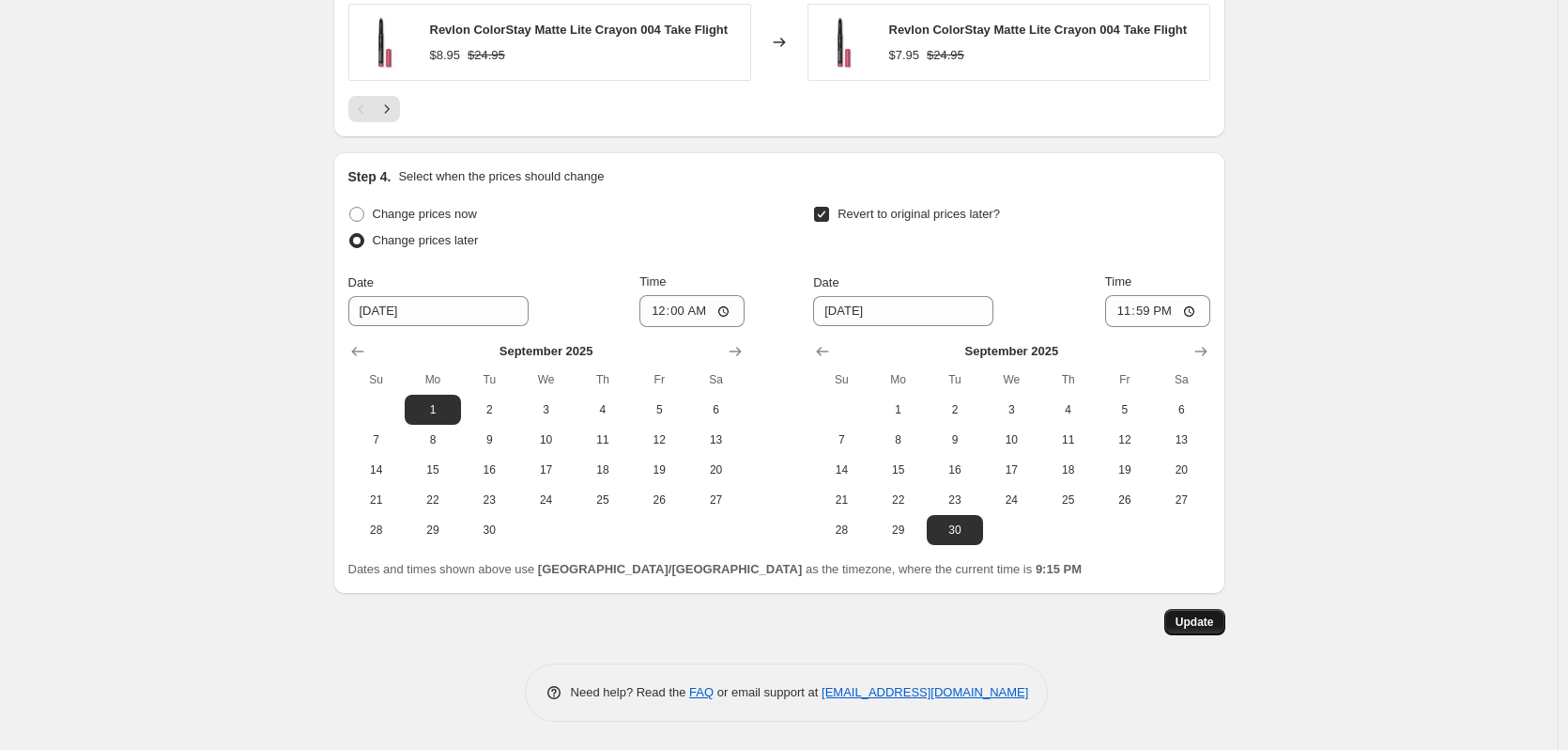
click at [1201, 630] on span "Update" at bounding box center [1195, 622] width 38 height 15
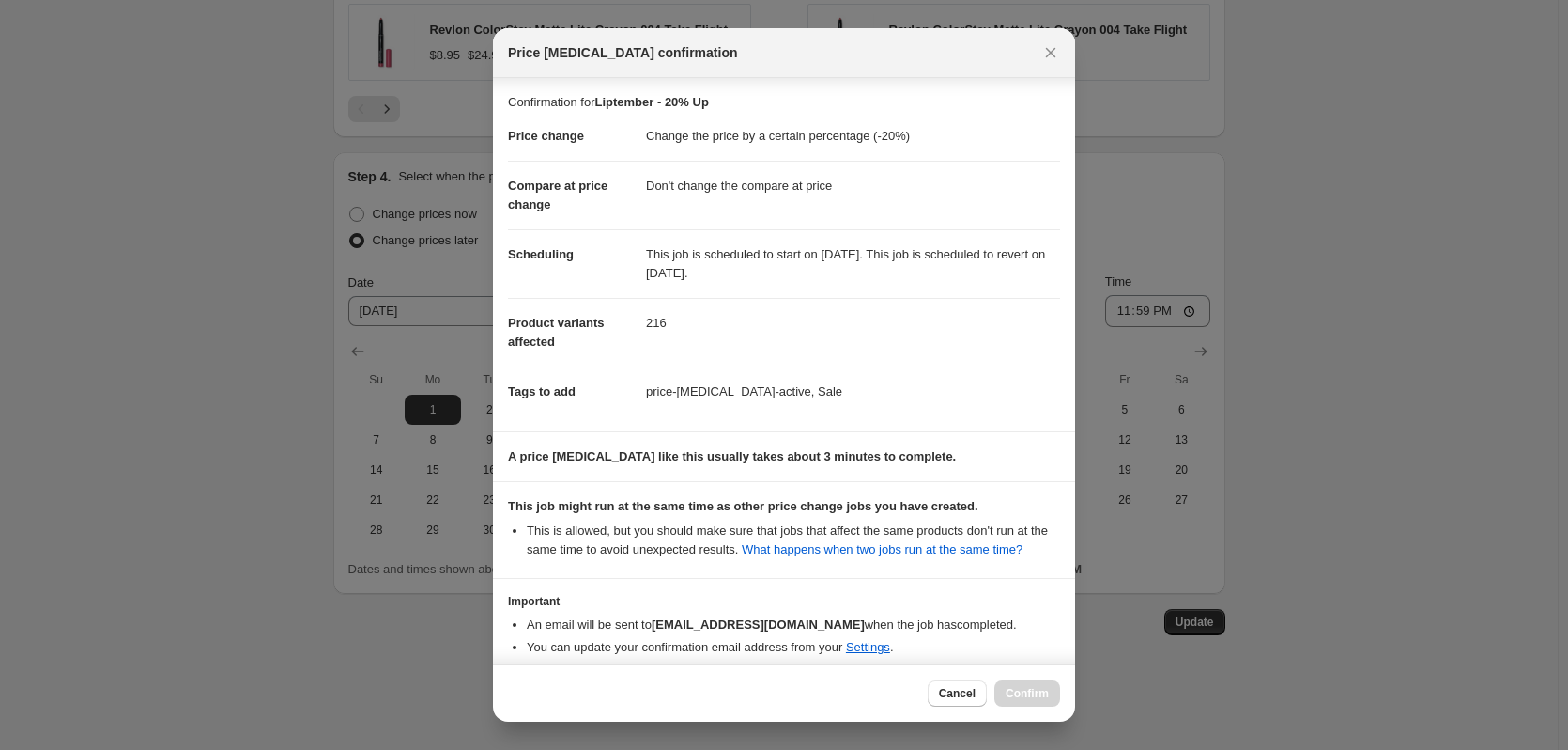
scroll to position [87, 0]
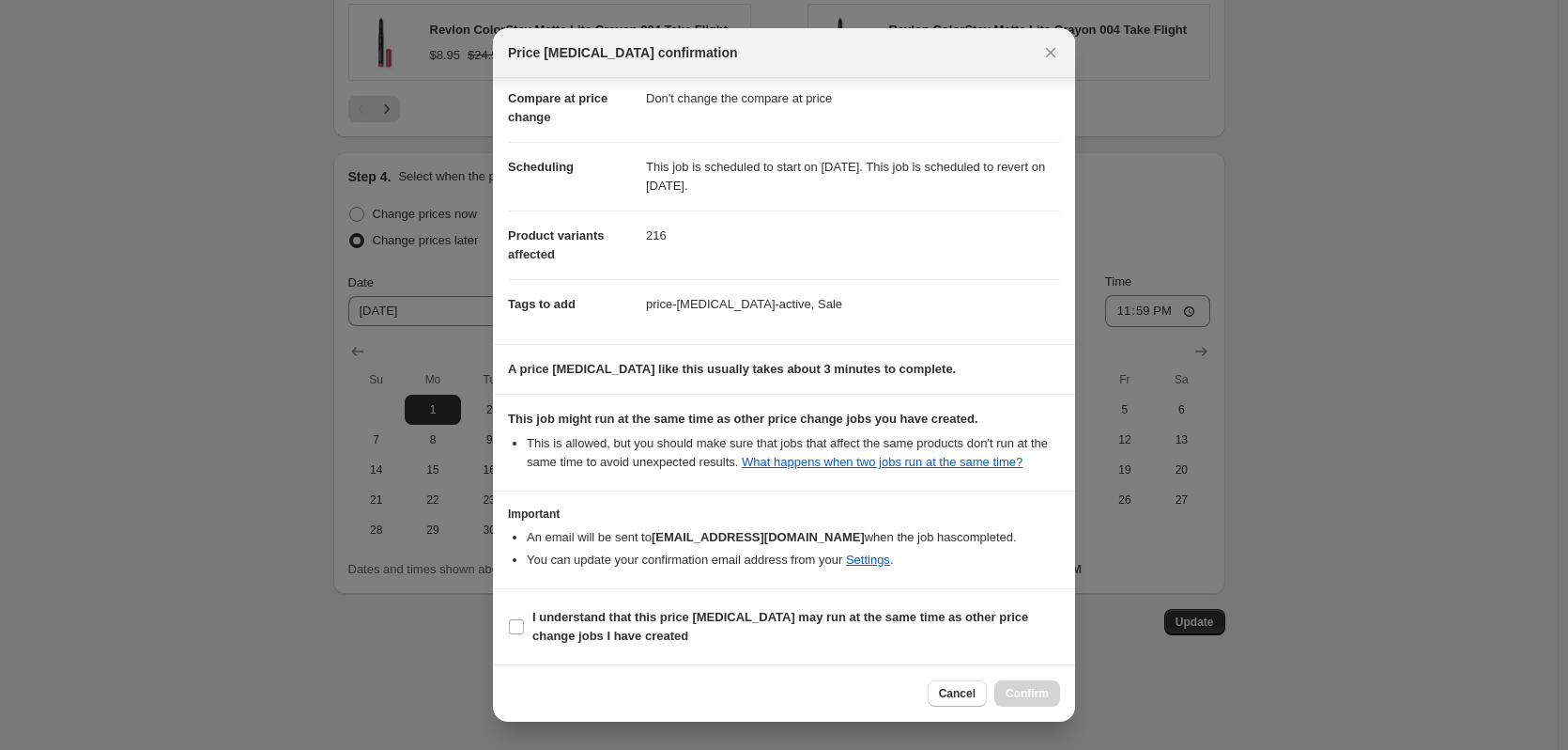
click at [506, 620] on section "I understand that this price change job may run at the same time as other price…" at bounding box center [784, 627] width 583 height 75
click at [521, 627] on input "I understand that this price change job may run at the same time as other price…" at bounding box center [517, 627] width 15 height 15
checkbox input "true"
click at [1045, 682] on button "Confirm" at bounding box center [1027, 694] width 66 height 27
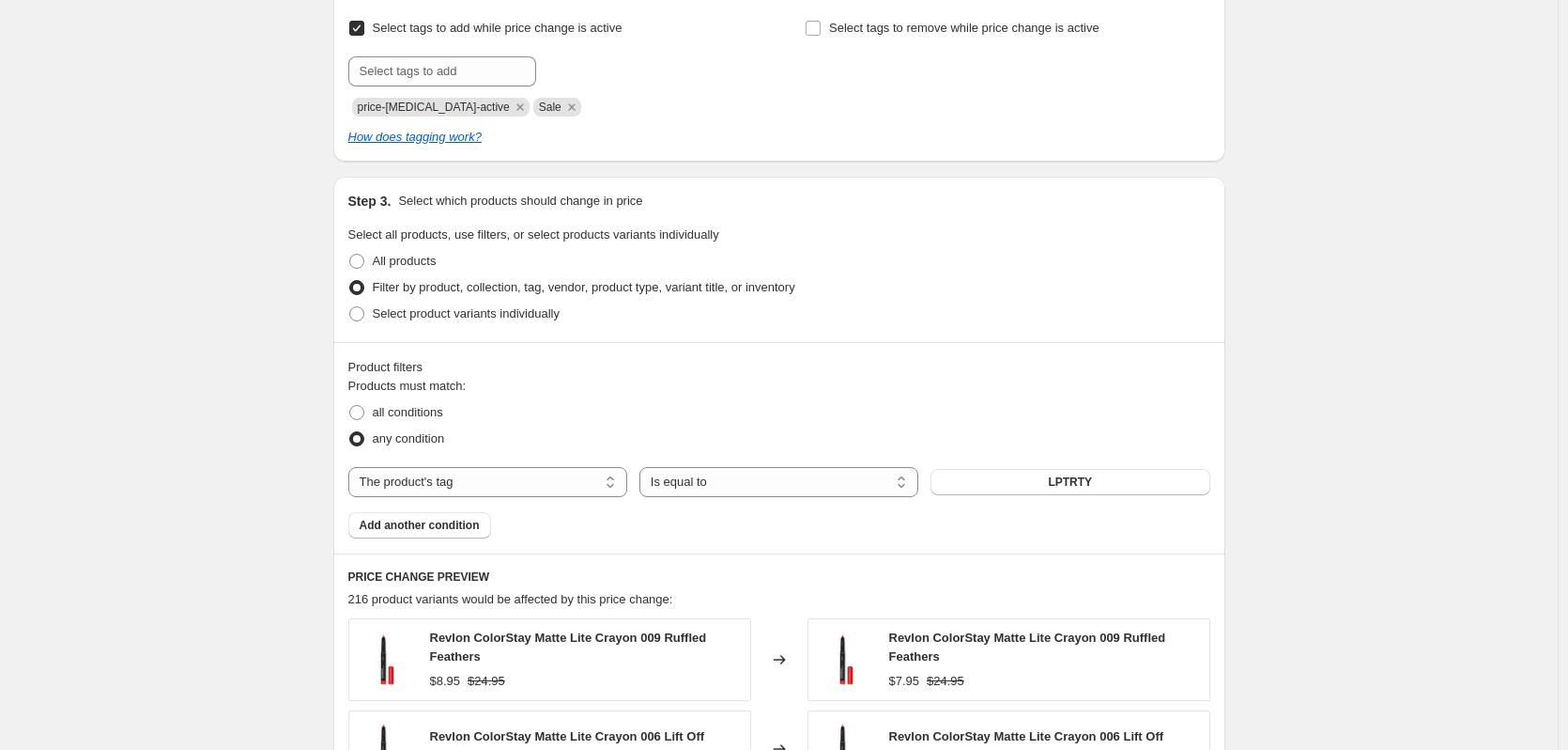
scroll to position [1174, 0]
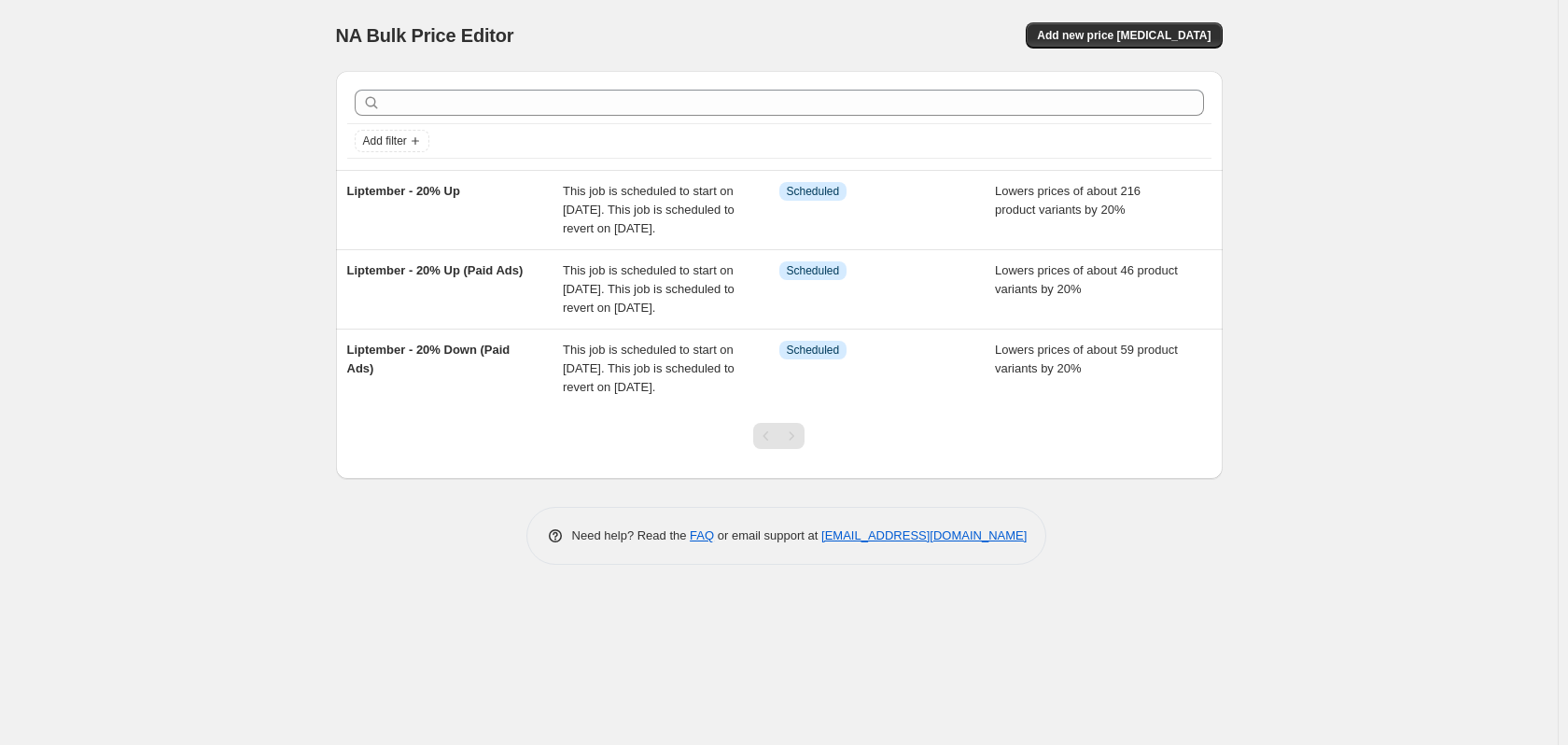
click at [120, 536] on div "NA Bulk Price Editor. This page is ready NA Bulk Price Editor Add new price cha…" at bounding box center [778, 372] width 1558 height 745
